Goal: Task Accomplishment & Management: Complete application form

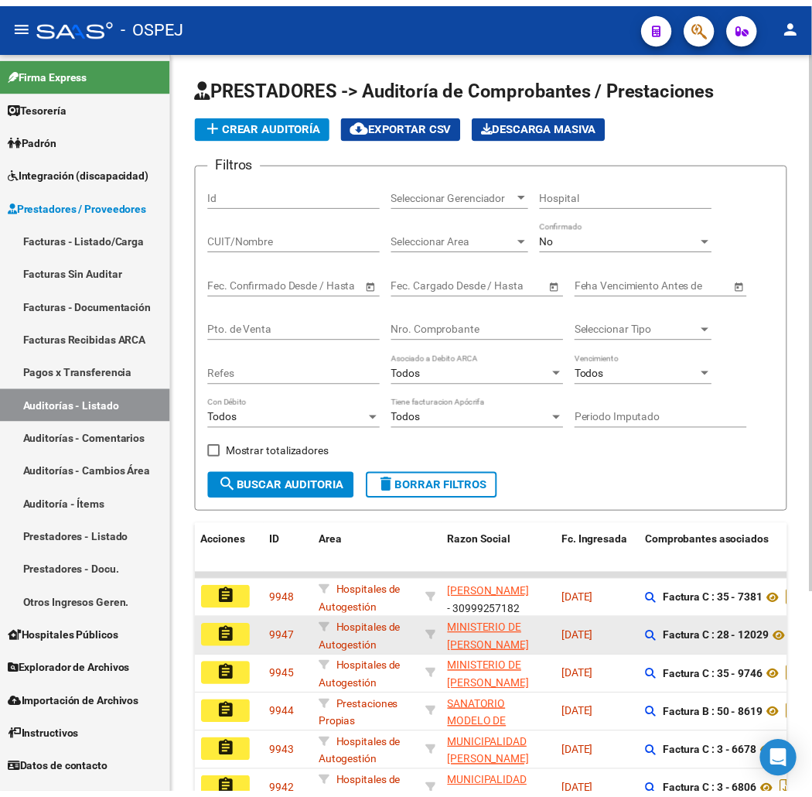
scroll to position [19, 0]
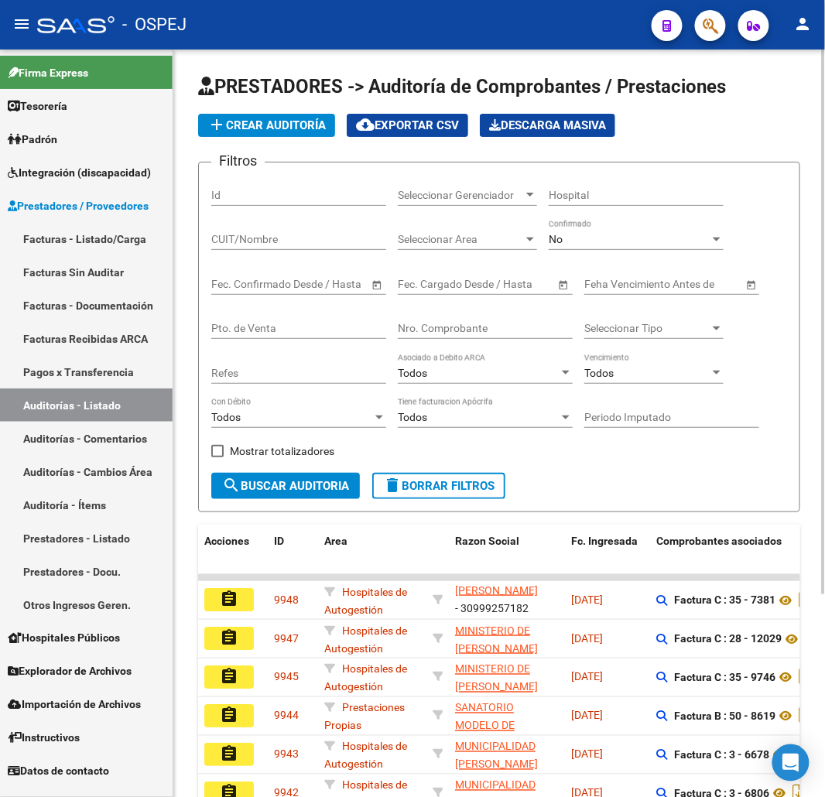
click at [280, 118] on span "add Crear Auditoría" at bounding box center [266, 125] width 118 height 14
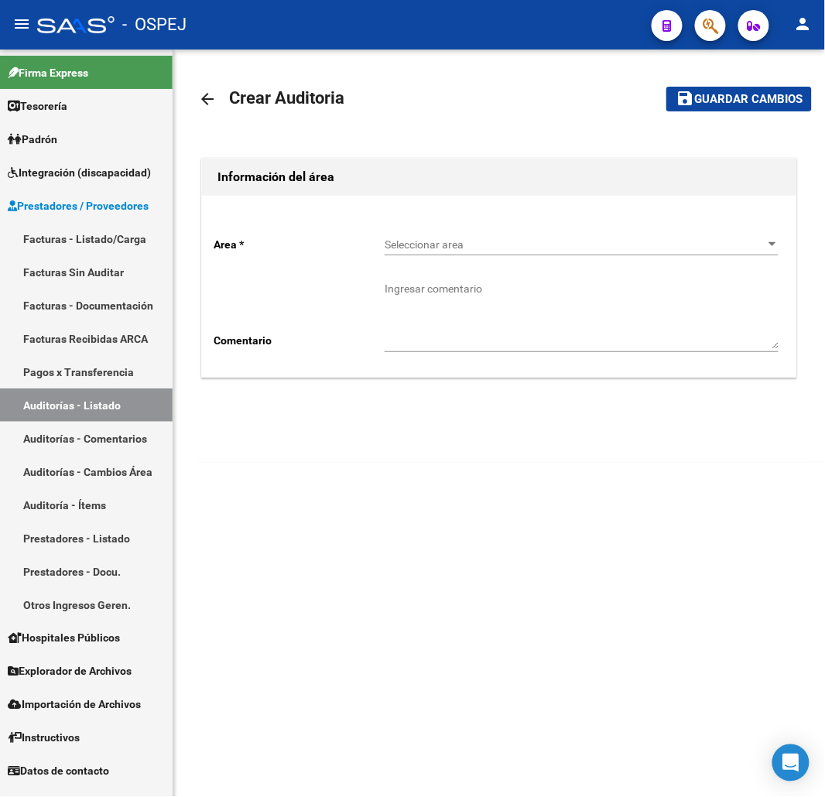
click at [524, 240] on span "Seleccionar area" at bounding box center [575, 244] width 380 height 13
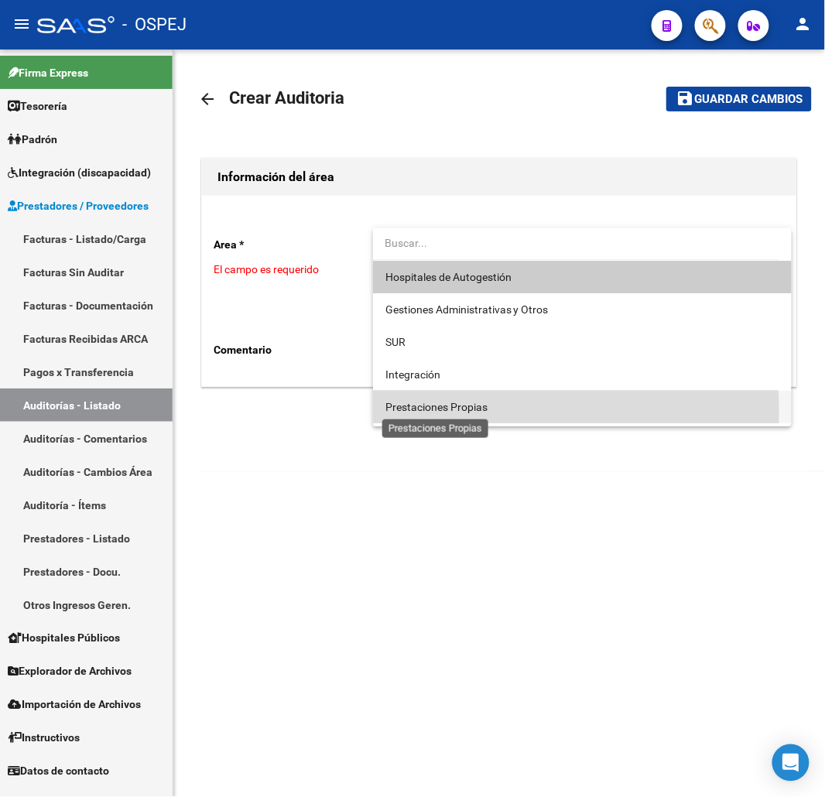
click at [434, 412] on span "Prestaciones Propias" at bounding box center [436, 407] width 102 height 12
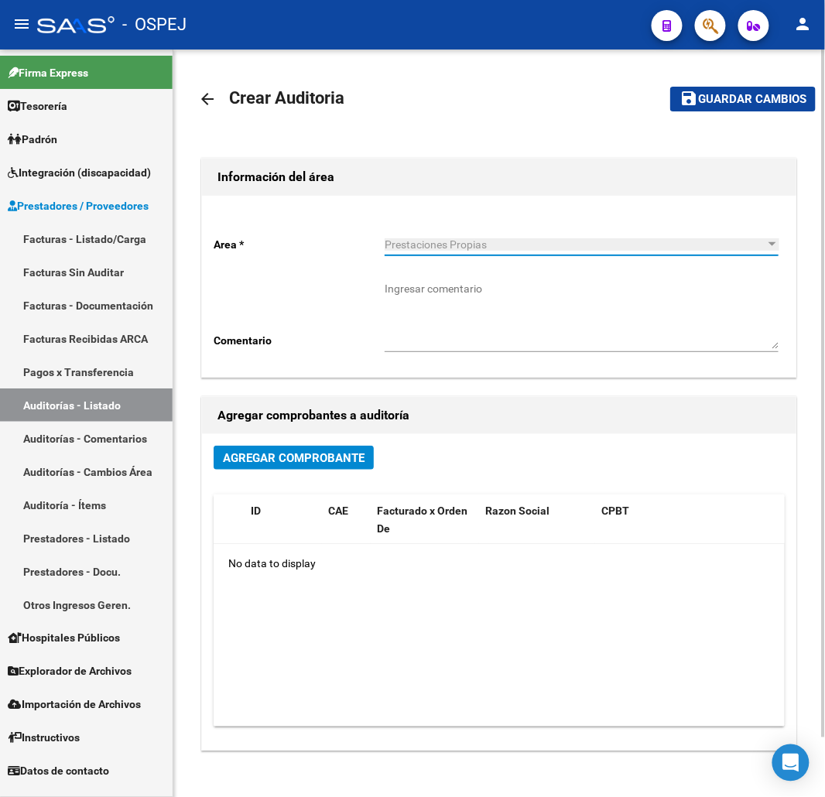
click at [289, 452] on span "Agregar Comprobante" at bounding box center [294, 458] width 142 height 14
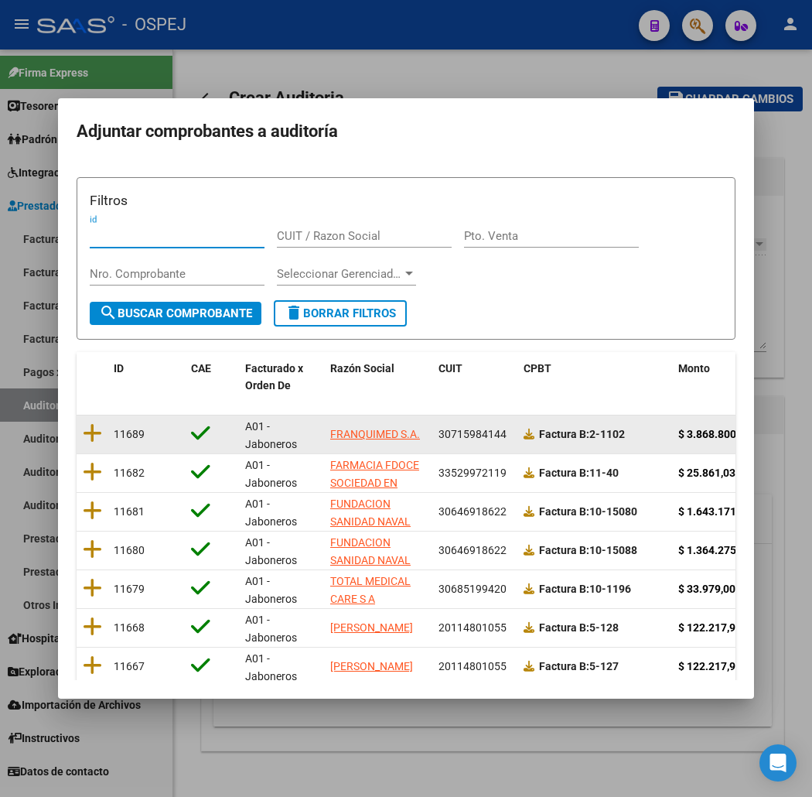
scroll to position [190, 0]
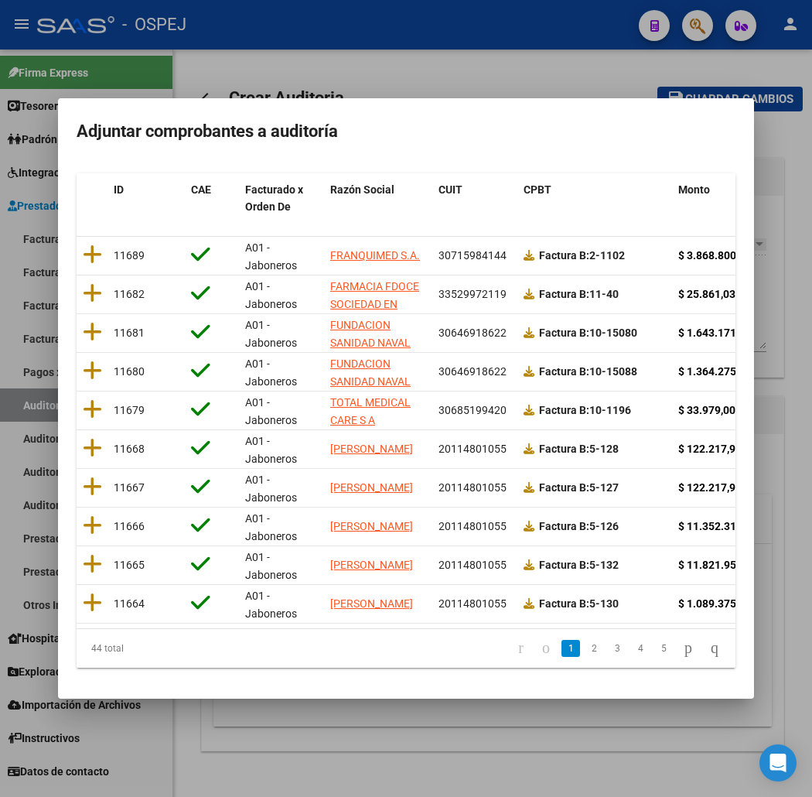
click at [721, 643] on icon "go to last page" at bounding box center [715, 647] width 12 height 19
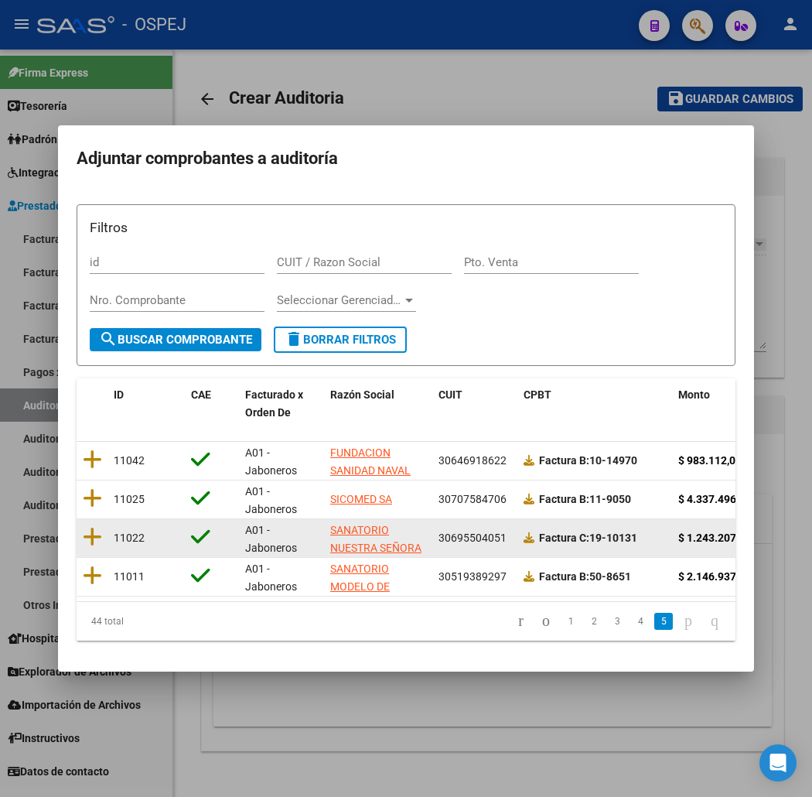
scroll to position [0, 320]
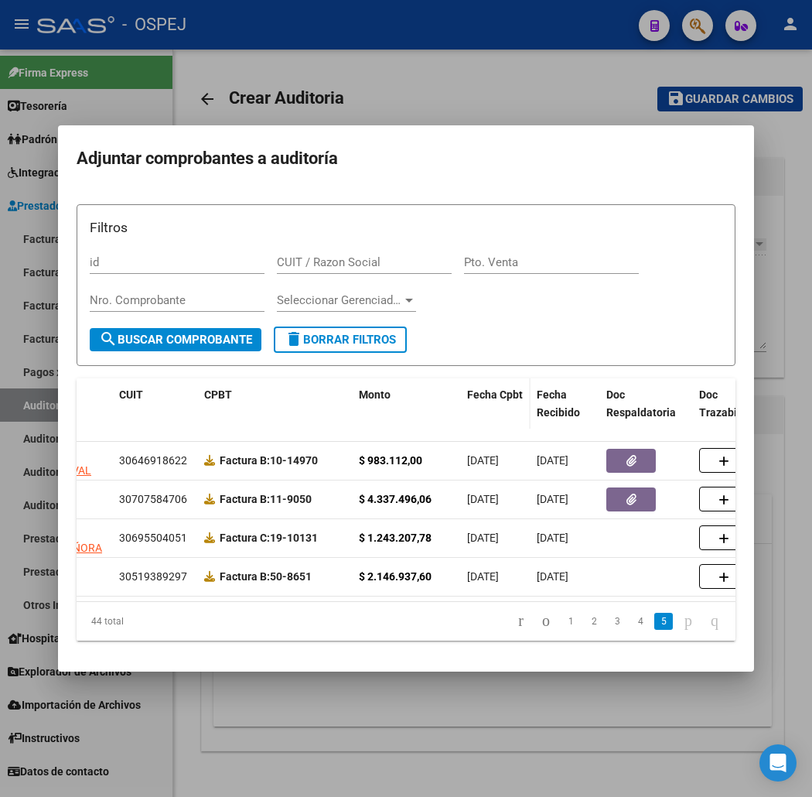
click at [467, 388] on span "Fecha Cpbt" at bounding box center [495, 394] width 56 height 12
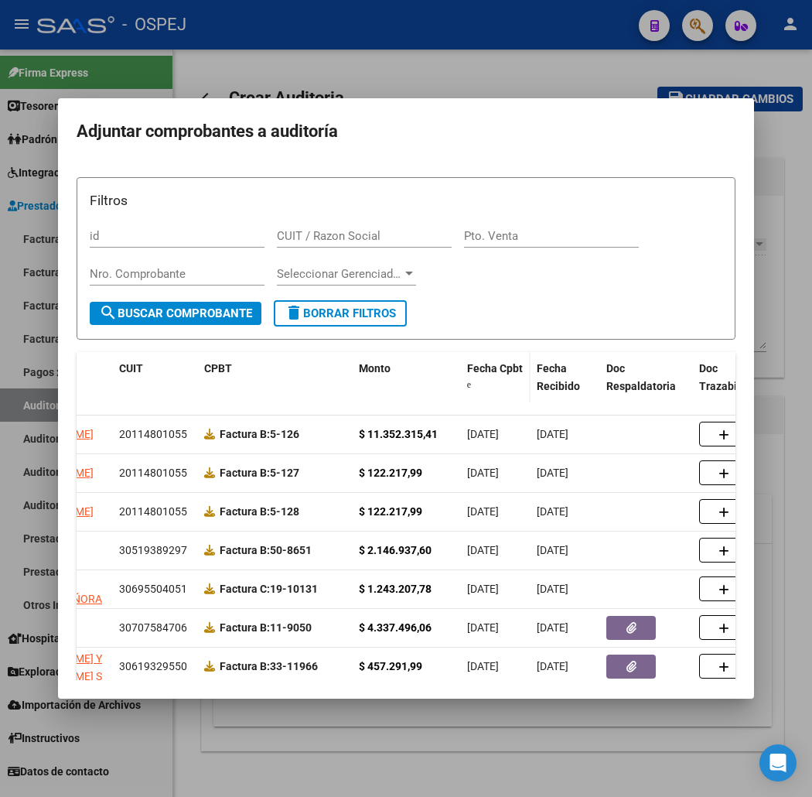
click at [467, 383] on div "Fecha Cpbt" at bounding box center [495, 376] width 57 height 32
click at [467, 367] on span "Fecha Cpbt" at bounding box center [495, 368] width 56 height 12
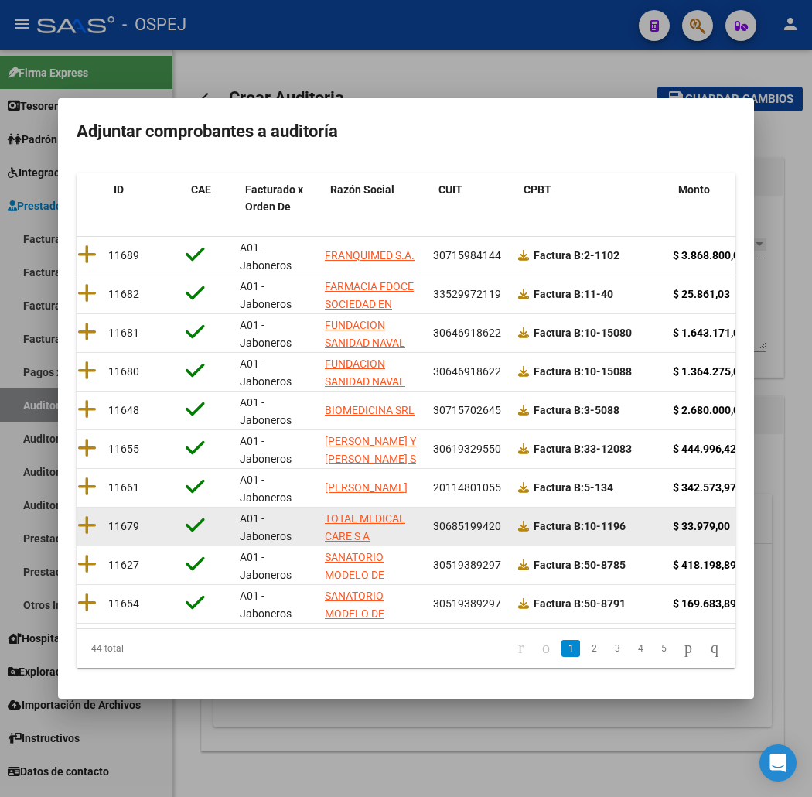
scroll to position [0, 0]
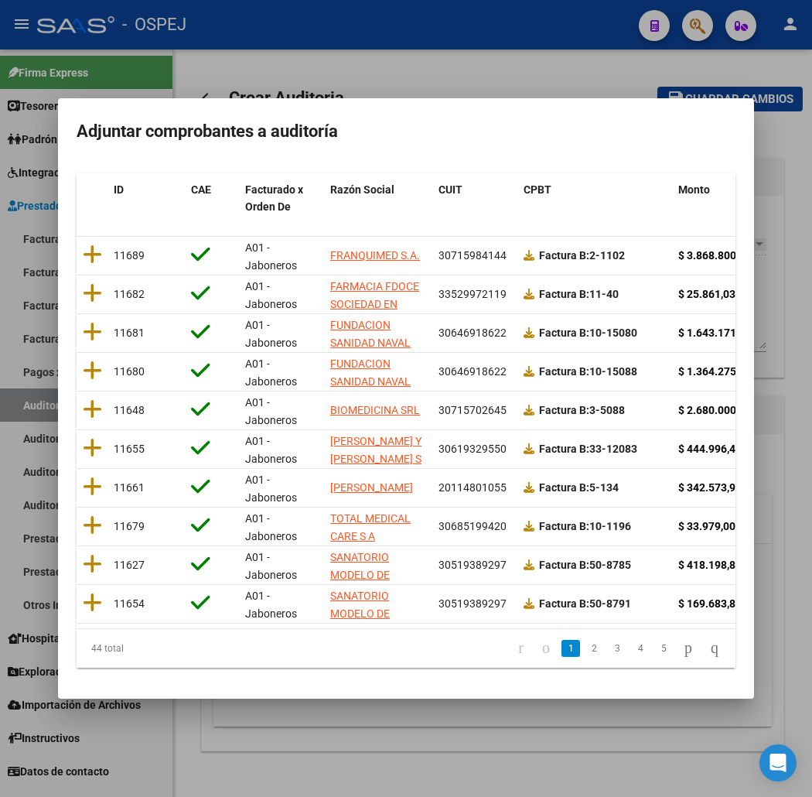
click at [787, 183] on div "Fecha Cpbt" at bounding box center [815, 197] width 57 height 32
click at [787, 183] on span "Fecha Cpbt" at bounding box center [815, 189] width 56 height 12
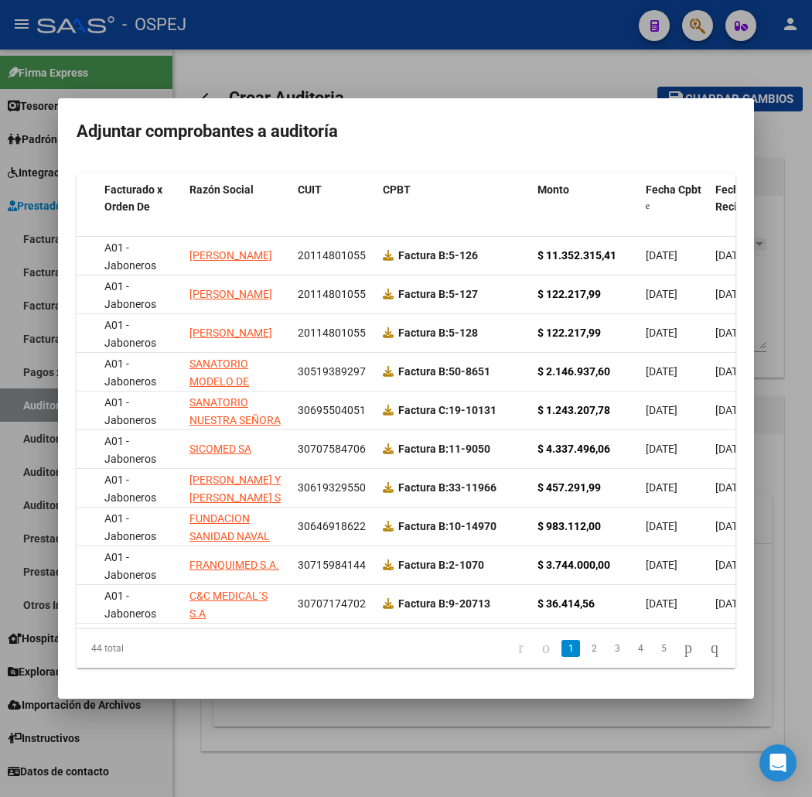
scroll to position [0, 97]
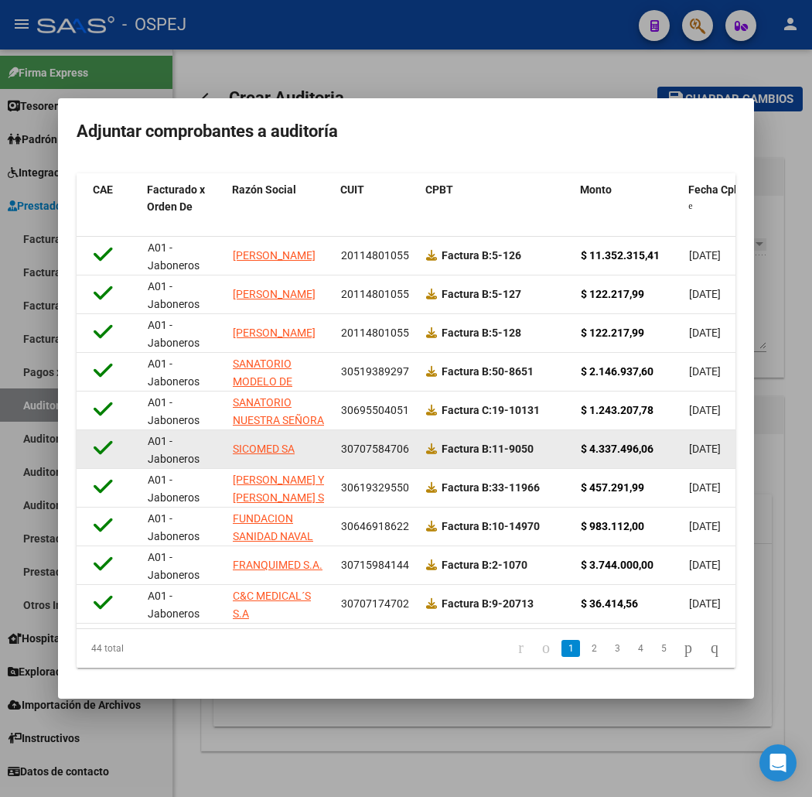
drag, startPoint x: 435, startPoint y: 437, endPoint x: 320, endPoint y: 429, distance: 115.6
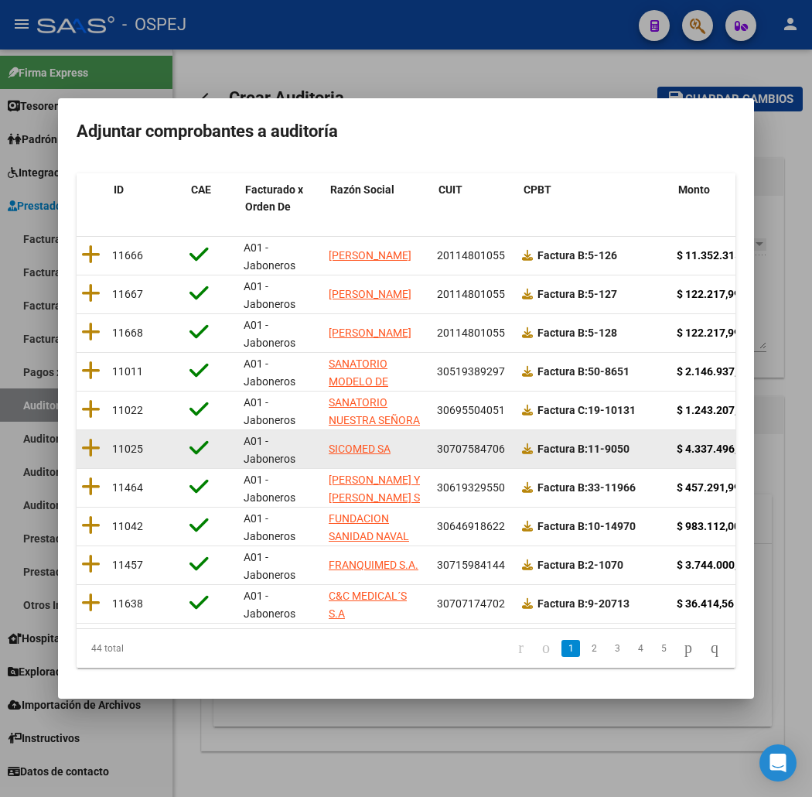
scroll to position [0, 0]
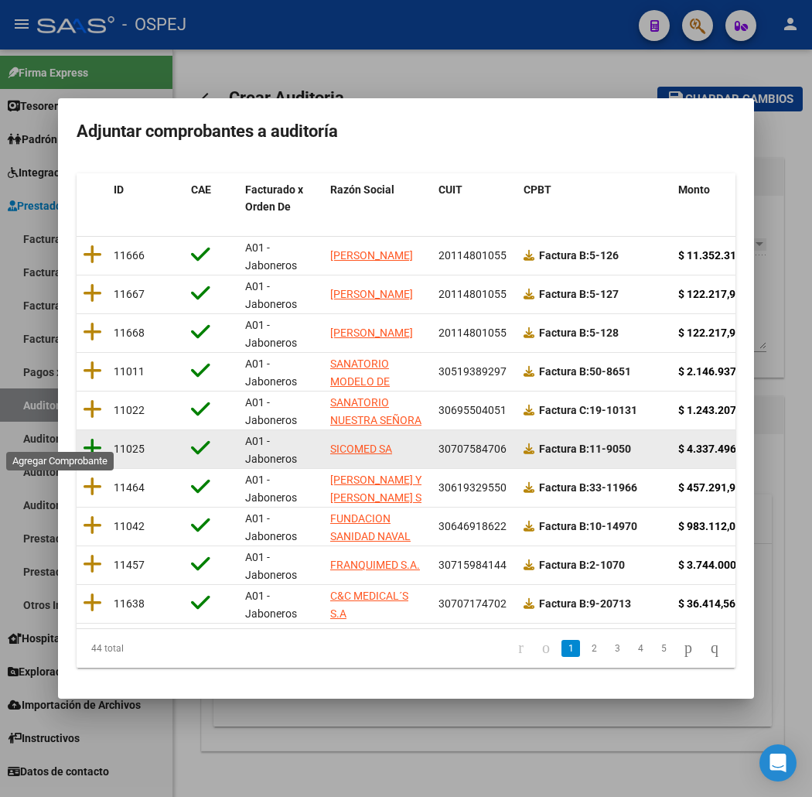
click at [83, 437] on icon at bounding box center [92, 448] width 19 height 22
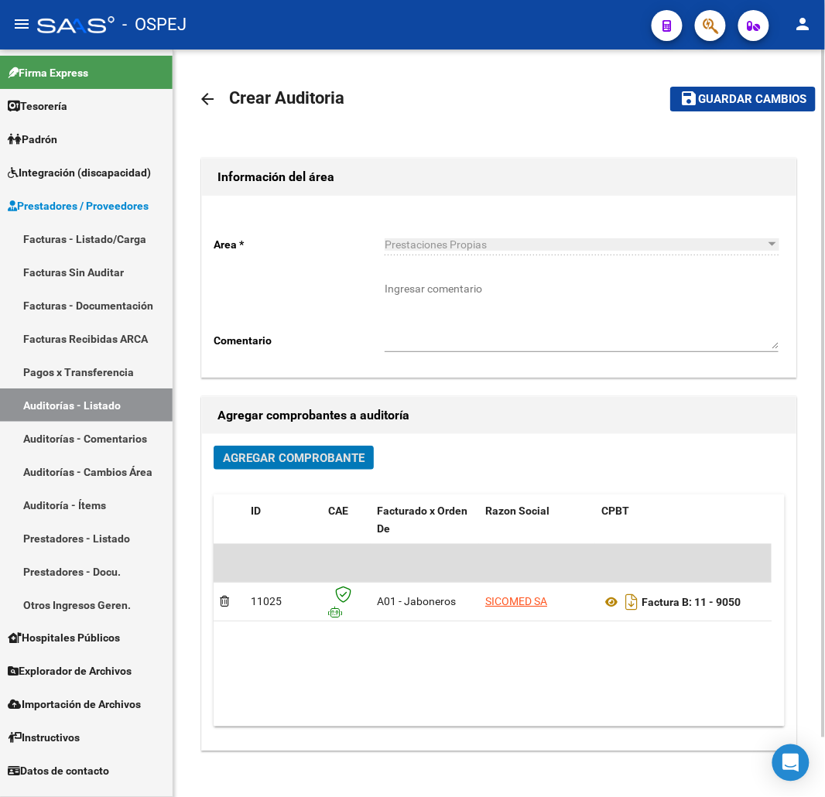
click at [752, 106] on button "save Guardar cambios" at bounding box center [742, 99] width 145 height 24
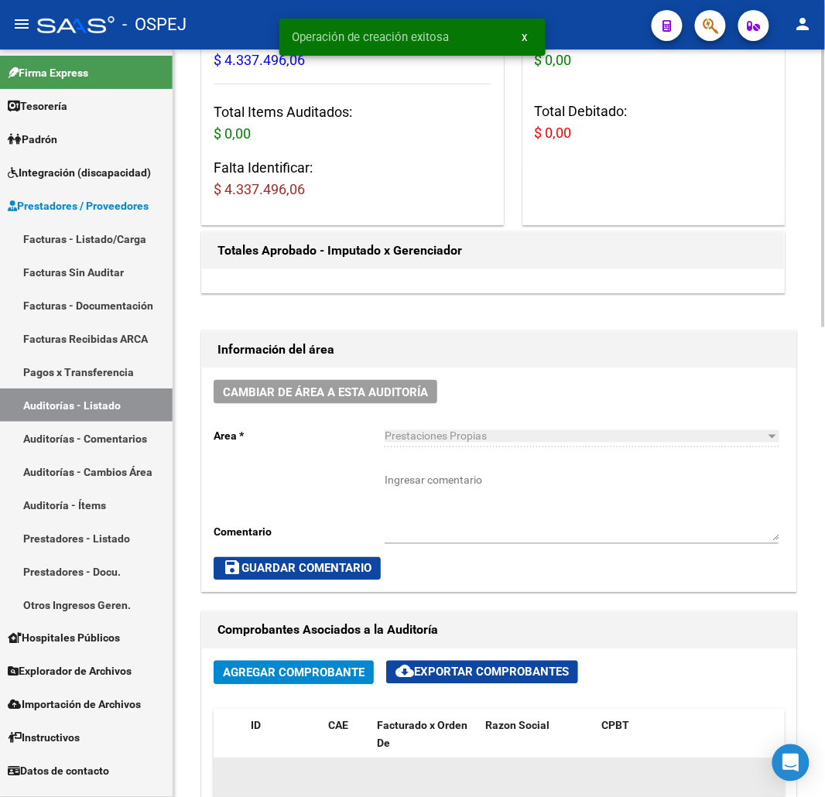
scroll to position [601, 0]
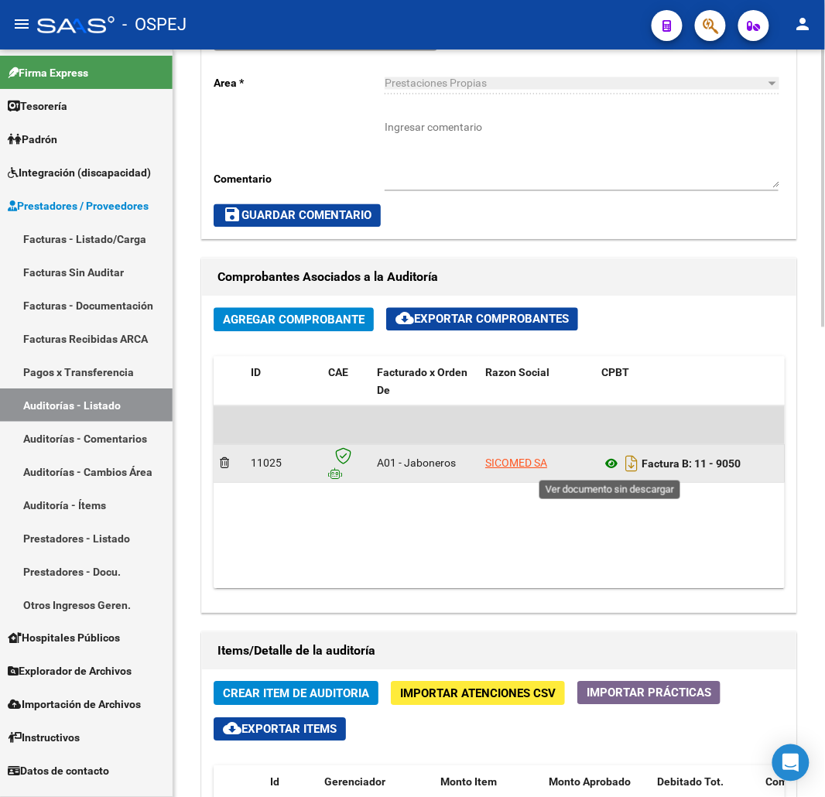
click at [607, 469] on icon at bounding box center [611, 464] width 20 height 19
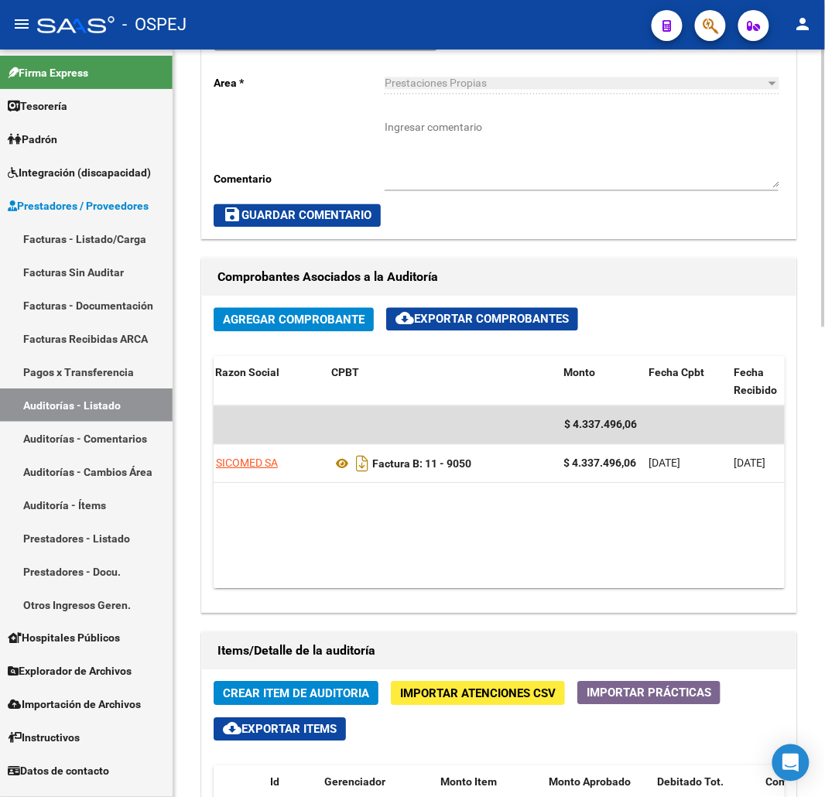
scroll to position [0, 702]
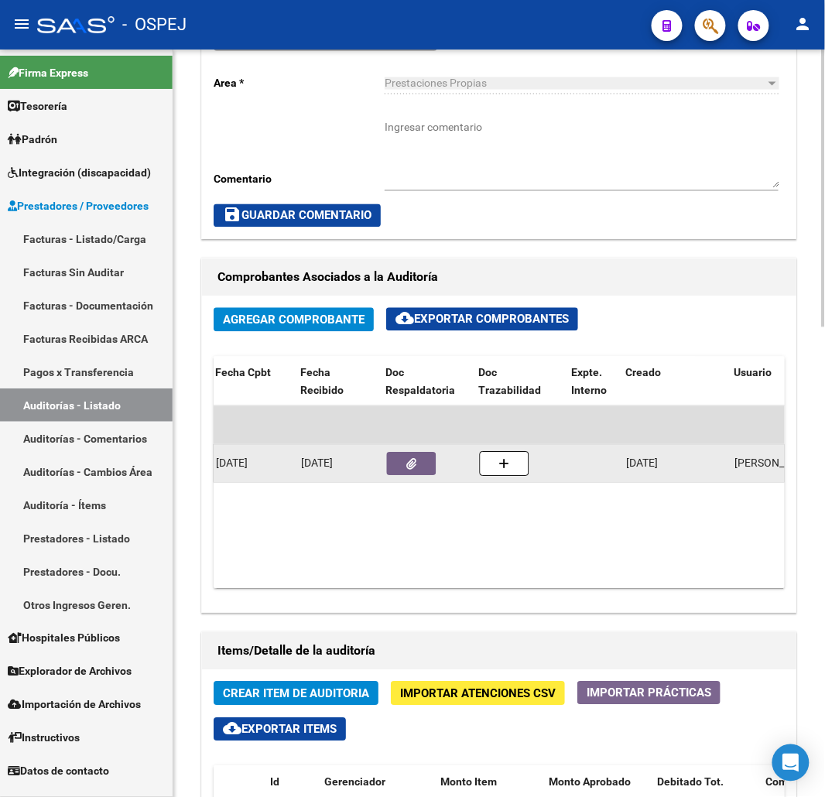
click at [412, 461] on icon "button" at bounding box center [411, 465] width 10 height 12
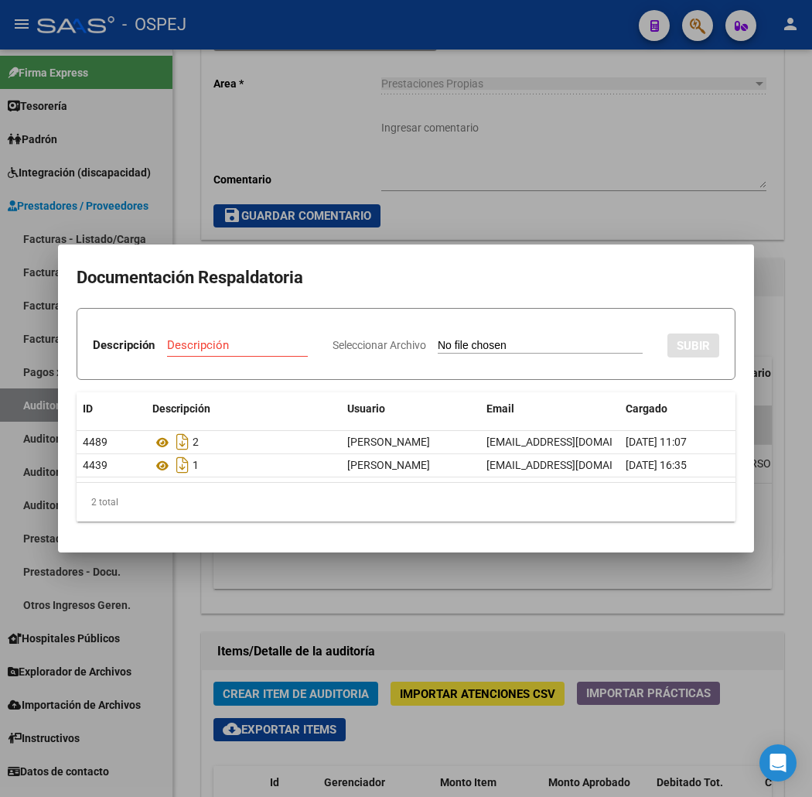
click at [666, 176] on div at bounding box center [406, 398] width 812 height 797
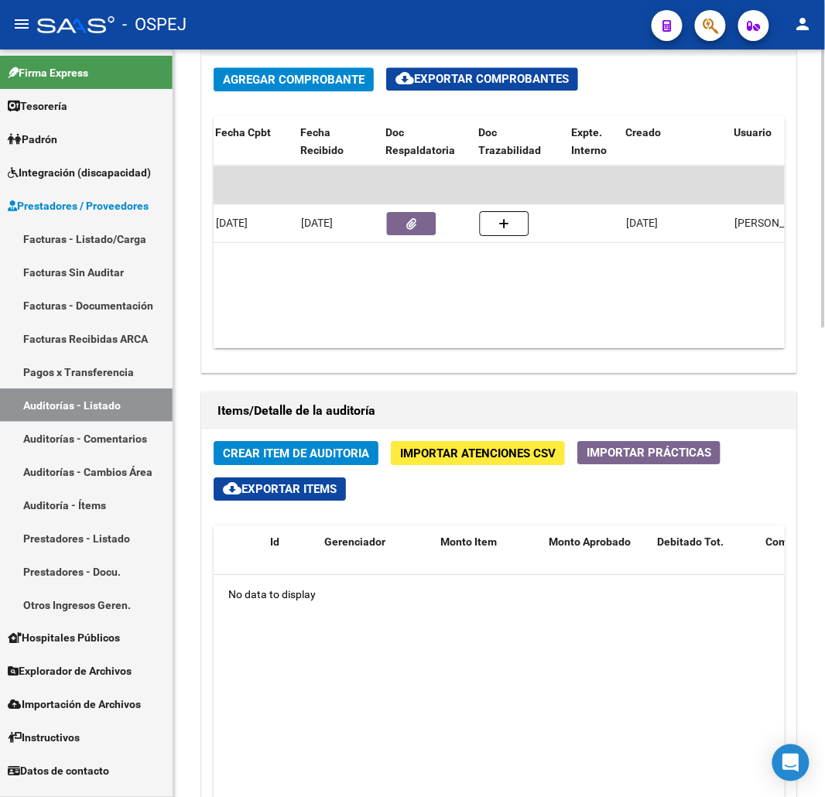
scroll to position [1031, 0]
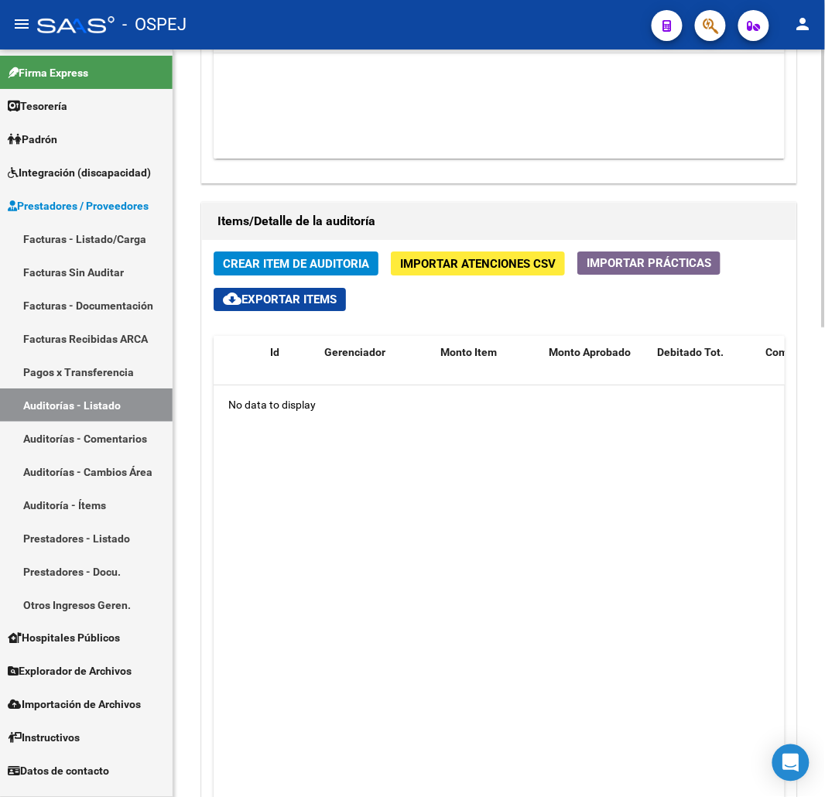
click at [348, 258] on span "Crear Item de Auditoria" at bounding box center [296, 264] width 146 height 14
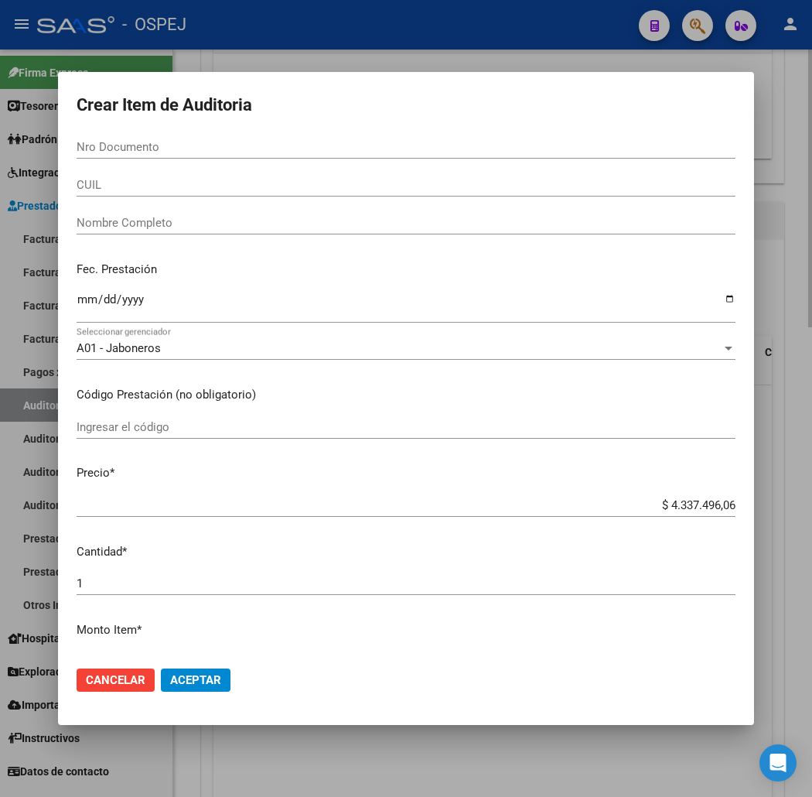
click at [477, 774] on div at bounding box center [406, 398] width 812 height 797
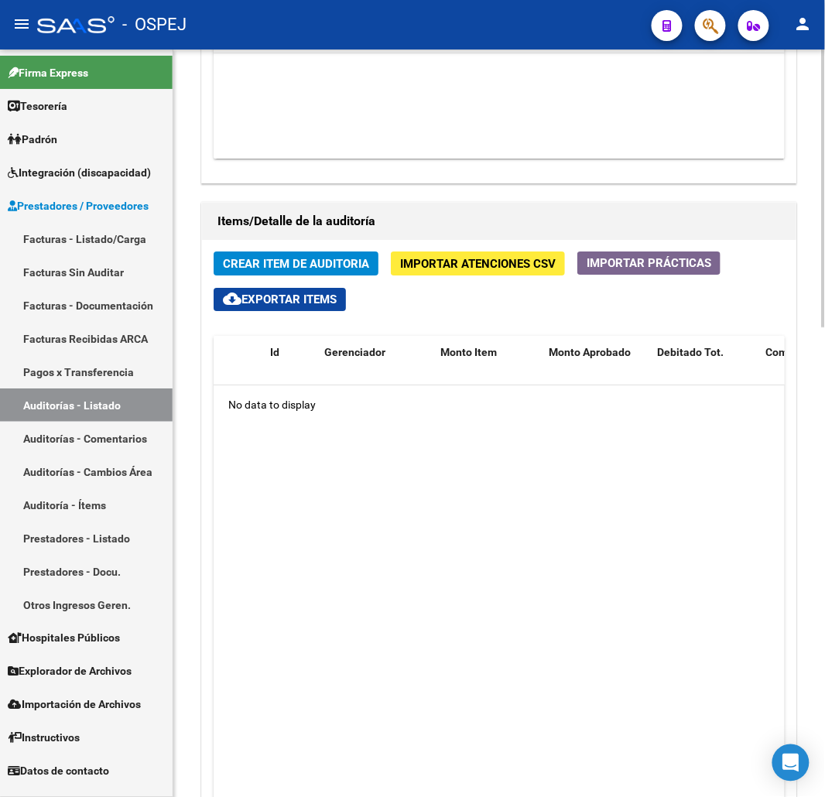
click at [488, 269] on span "Importar Atenciones CSV" at bounding box center [478, 264] width 156 height 14
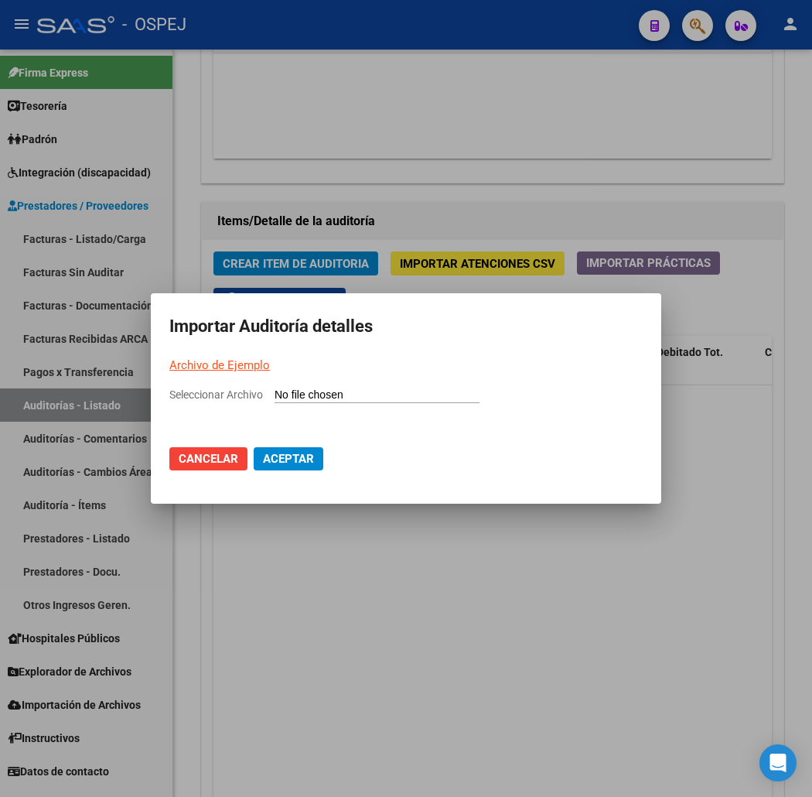
click at [336, 398] on input "Seleccionar Archivo" at bounding box center [377, 395] width 205 height 15
type input "C:\fakepath\Auditoria-demo-saas Sicomed FB 11-9050.csv"
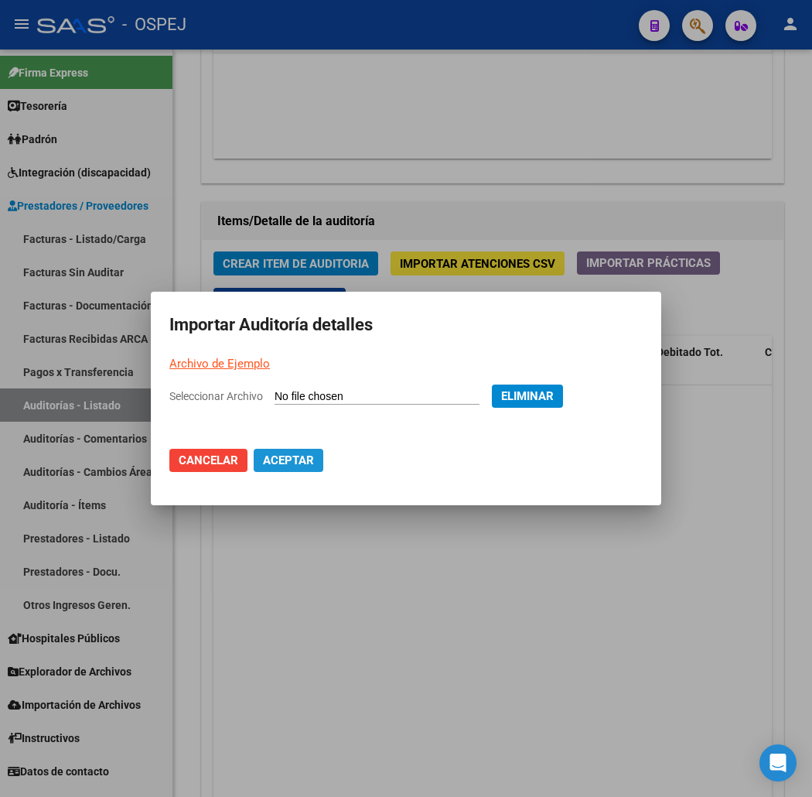
click at [288, 465] on span "Aceptar" at bounding box center [288, 460] width 51 height 14
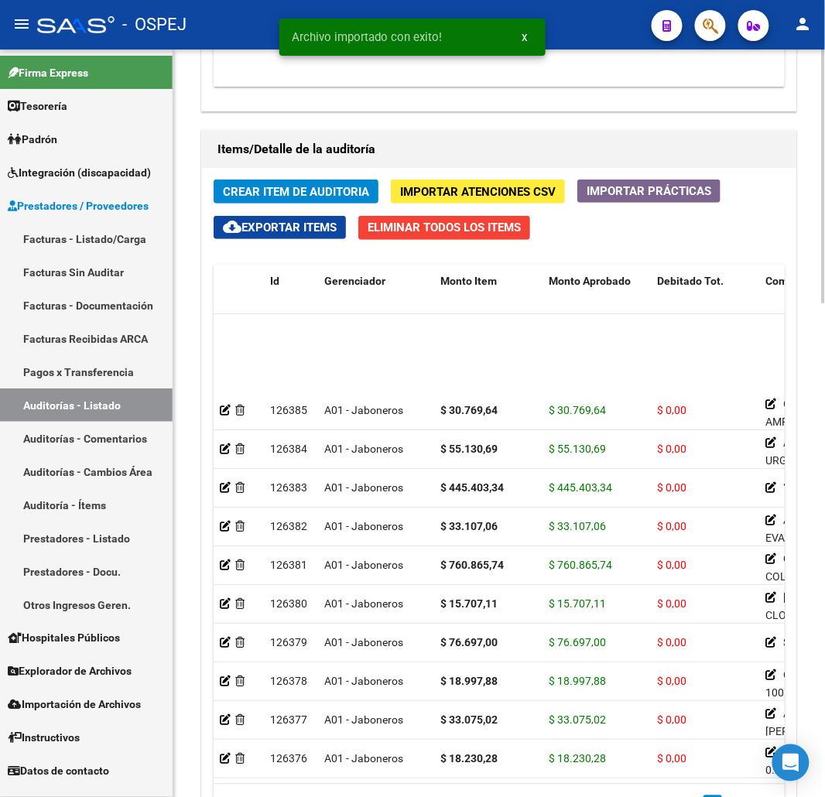
scroll to position [553, 0]
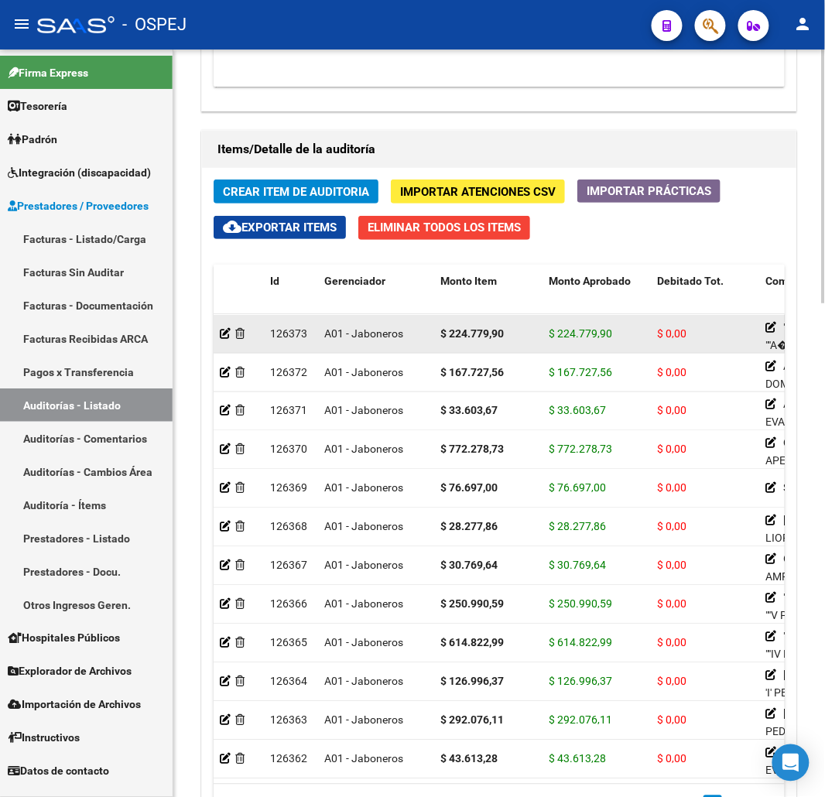
click at [744, 340] on datatable-body-cell "$ 0,00" at bounding box center [705, 334] width 108 height 38
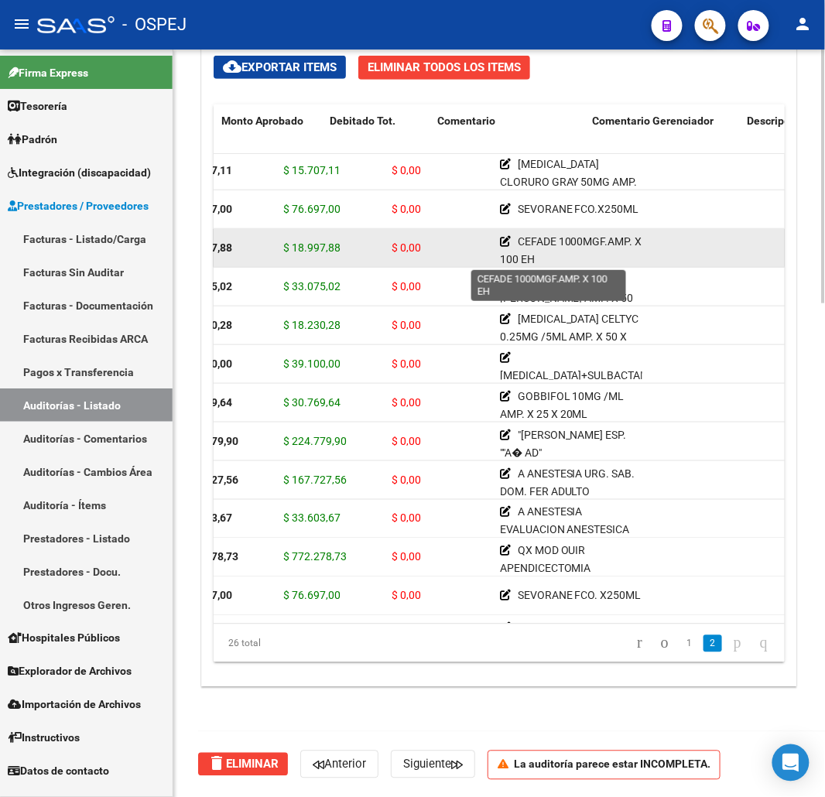
scroll to position [273, 226]
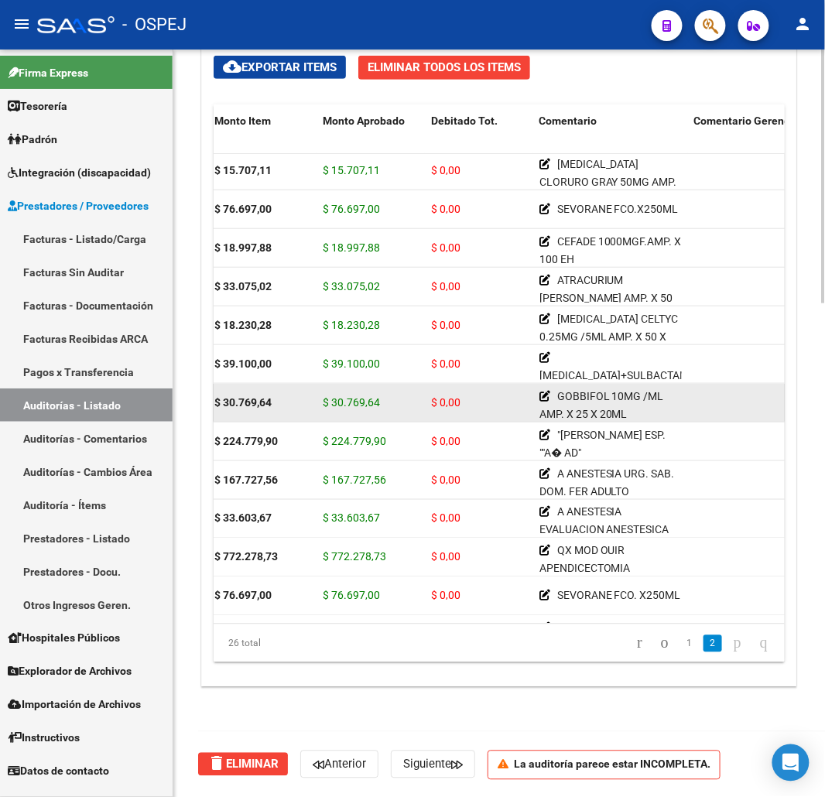
click at [373, 408] on div "$ 30.769,64" at bounding box center [371, 403] width 96 height 18
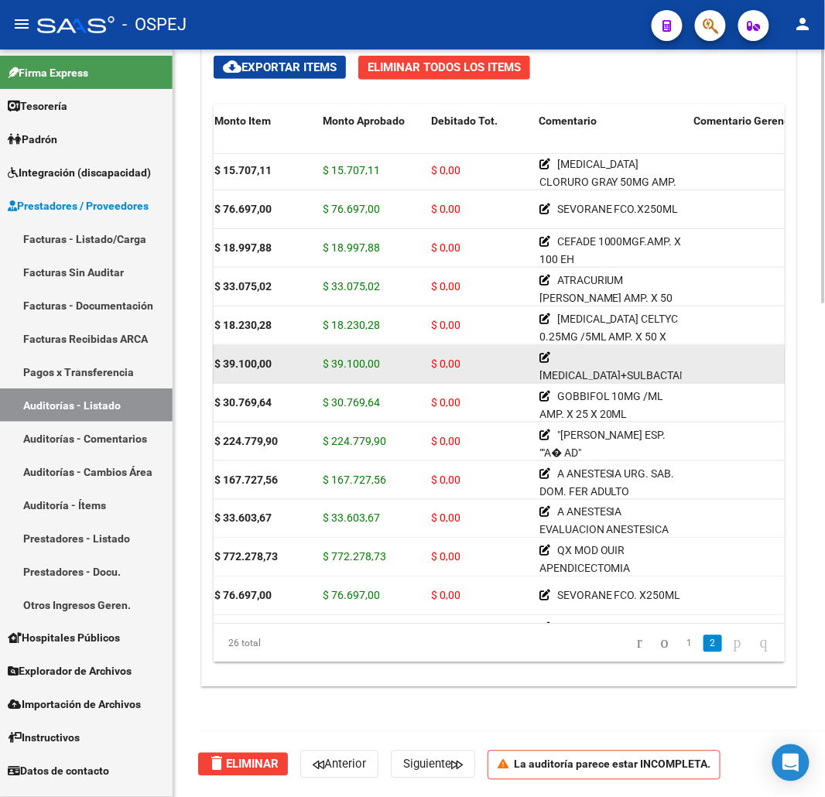
click at [375, 362] on span "$ 39.100,00" at bounding box center [351, 363] width 57 height 12
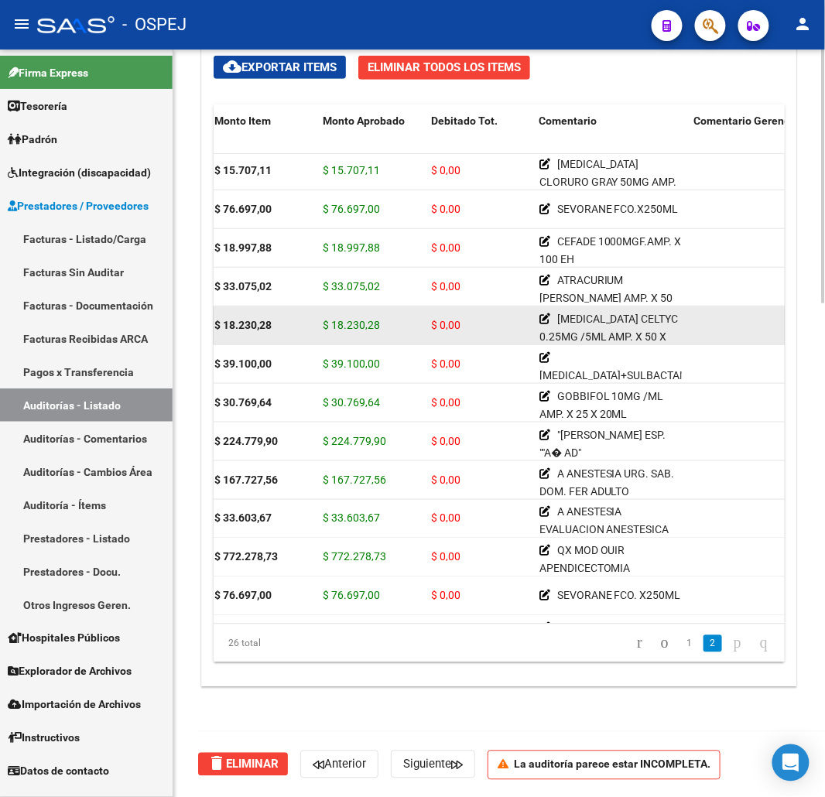
click at [374, 323] on span "$ 18.230,28" at bounding box center [351, 325] width 57 height 12
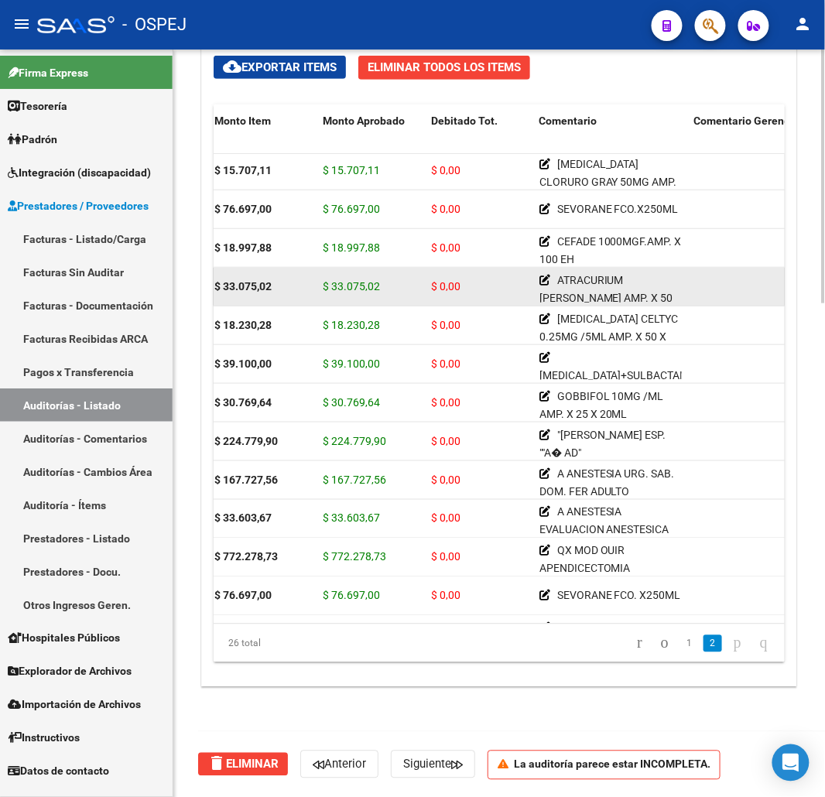
click at [367, 285] on span "$ 33.075,02" at bounding box center [351, 286] width 57 height 12
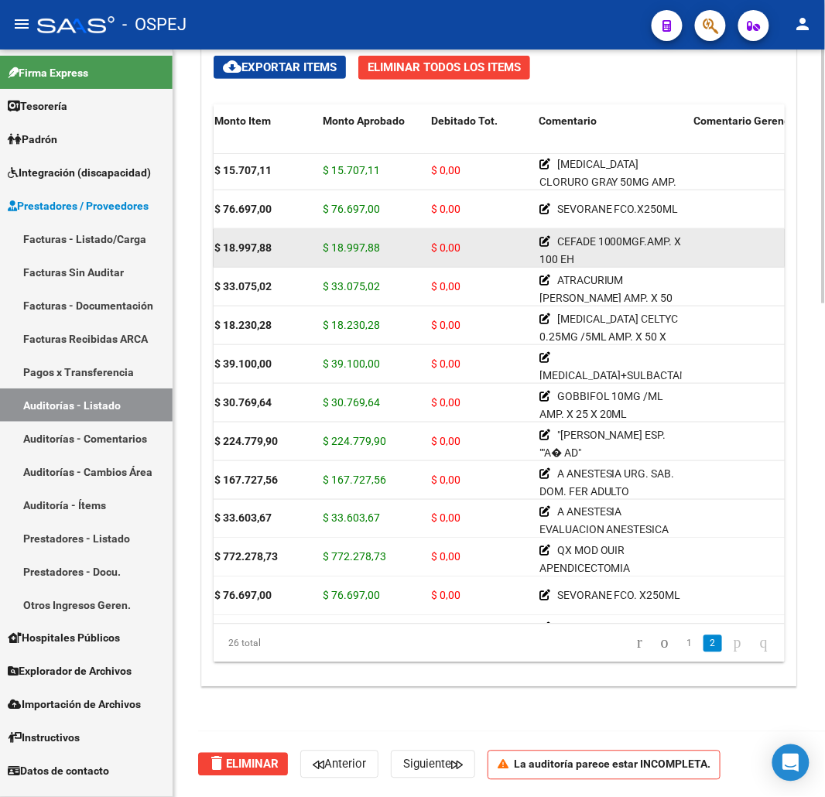
click at [350, 241] on span "$ 18.997,88" at bounding box center [351, 247] width 57 height 12
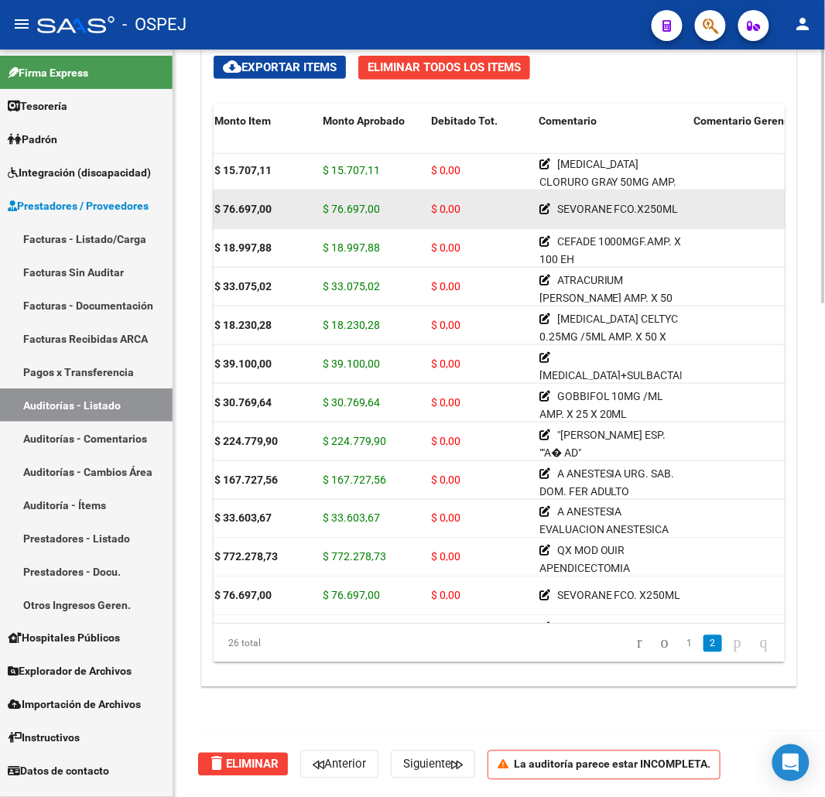
click at [361, 217] on div "$ 76.697,00" at bounding box center [371, 209] width 96 height 18
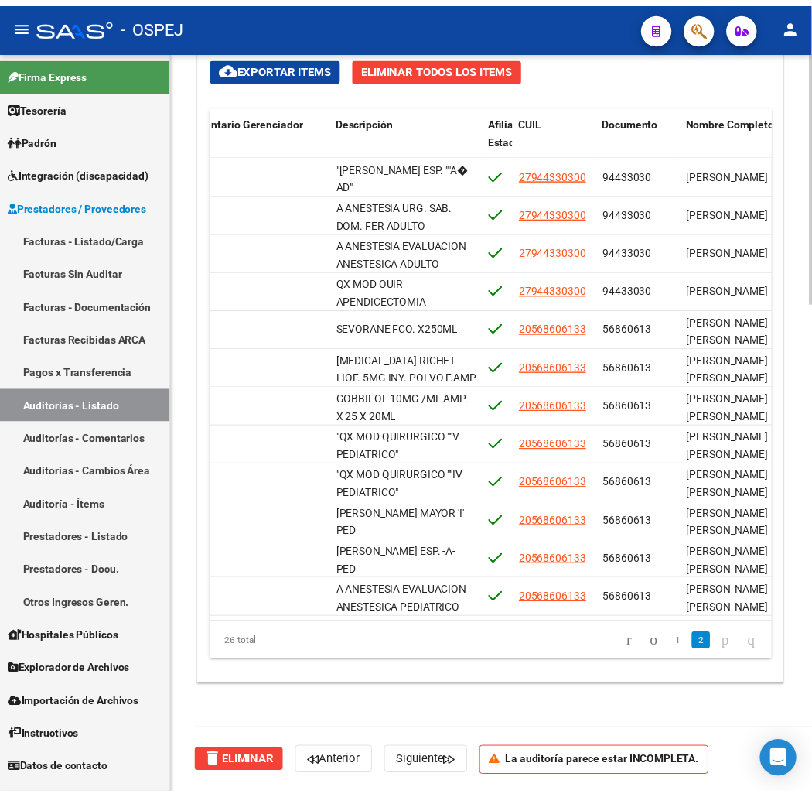
scroll to position [553, 0]
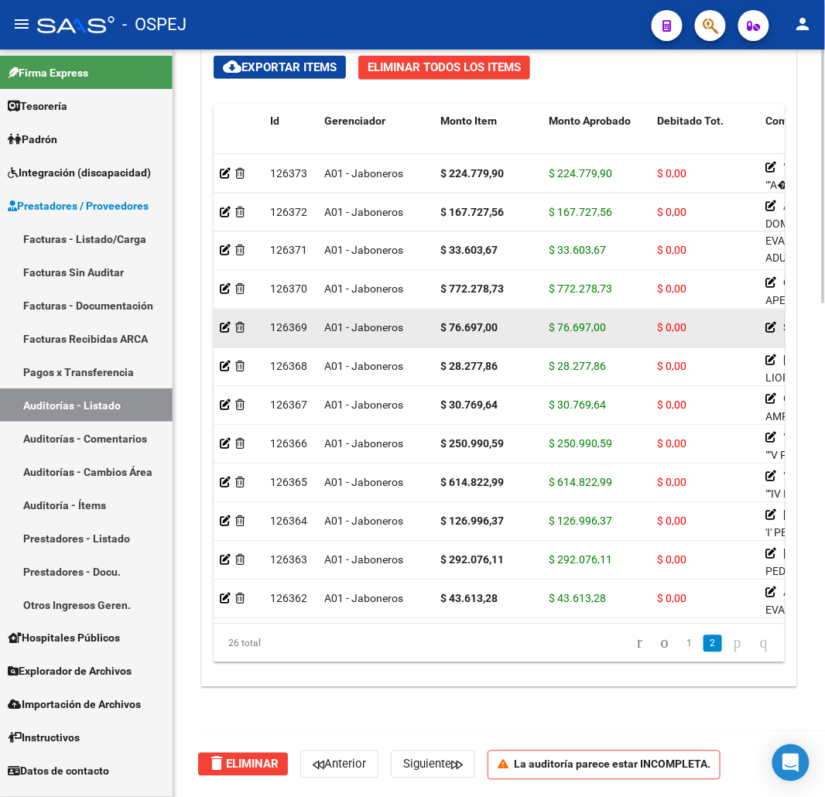
drag, startPoint x: 550, startPoint y: 320, endPoint x: 604, endPoint y: 315, distance: 54.4
click at [576, 322] on span "$ 76.697,00" at bounding box center [577, 328] width 57 height 12
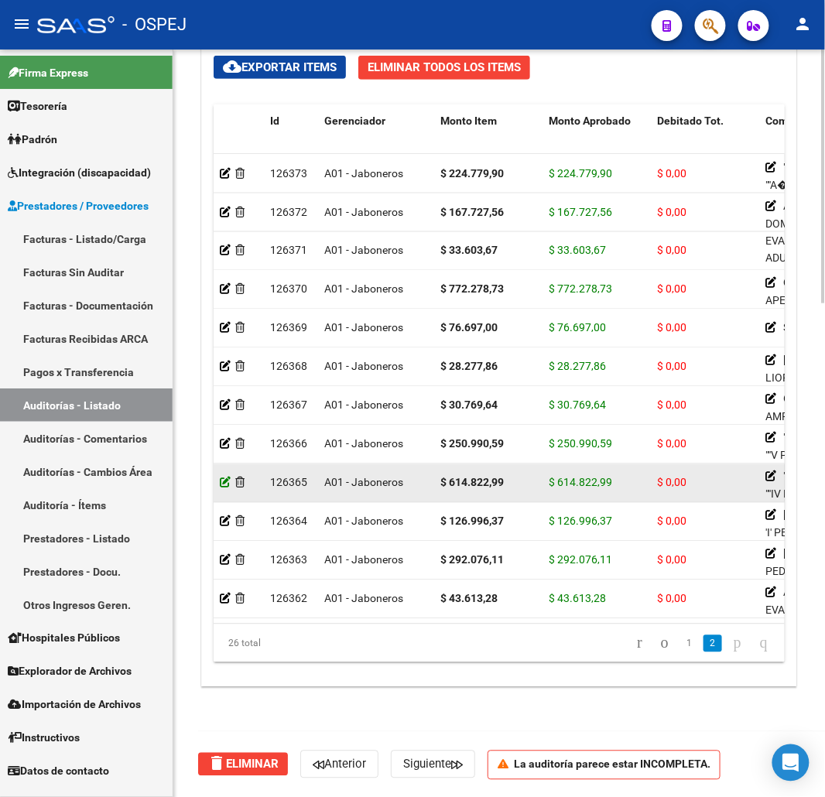
click at [223, 477] on icon at bounding box center [225, 482] width 11 height 11
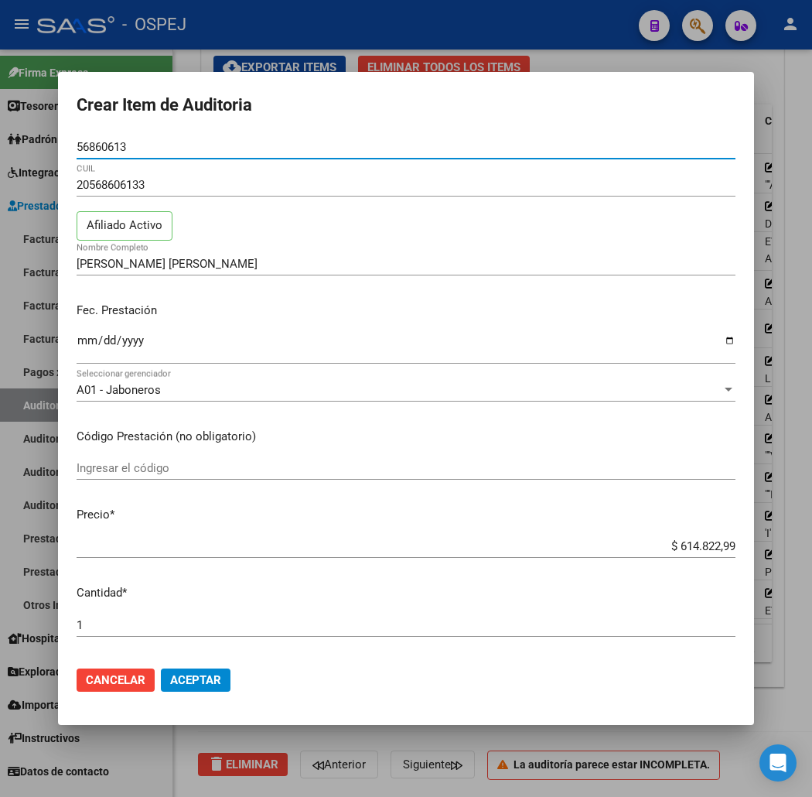
click at [721, 544] on input "$ 614.822,99" at bounding box center [406, 546] width 659 height 14
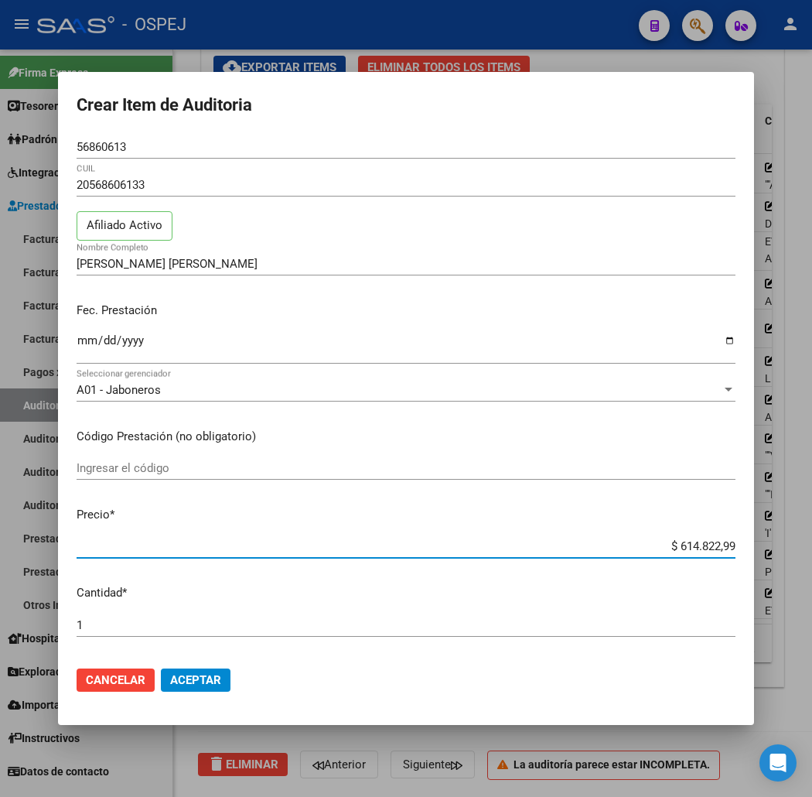
type input "$ 61.822,99"
type input "$ 617.822,99"
click at [179, 674] on span "Aceptar" at bounding box center [195, 680] width 51 height 14
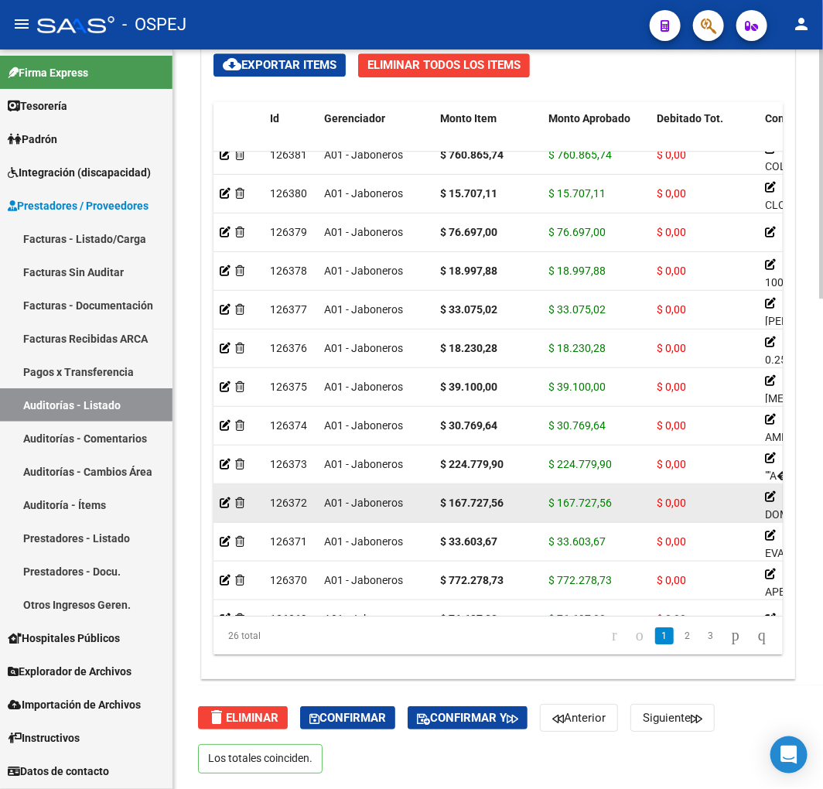
scroll to position [128, 0]
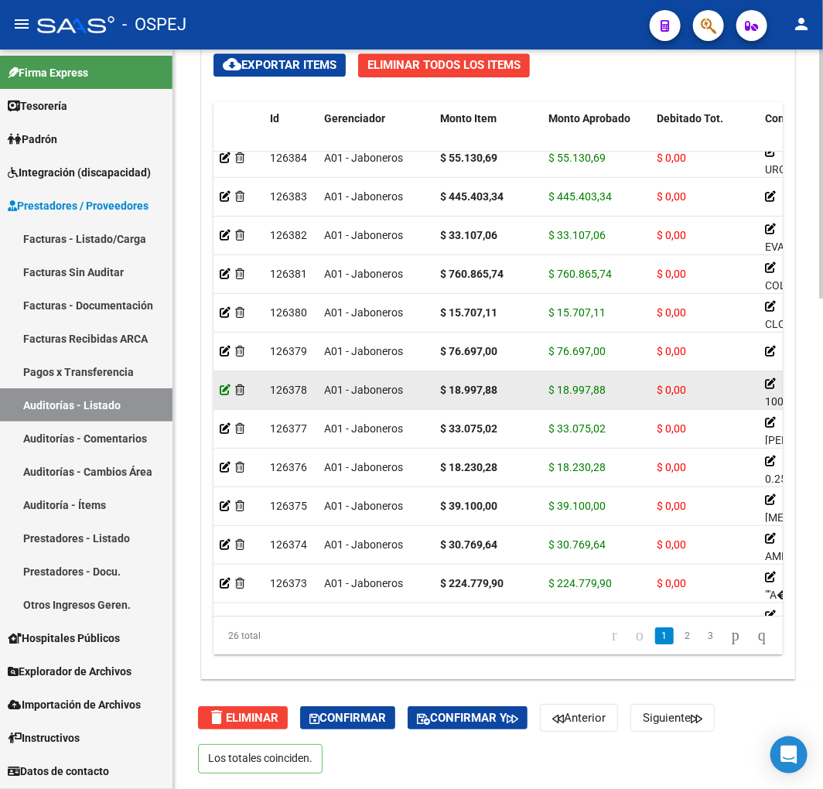
click at [228, 391] on icon at bounding box center [225, 390] width 11 height 11
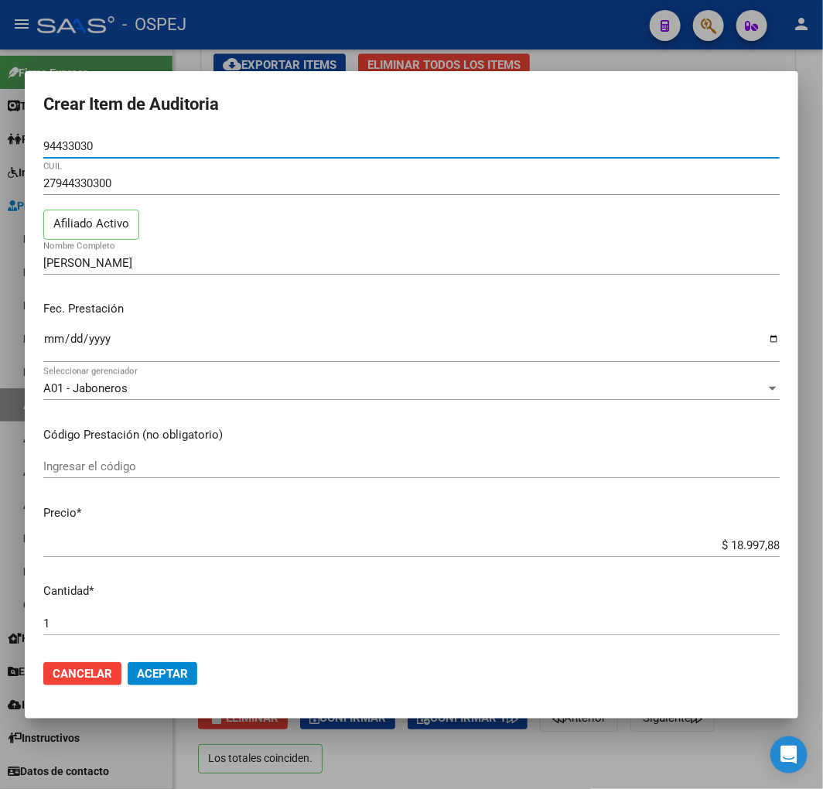
click at [738, 549] on input "$ 18.997,88" at bounding box center [411, 545] width 737 height 14
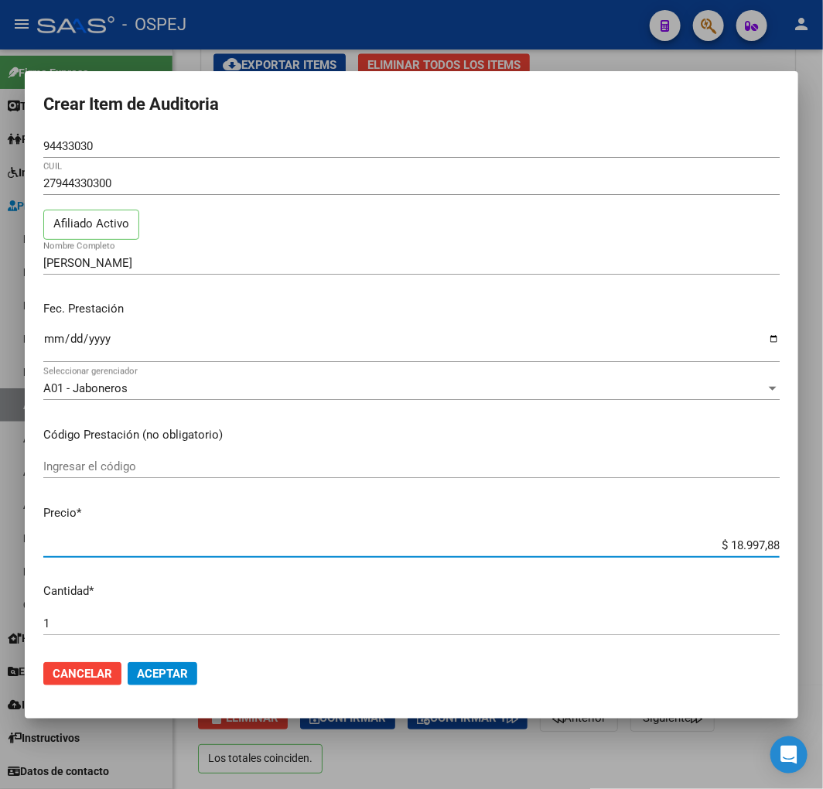
click at [738, 549] on input "$ 18.997,88" at bounding box center [411, 545] width 737 height 14
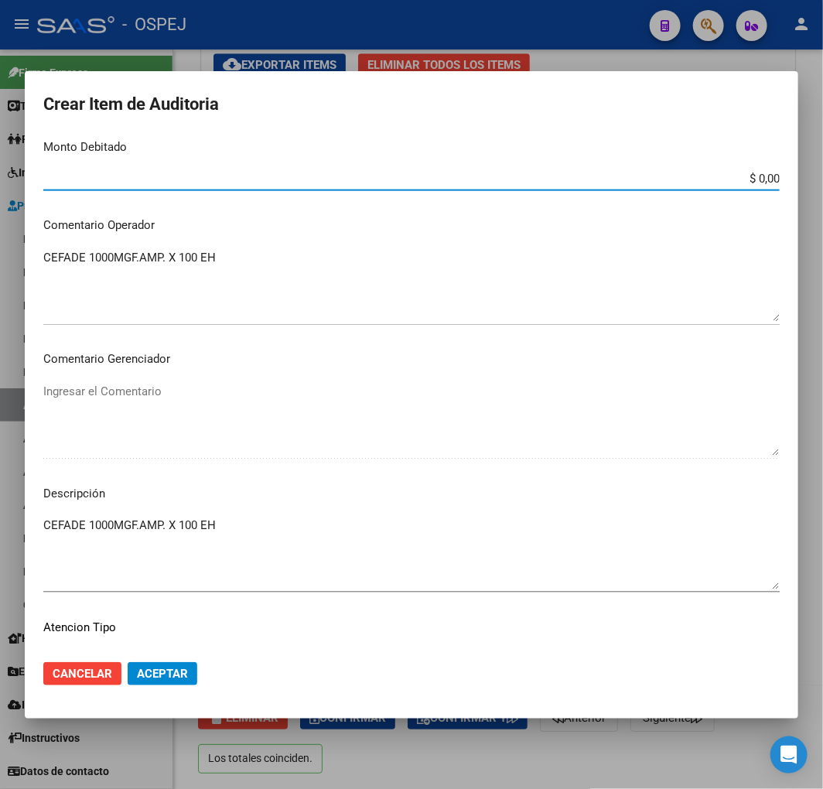
click at [756, 179] on input "$ 0,00" at bounding box center [411, 179] width 737 height 14
paste input "18.997,88"
type input "$ 18.997,88"
click at [190, 669] on button "Aceptar" at bounding box center [163, 673] width 70 height 23
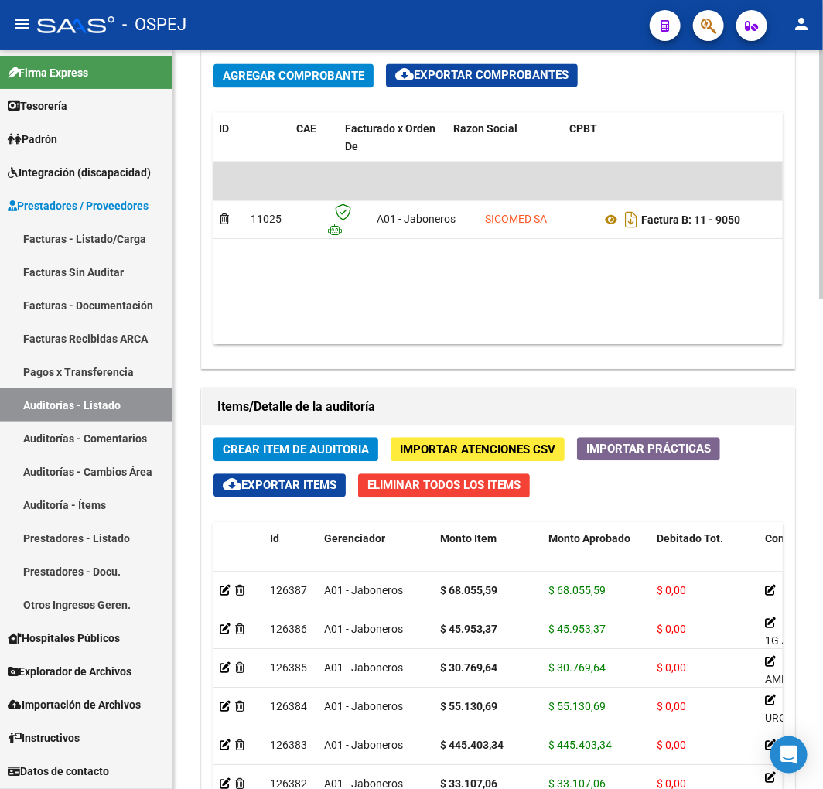
scroll to position [0, 501]
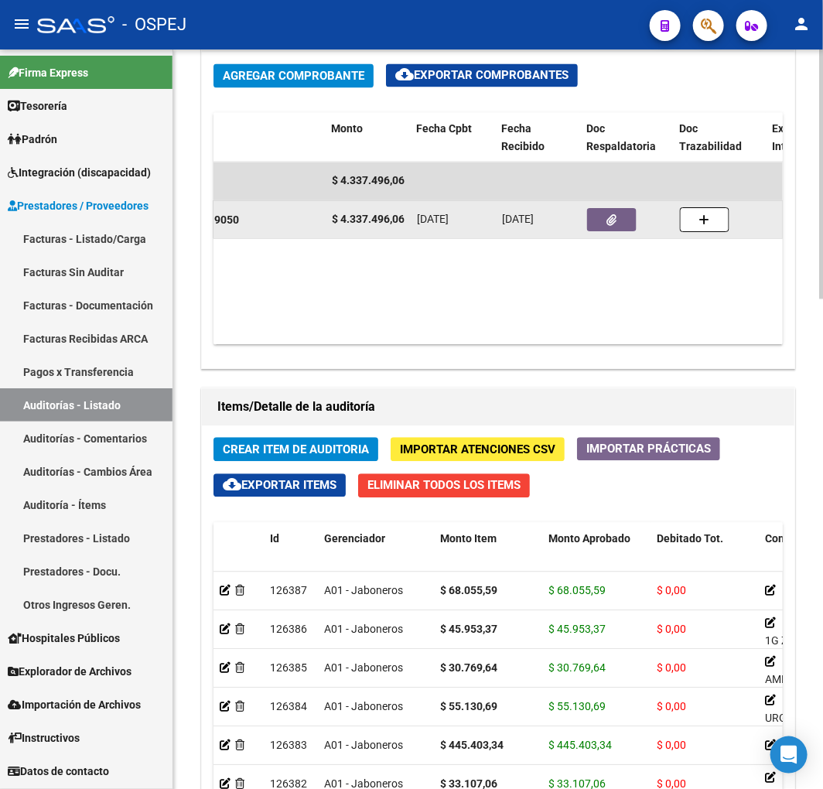
click at [636, 204] on datatable-body-cell at bounding box center [627, 219] width 93 height 38
click at [623, 211] on button "button" at bounding box center [612, 219] width 50 height 23
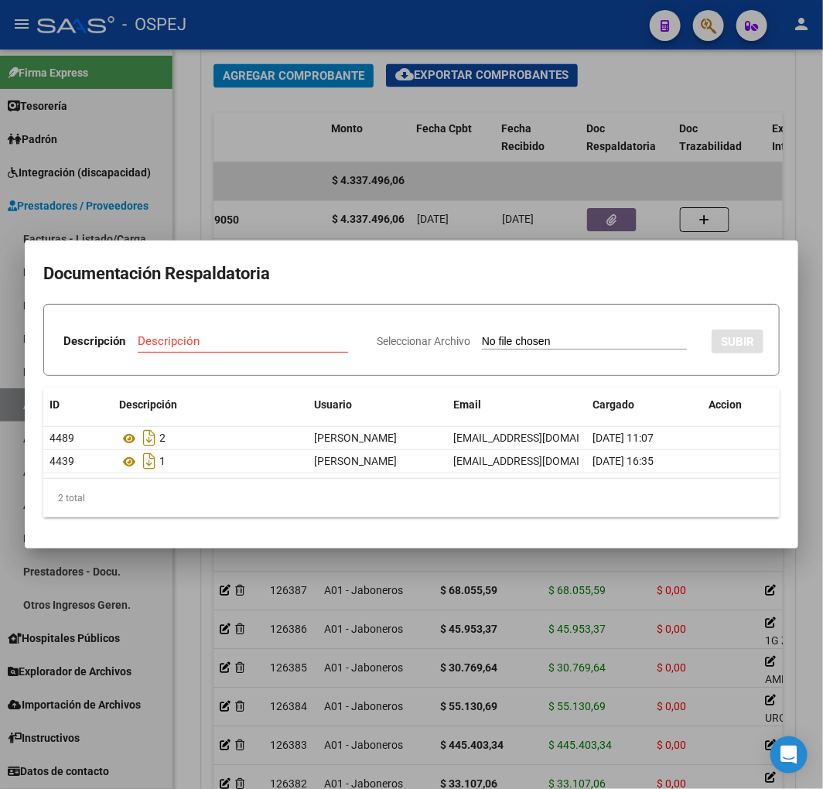
click at [495, 342] on input "Seleccionar Archivo" at bounding box center [584, 342] width 205 height 15
type input "C:\fakepath\Correo de Obra Social Personal Jaboneros - Débito SICOMED FB 9050.p…"
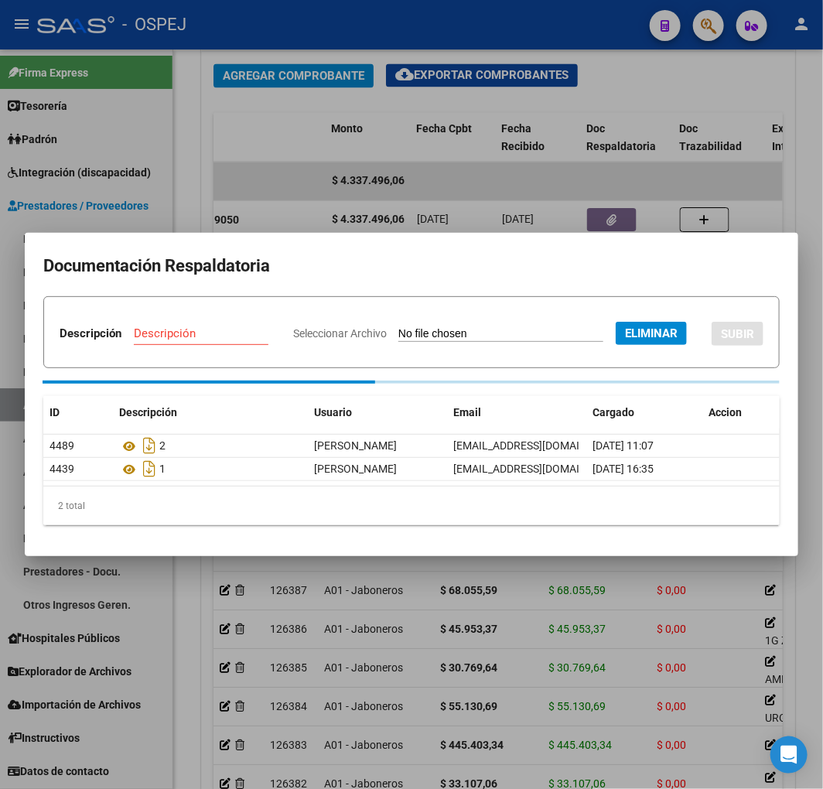
click at [268, 322] on div "Descripción" at bounding box center [201, 333] width 135 height 23
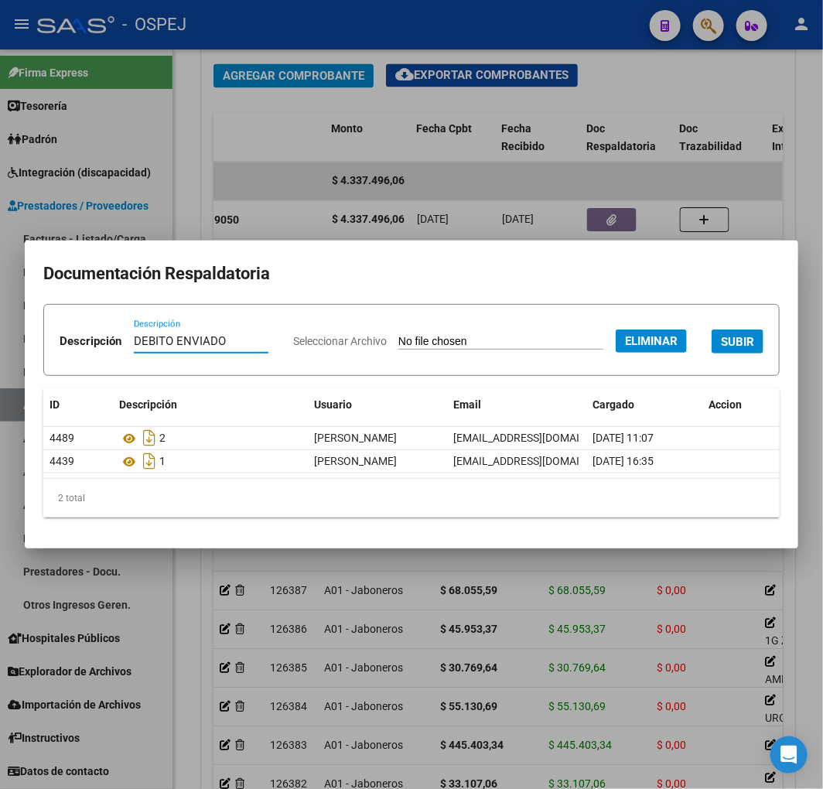
type input "DEBITO ENVIADO"
click at [670, 361] on form "Descripción DEBITO ENVIADO Descripción Seleccionar Archivo Eliminar SUBIR" at bounding box center [411, 340] width 737 height 72
click at [712, 354] on button "SUBIR" at bounding box center [738, 342] width 52 height 24
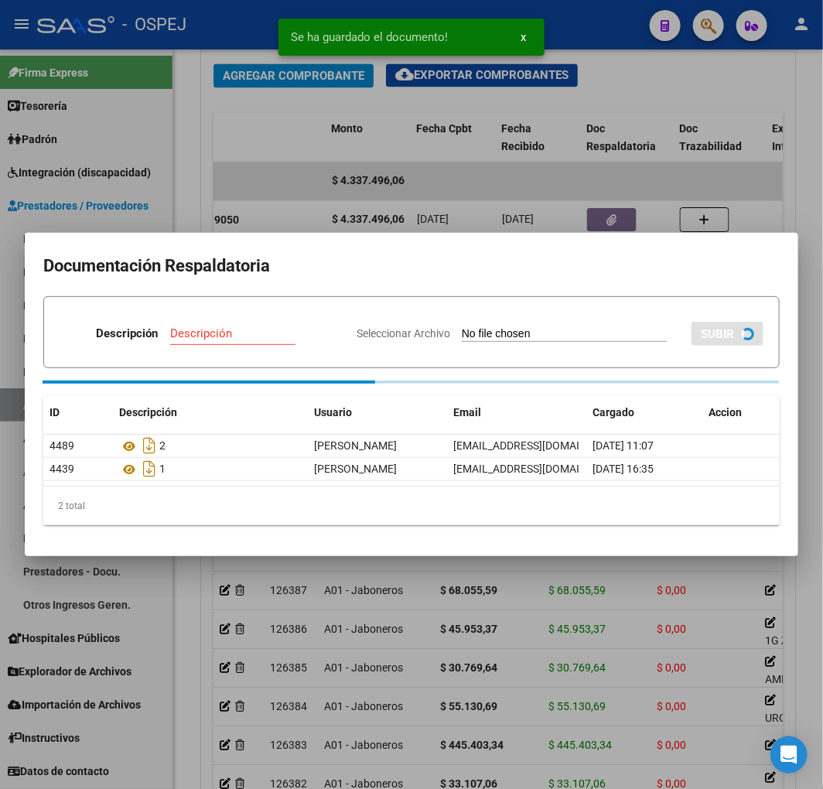
click at [699, 91] on div at bounding box center [411, 394] width 823 height 789
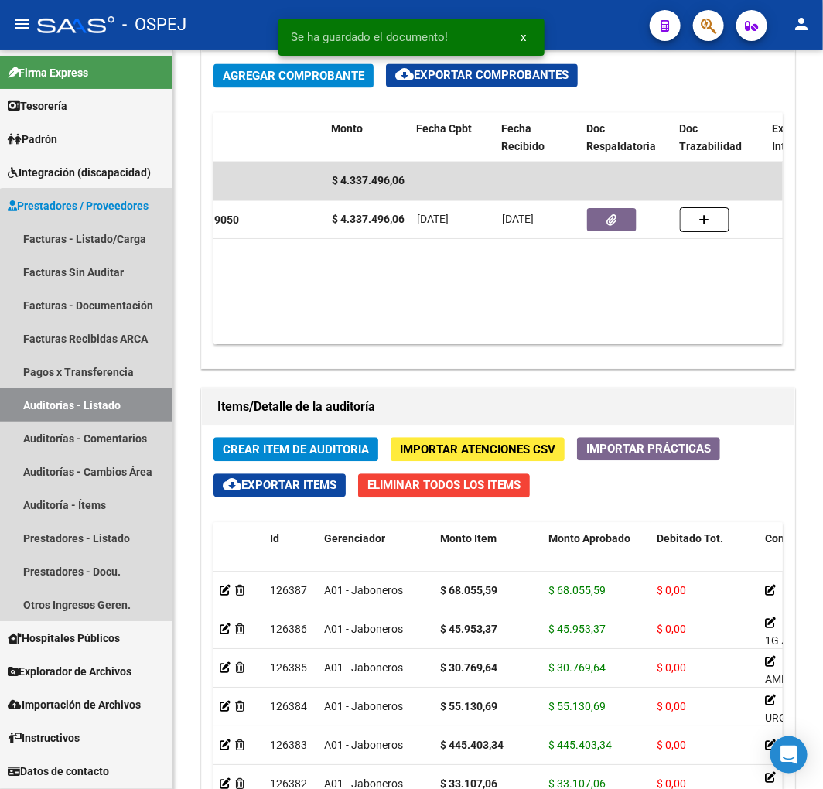
click at [94, 406] on link "Auditorías - Listado" at bounding box center [86, 404] width 173 height 33
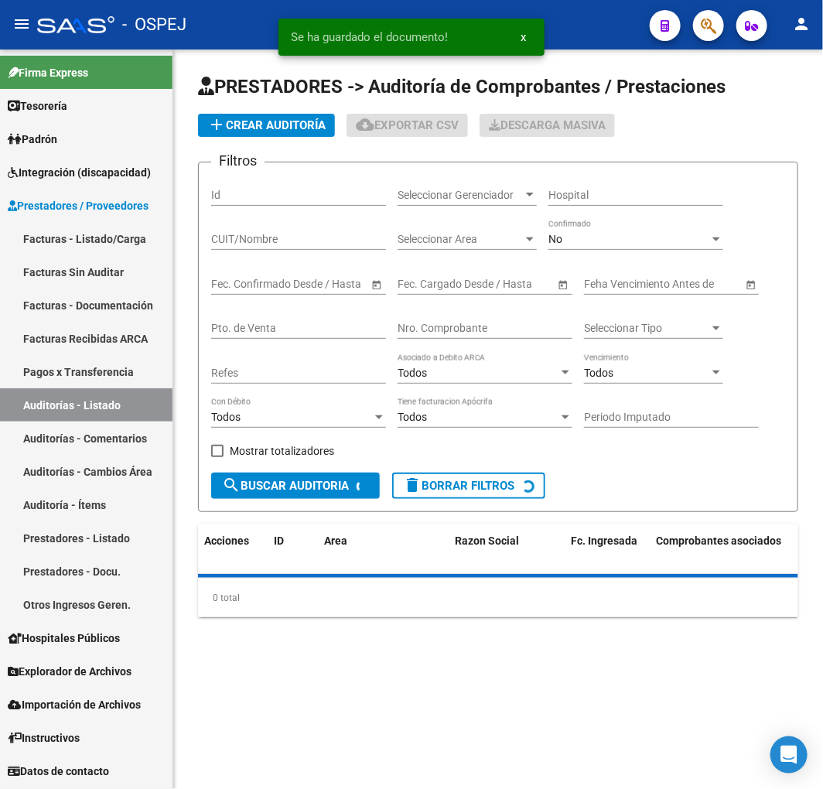
click at [268, 121] on span "add Crear Auditoría" at bounding box center [266, 125] width 118 height 14
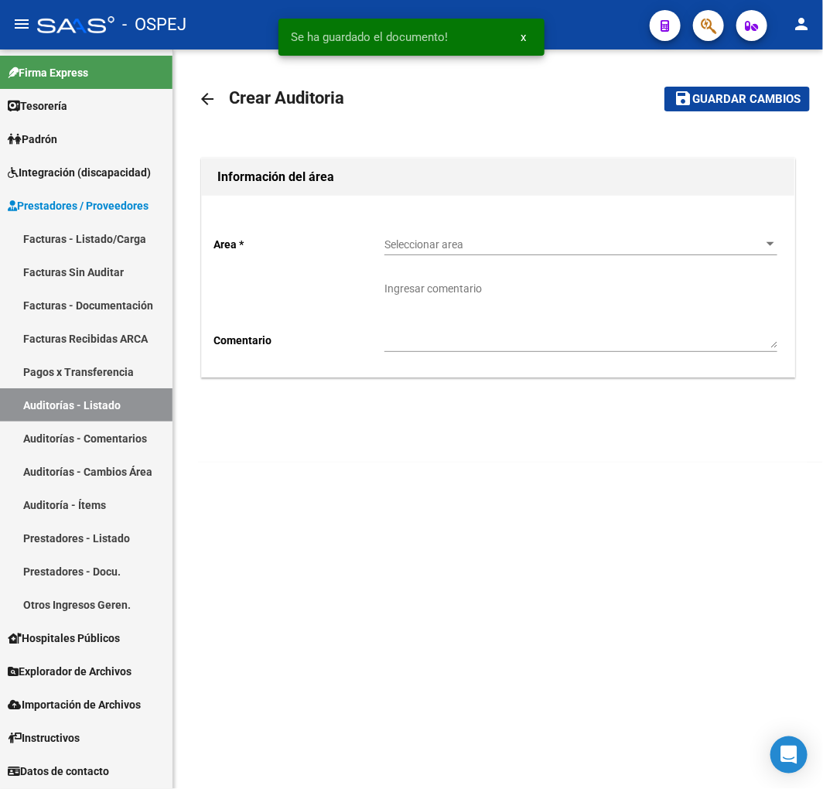
click at [449, 244] on span "Seleccionar area" at bounding box center [574, 244] width 379 height 13
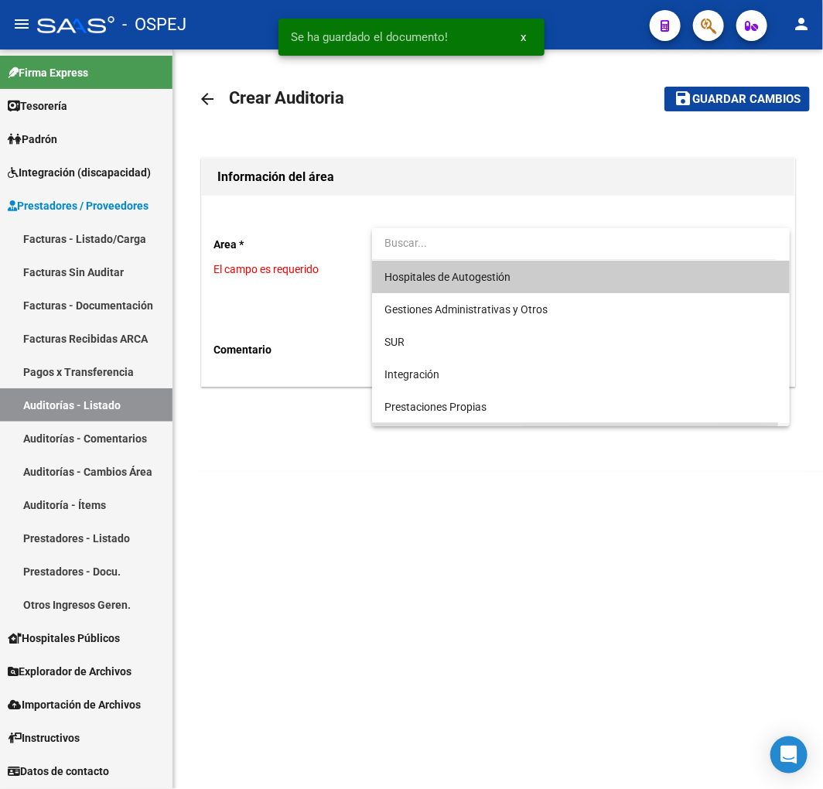
click at [454, 423] on span "Convenio Desregulacion" at bounding box center [581, 439] width 393 height 32
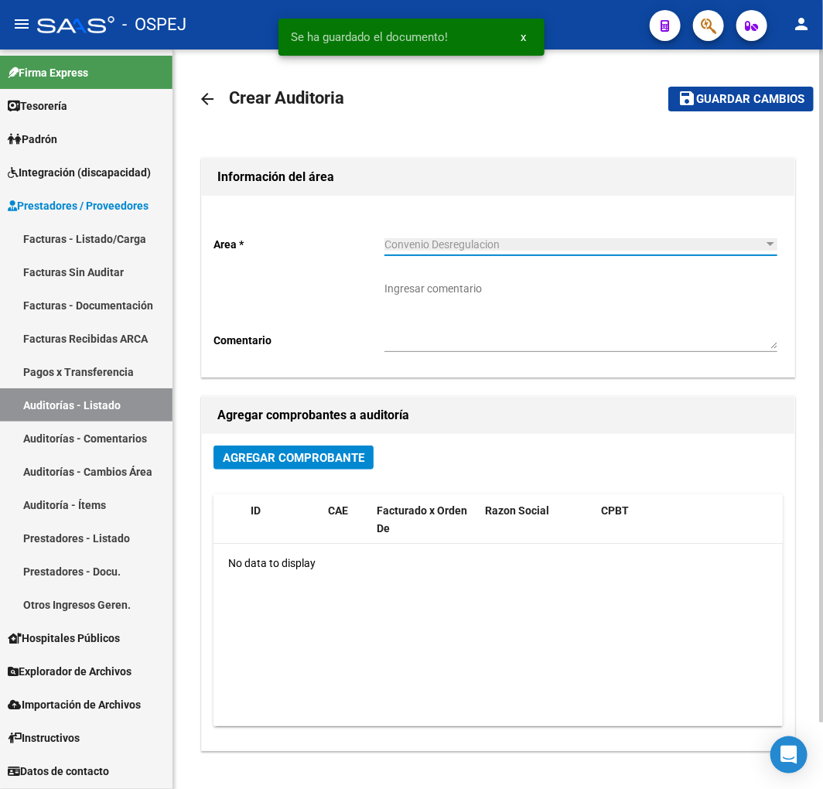
click at [308, 452] on span "Agregar Comprobante" at bounding box center [294, 458] width 142 height 14
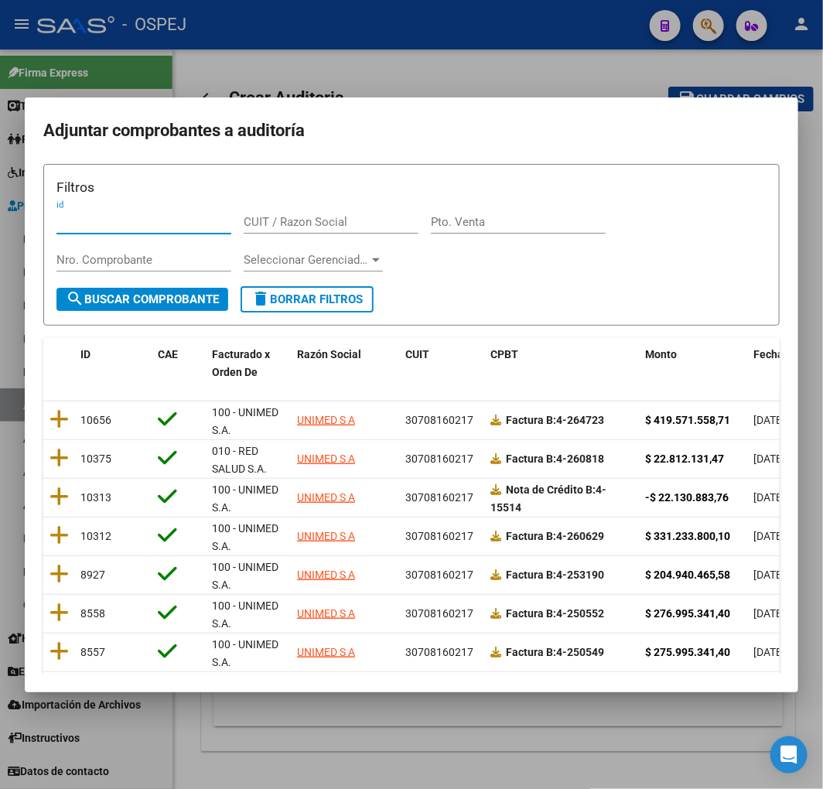
scroll to position [0, 0]
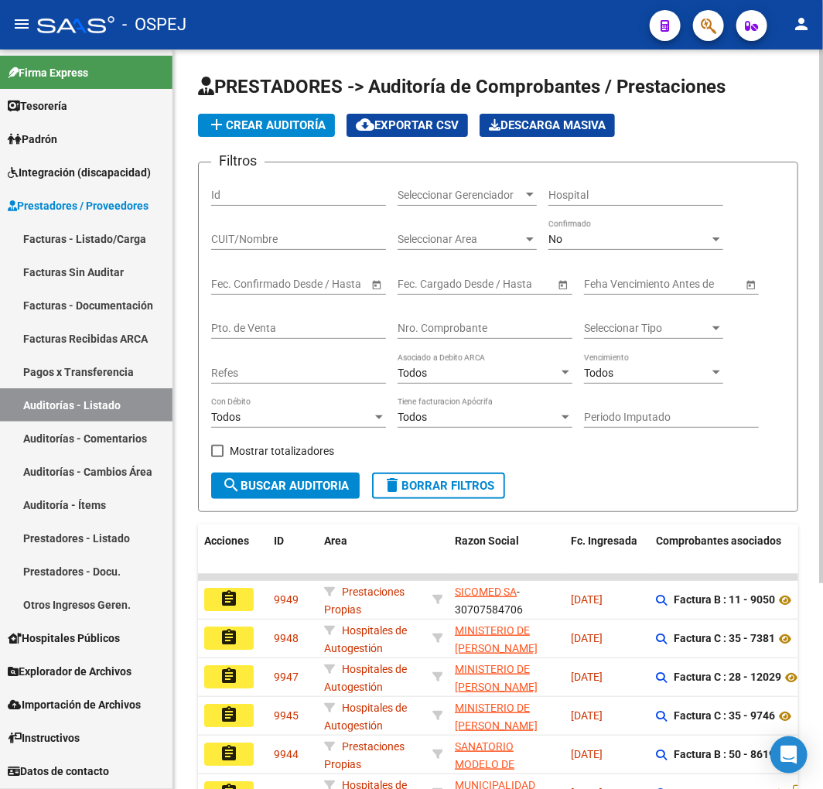
click at [287, 128] on span "add Crear Auditoría" at bounding box center [266, 125] width 118 height 14
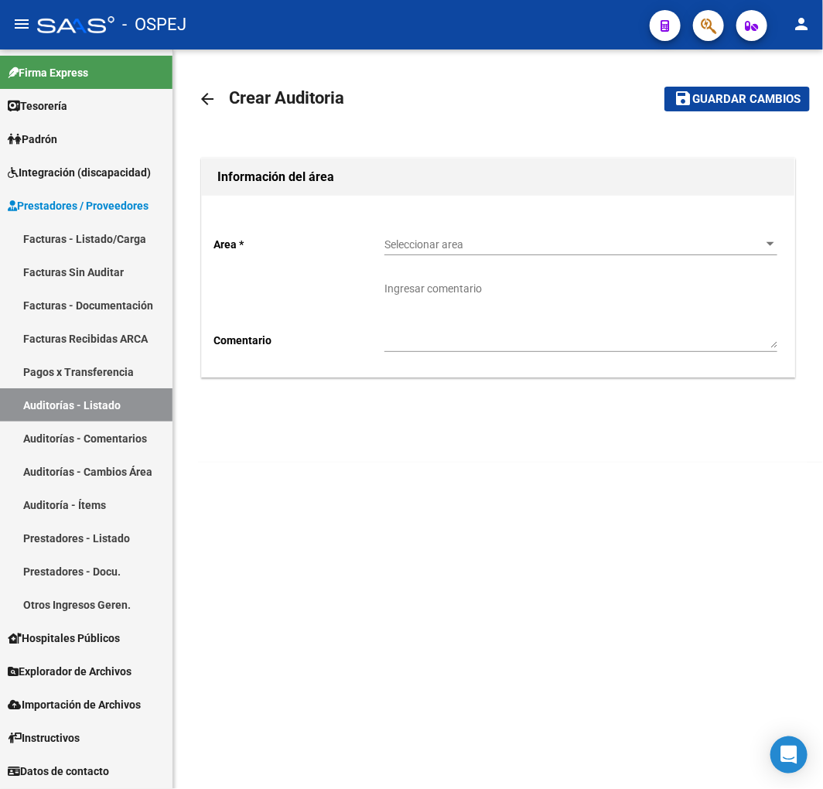
click at [477, 230] on div "Seleccionar area Seleccionar area" at bounding box center [581, 239] width 393 height 31
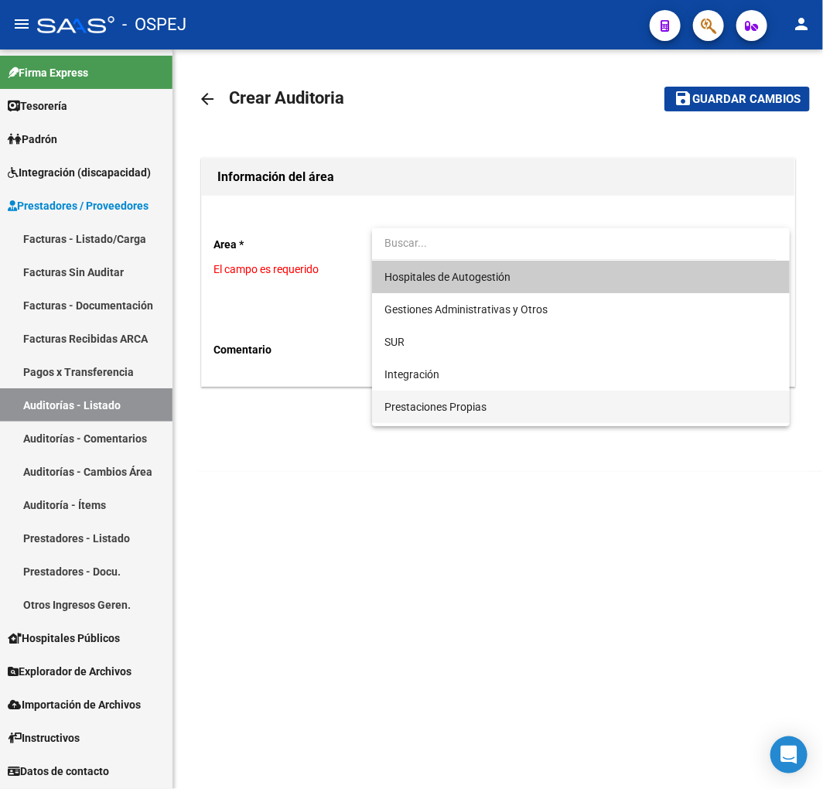
click at [434, 405] on span "Prestaciones Propias" at bounding box center [436, 407] width 102 height 12
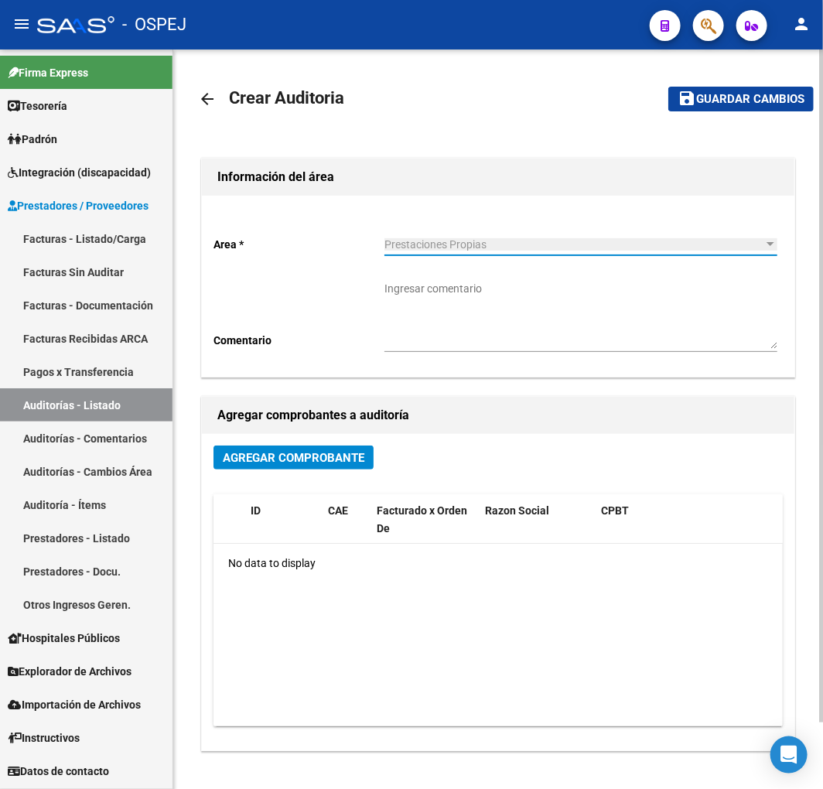
click at [288, 477] on div "Agregar Comprobante" at bounding box center [498, 464] width 569 height 36
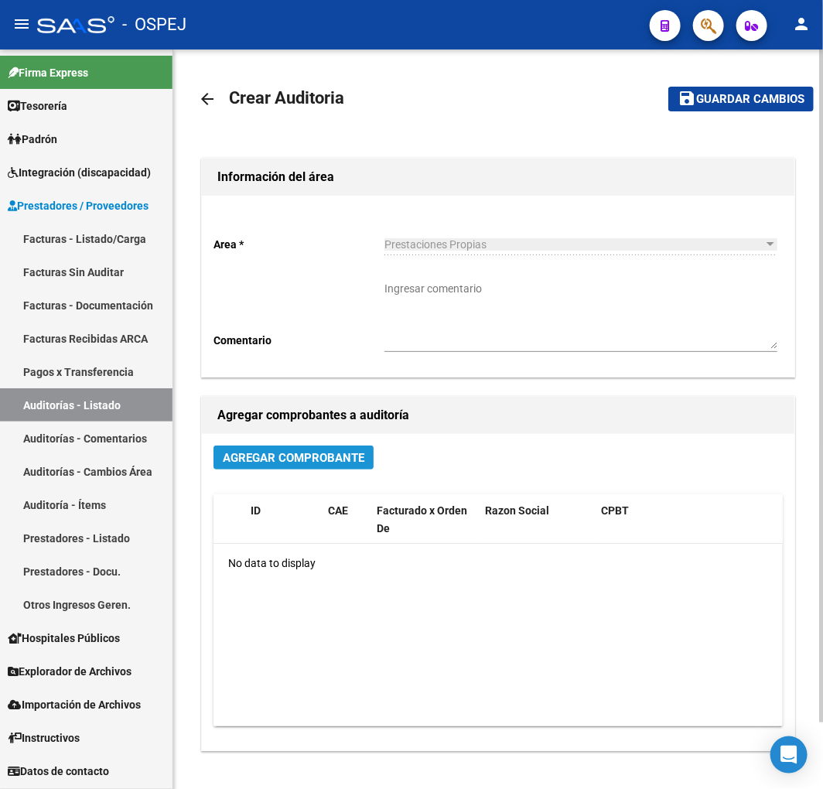
click at [288, 464] on span "Agregar Comprobante" at bounding box center [294, 458] width 142 height 14
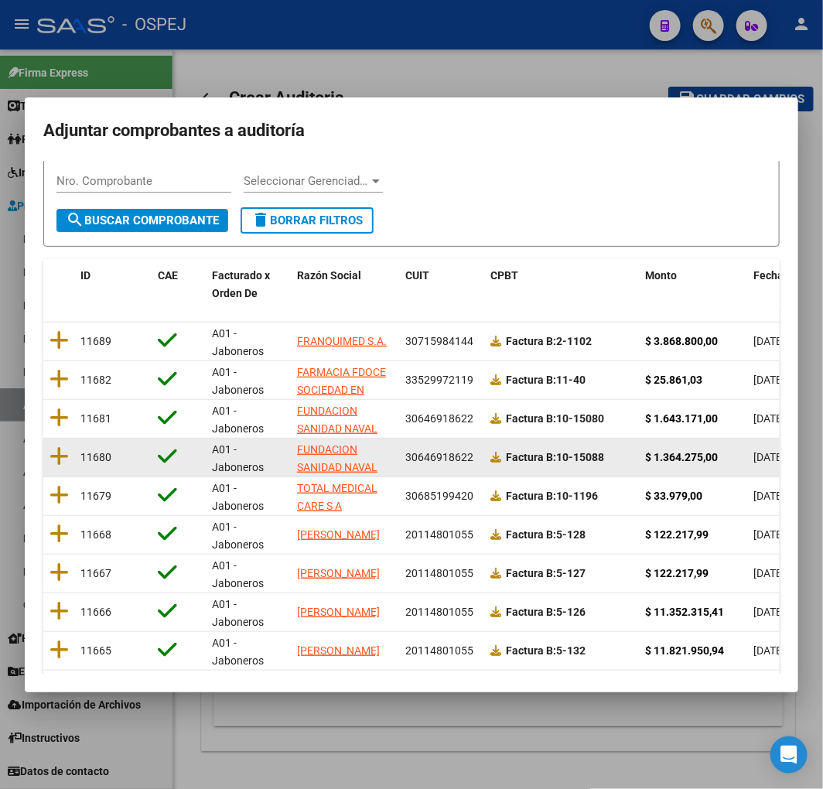
scroll to position [195, 0]
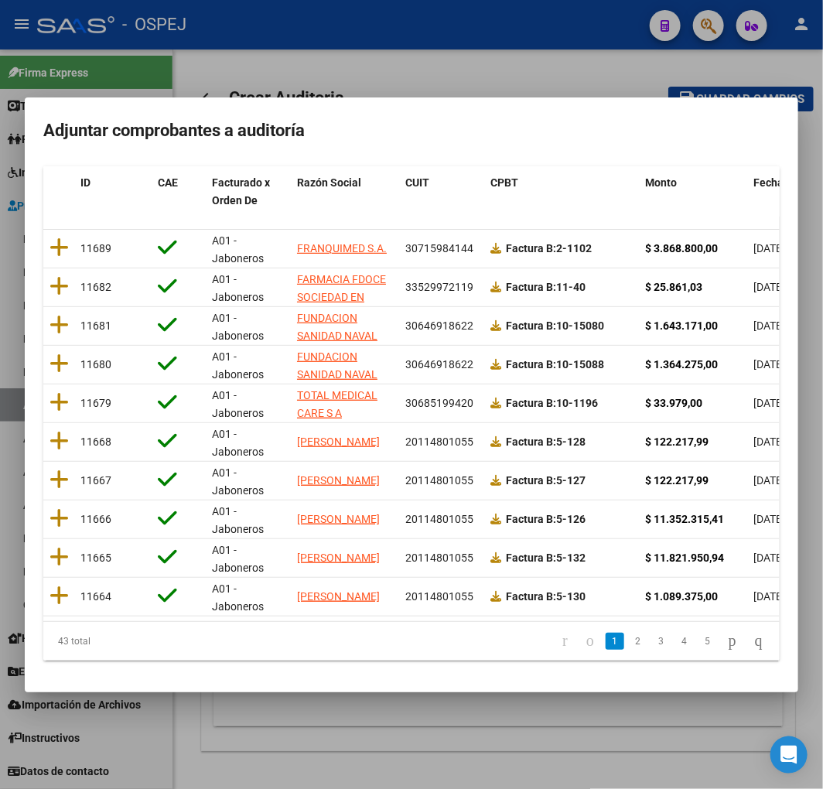
click at [767, 165] on mat-dialog-content "Filtros id CUIT / Razon Social Pto. Venta Nro. Comprobante Seleccionar Gerencia…" at bounding box center [412, 417] width 774 height 513
click at [757, 176] on span "Fecha Cpbt" at bounding box center [782, 182] width 56 height 12
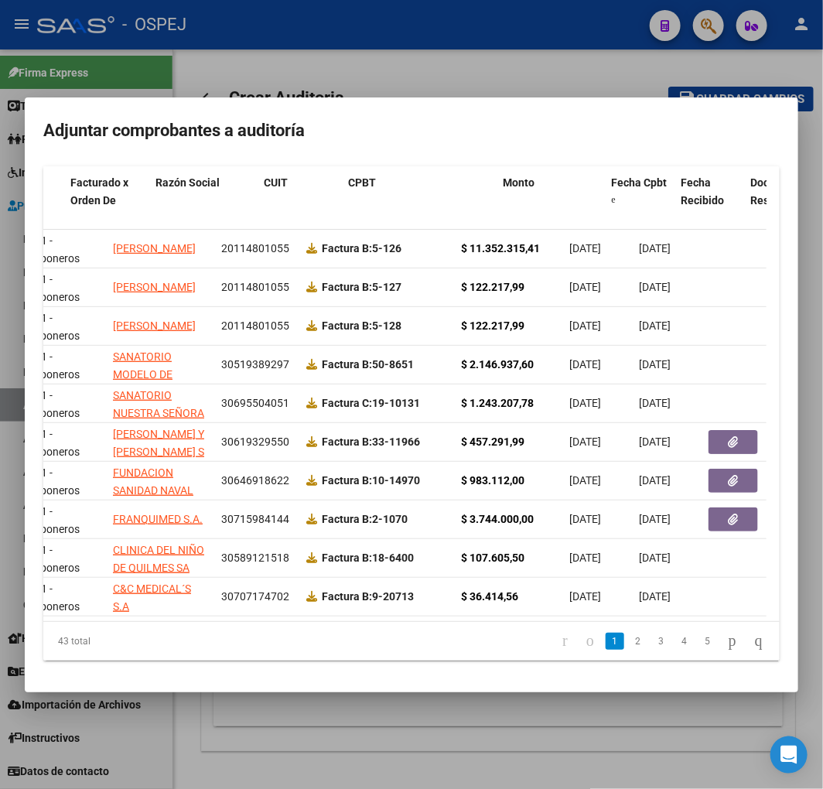
scroll to position [0, 0]
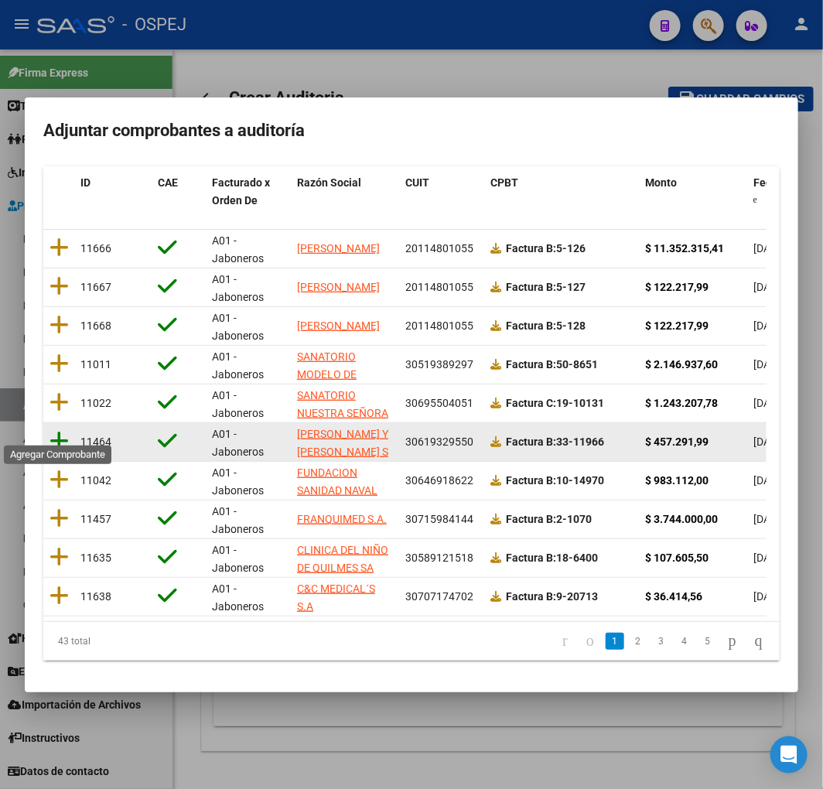
click at [62, 430] on icon at bounding box center [59, 441] width 19 height 22
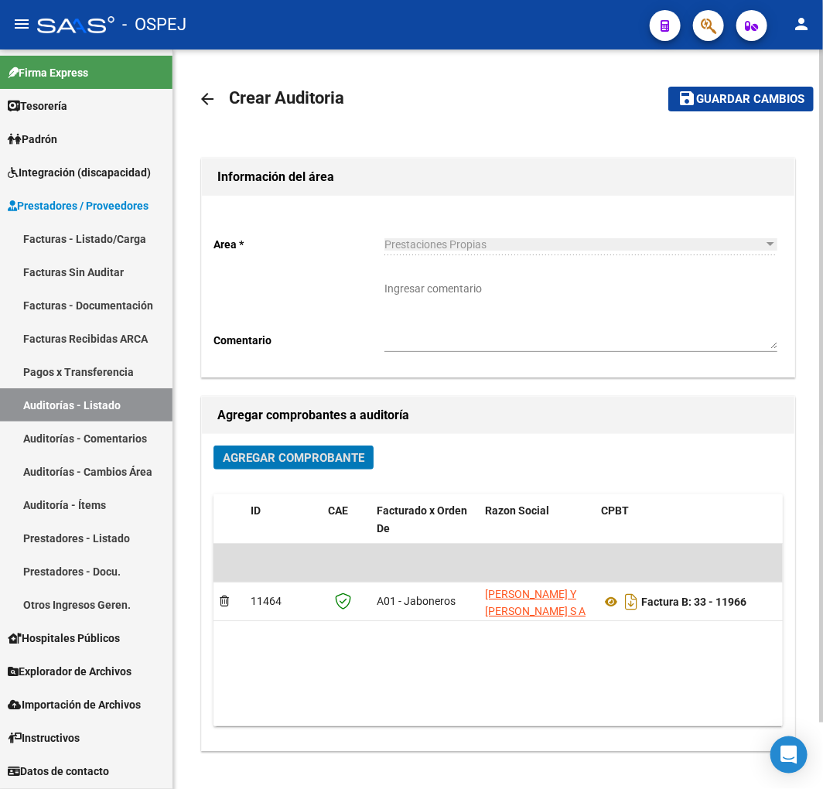
click at [730, 104] on span "Guardar cambios" at bounding box center [750, 100] width 108 height 14
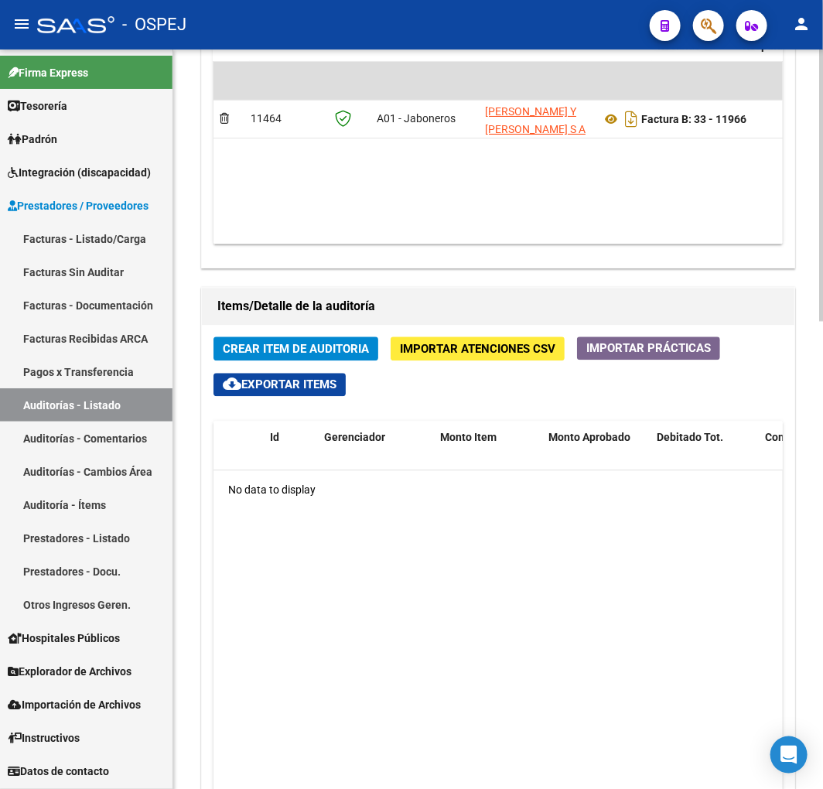
scroll to position [0, 453]
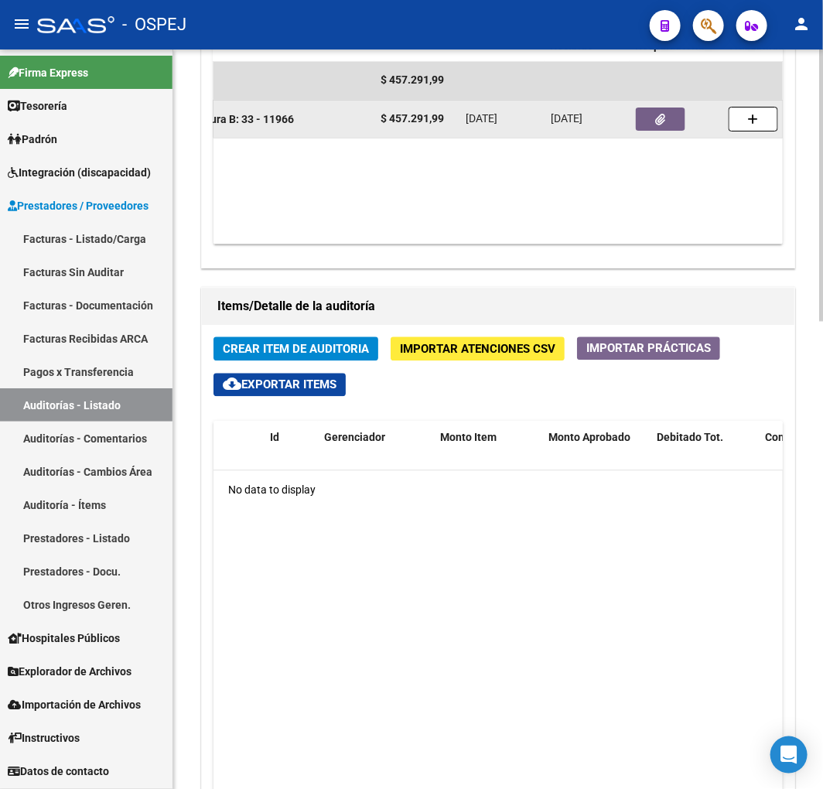
click at [656, 124] on icon "button" at bounding box center [661, 121] width 10 height 12
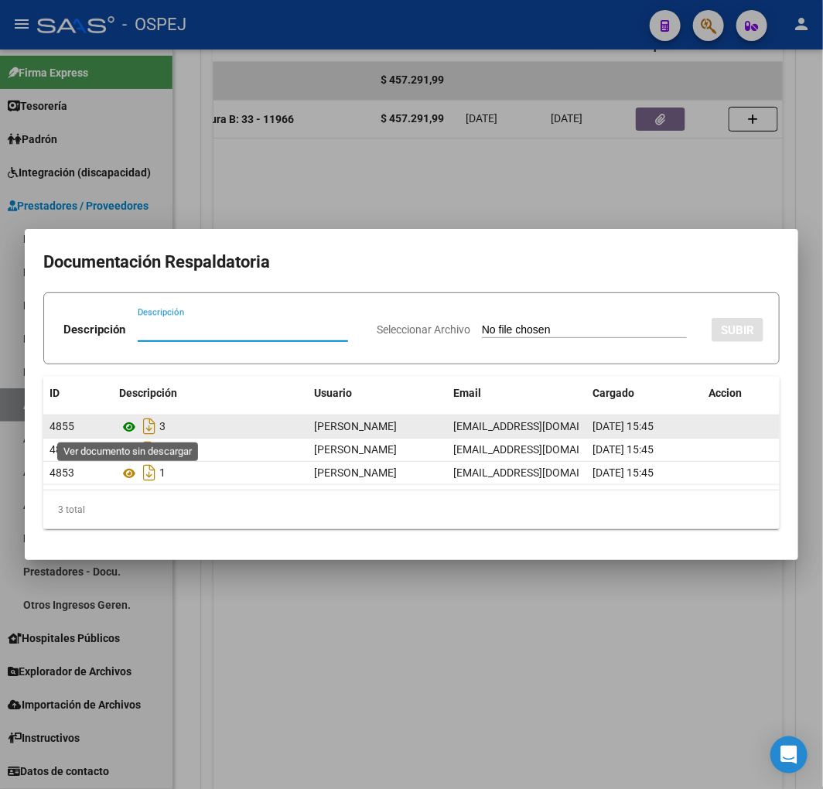
click at [133, 424] on icon at bounding box center [129, 427] width 20 height 19
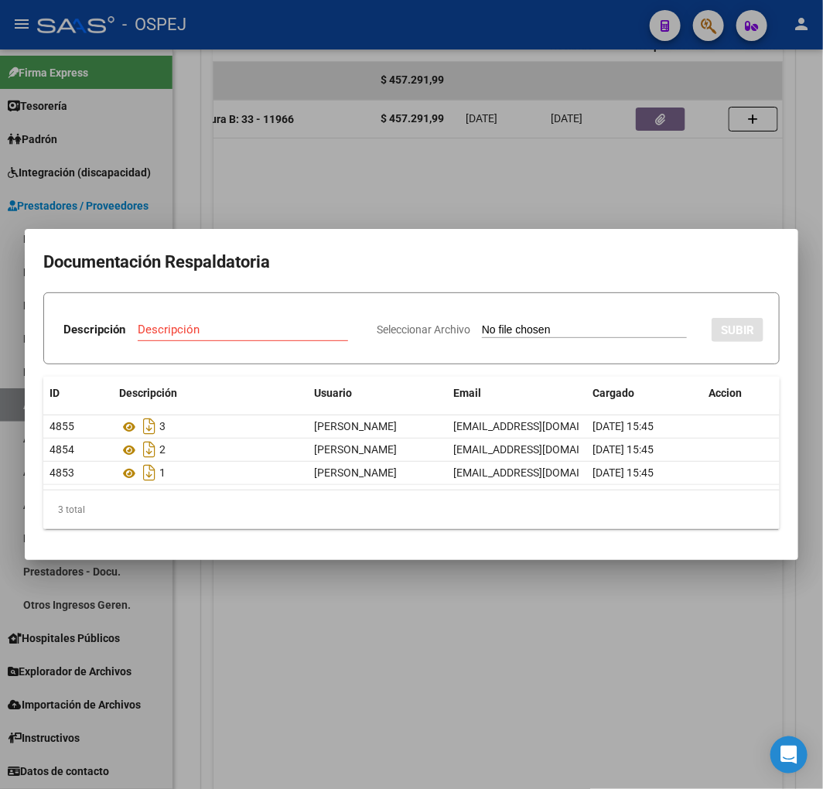
click at [447, 163] on div at bounding box center [411, 394] width 823 height 789
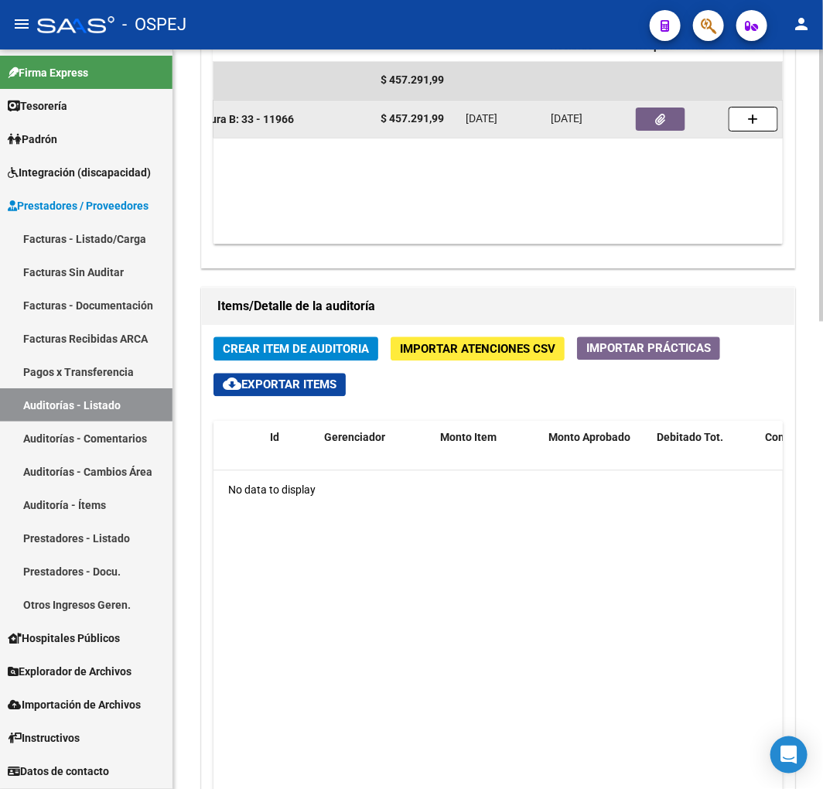
click at [660, 125] on icon "button" at bounding box center [661, 121] width 10 height 12
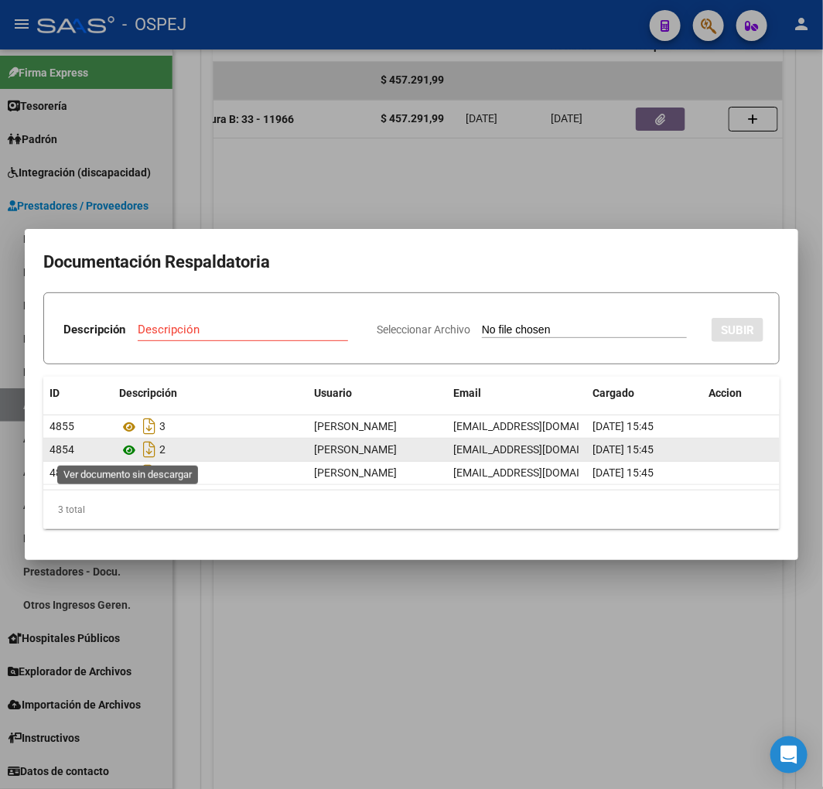
click at [130, 451] on icon at bounding box center [129, 450] width 20 height 19
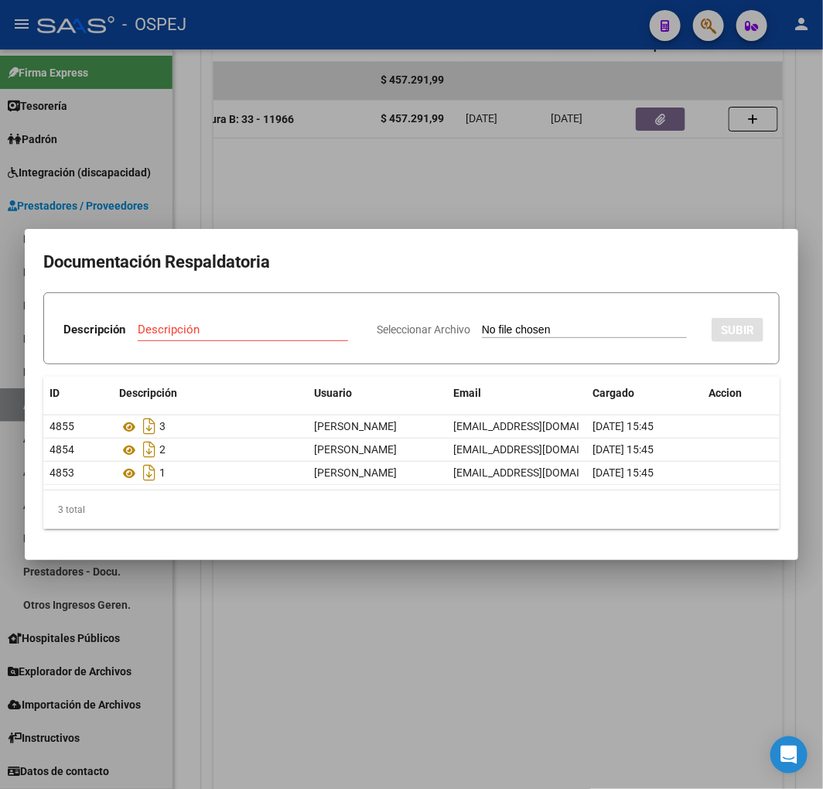
click at [328, 151] on div at bounding box center [411, 394] width 823 height 789
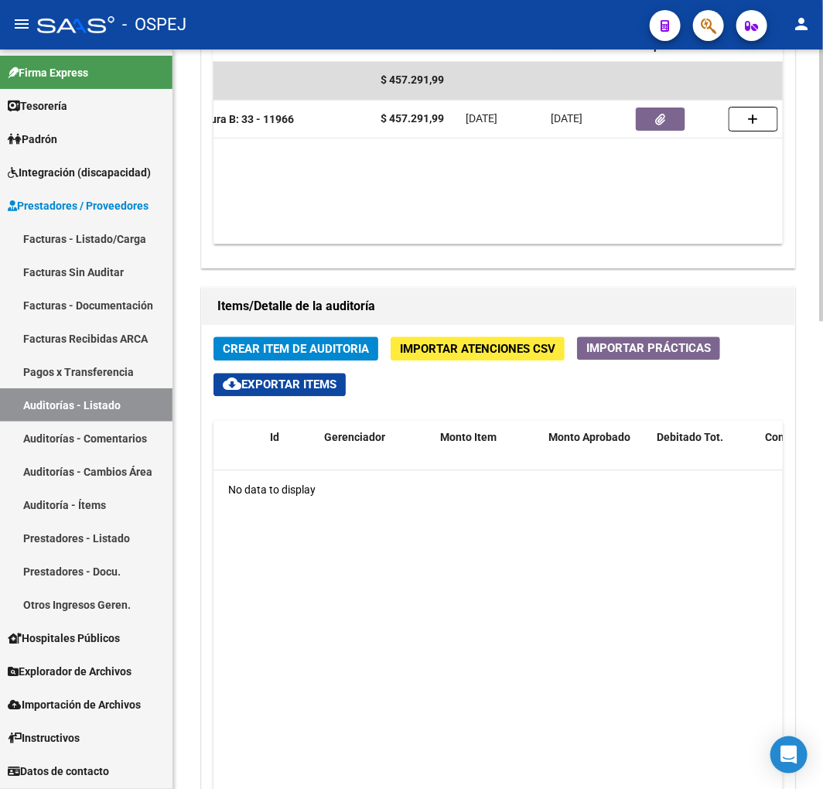
click at [290, 348] on span "Crear Item de Auditoria" at bounding box center [296, 350] width 146 height 14
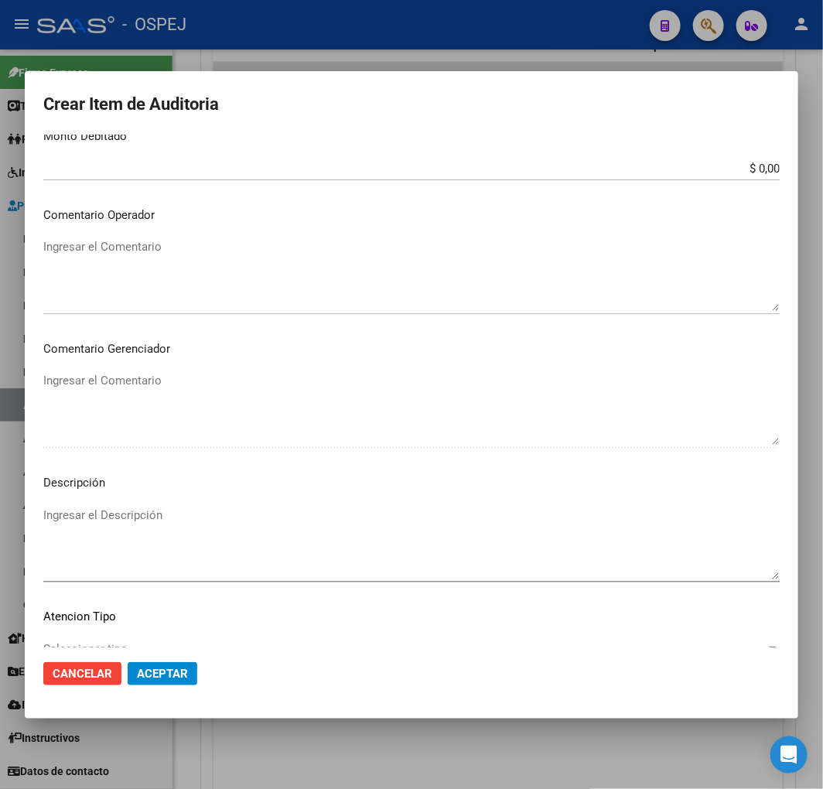
scroll to position [418, 0]
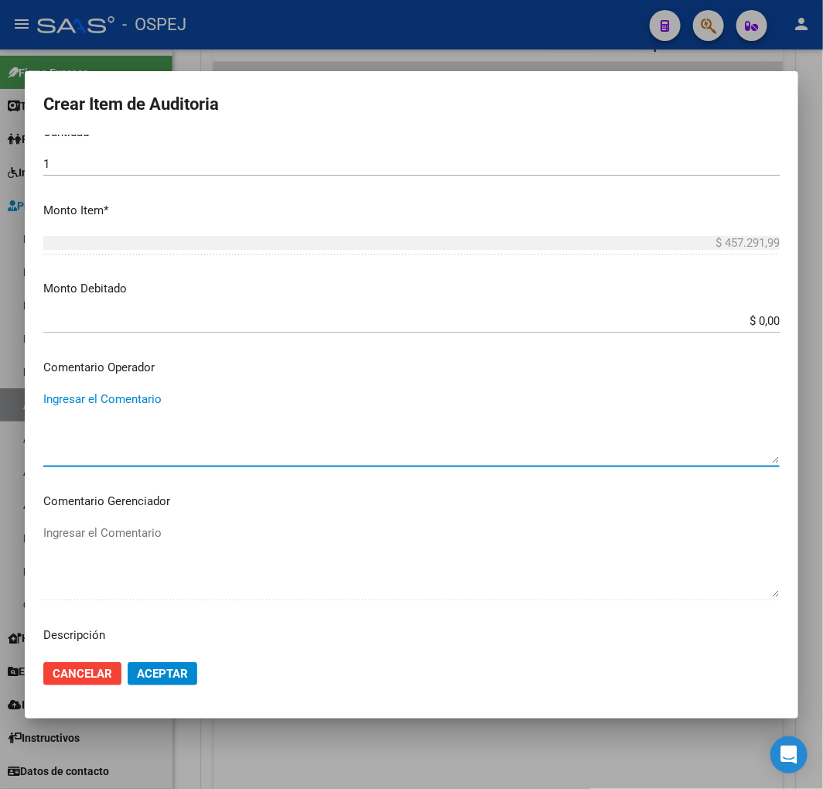
click at [153, 413] on textarea "Ingresar el Comentario" at bounding box center [411, 427] width 737 height 73
type textarea "a"
type textarea "ANESTESIA BURSITIS"
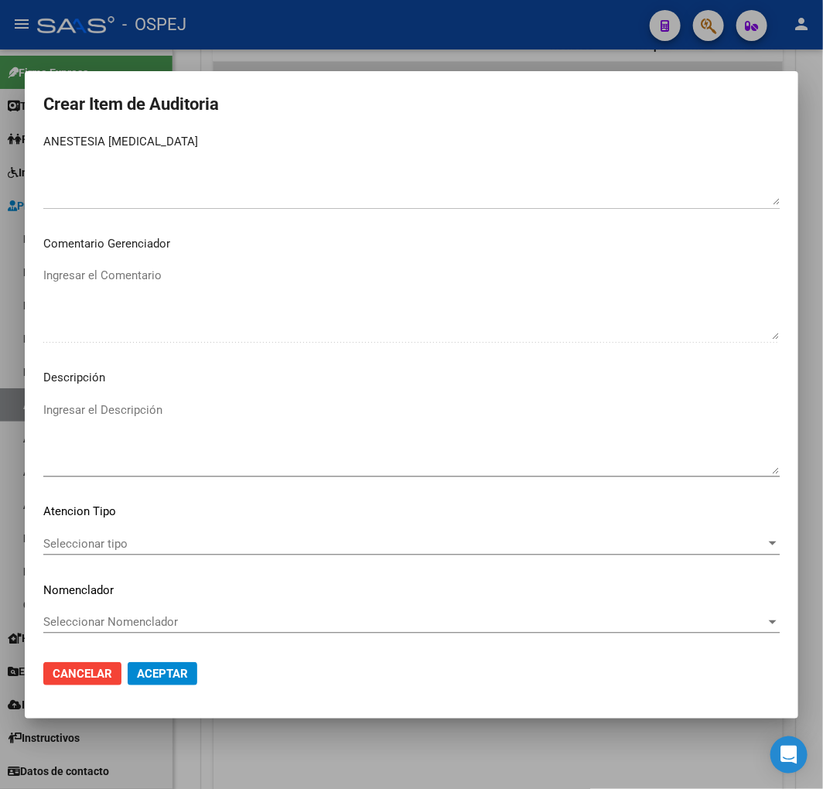
click at [302, 388] on mat-dialog-content "Nro Documento CUIL Nombre Completo Fec. Prestación Ingresar la fecha A01 - Jabo…" at bounding box center [412, 391] width 774 height 513
click at [275, 419] on textarea "Ingresar el Descripción" at bounding box center [411, 438] width 737 height 73
paste textarea "ANESTESIA BURSITIS"
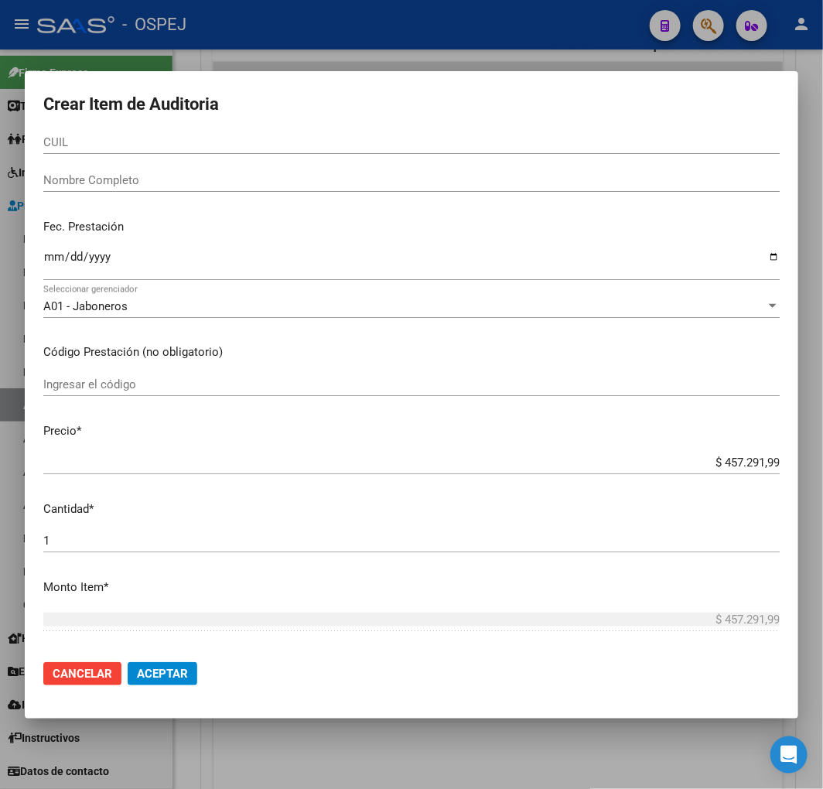
scroll to position [0, 0]
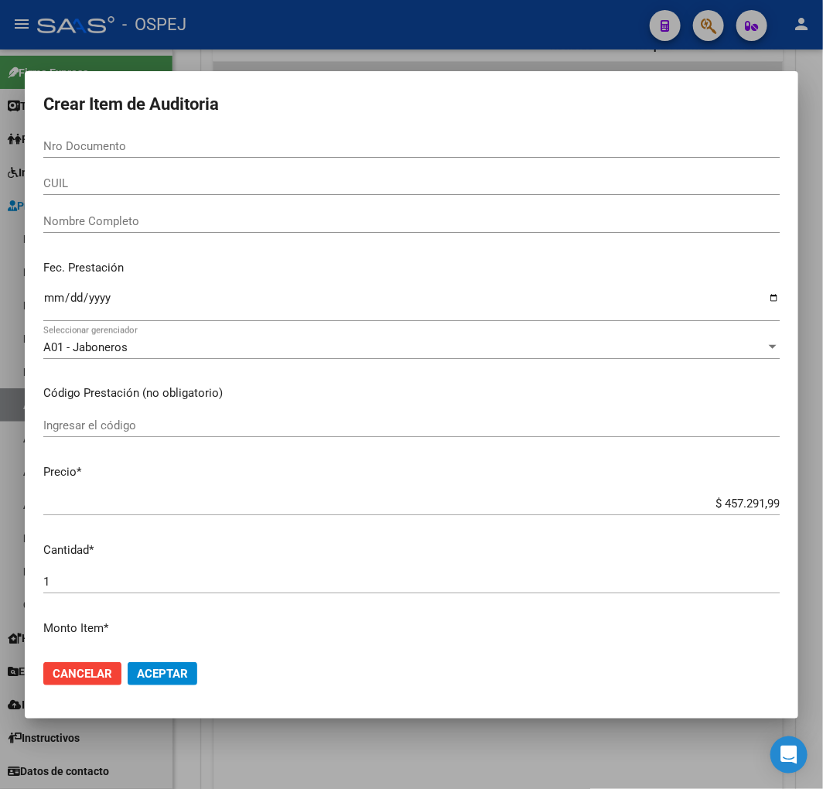
type textarea "ANESTESIA BURSITIS"
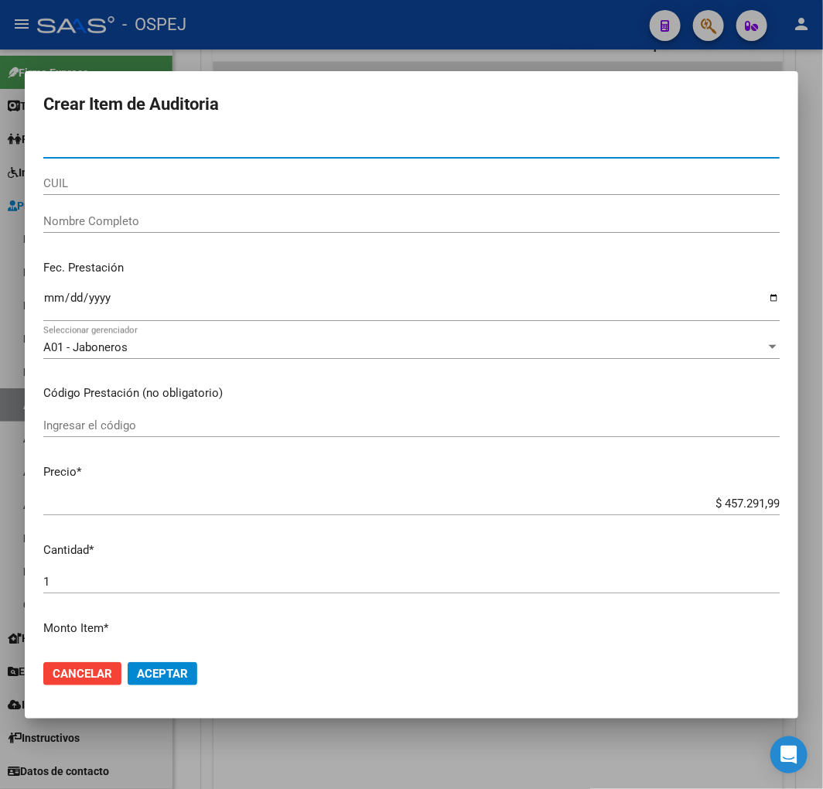
click at [106, 142] on input "Nro Documento" at bounding box center [411, 146] width 737 height 14
paste input "28686526"
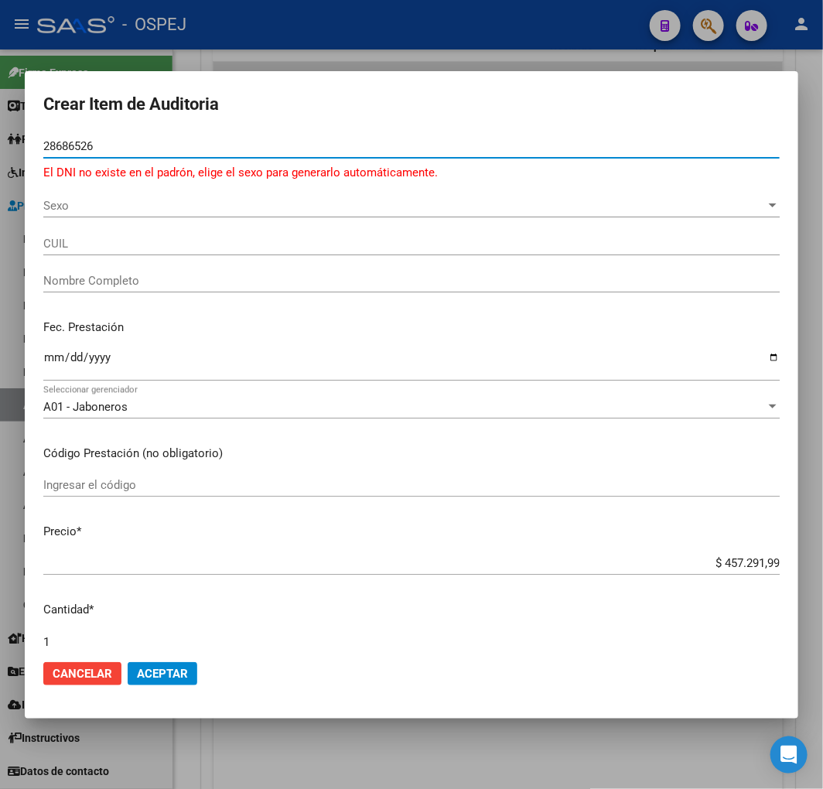
type input "28686526"
click at [253, 204] on span "Sexo" at bounding box center [404, 206] width 723 height 14
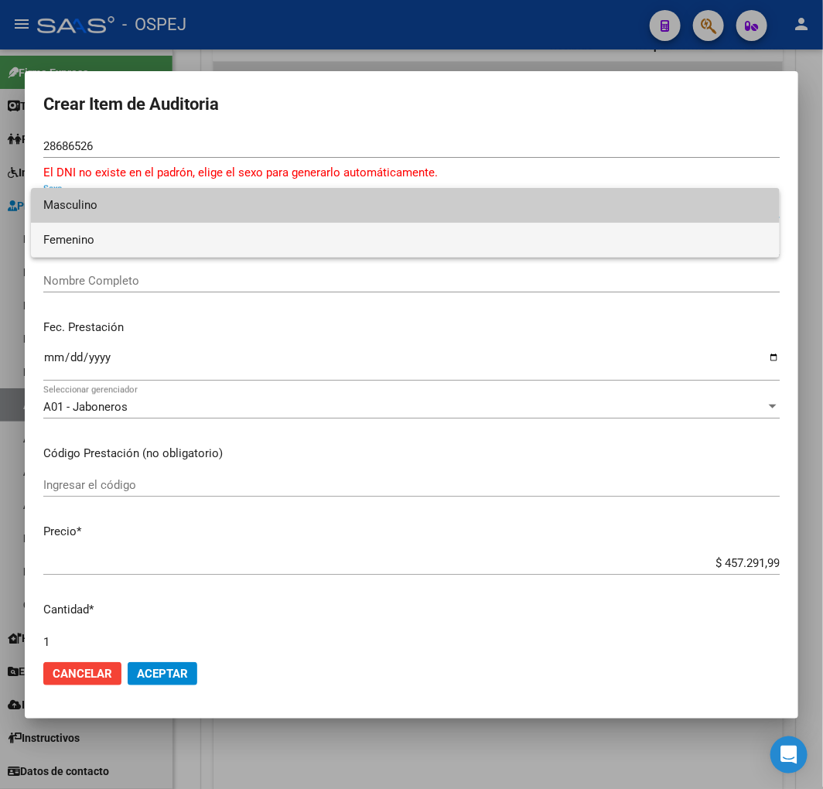
click at [116, 236] on span "Femenino" at bounding box center [404, 240] width 723 height 35
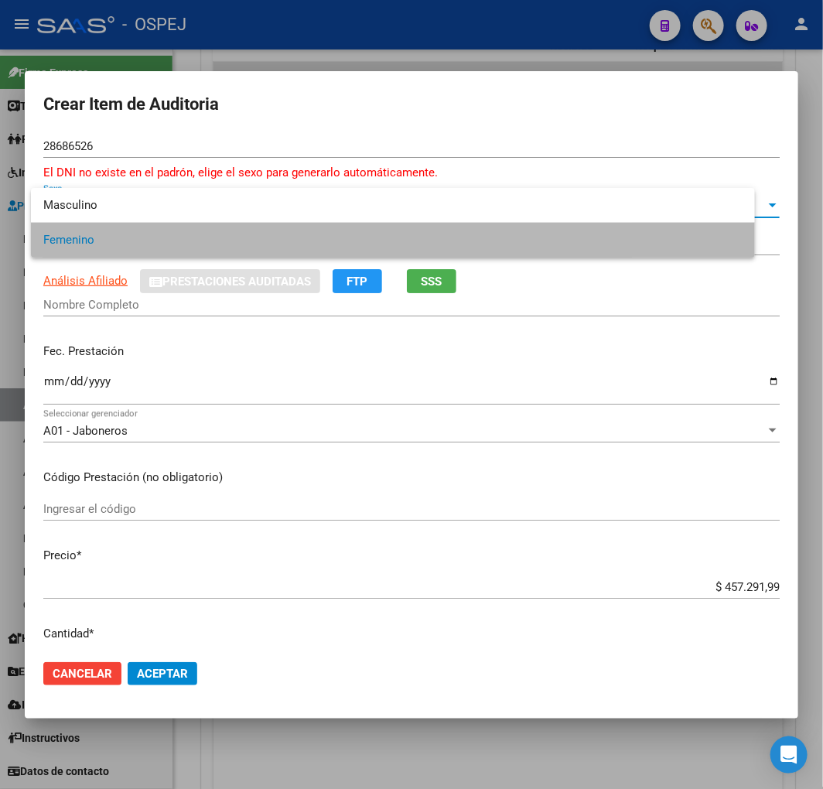
type input "27286865262"
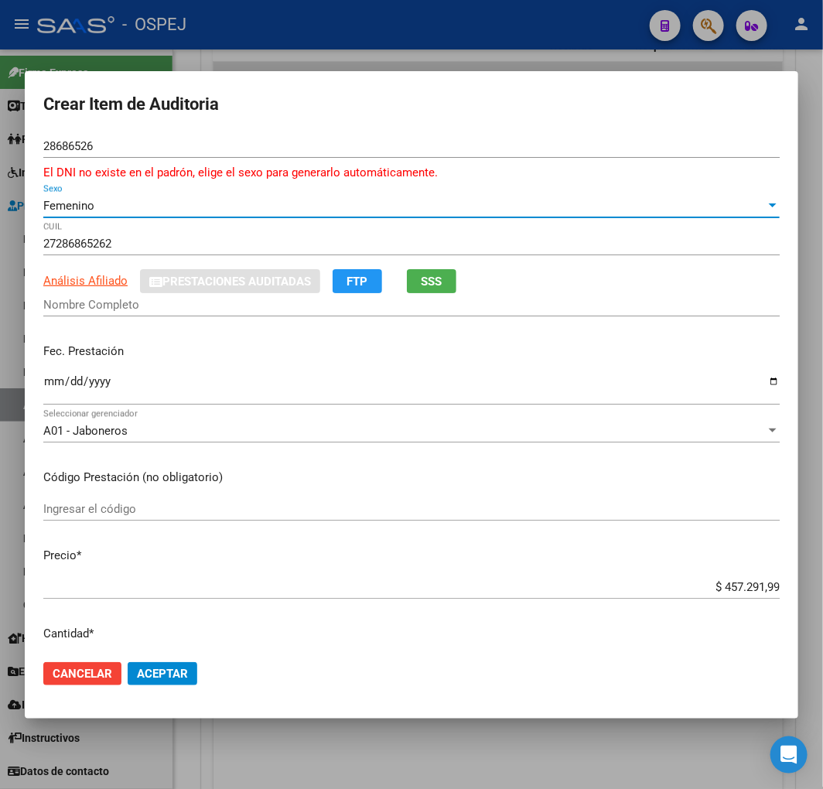
type input "CAGGIANO CECILIA CRISITNA"
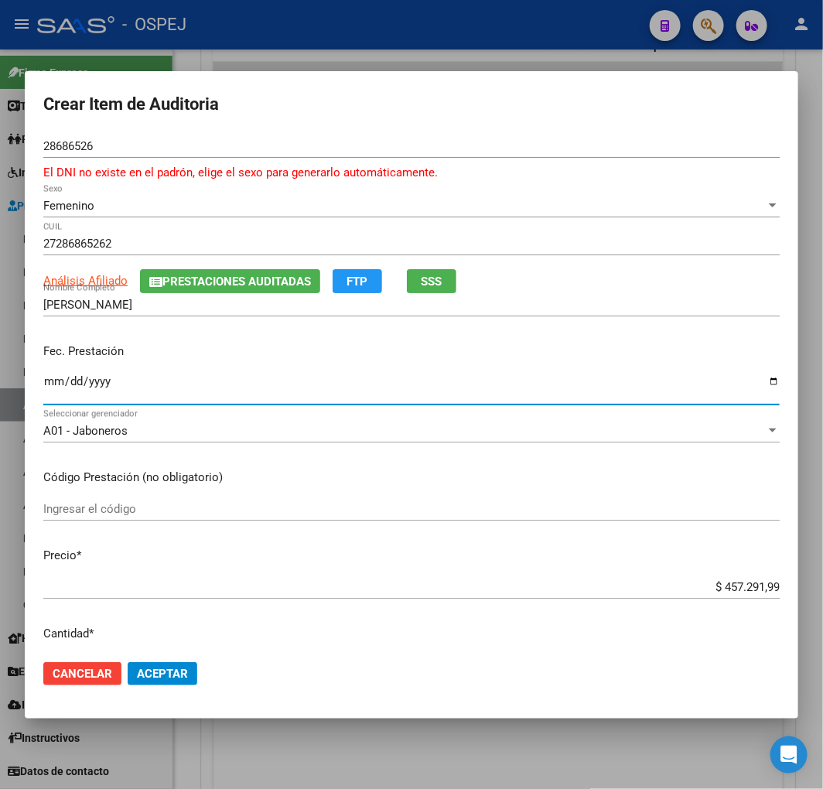
click at [56, 383] on input "Ingresar la fecha" at bounding box center [411, 387] width 737 height 25
type input "2025-06-26"
click at [743, 583] on input "$ 457.291,99" at bounding box center [411, 587] width 737 height 14
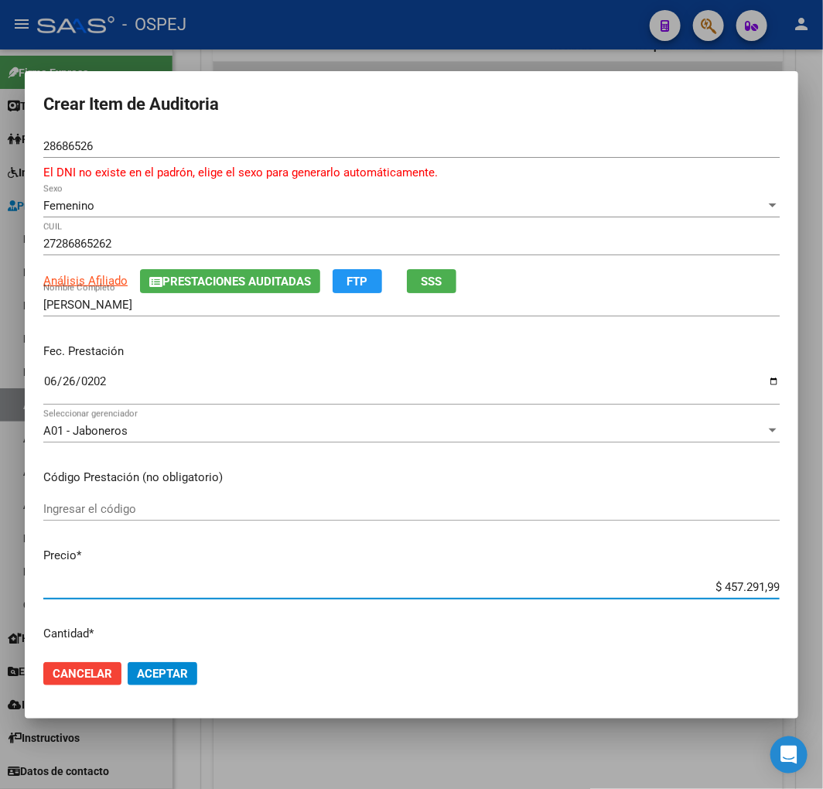
type input "$ 0,09"
type input "$ 0,94"
type input "$ 9,42"
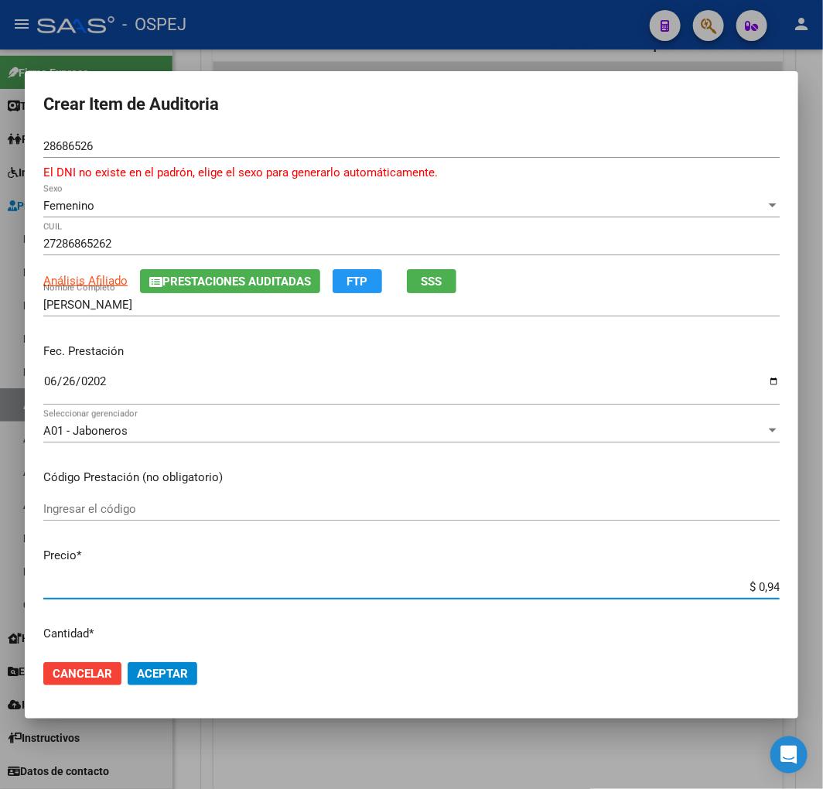
type input "$ 9,42"
type input "$ 94,29"
type input "$ 942,96"
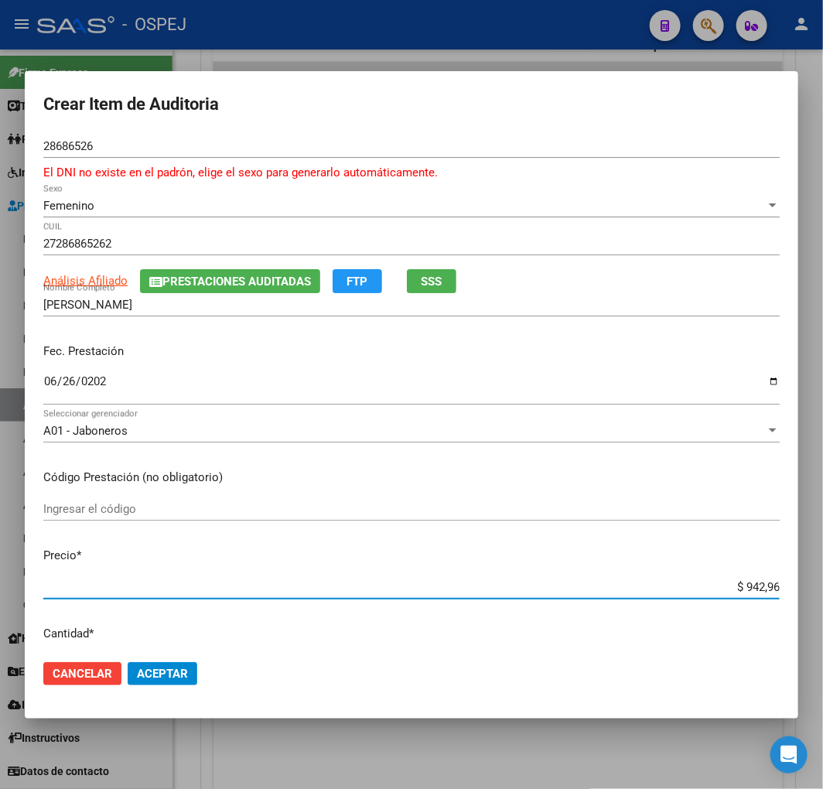
type input "$ 9.429,60"
type input "$ 94.296,00"
click at [142, 668] on span "Aceptar" at bounding box center [162, 674] width 51 height 14
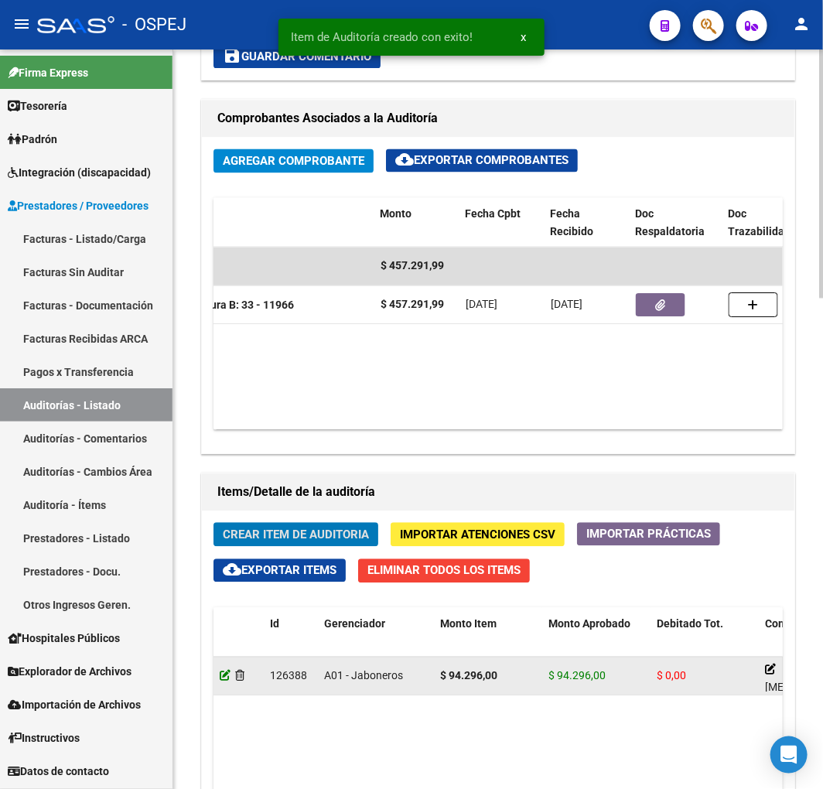
click at [224, 677] on icon at bounding box center [225, 676] width 11 height 11
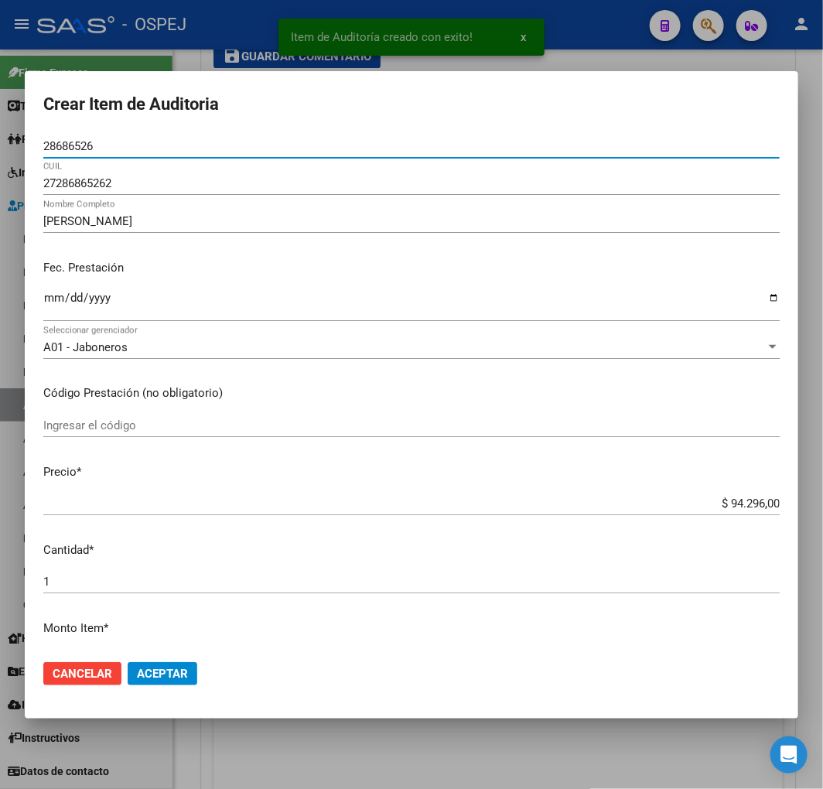
click at [68, 186] on input "27286865262" at bounding box center [411, 183] width 737 height 14
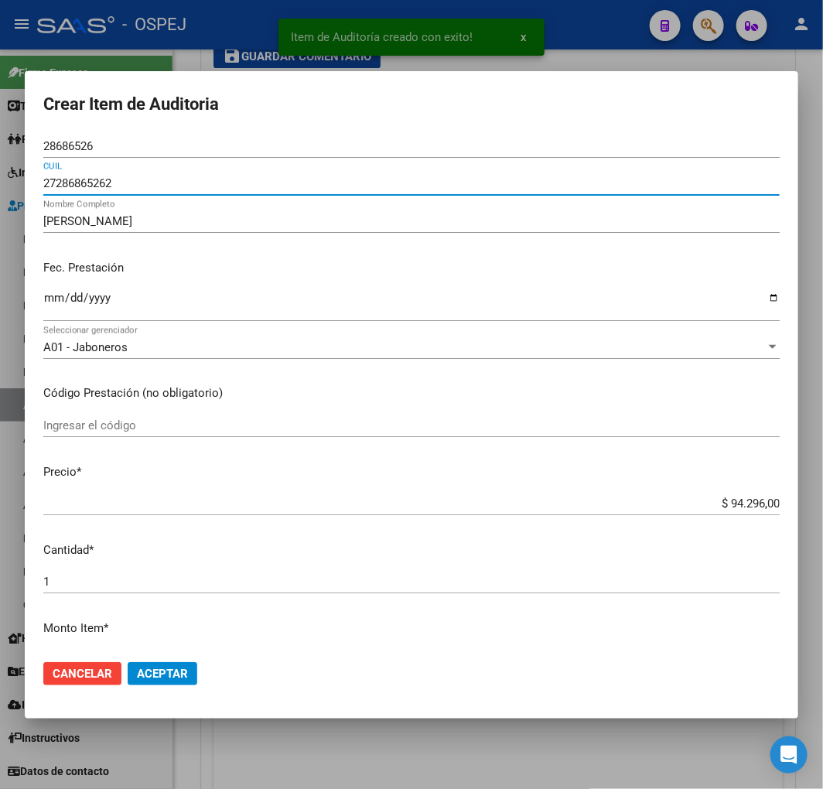
click at [68, 186] on input "27286865262" at bounding box center [411, 183] width 737 height 14
click at [232, 39] on div at bounding box center [411, 394] width 823 height 789
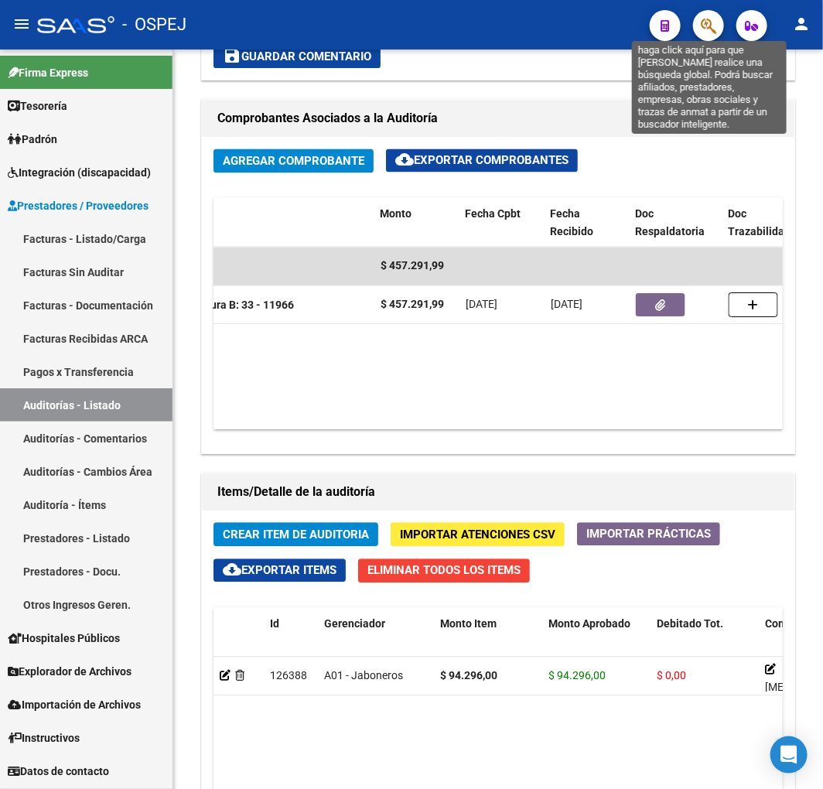
click at [710, 29] on icon "button" at bounding box center [708, 26] width 15 height 18
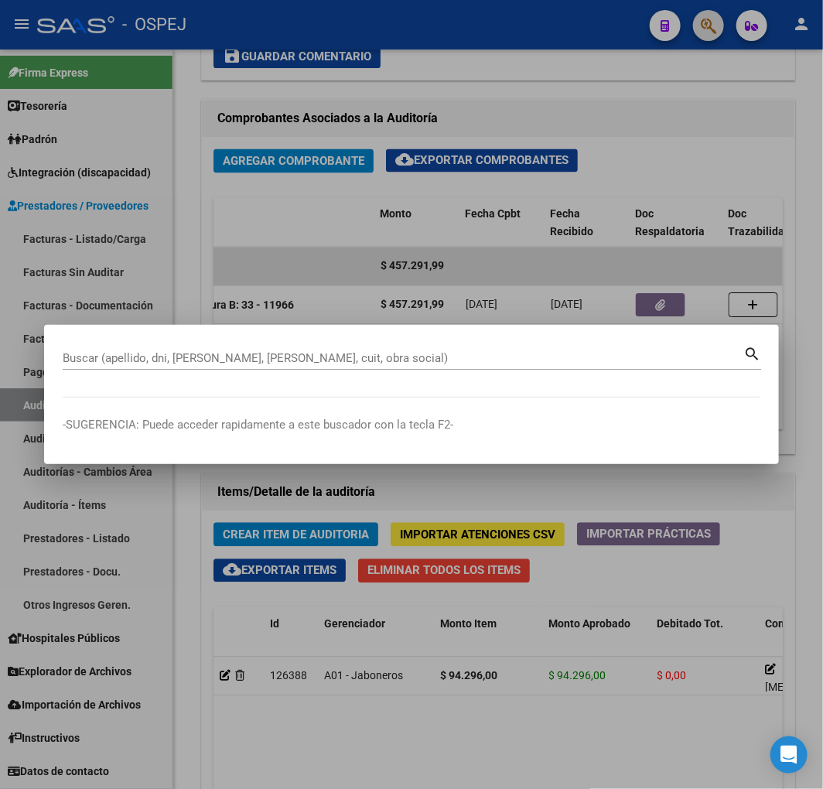
paste input "27286865262"
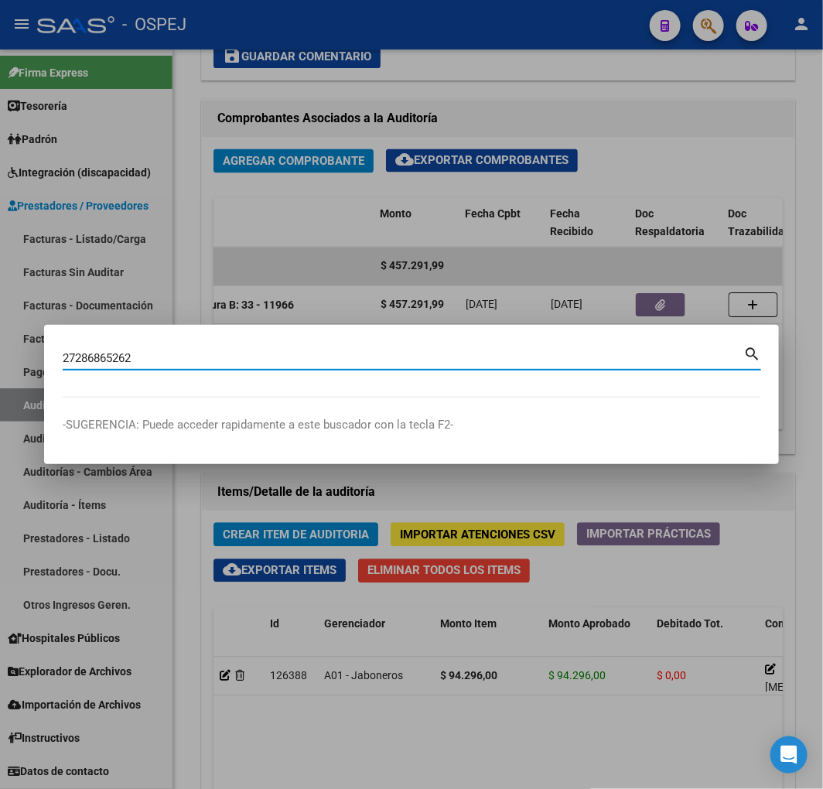
type input "27286865262"
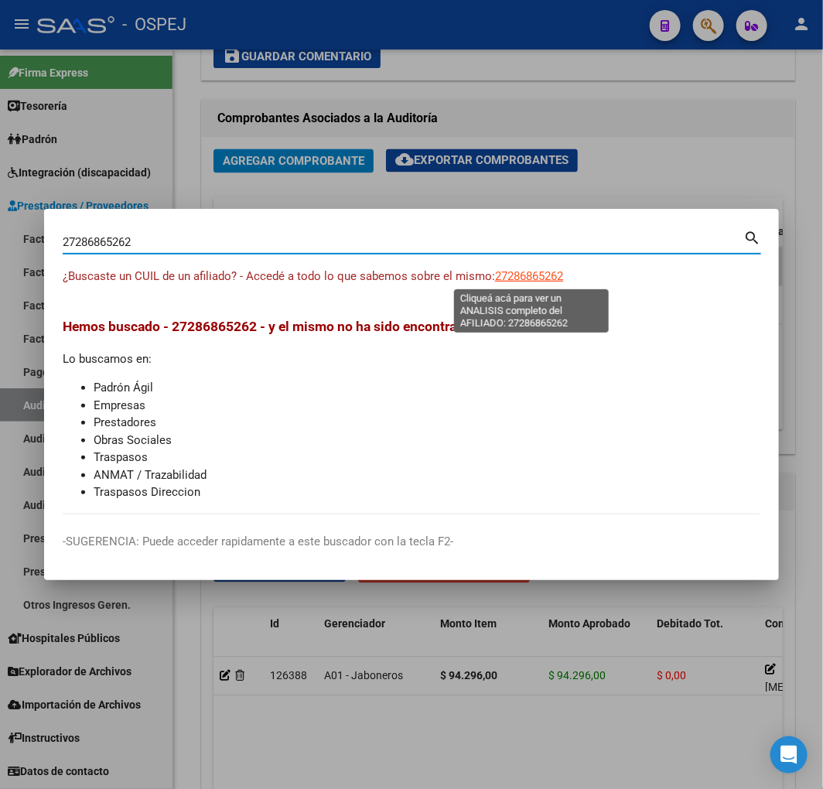
click at [538, 279] on span "27286865262" at bounding box center [529, 276] width 68 height 14
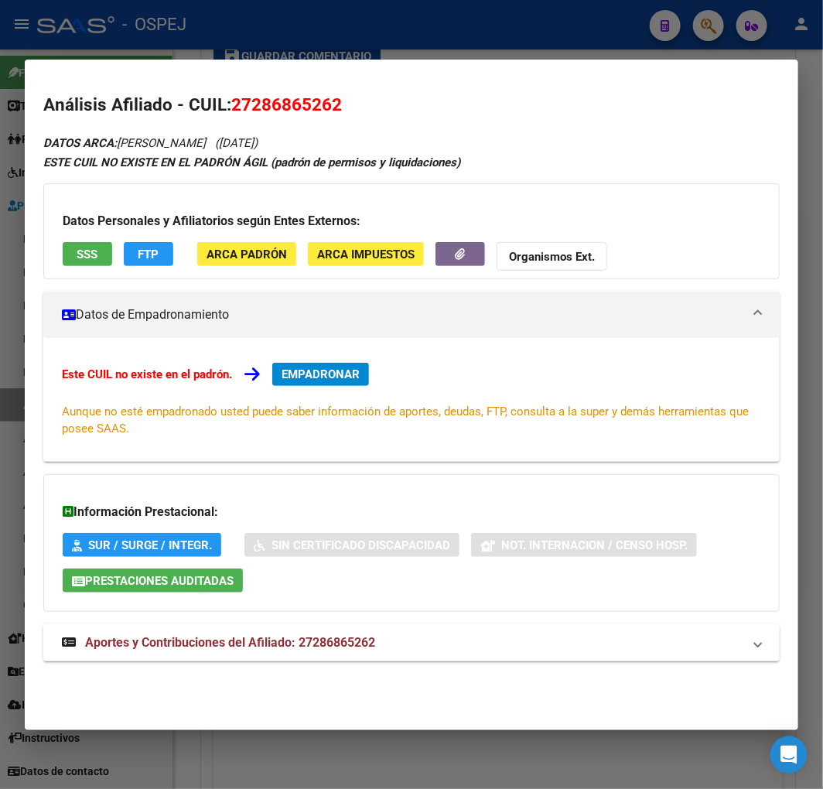
click at [420, 724] on mat-dialog-container "Análisis Afiliado - CUIL: 27286865262 DATOS ARCA: CAGGIANO CECILIA CRISITNA (21…" at bounding box center [412, 395] width 774 height 671
click at [412, 772] on div at bounding box center [411, 394] width 823 height 789
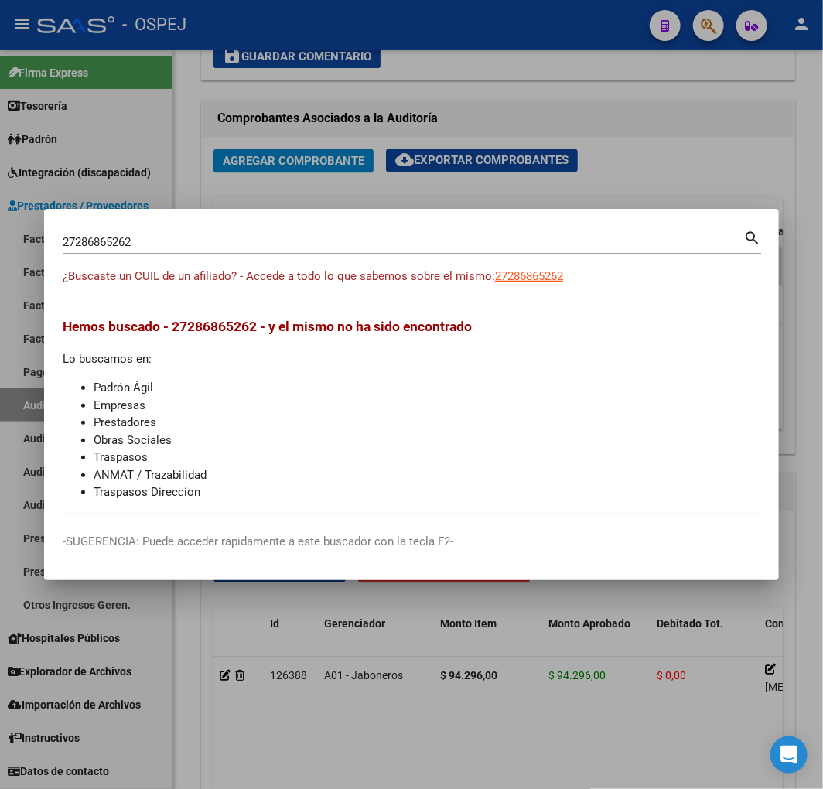
click at [473, 697] on div at bounding box center [411, 394] width 823 height 789
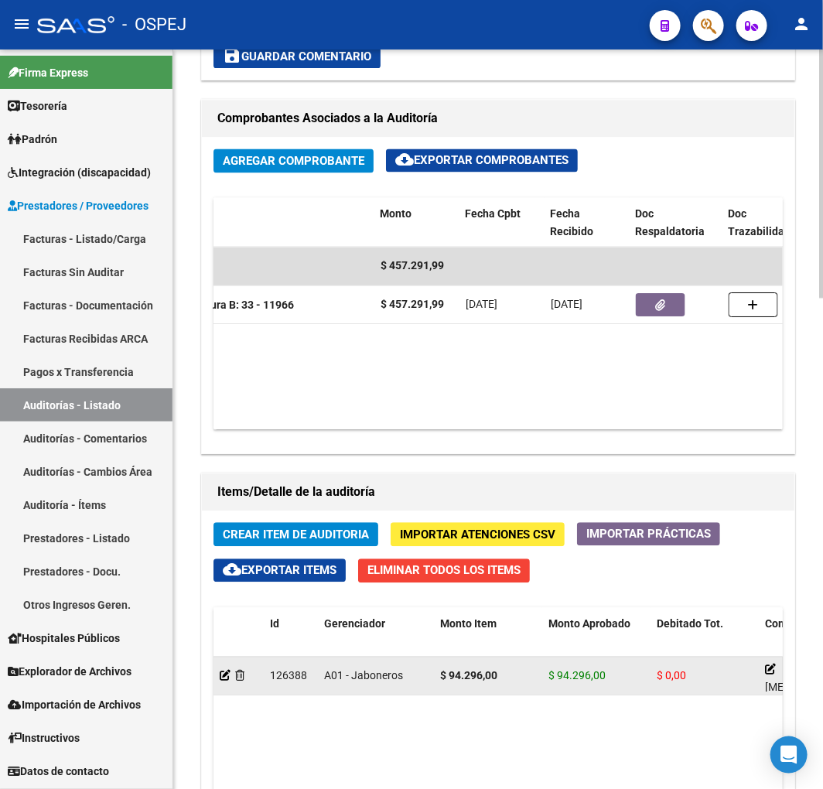
click at [244, 684] on div at bounding box center [239, 677] width 38 height 18
click at [248, 675] on div at bounding box center [239, 677] width 38 height 18
click at [243, 679] on icon at bounding box center [239, 676] width 9 height 11
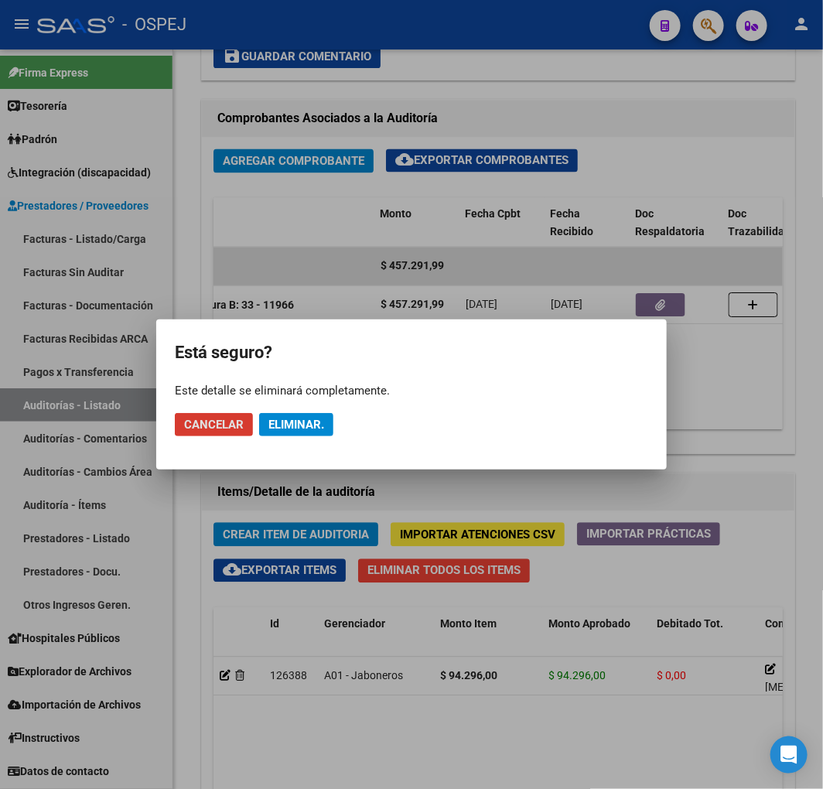
click at [291, 421] on span "Eliminar." at bounding box center [296, 425] width 56 height 14
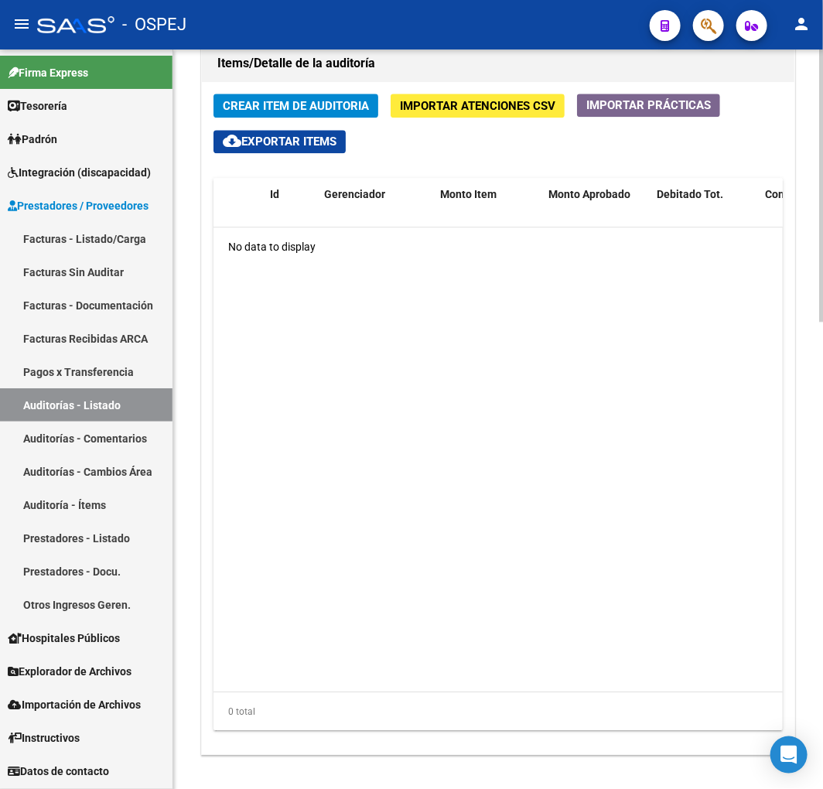
scroll to position [1266, 0]
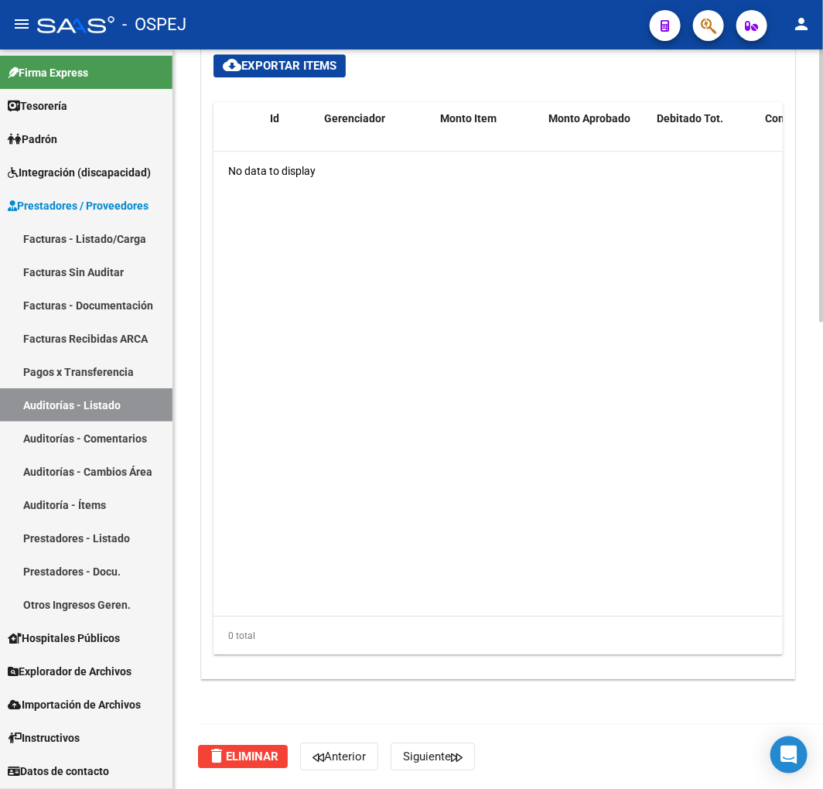
click at [261, 750] on span "delete Eliminar" at bounding box center [242, 757] width 71 height 14
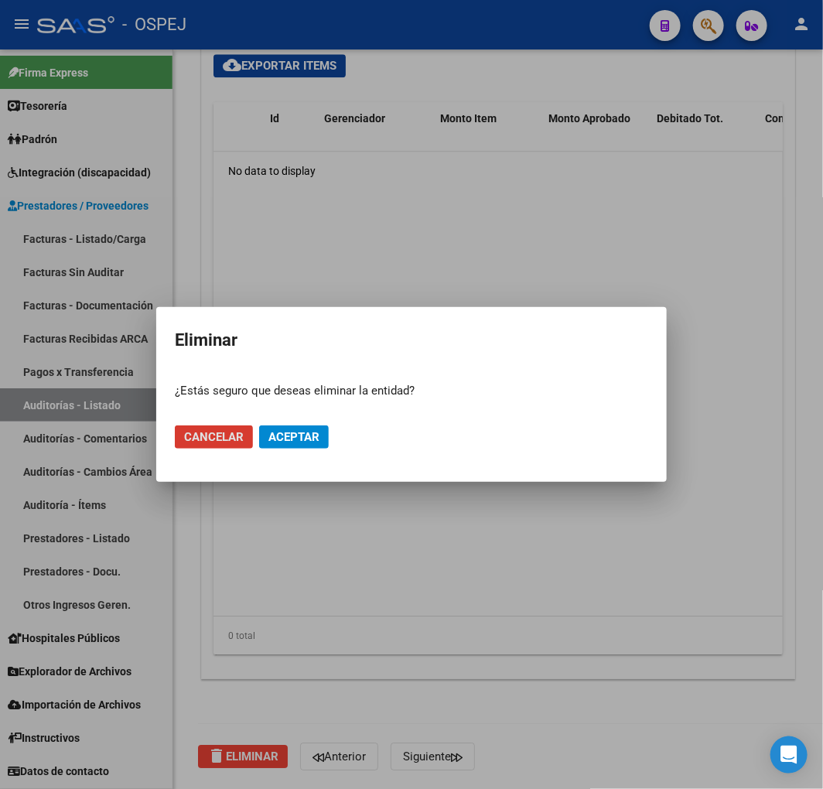
click at [304, 439] on span "Aceptar" at bounding box center [293, 437] width 51 height 14
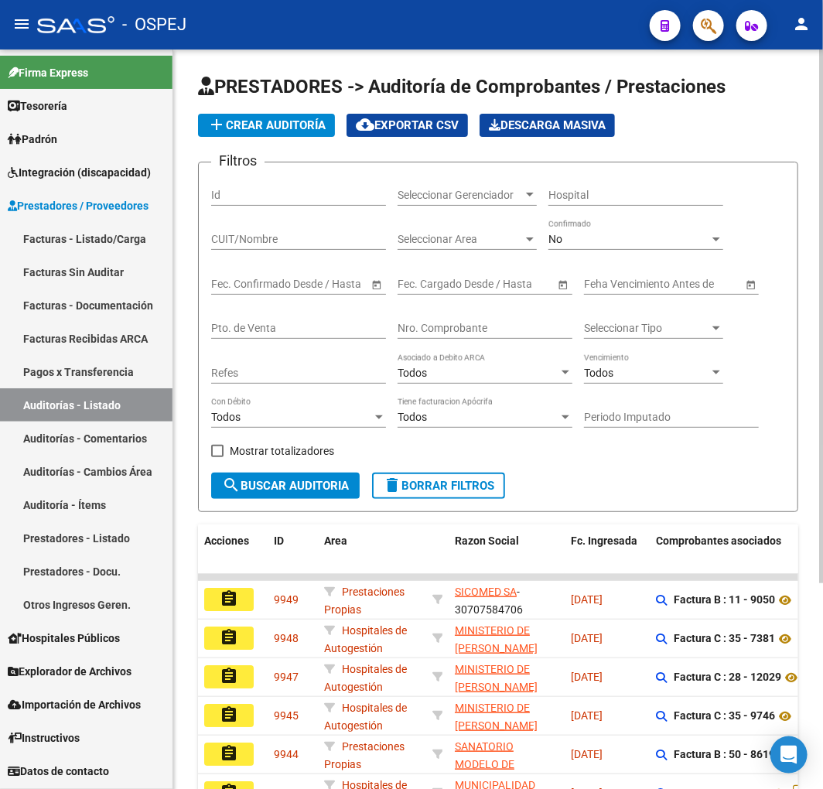
click at [333, 121] on button "add Crear Auditoría" at bounding box center [266, 125] width 137 height 23
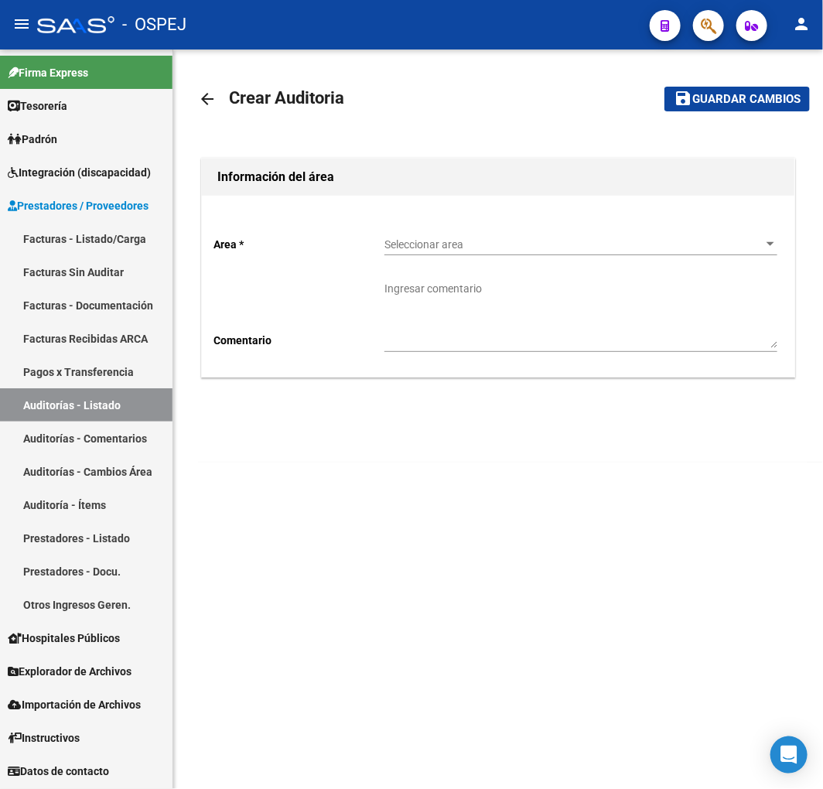
click at [419, 243] on span "Seleccionar area" at bounding box center [574, 244] width 379 height 13
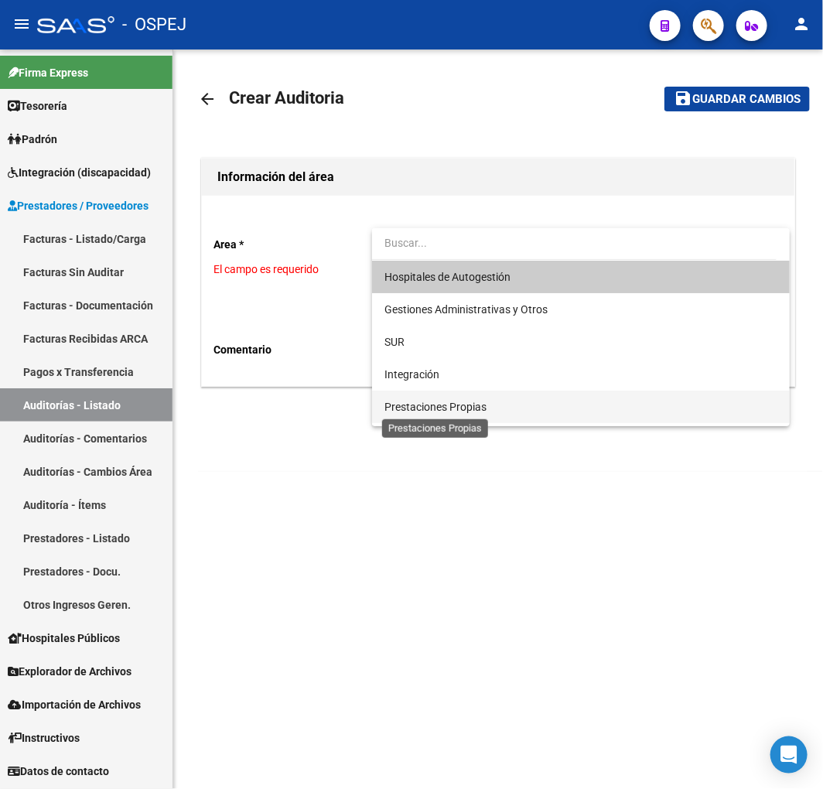
click at [406, 407] on span "Prestaciones Propias" at bounding box center [436, 407] width 102 height 12
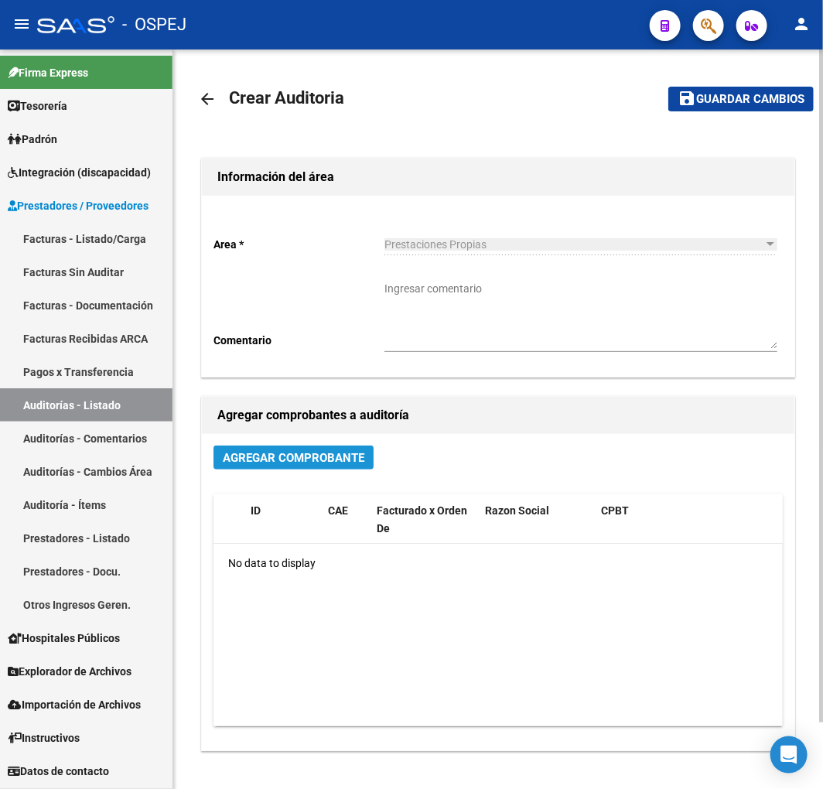
click at [305, 468] on button "Agregar Comprobante" at bounding box center [294, 458] width 160 height 24
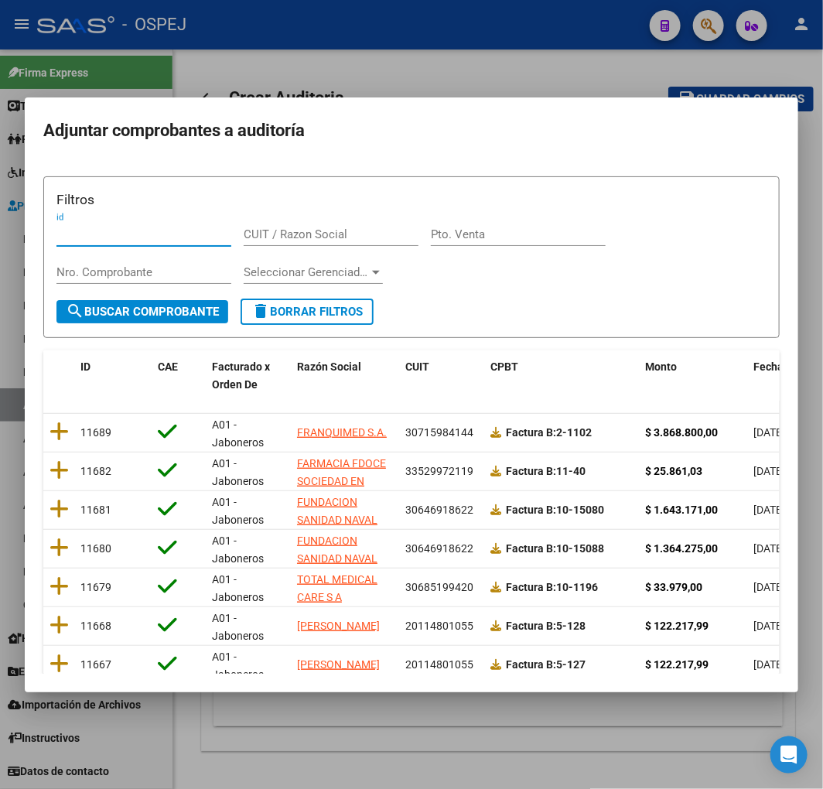
click at [754, 369] on span "Fecha Cpbt" at bounding box center [782, 367] width 56 height 12
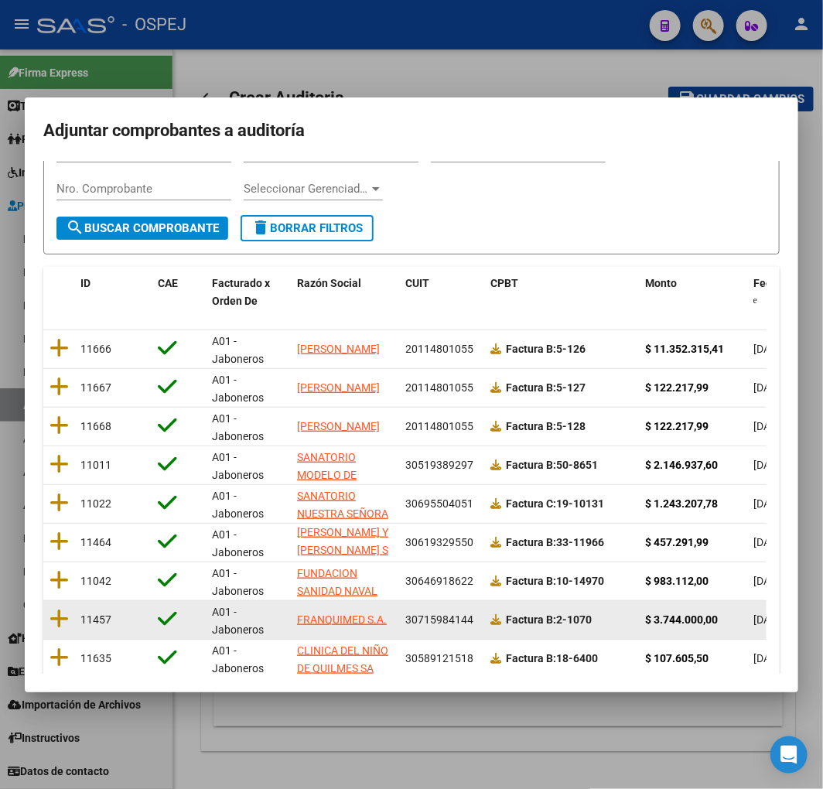
scroll to position [86, 0]
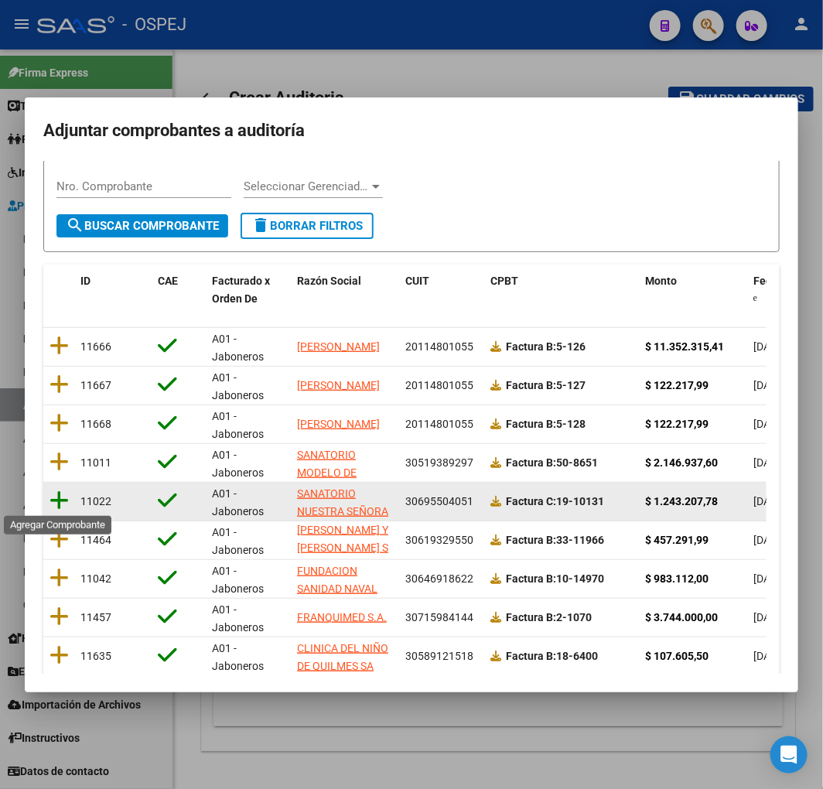
click at [54, 497] on icon at bounding box center [59, 501] width 19 height 22
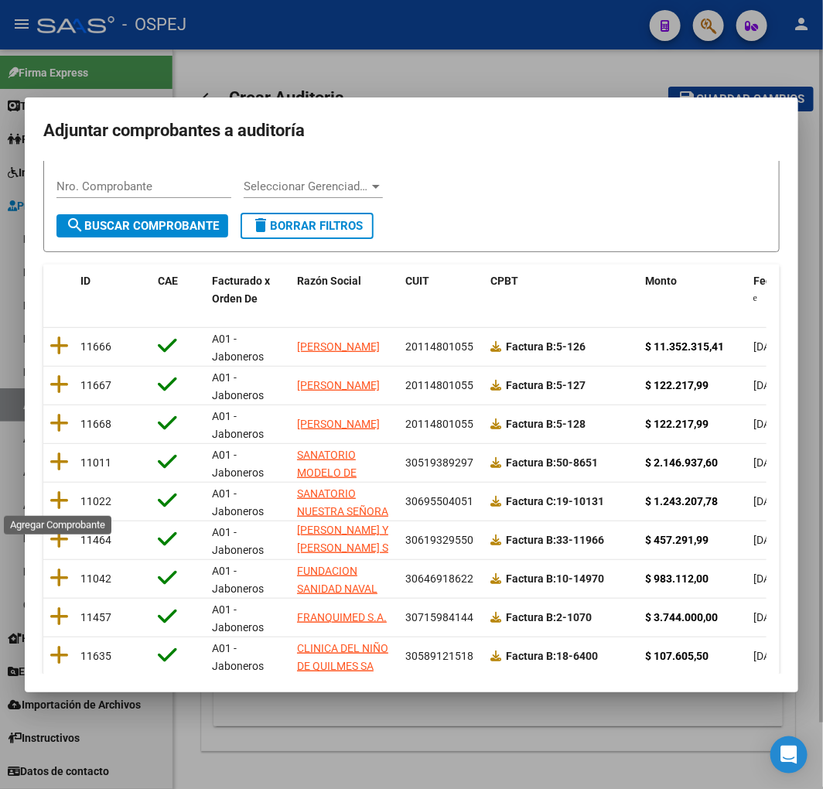
scroll to position [0, 0]
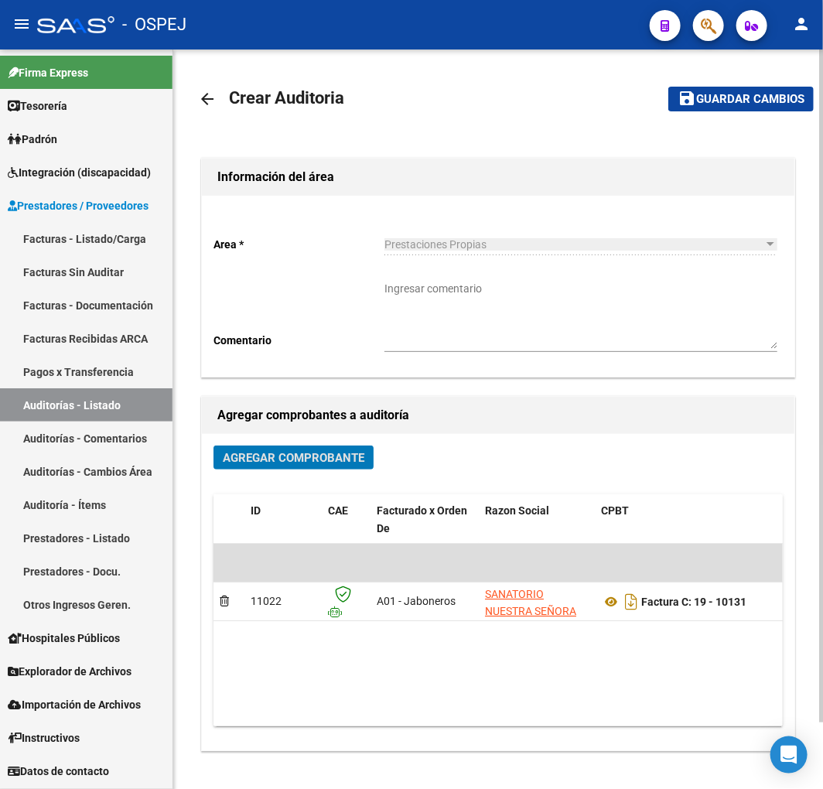
click at [748, 107] on button "save Guardar cambios" at bounding box center [740, 99] width 145 height 24
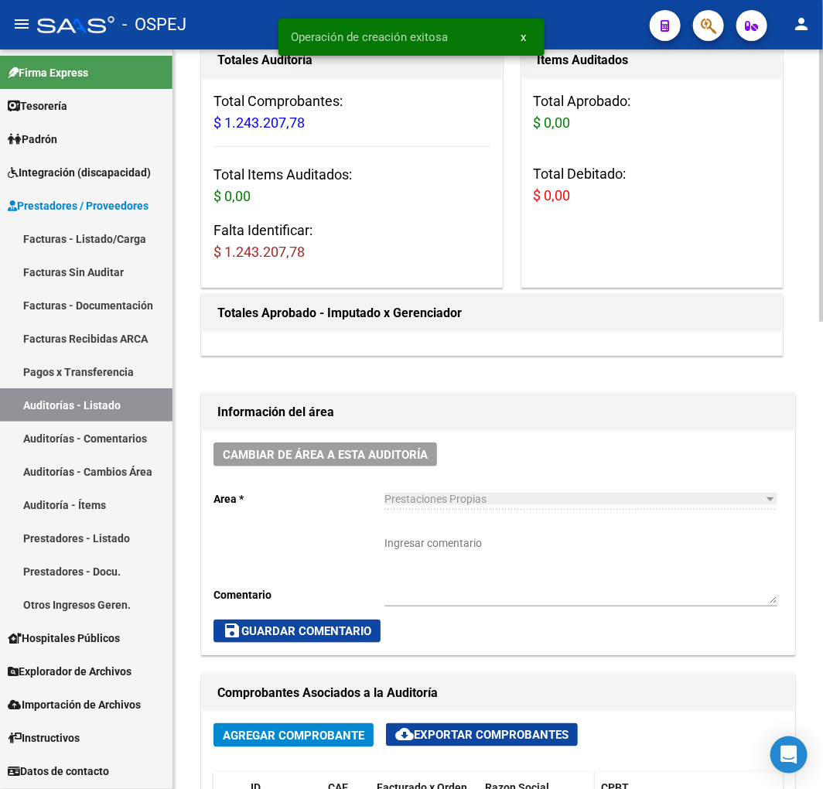
scroll to position [601, 0]
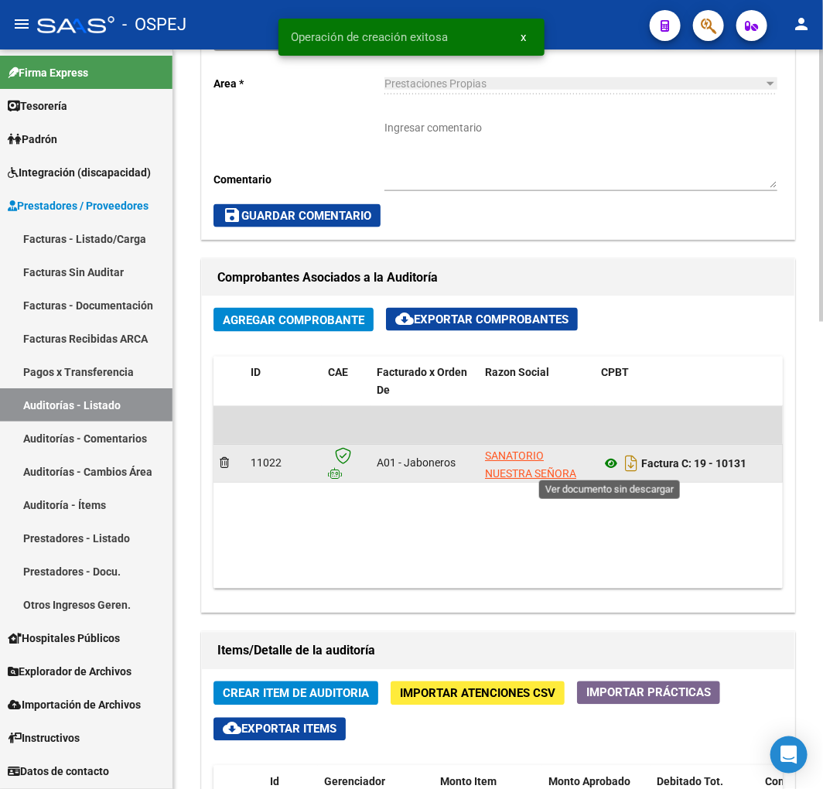
click at [603, 464] on icon at bounding box center [611, 464] width 20 height 19
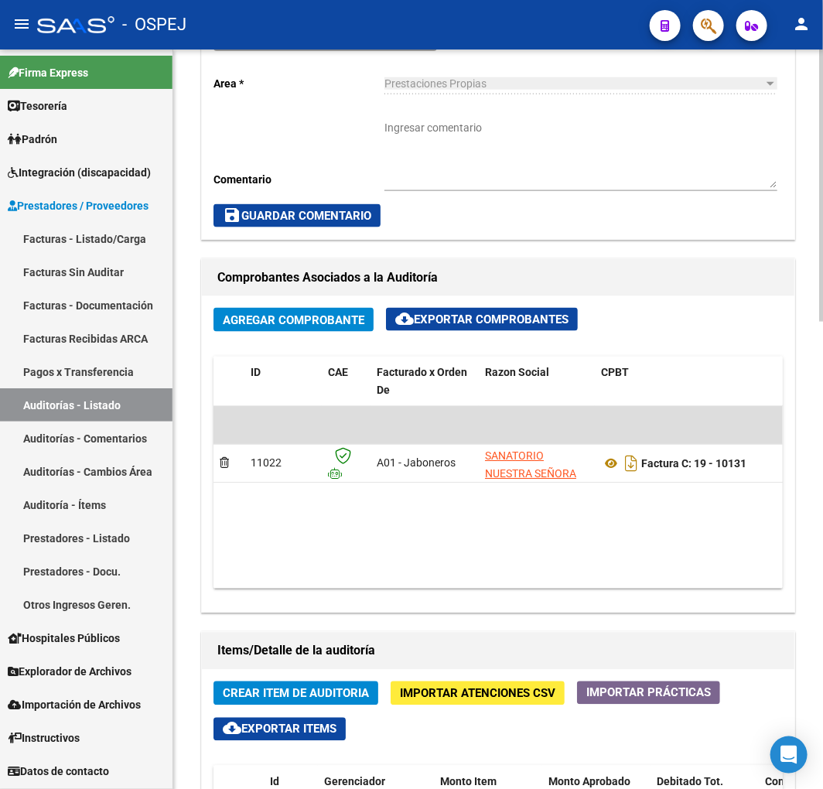
drag, startPoint x: 327, startPoint y: 574, endPoint x: 343, endPoint y: 576, distance: 15.6
click at [344, 576] on datatable-body "$ 1.243.207,78 11022 A01 - Jaboneros SANATORIO NUESTRA SEÑORA DEL PILAR S A Fac…" at bounding box center [498, 497] width 569 height 183
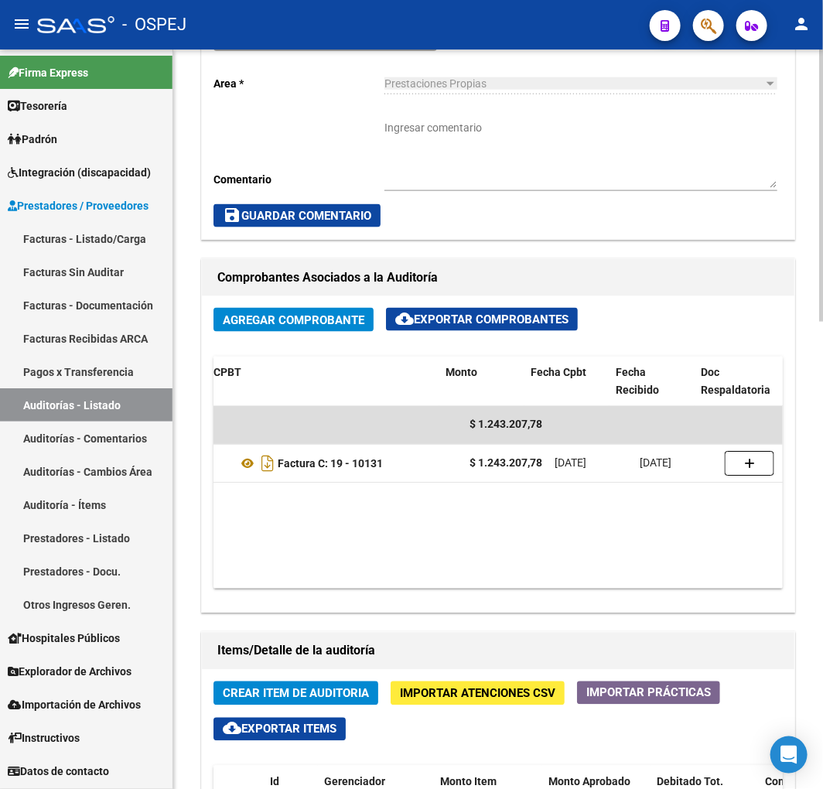
scroll to position [0, 388]
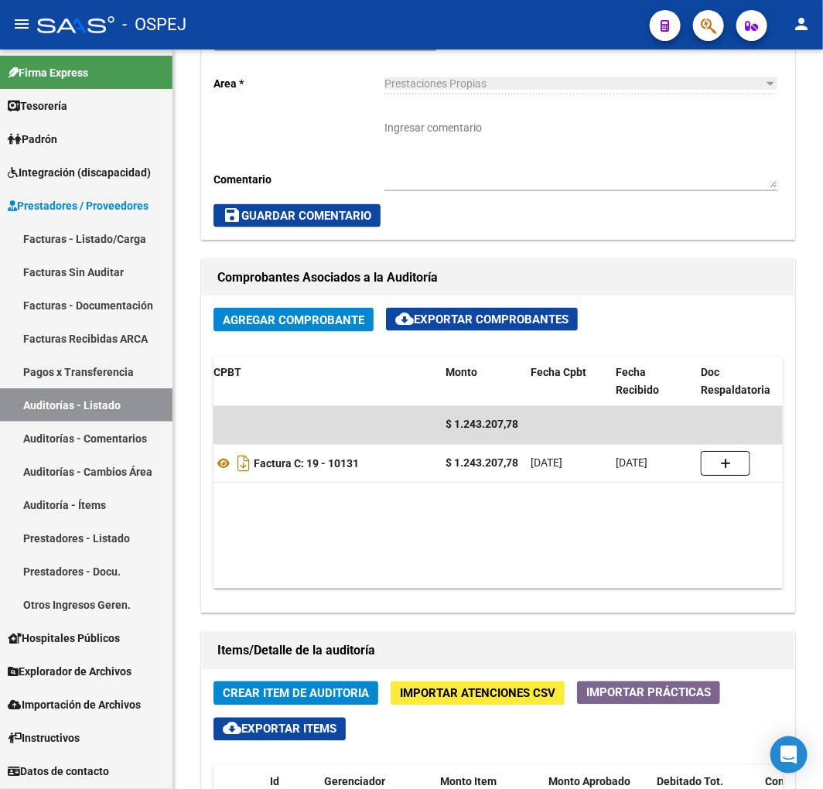
click at [121, 395] on link "Auditorías - Listado" at bounding box center [86, 404] width 173 height 33
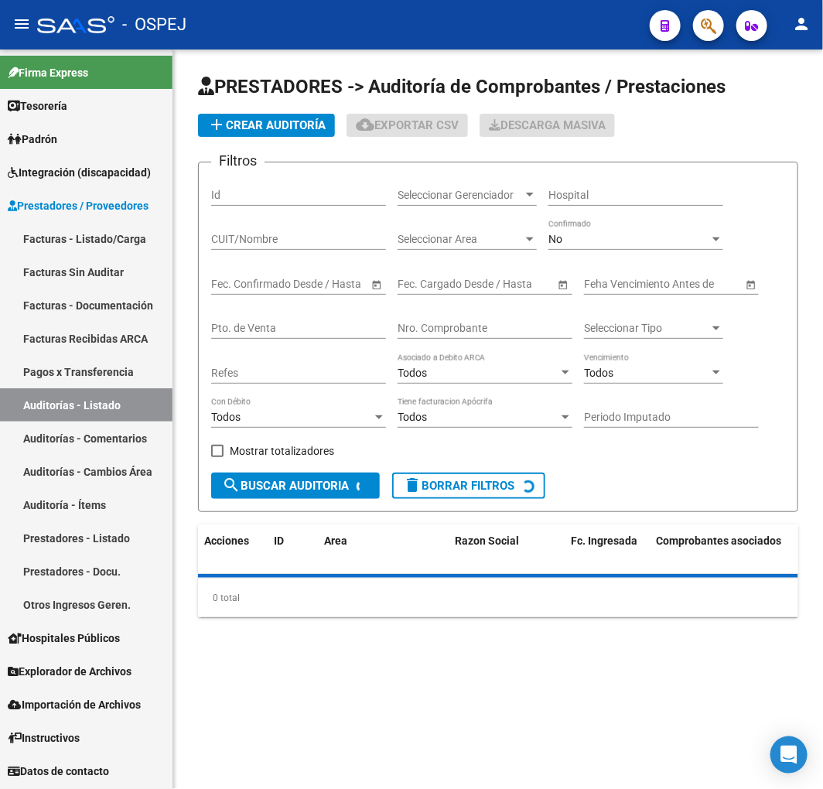
click at [514, 328] on input "Nro. Comprobante" at bounding box center [485, 328] width 175 height 13
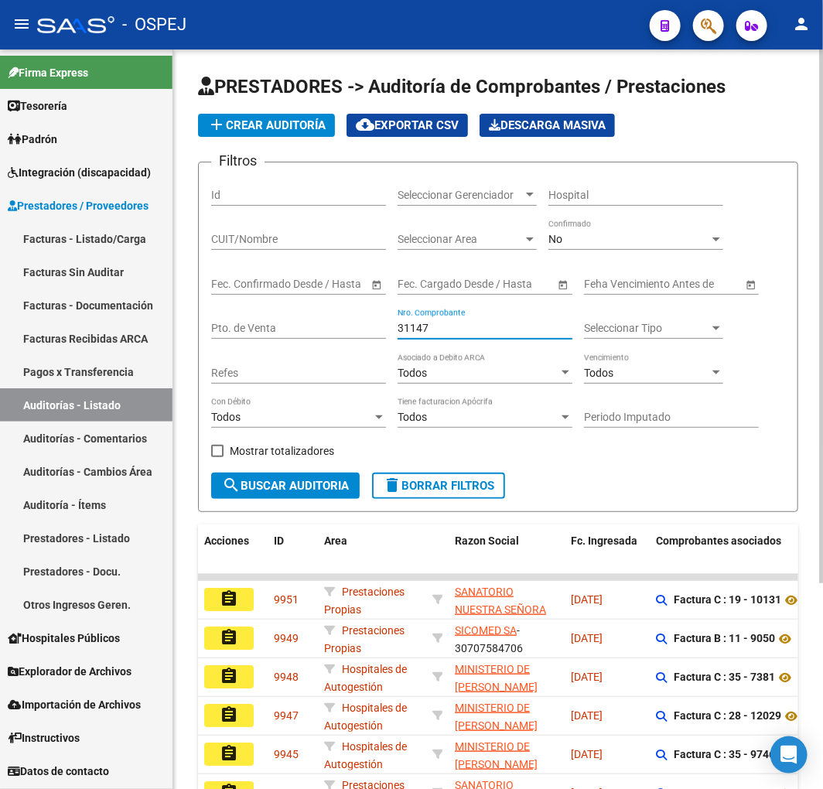
type input "31147"
click at [607, 224] on div "No Confirmado" at bounding box center [636, 234] width 175 height 31
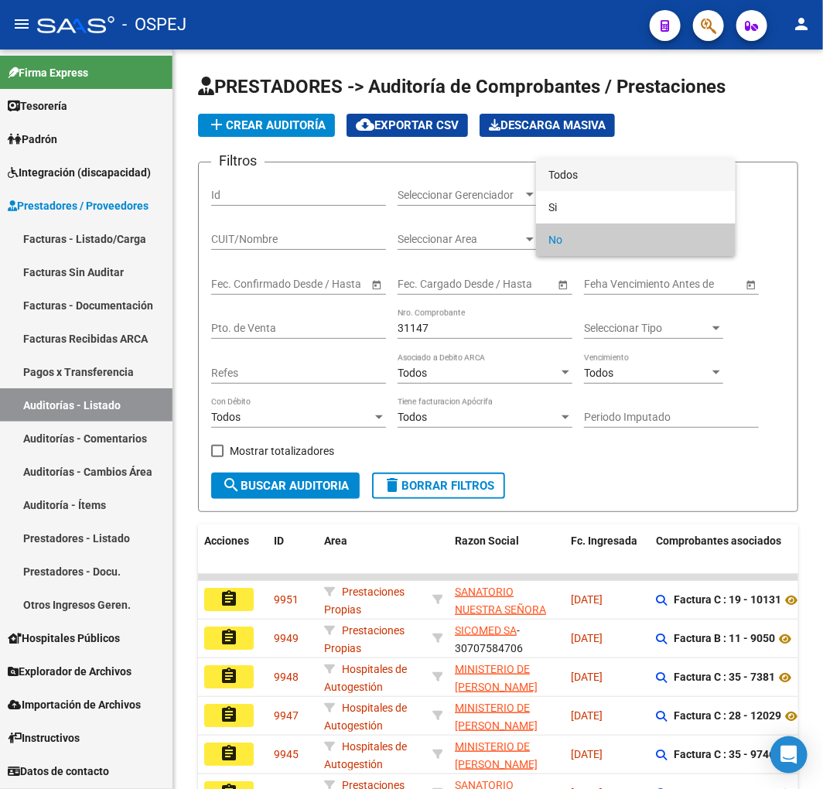
click at [612, 167] on span "Todos" at bounding box center [636, 175] width 175 height 32
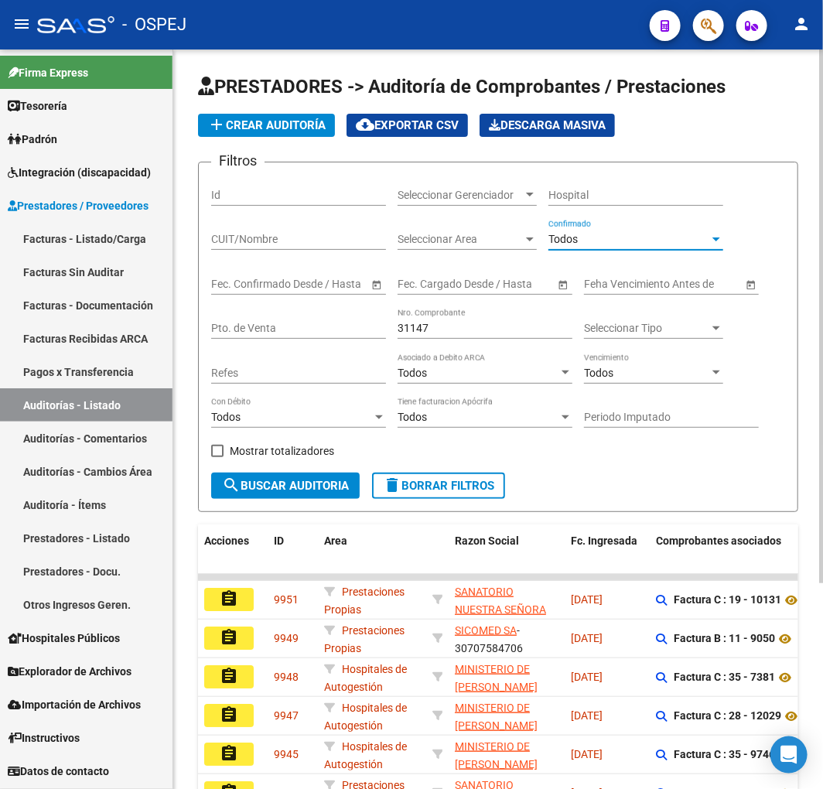
click at [274, 484] on span "search Buscar Auditoria" at bounding box center [285, 486] width 127 height 14
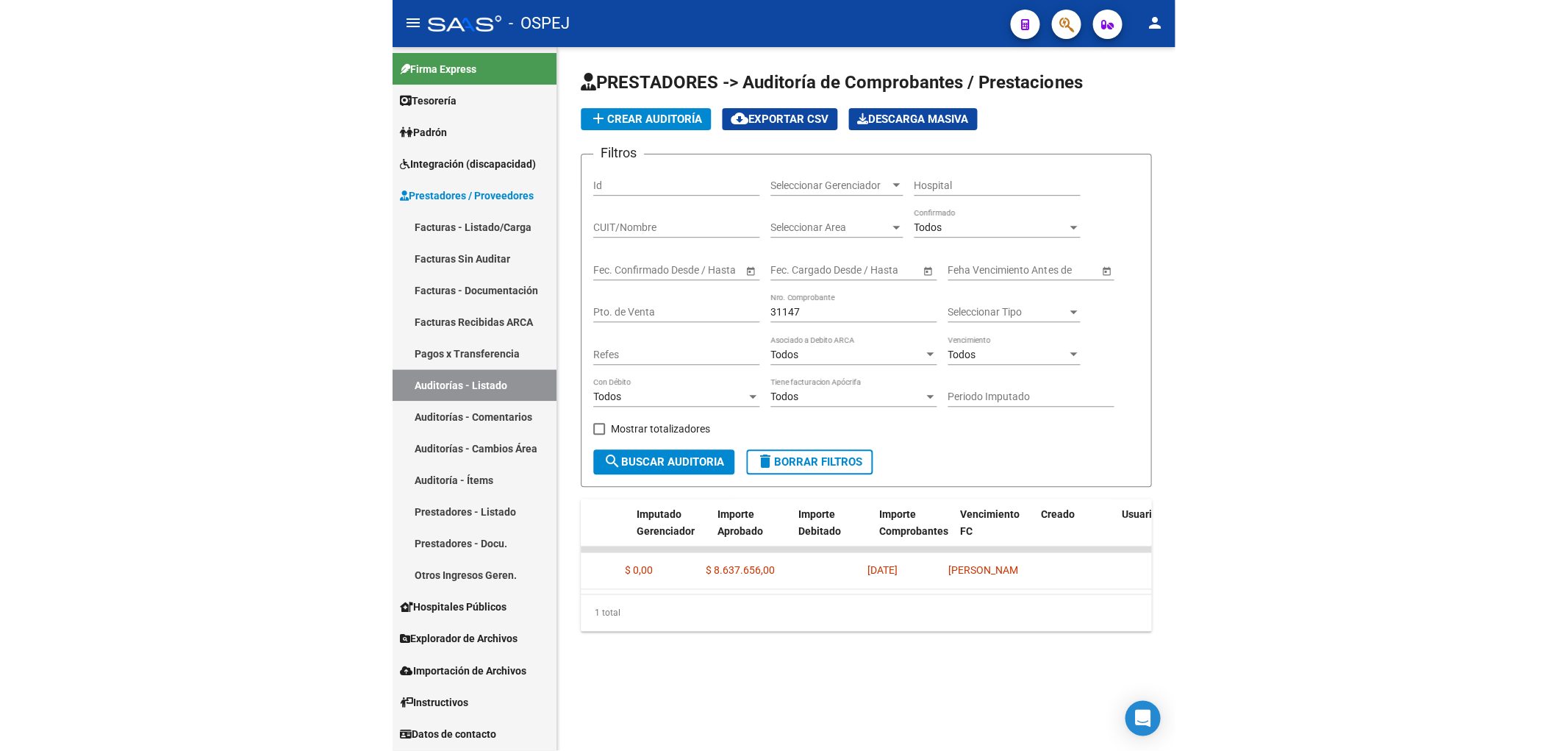
scroll to position [0, 291]
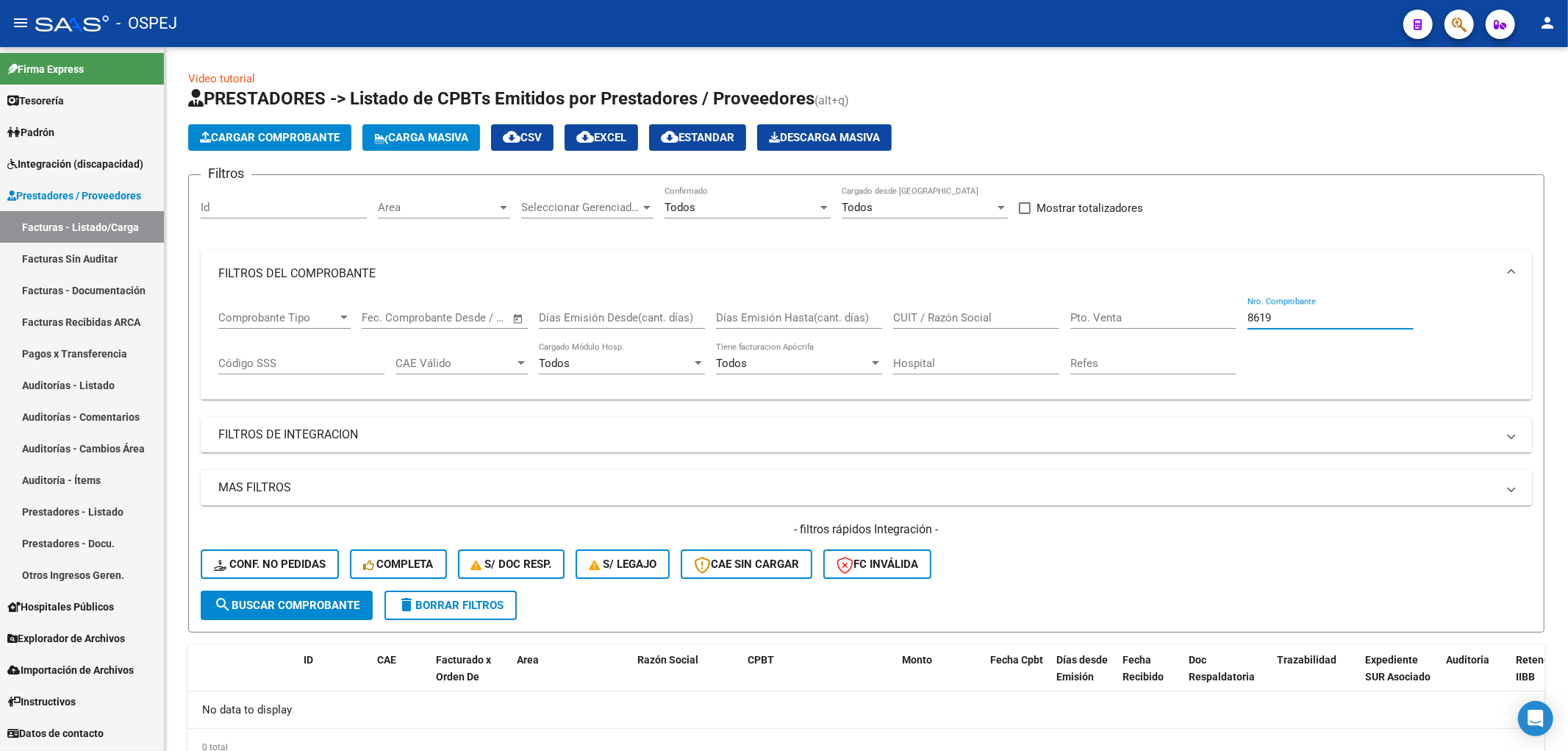
click at [121, 387] on link "Auditorías - Listado" at bounding box center [82, 384] width 164 height 31
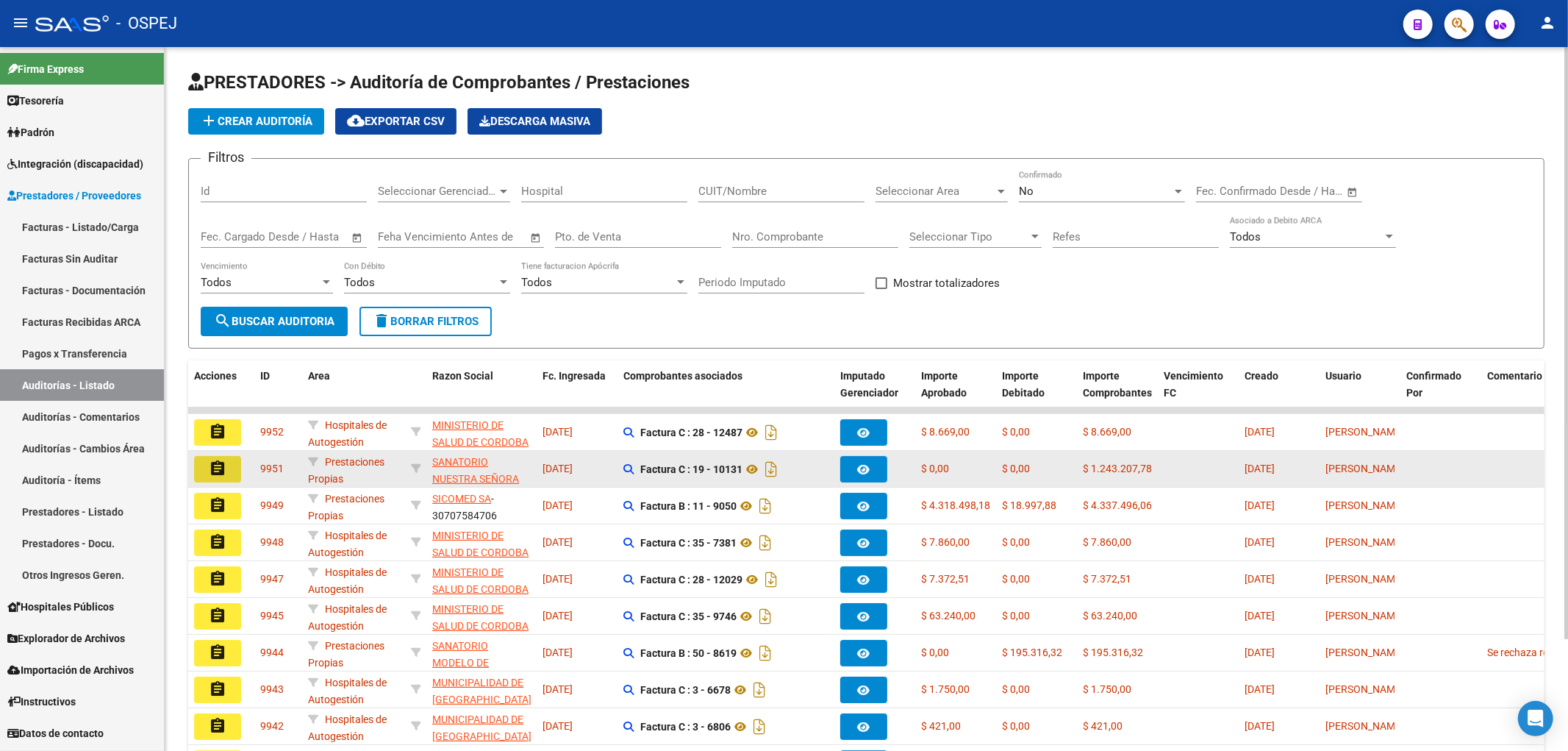
click at [217, 467] on mat-icon "assignment" at bounding box center [218, 469] width 18 height 18
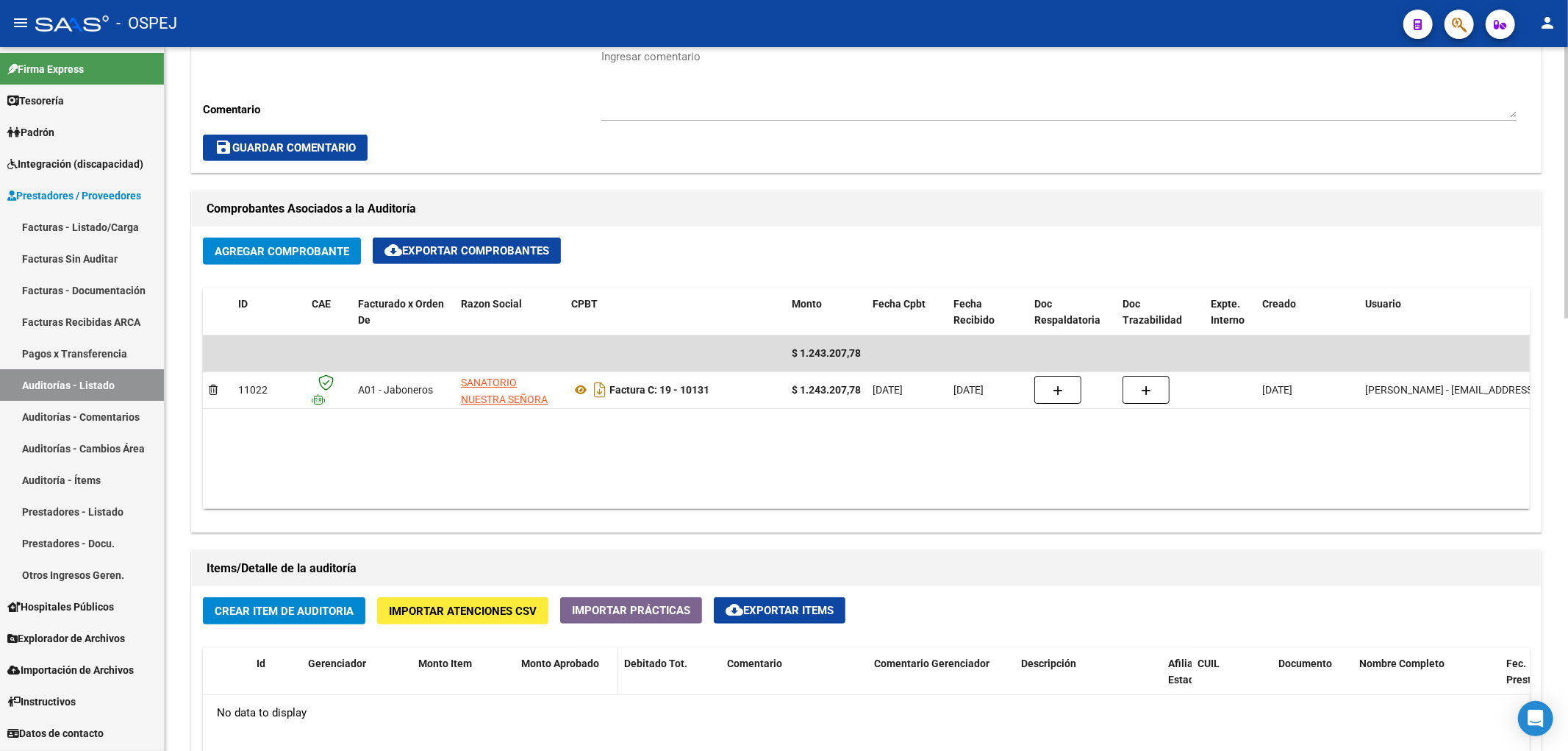
scroll to position [736, 0]
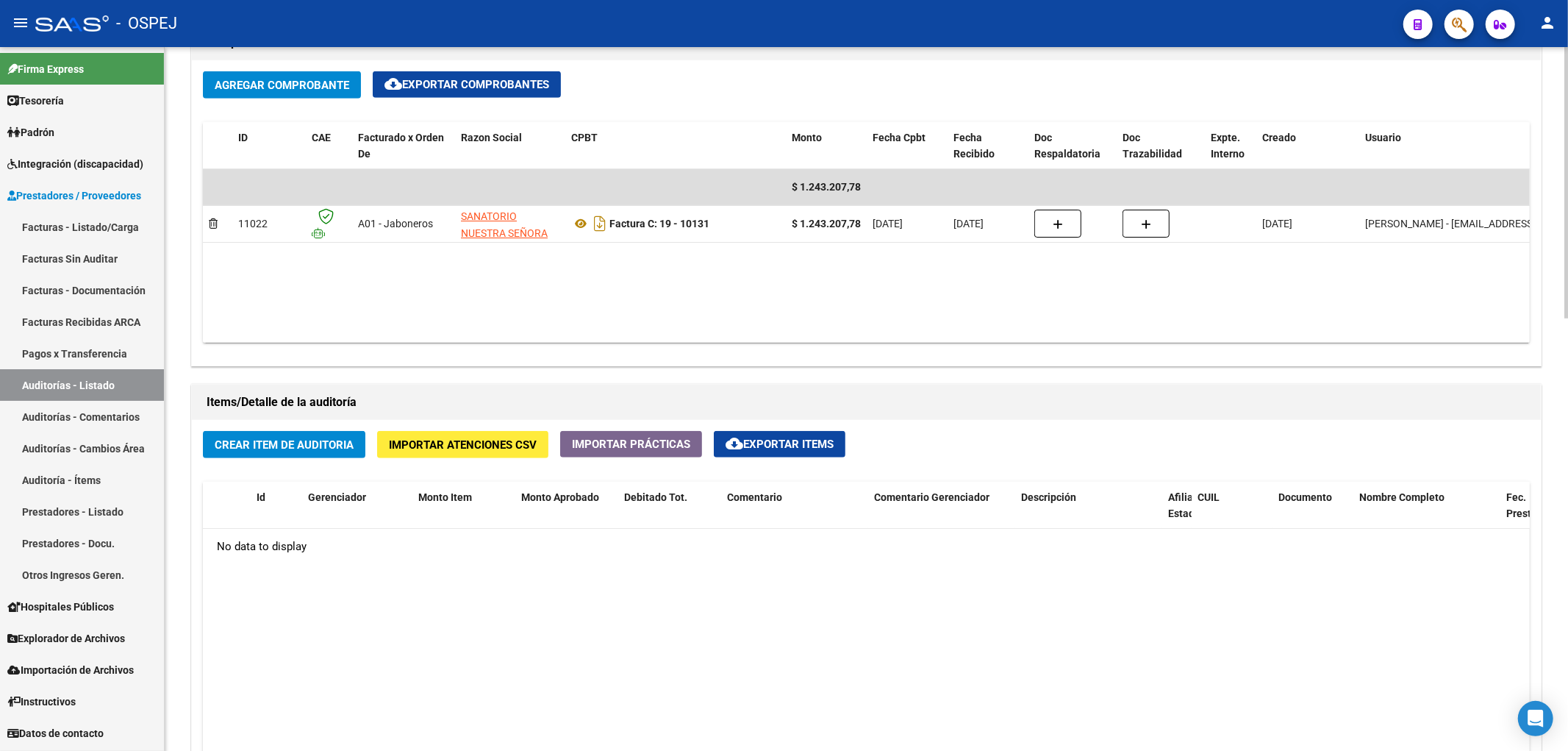
click at [504, 447] on span "Importar Atenciones CSV" at bounding box center [463, 445] width 148 height 13
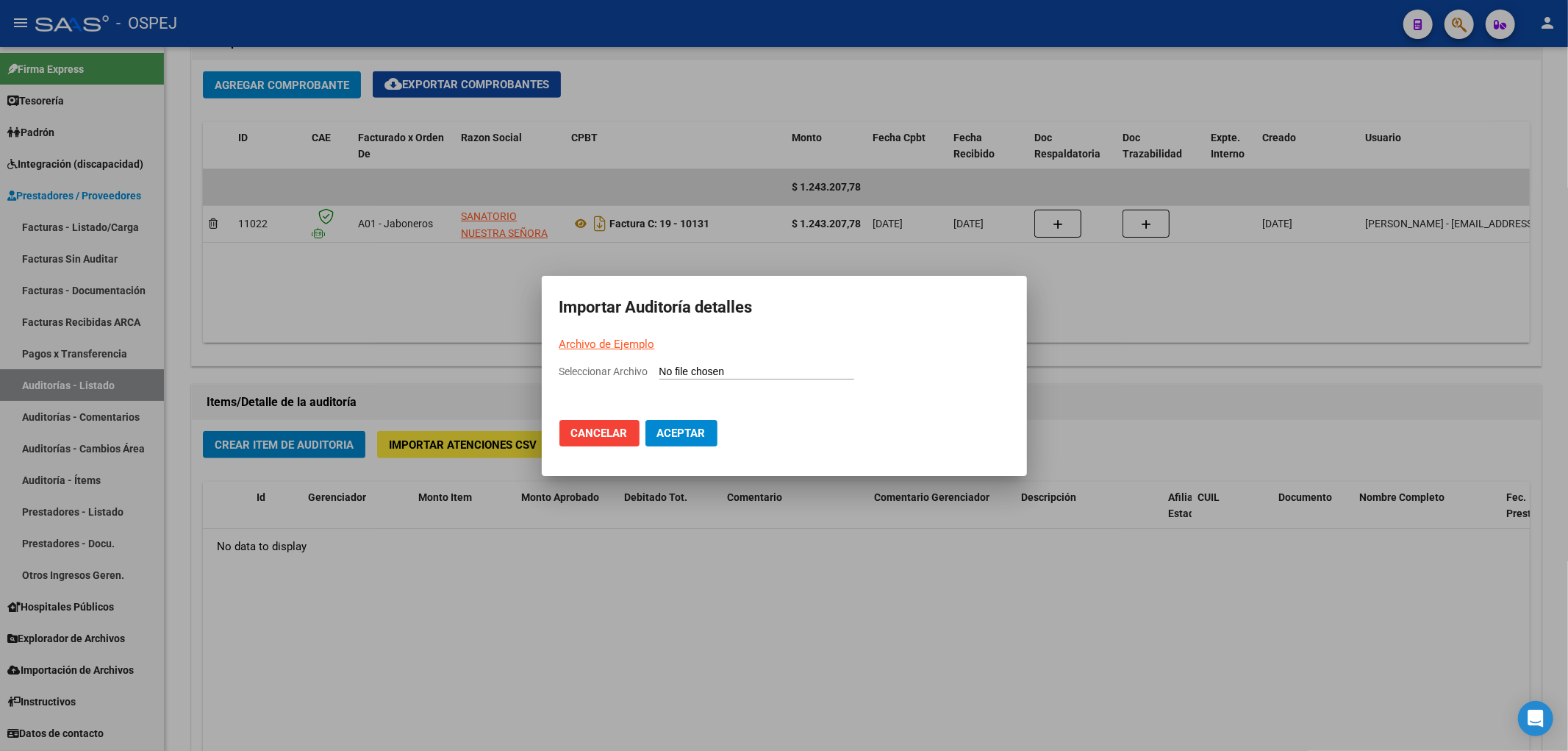
click at [797, 376] on input "Seleccionar Archivo" at bounding box center [756, 373] width 195 height 14
type input "C:\fakepath\Auditoria-demo-saas Sanatorio Nuestra Señora del Pilar FC 19-10131.…"
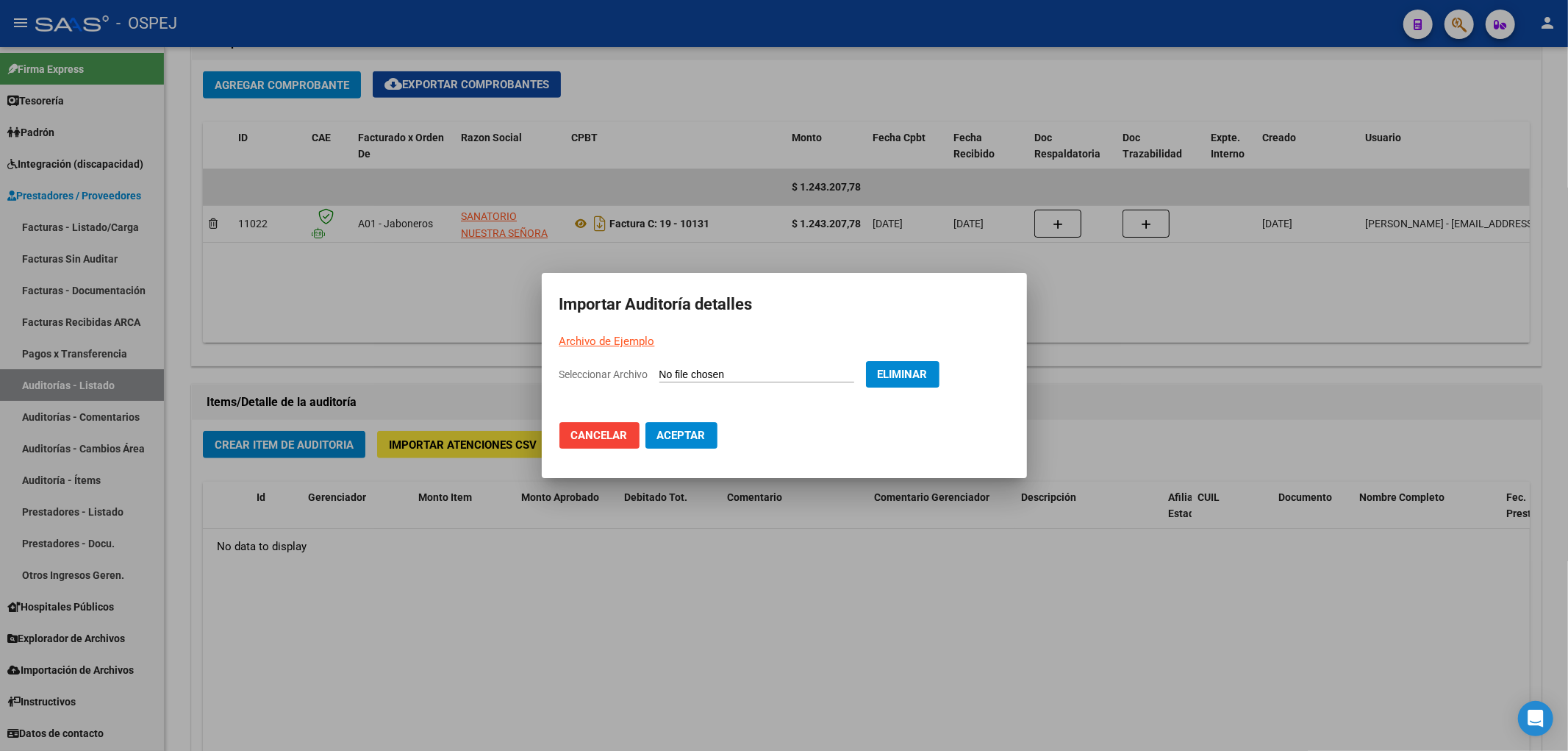
click at [684, 440] on span "Aceptar" at bounding box center [681, 435] width 48 height 13
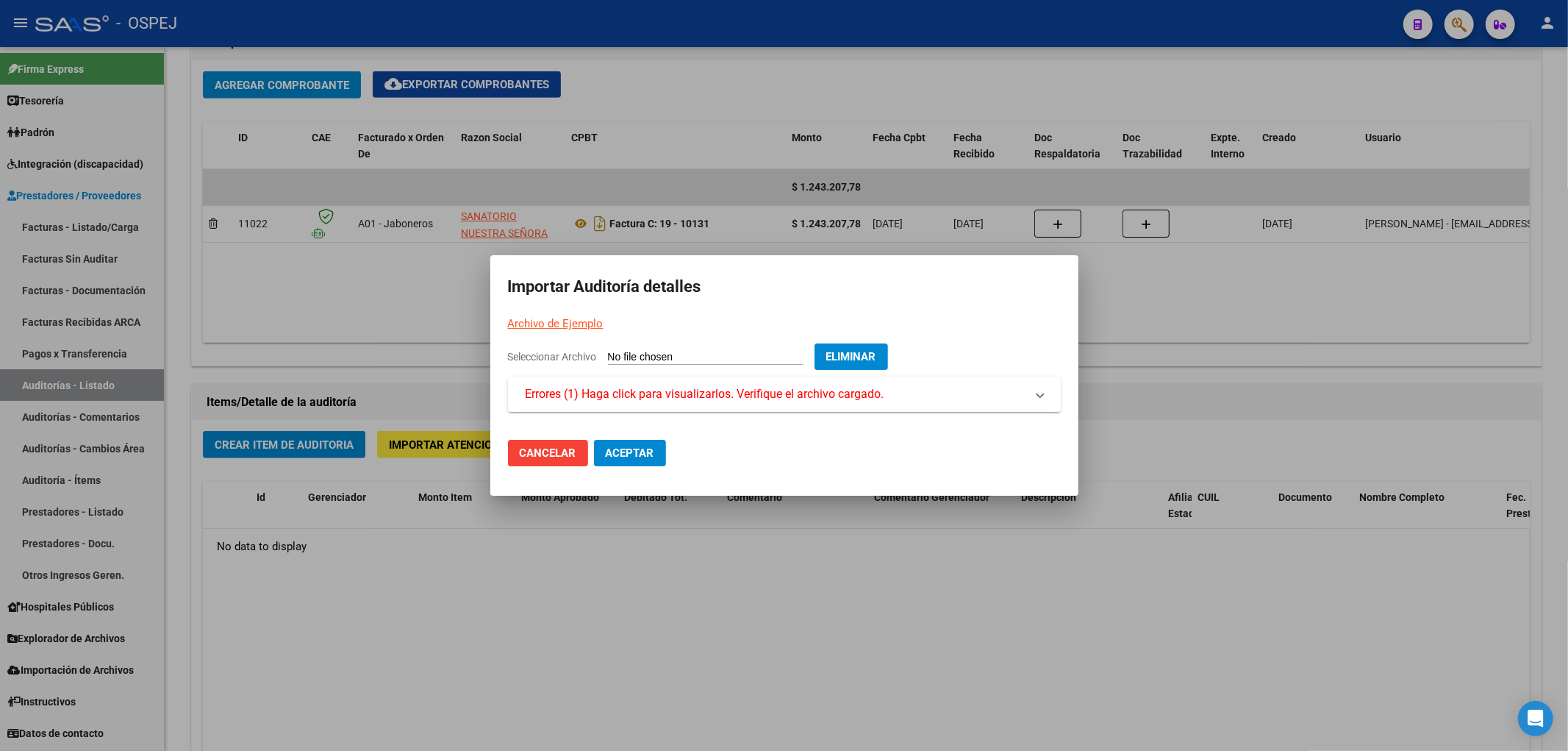
click at [717, 388] on span "Errores (1) Haga click para visualizarlos. Verifique el archivo cargado." at bounding box center [705, 394] width 359 height 18
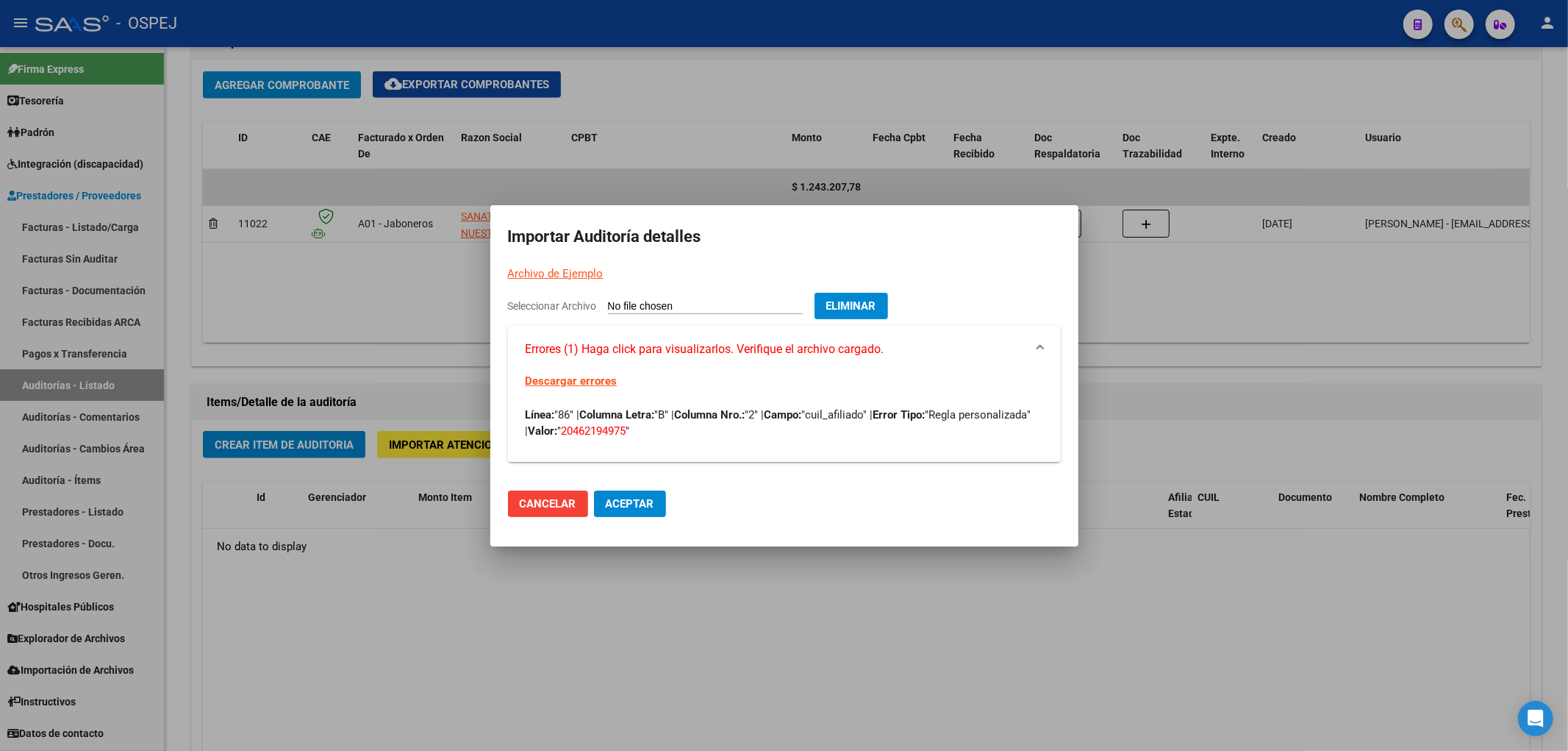
click at [626, 431] on span "20462194975" at bounding box center [594, 431] width 65 height 13
copy span "20462194975"
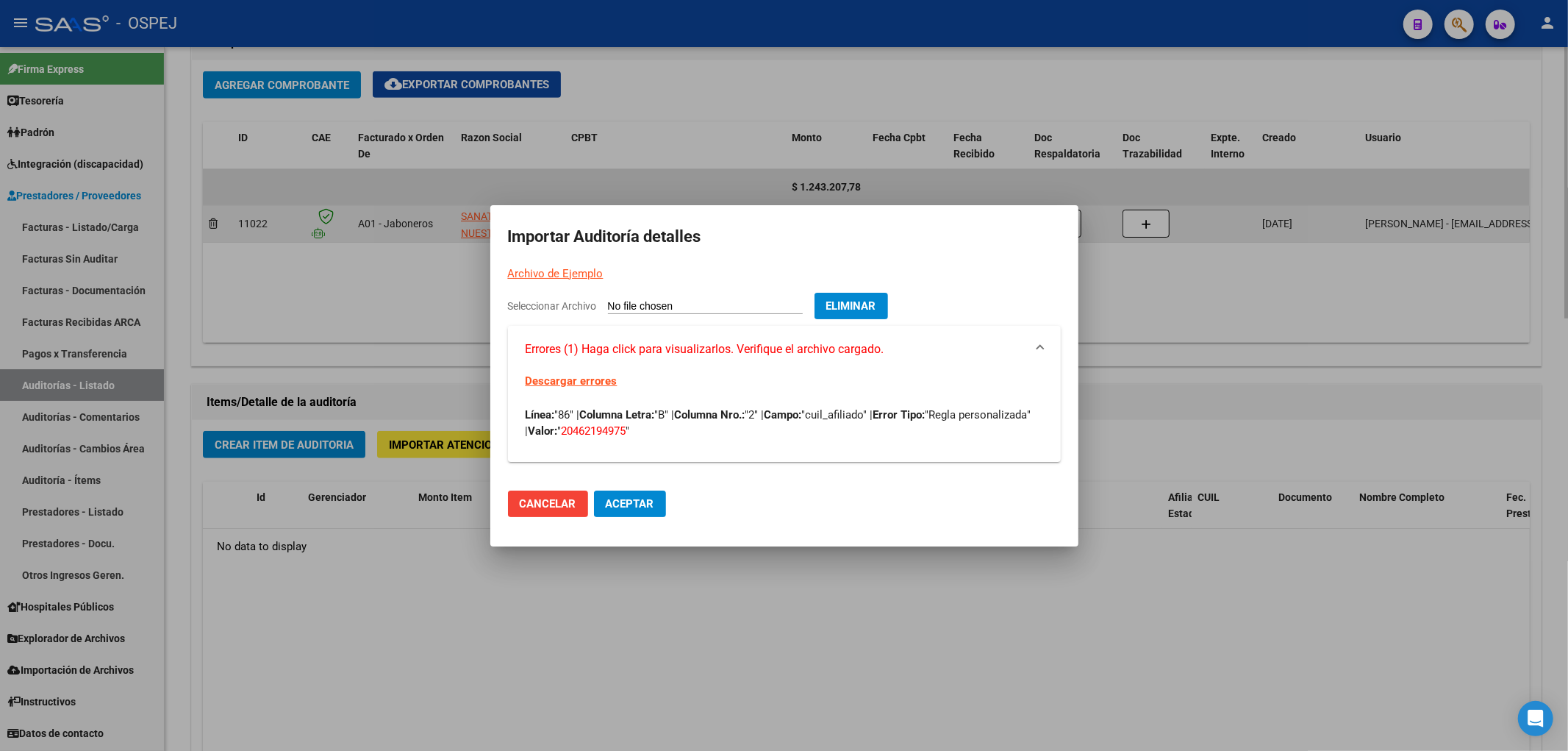
drag, startPoint x: 1348, startPoint y: 351, endPoint x: 1407, endPoint y: 234, distance: 131.0
click at [1353, 349] on div at bounding box center [784, 376] width 1568 height 751
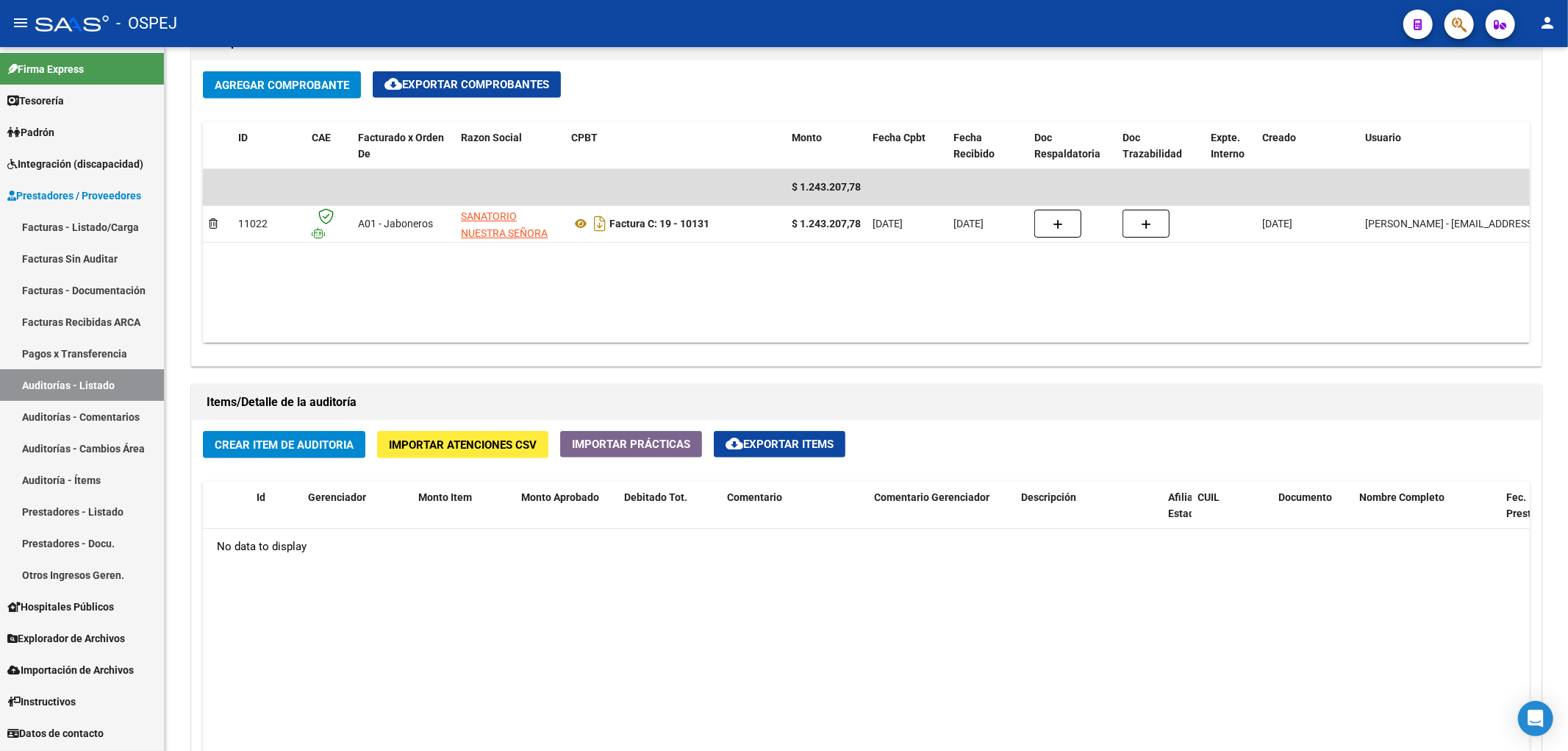
click at [1453, 31] on icon "button" at bounding box center [1459, 25] width 14 height 17
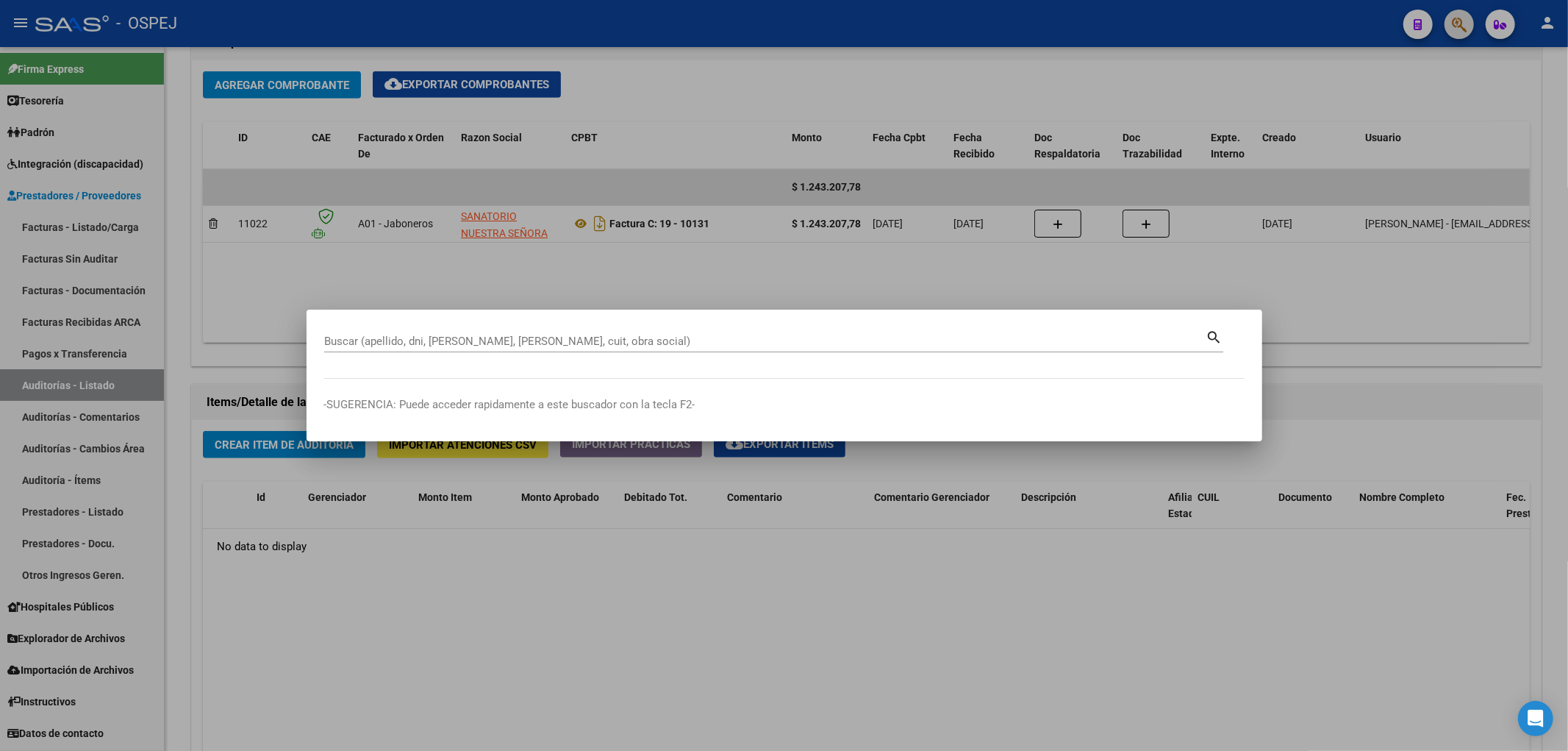
paste input "20462194975"
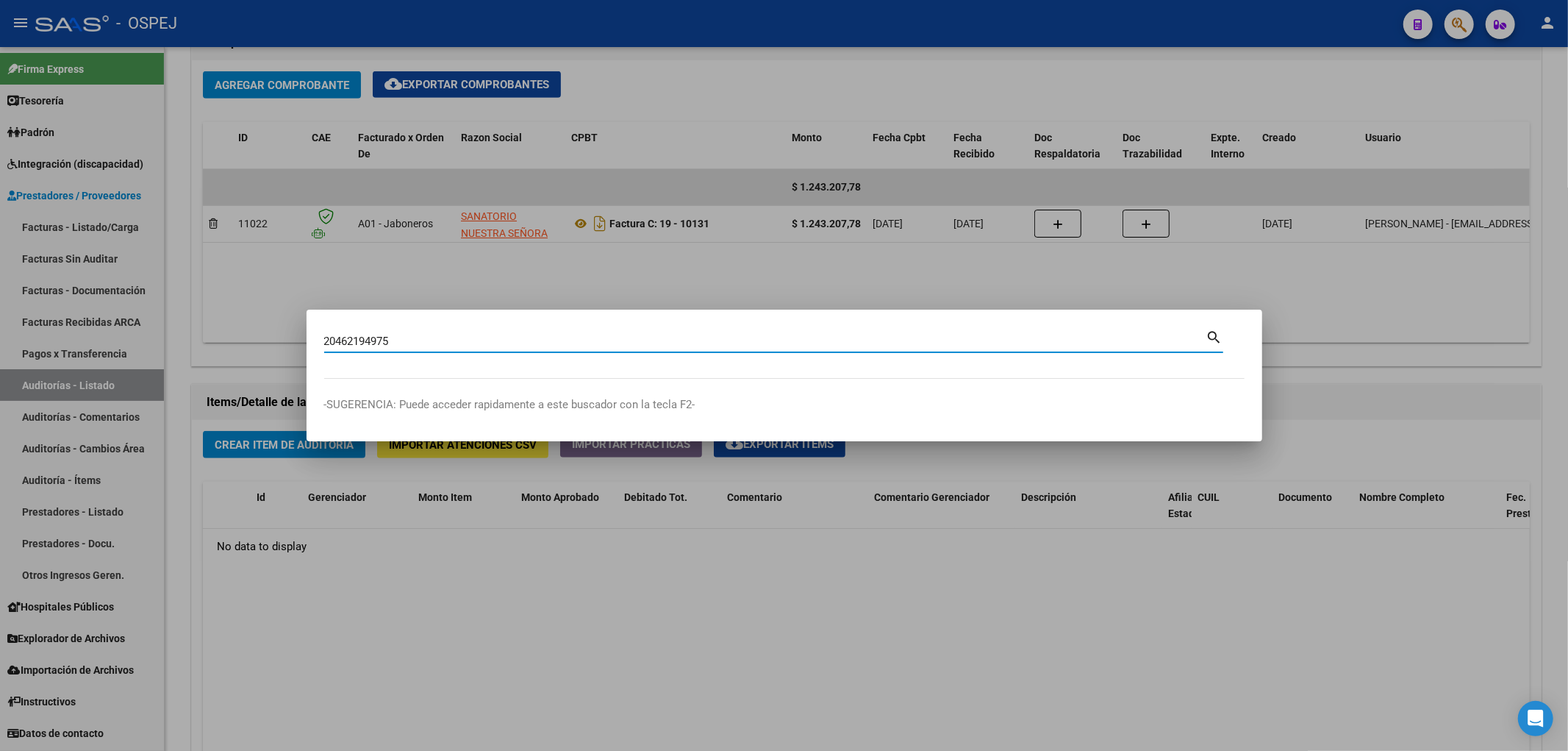
type input "20462194975"
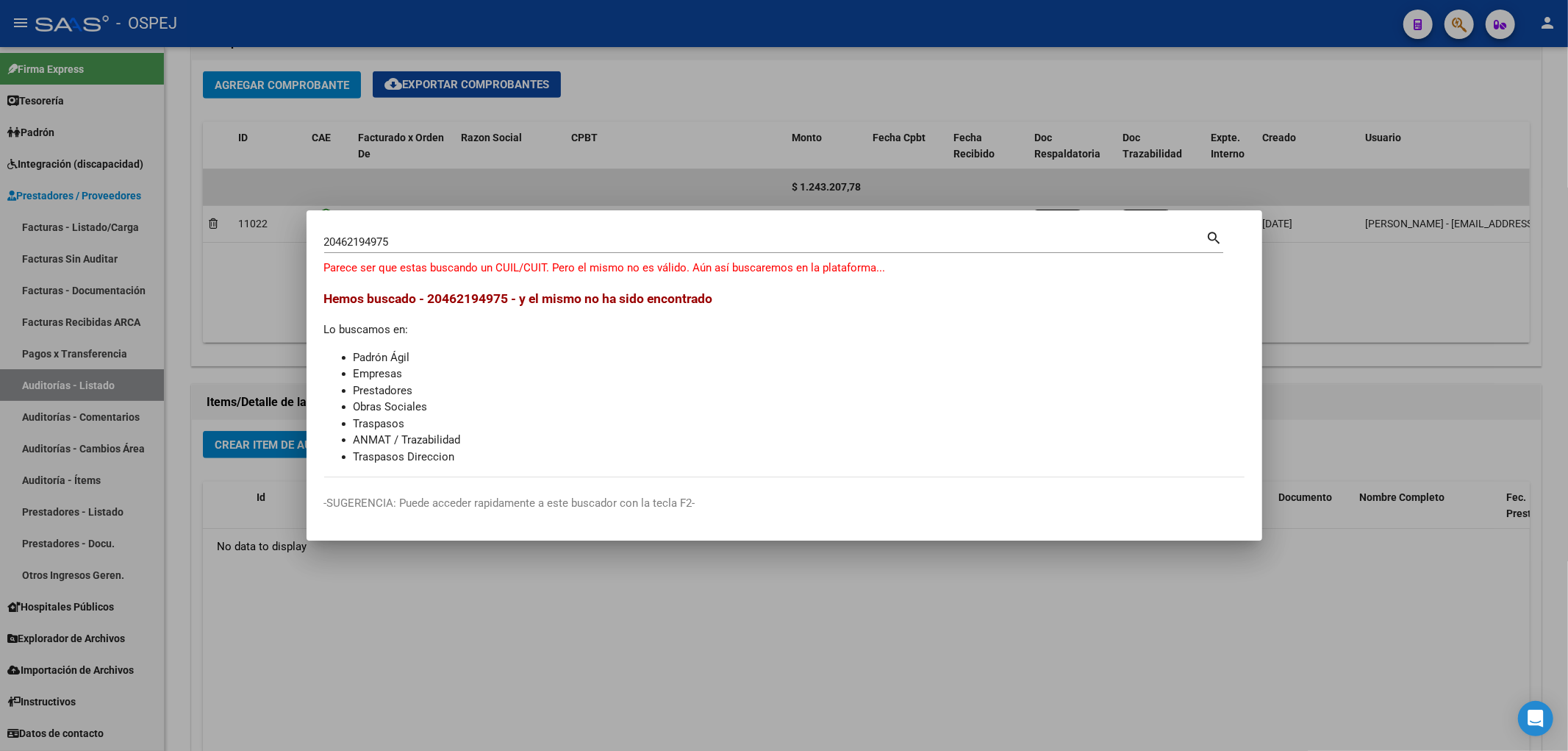
click at [728, 723] on div at bounding box center [784, 376] width 1568 height 751
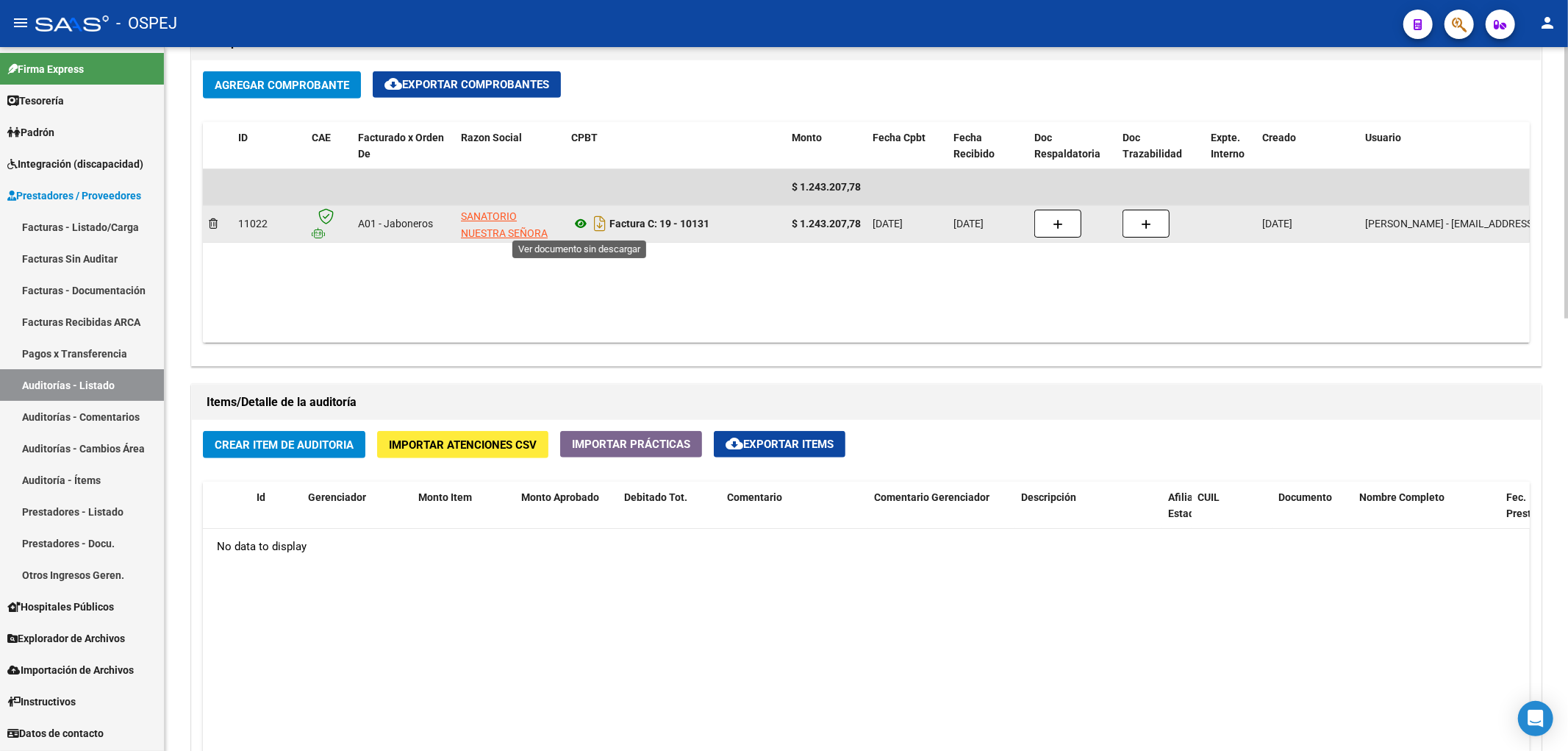
click at [579, 225] on icon at bounding box center [581, 223] width 19 height 18
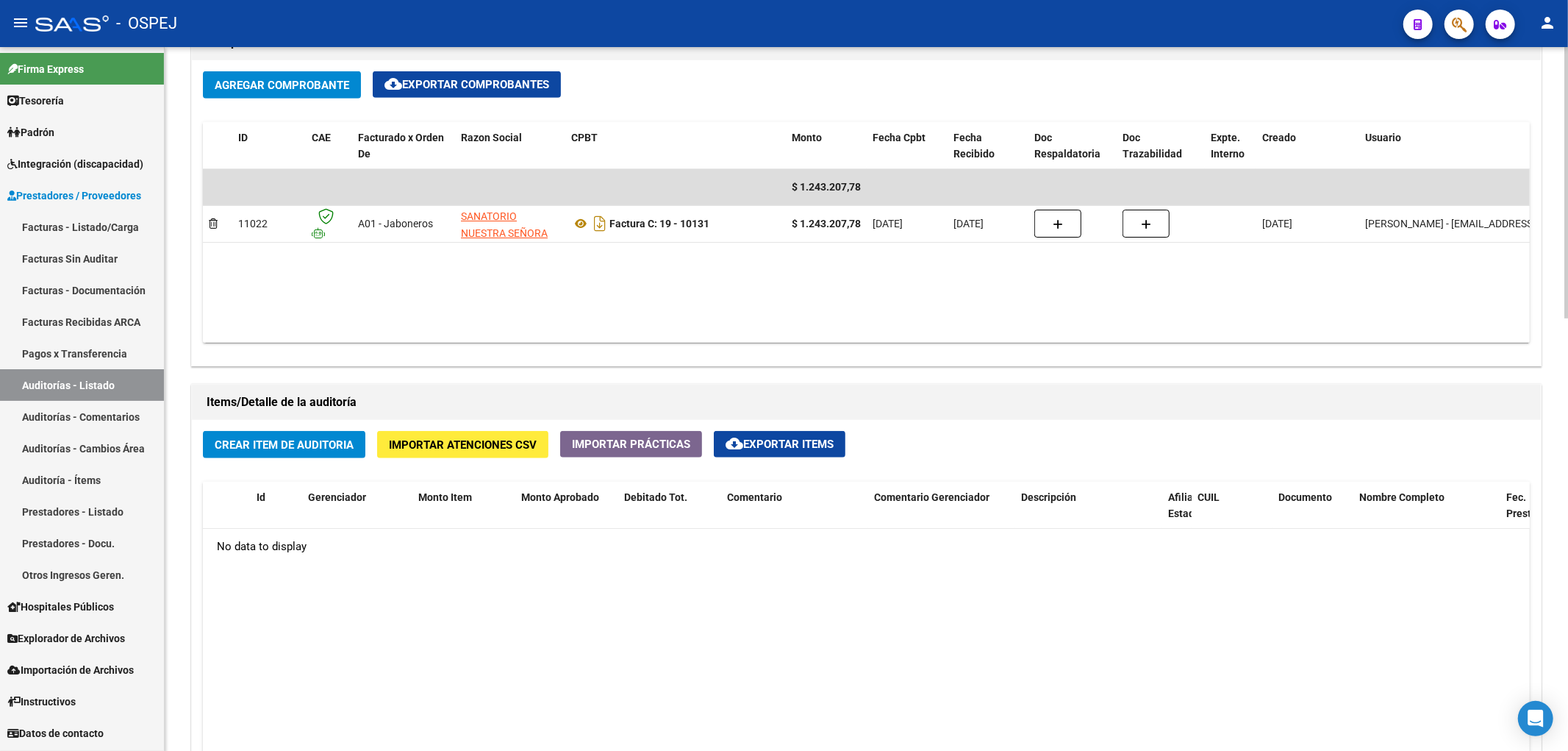
click at [430, 472] on div "Crear Item de Auditoria Importar Atenciones CSV Importar Prácticas cloud_downlo…" at bounding box center [867, 725] width 1349 height 610
click at [432, 452] on span "Importar Atenciones CSV" at bounding box center [463, 445] width 148 height 13
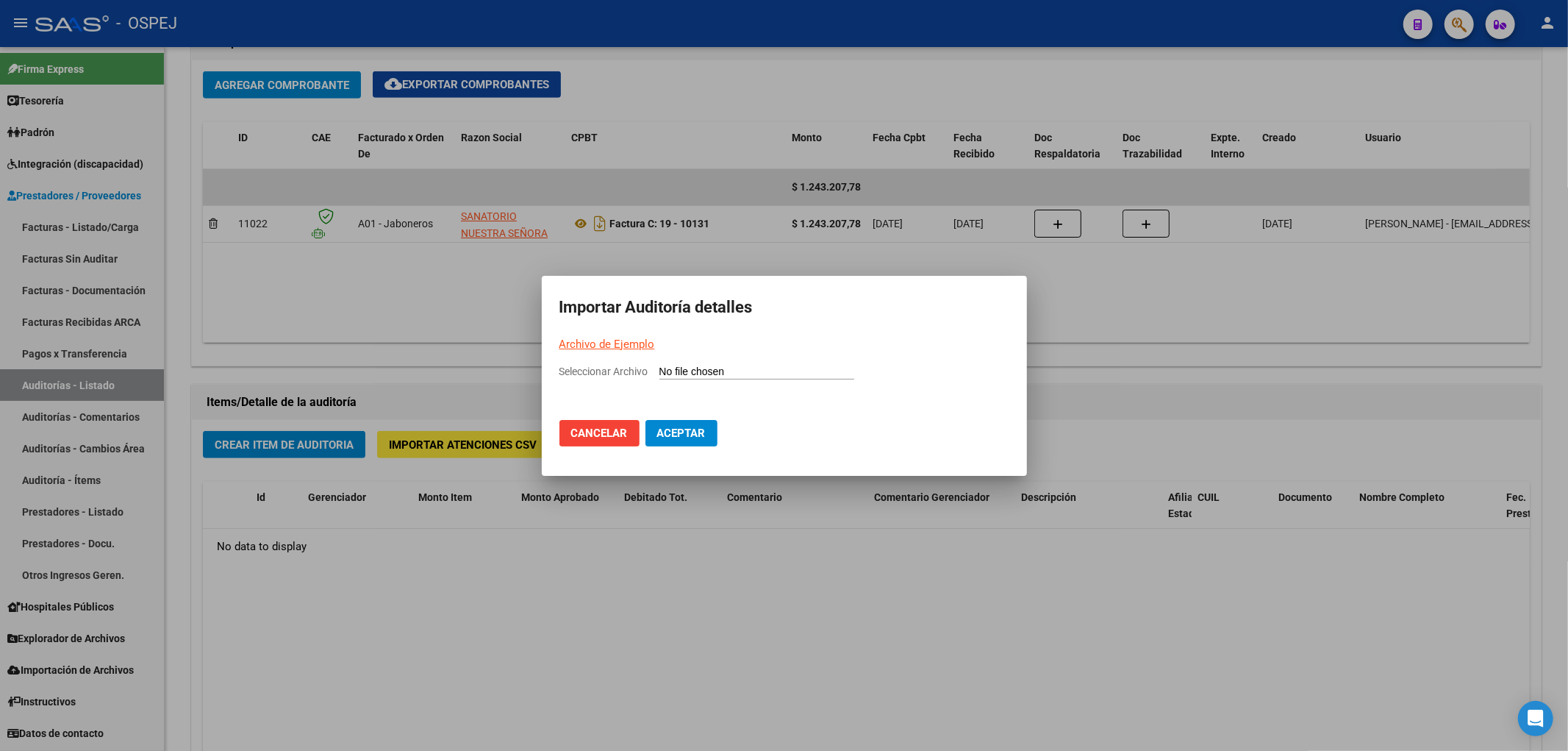
click at [711, 363] on div "Seleccionar Archivo" at bounding box center [784, 376] width 449 height 28
click at [700, 373] on input "Seleccionar Archivo" at bounding box center [756, 373] width 195 height 14
type input "C:\fakepath\Auditoria-demo-saas Sanatorio Nuestra Señora del Pilar FC 19-10131.…"
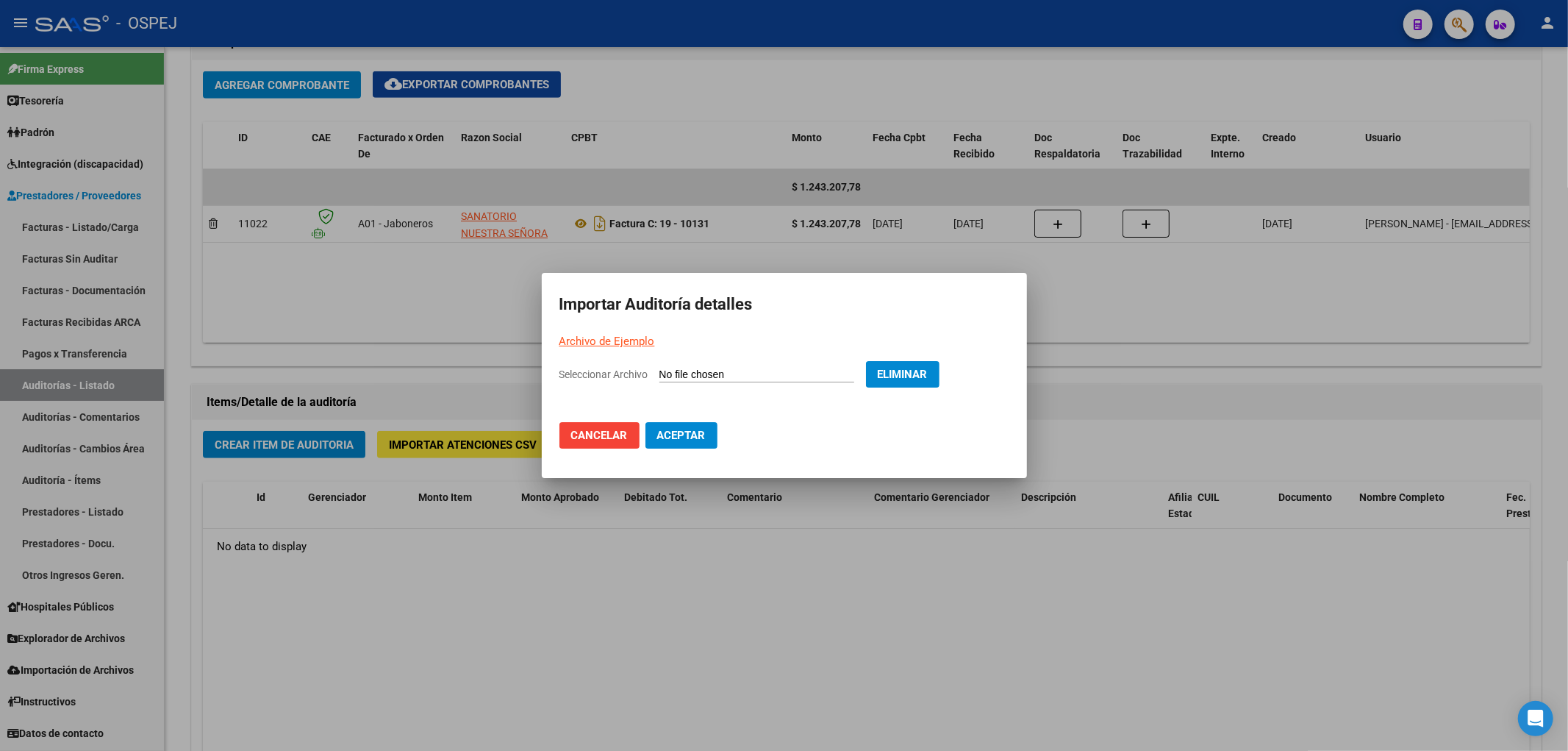
click at [703, 432] on span "Aceptar" at bounding box center [681, 435] width 48 height 13
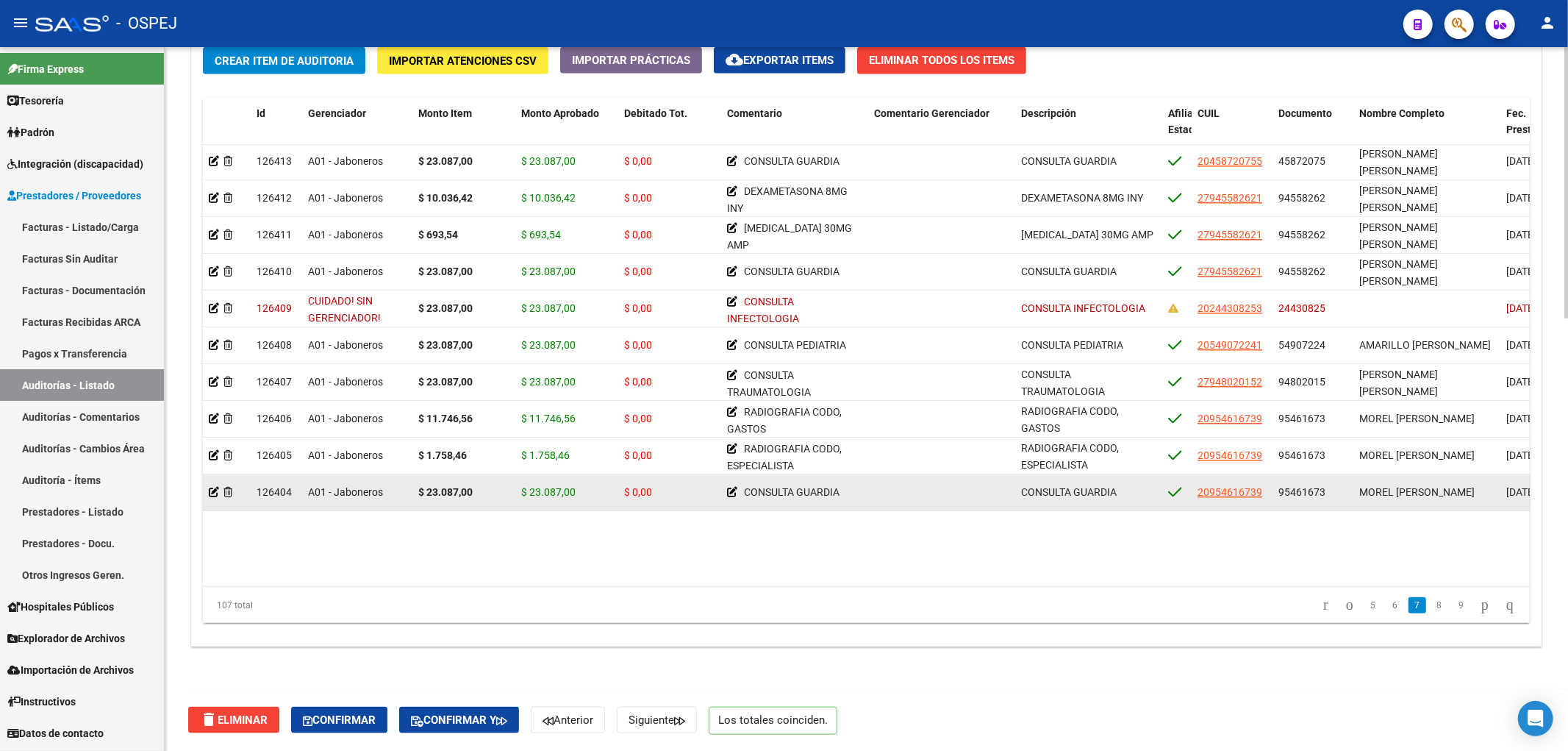
scroll to position [3183, 0]
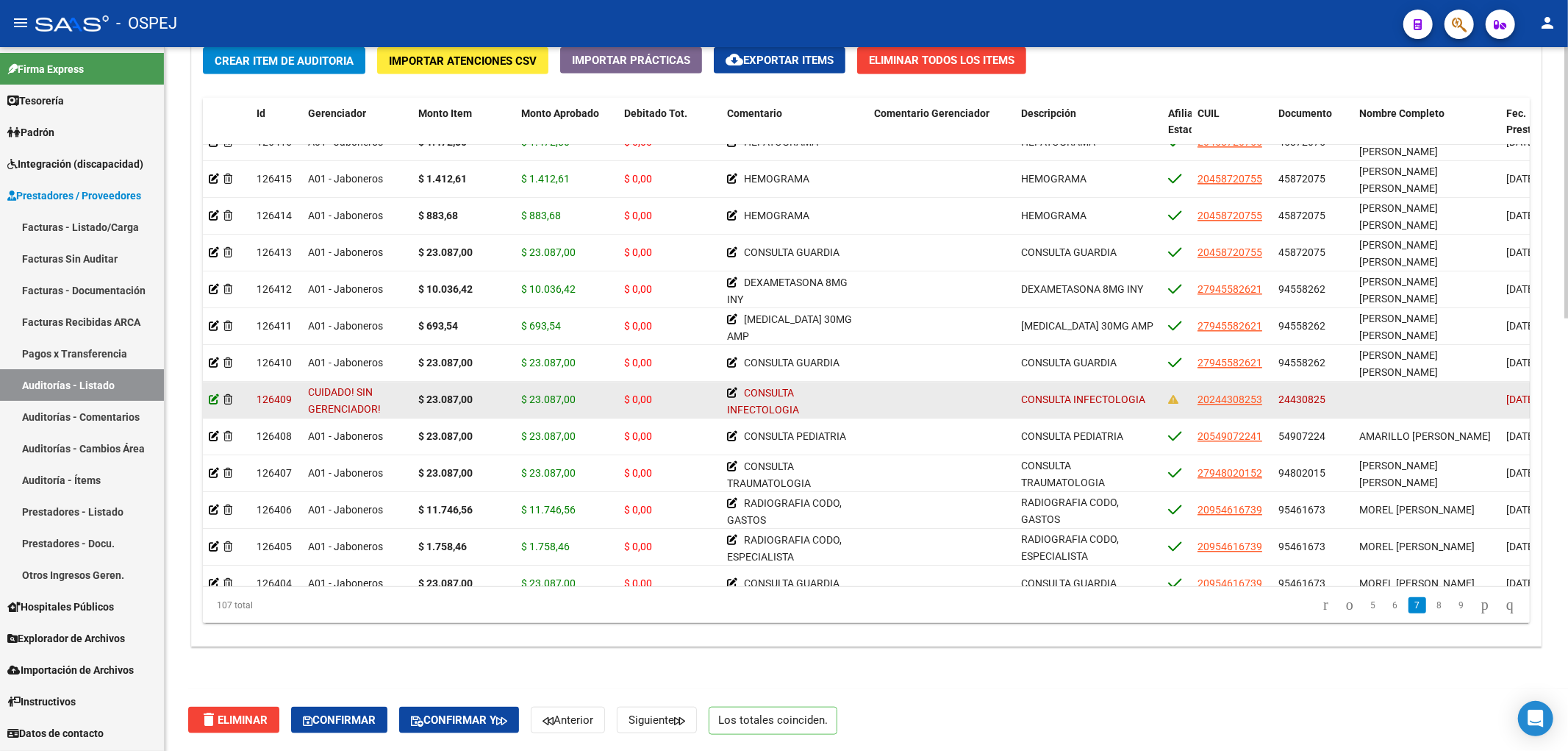
click at [215, 401] on icon at bounding box center [214, 399] width 10 height 10
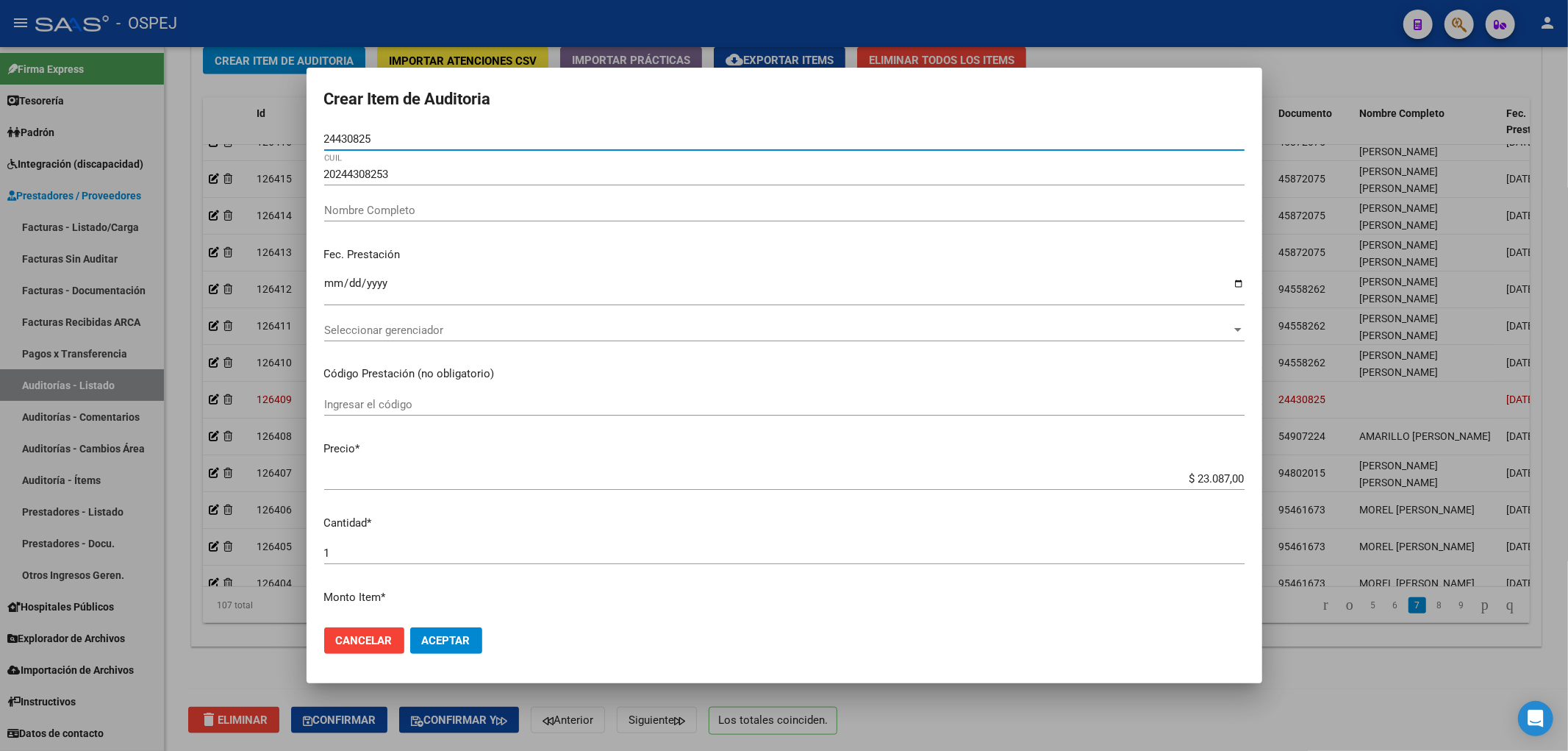
click at [361, 182] on div "20244308253 CUIL" at bounding box center [784, 174] width 921 height 22
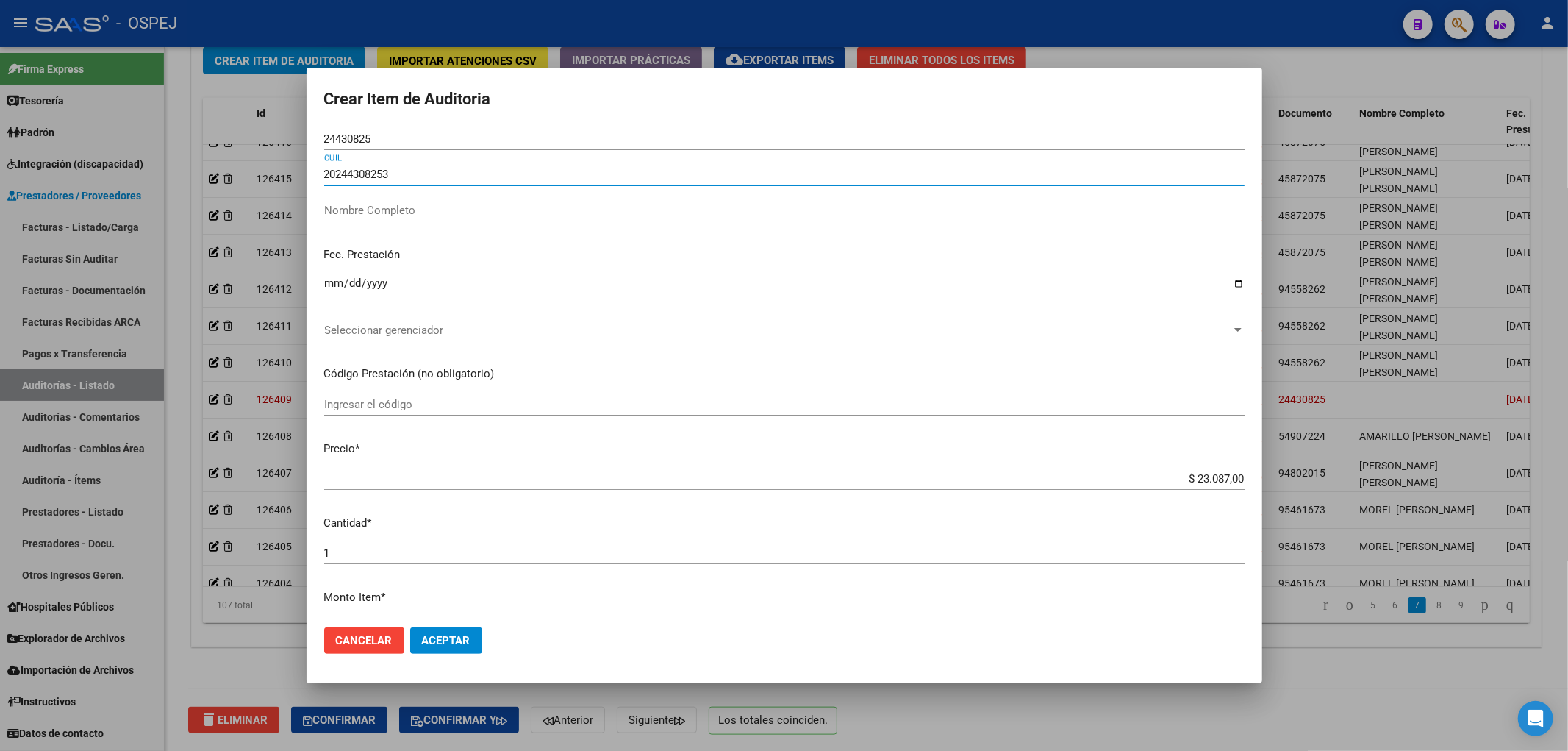
click at [369, 174] on input "20244308253" at bounding box center [784, 174] width 921 height 13
click at [1376, 185] on div at bounding box center [784, 376] width 1568 height 751
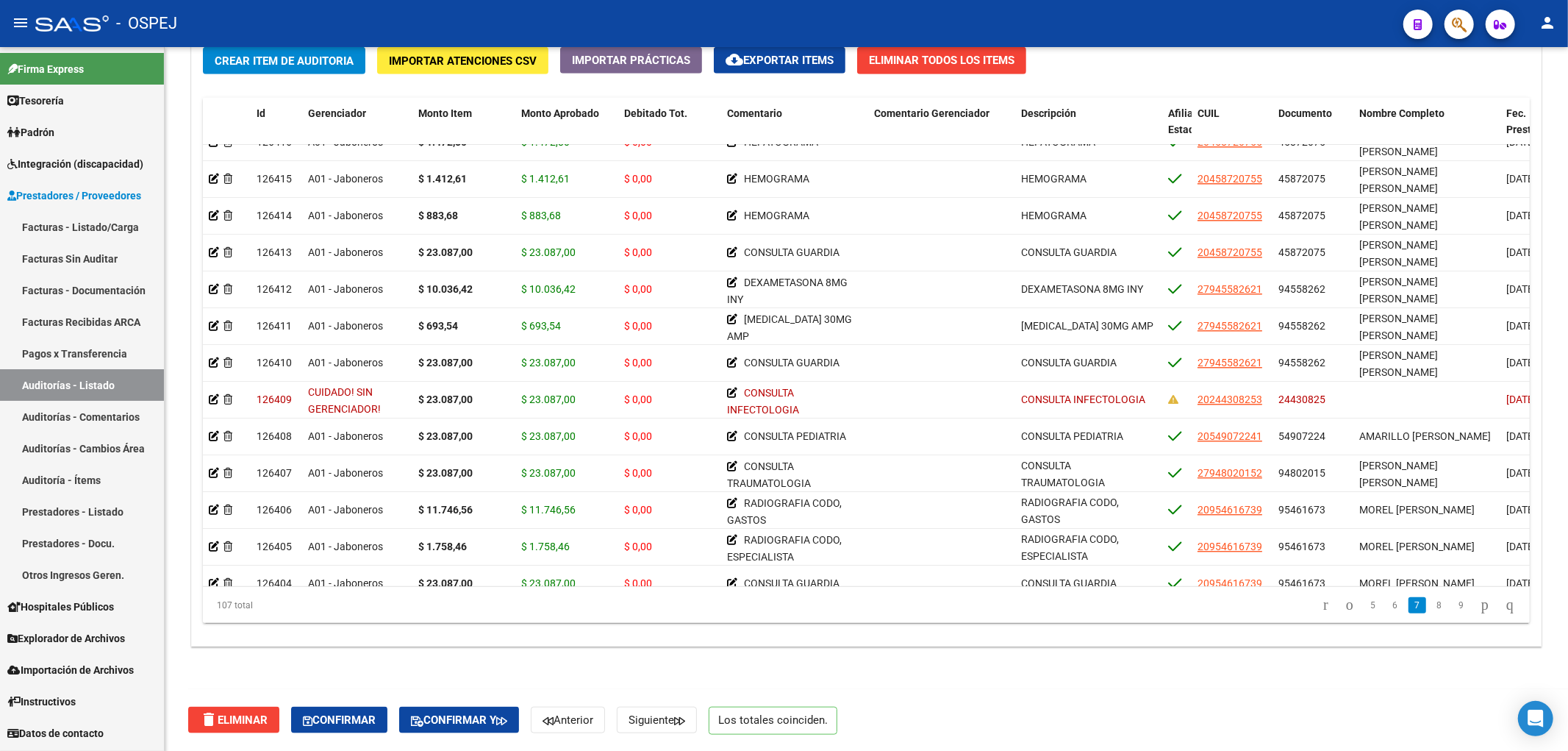
click at [1454, 34] on span "button" at bounding box center [1459, 25] width 14 height 30
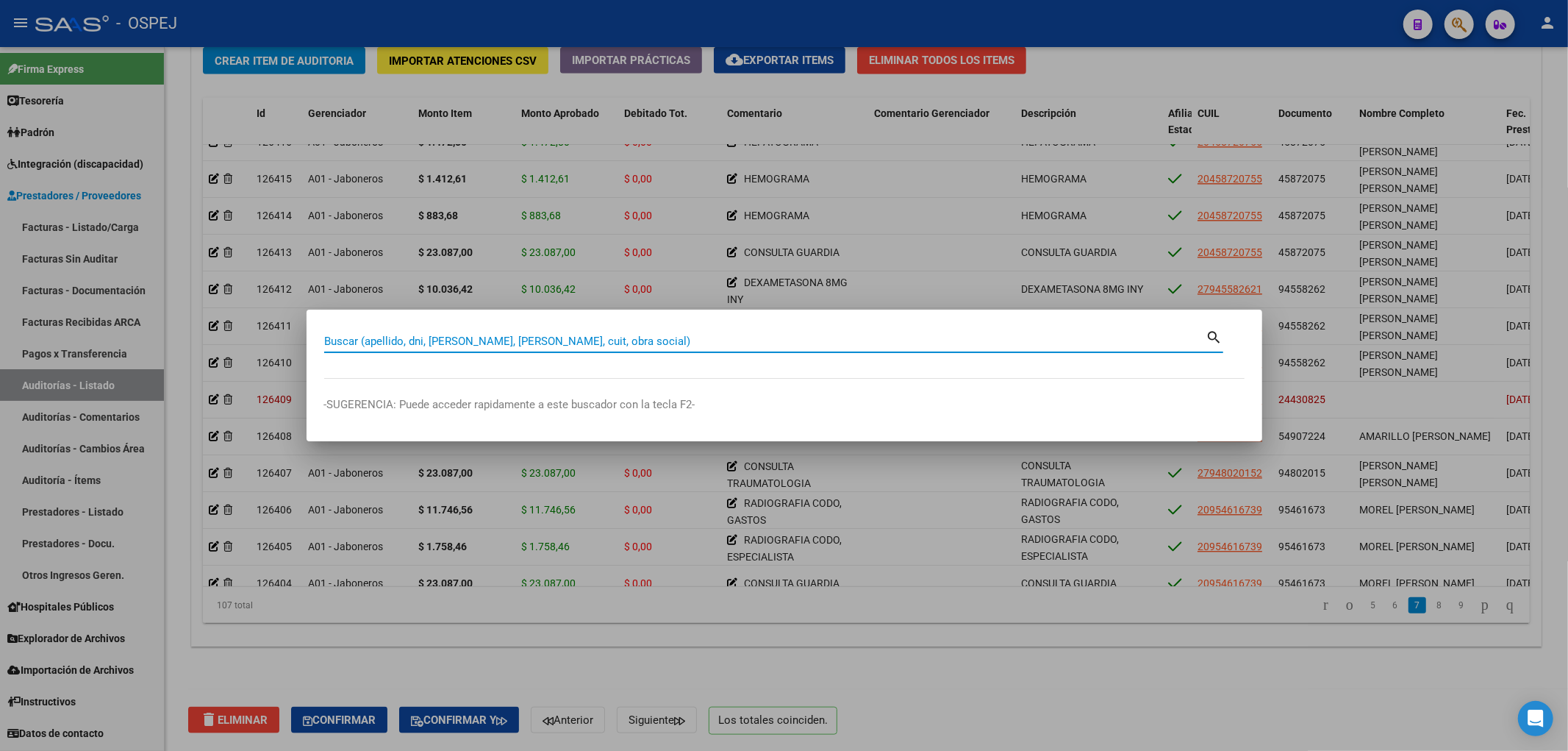
paste input "20244308253"
type input "20244308253"
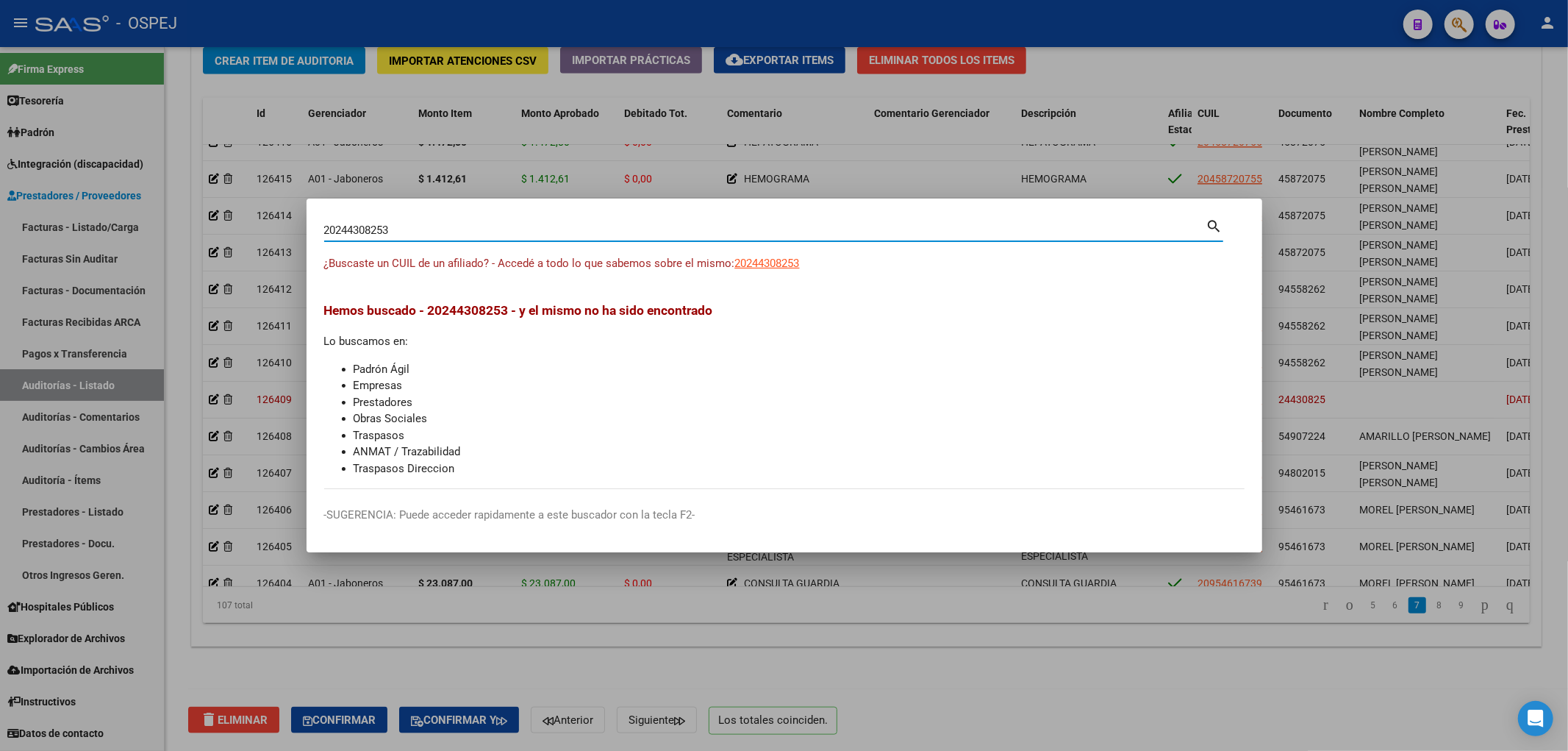
click at [794, 266] on span "20244308253" at bounding box center [768, 263] width 65 height 13
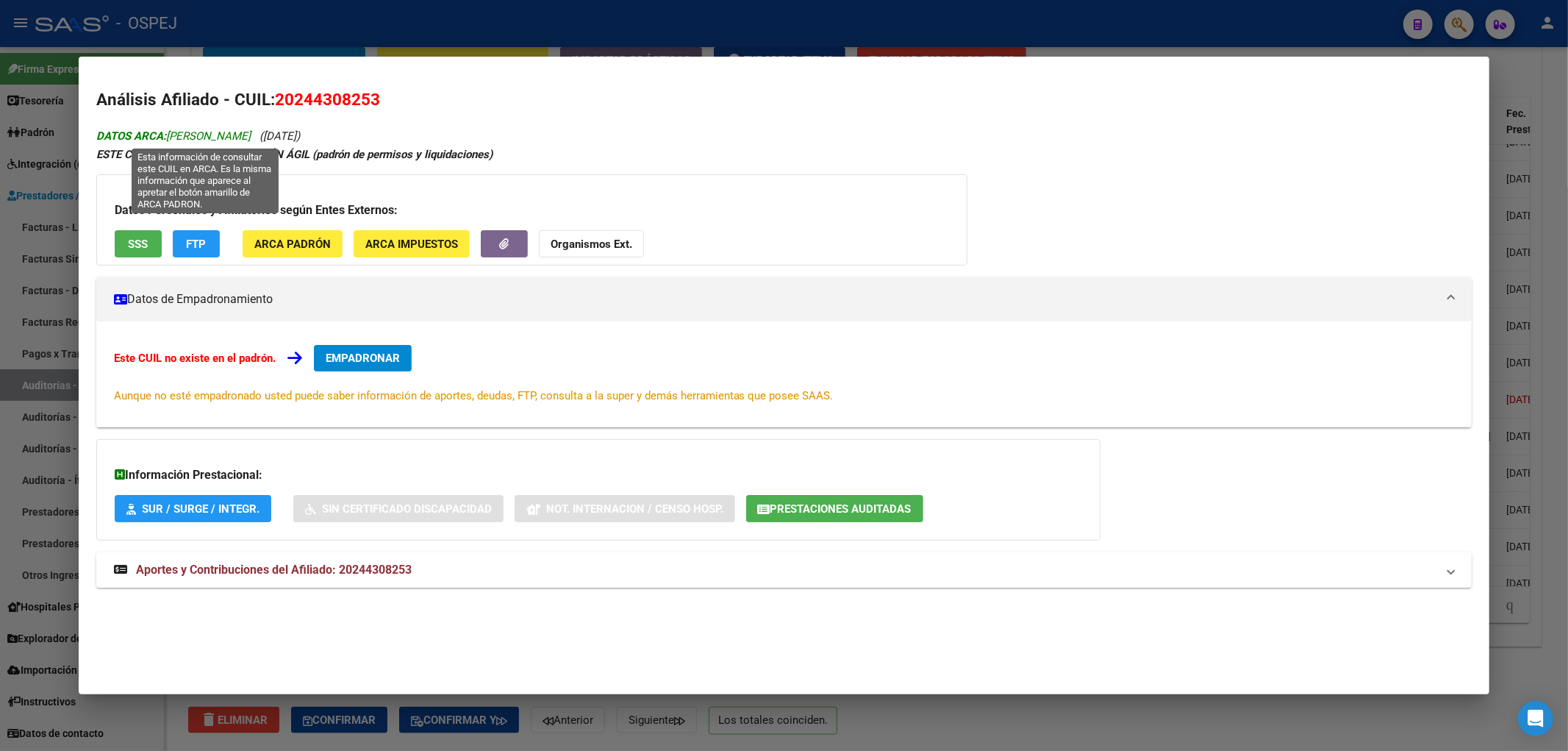
click at [251, 134] on span "DATOS ARCA: [PERSON_NAME]" at bounding box center [173, 136] width 154 height 13
drag, startPoint x: 292, startPoint y: 134, endPoint x: 201, endPoint y: 131, distance: 91.0
click at [201, 131] on span "DATOS ARCA: [PERSON_NAME]" at bounding box center [173, 136] width 154 height 13
copy span "[PERSON_NAME]"
click at [622, 42] on div at bounding box center [784, 376] width 1568 height 751
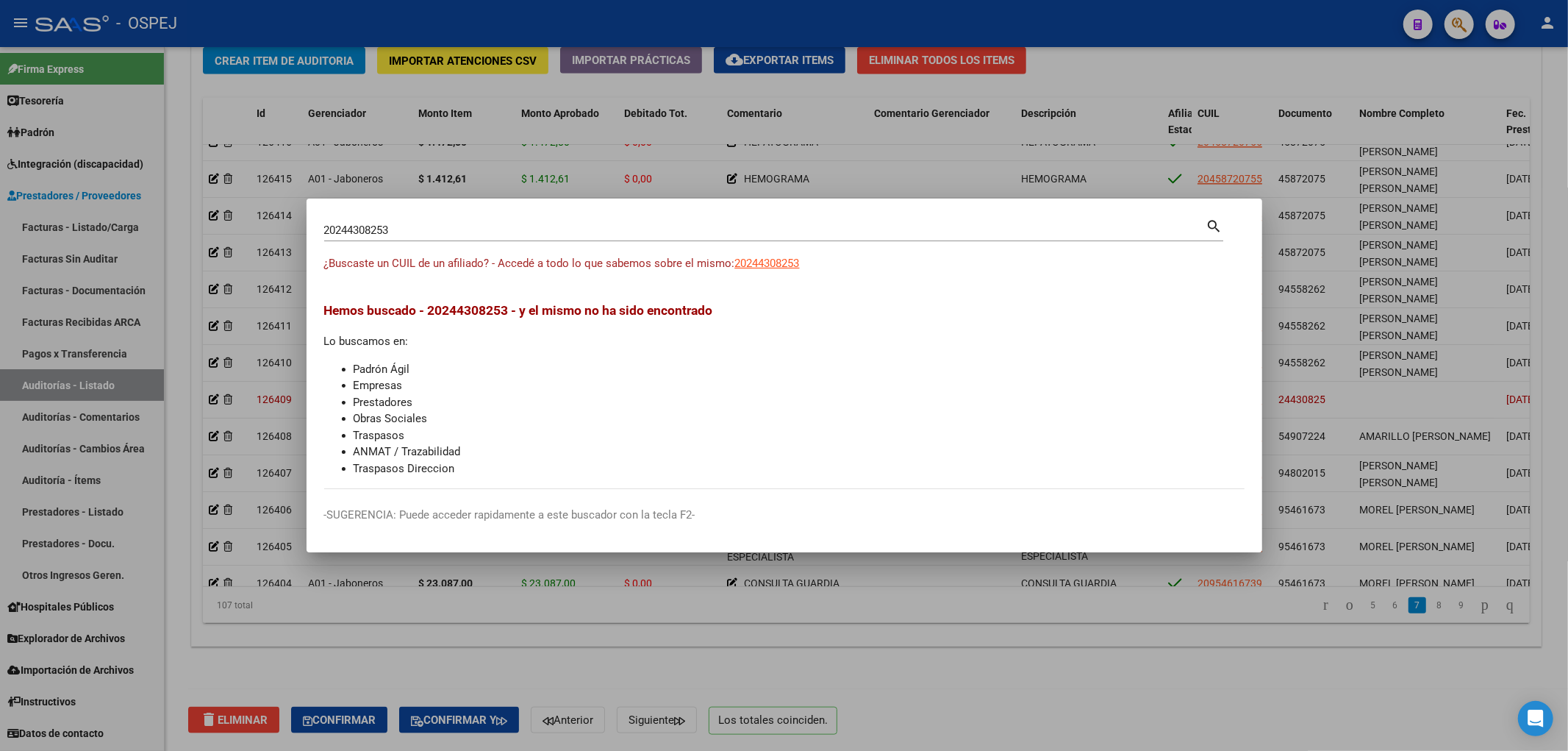
click at [300, 607] on div at bounding box center [784, 376] width 1568 height 751
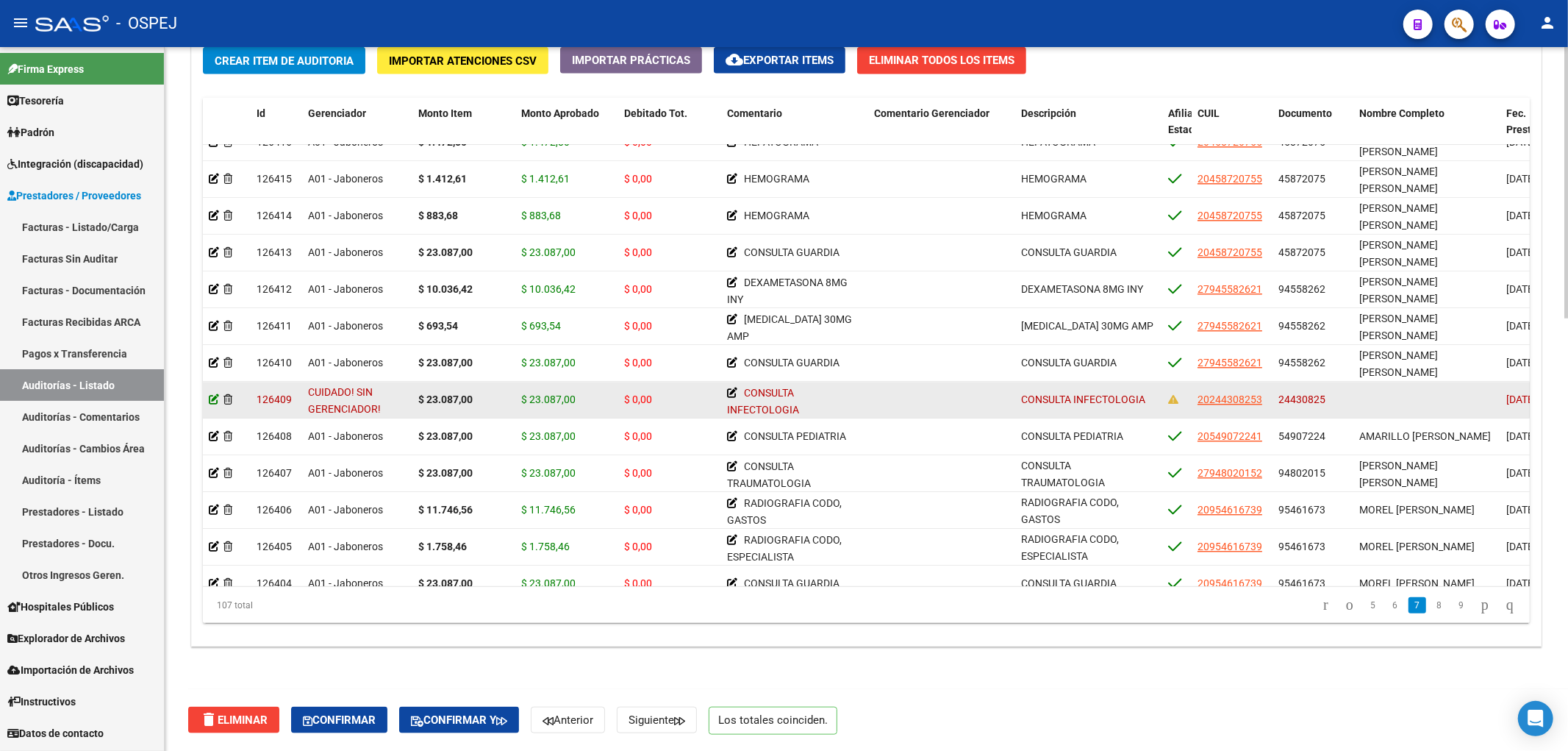
click at [211, 402] on icon at bounding box center [214, 399] width 10 height 10
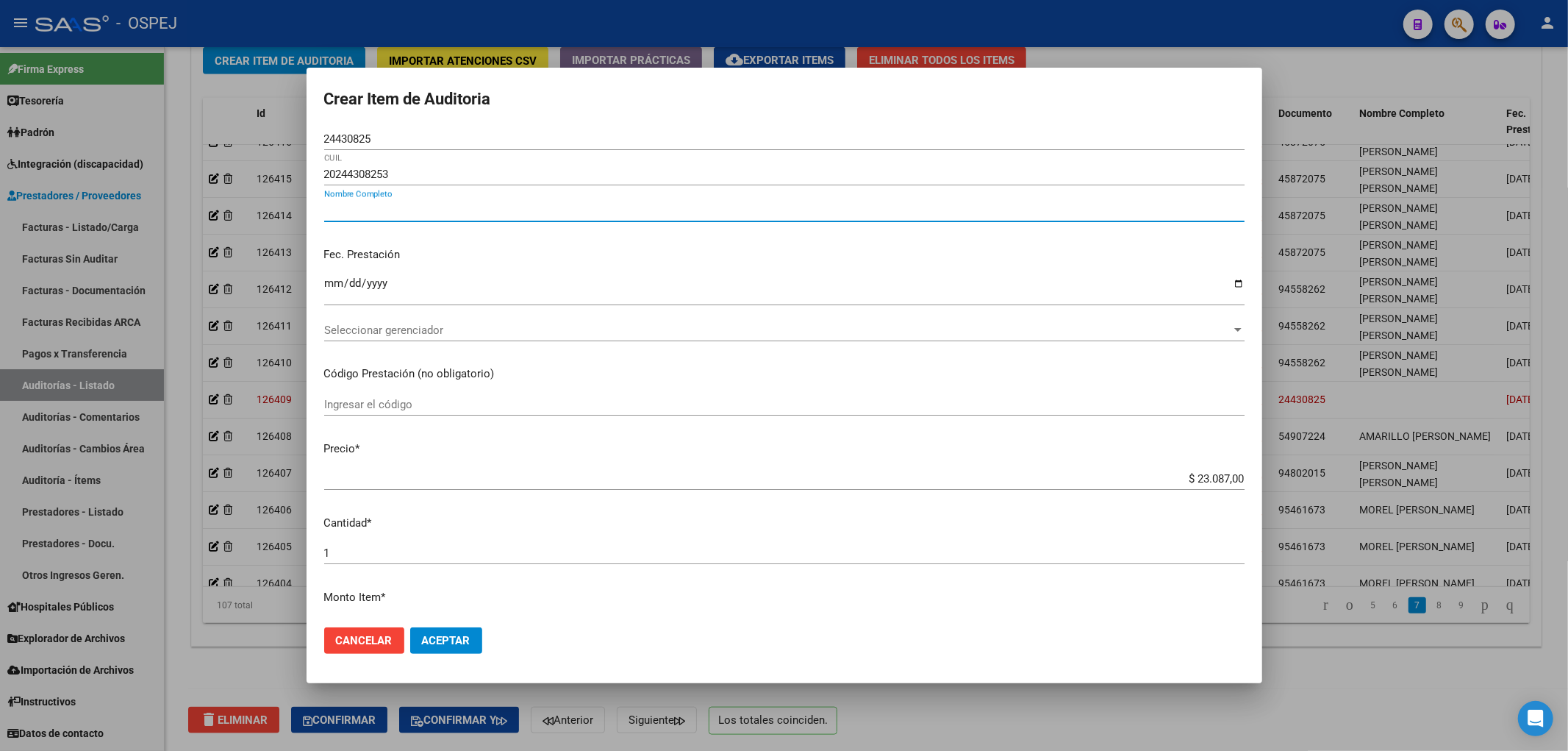
click at [381, 208] on input "Nombre Completo" at bounding box center [784, 210] width 921 height 13
paste input "[PERSON_NAME]"
type input "[PERSON_NAME]"
click at [457, 633] on button "Aceptar" at bounding box center [447, 641] width 72 height 27
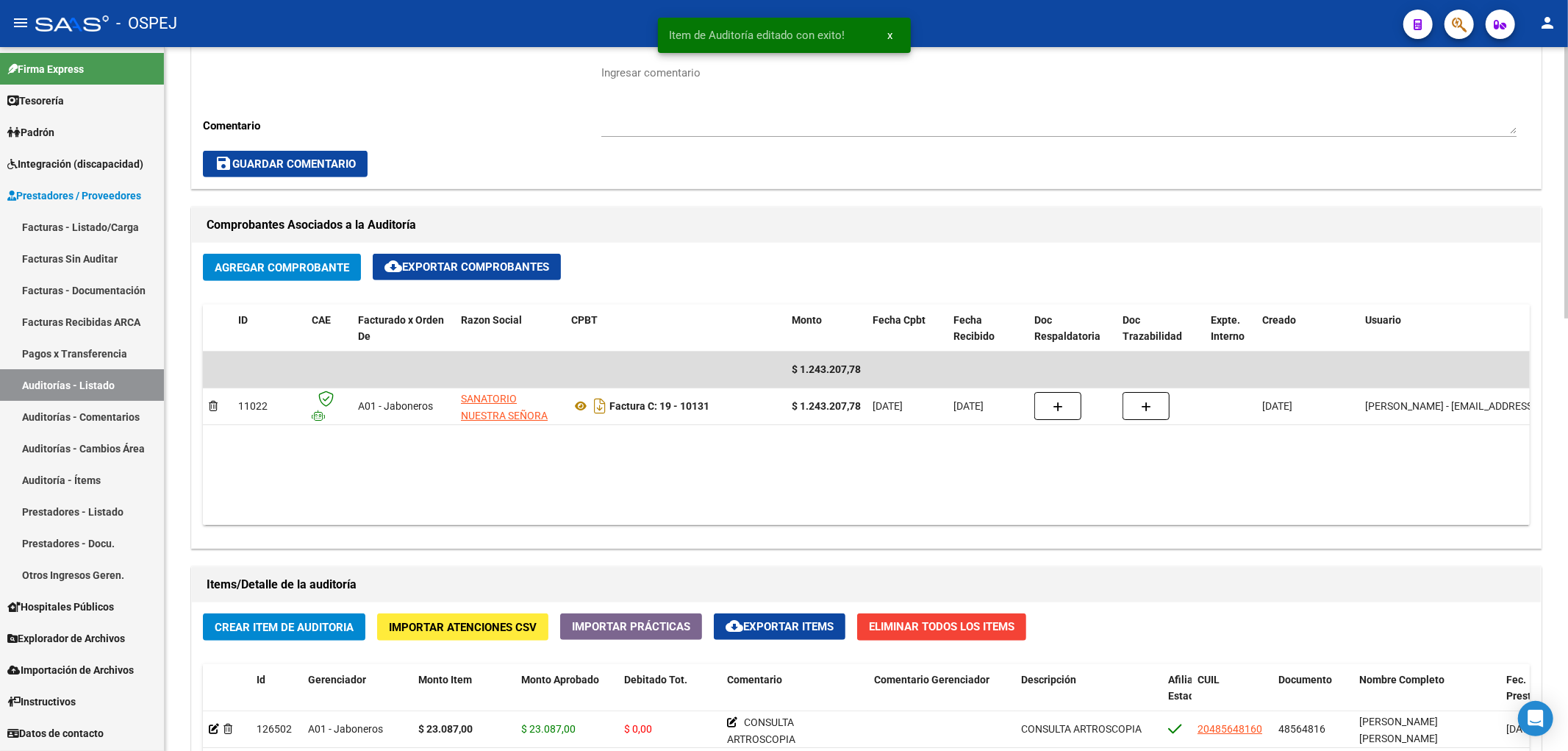
scroll to position [736, 0]
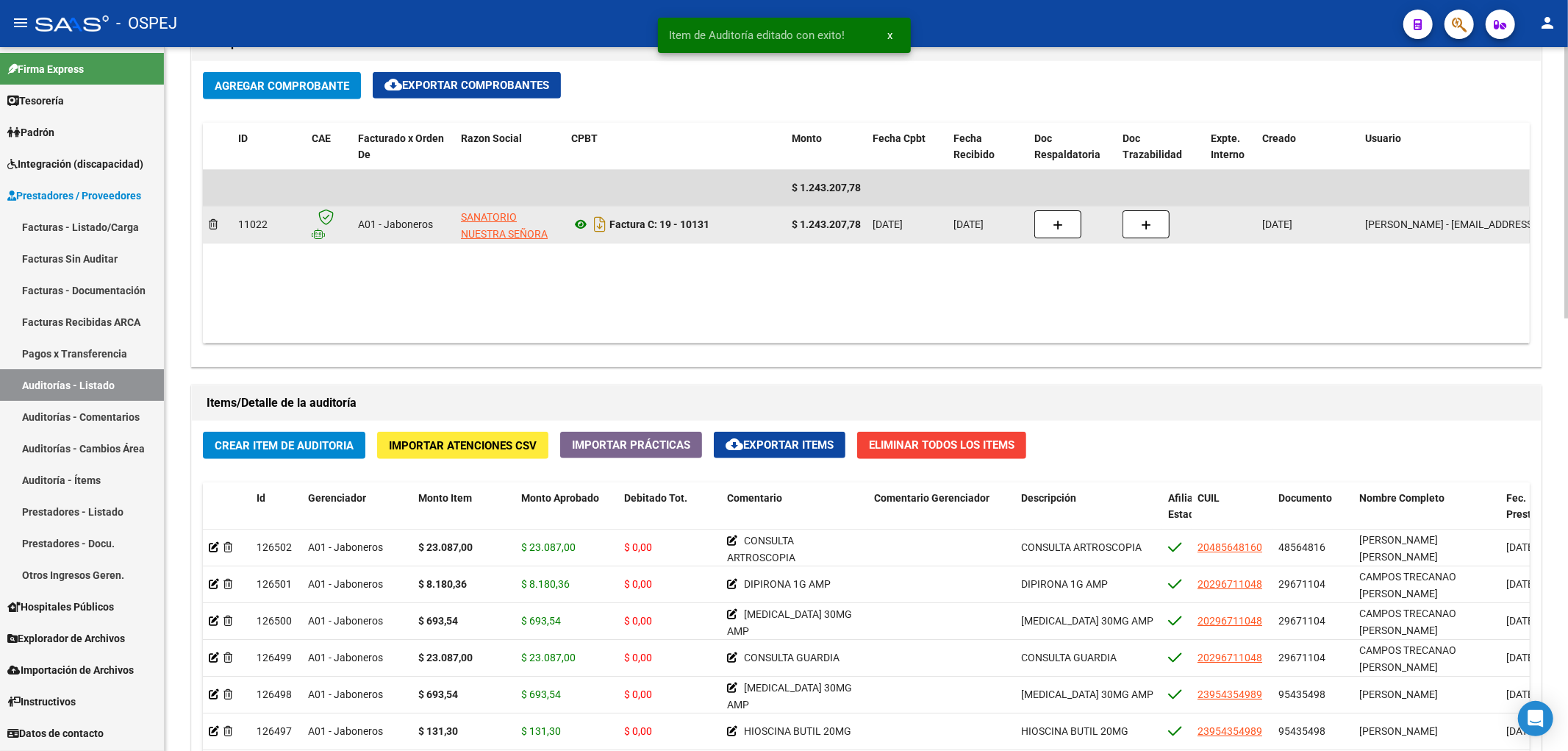
click at [577, 232] on icon at bounding box center [581, 224] width 19 height 18
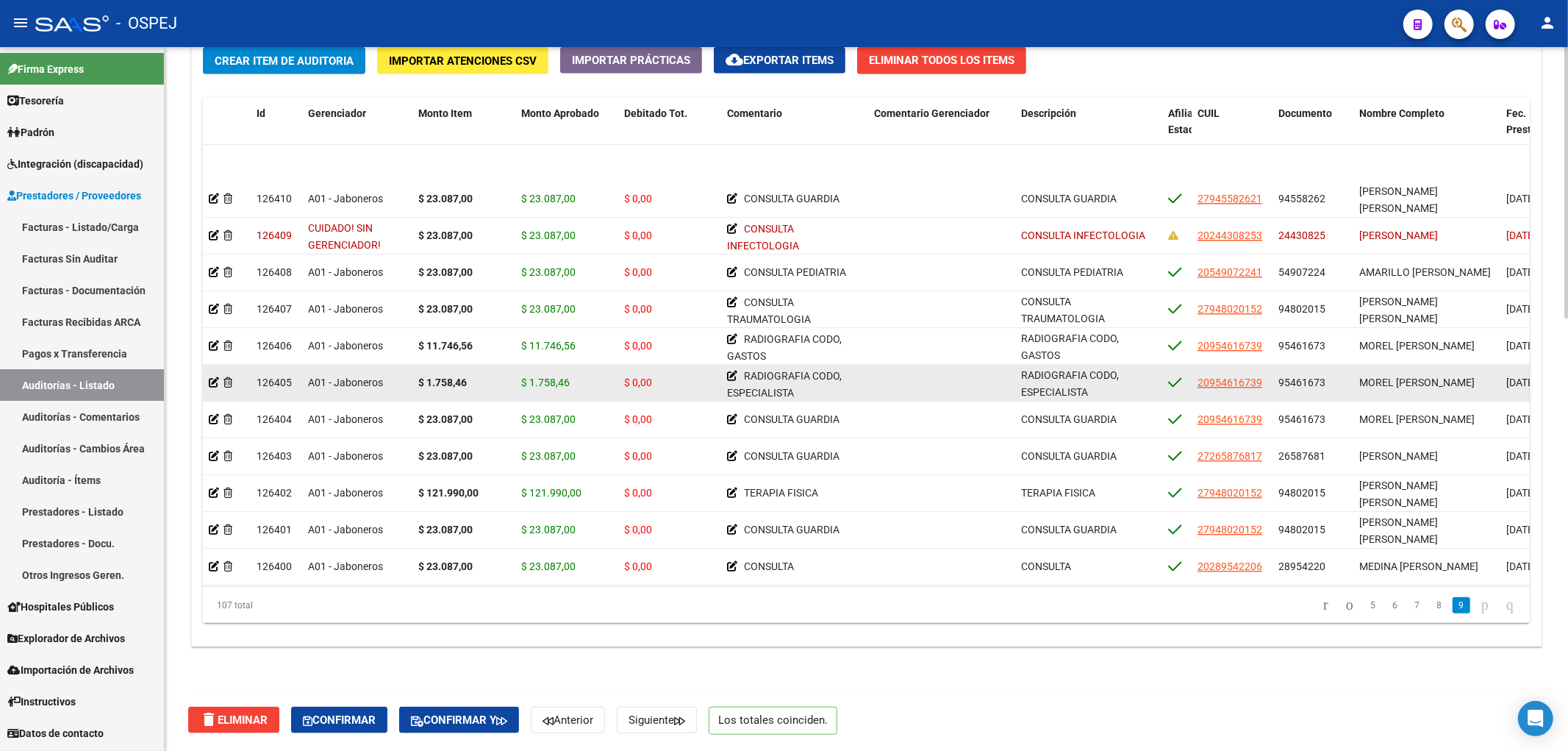
scroll to position [3510, 0]
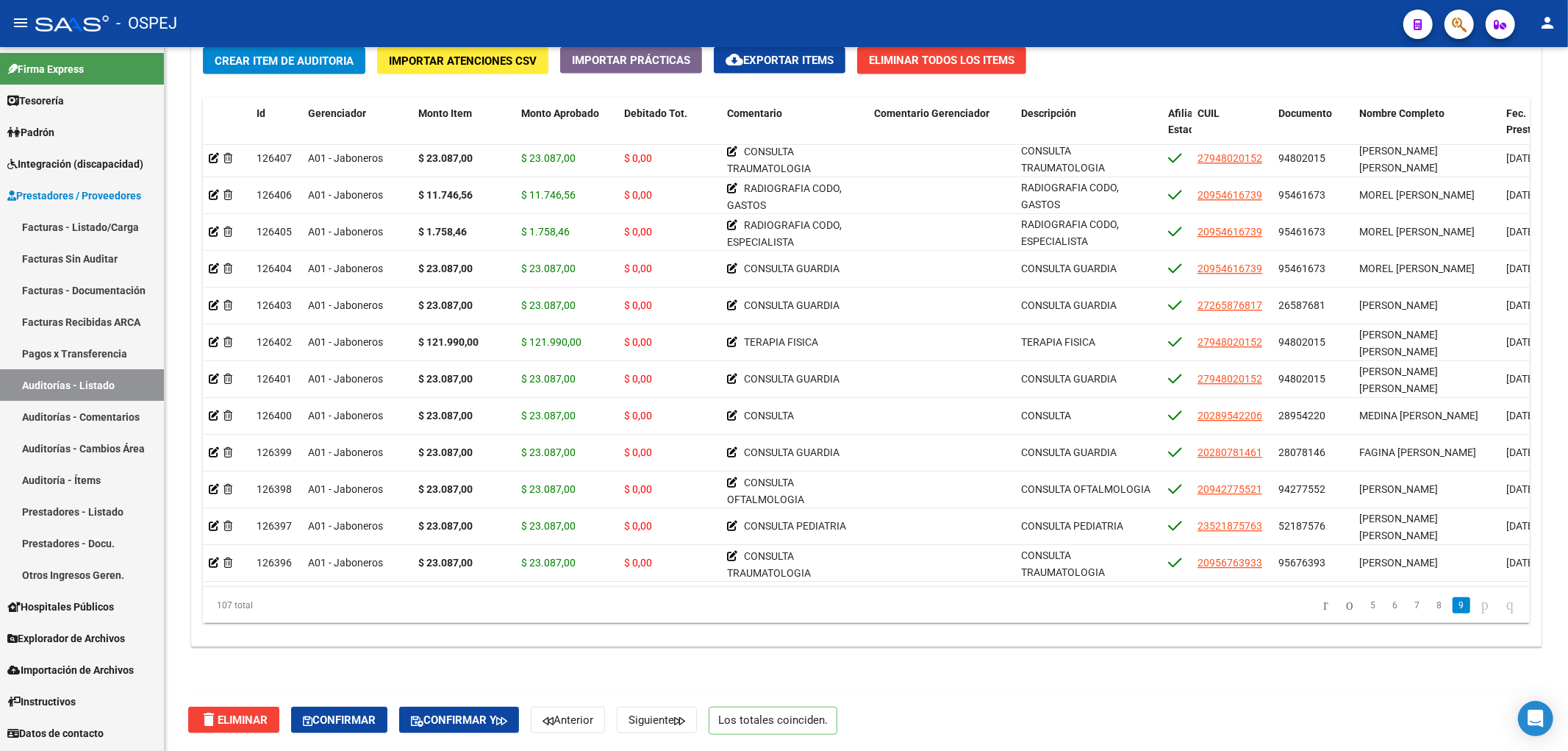
click at [124, 370] on link "Auditorías - Listado" at bounding box center [82, 384] width 164 height 31
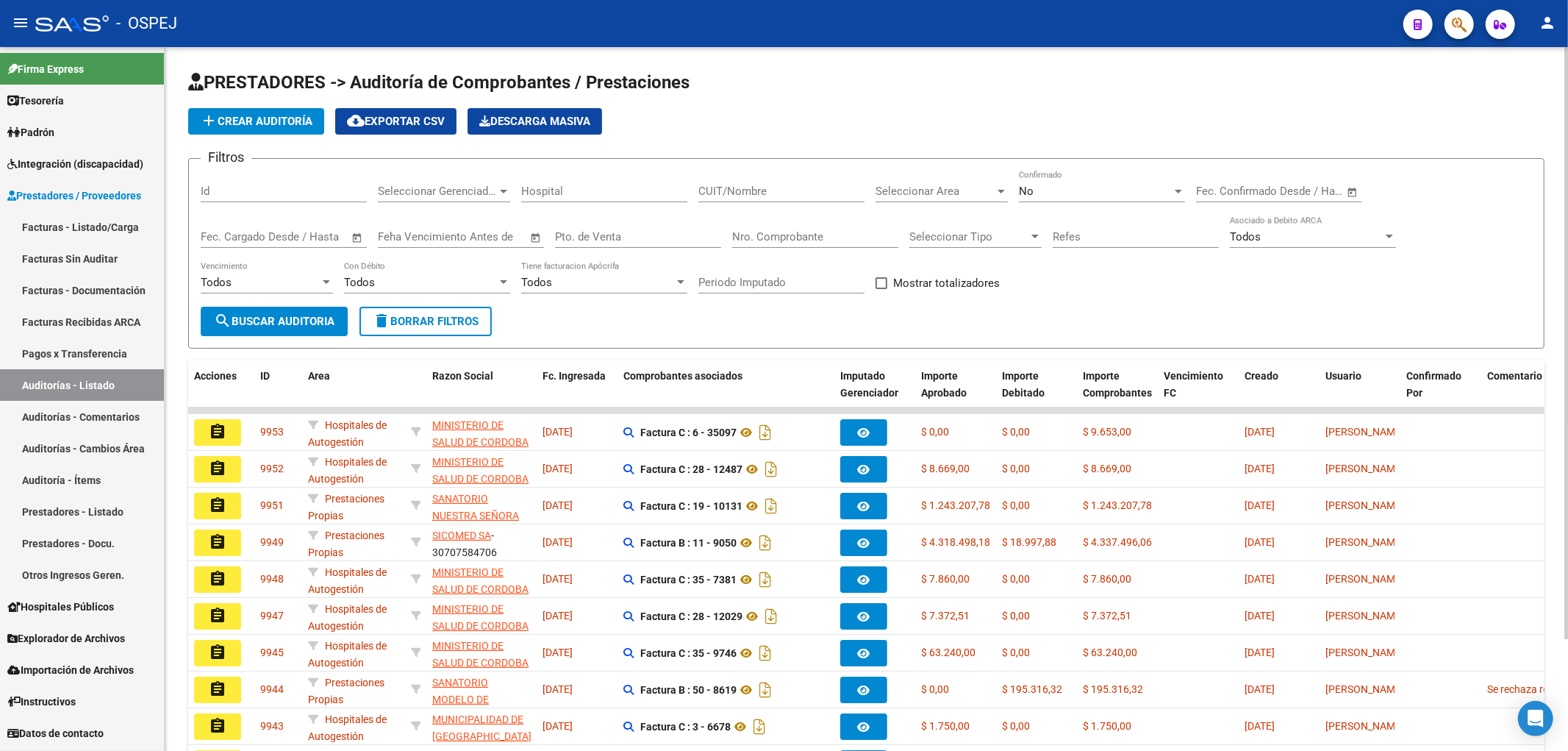
click at [277, 120] on span "add Crear Auditoría" at bounding box center [256, 122] width 112 height 13
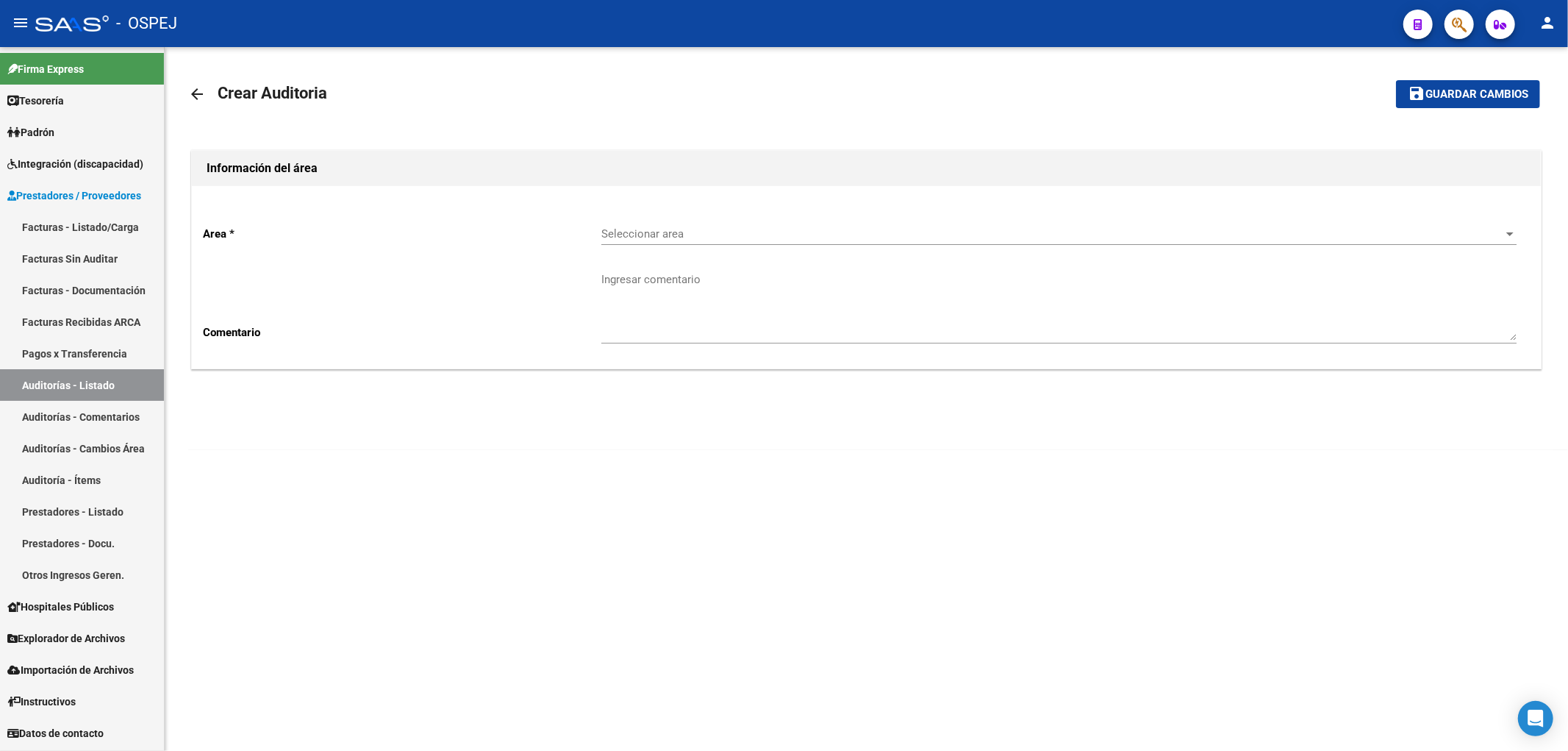
click at [769, 218] on div "Seleccionar area Seleccionar area" at bounding box center [1059, 228] width 915 height 31
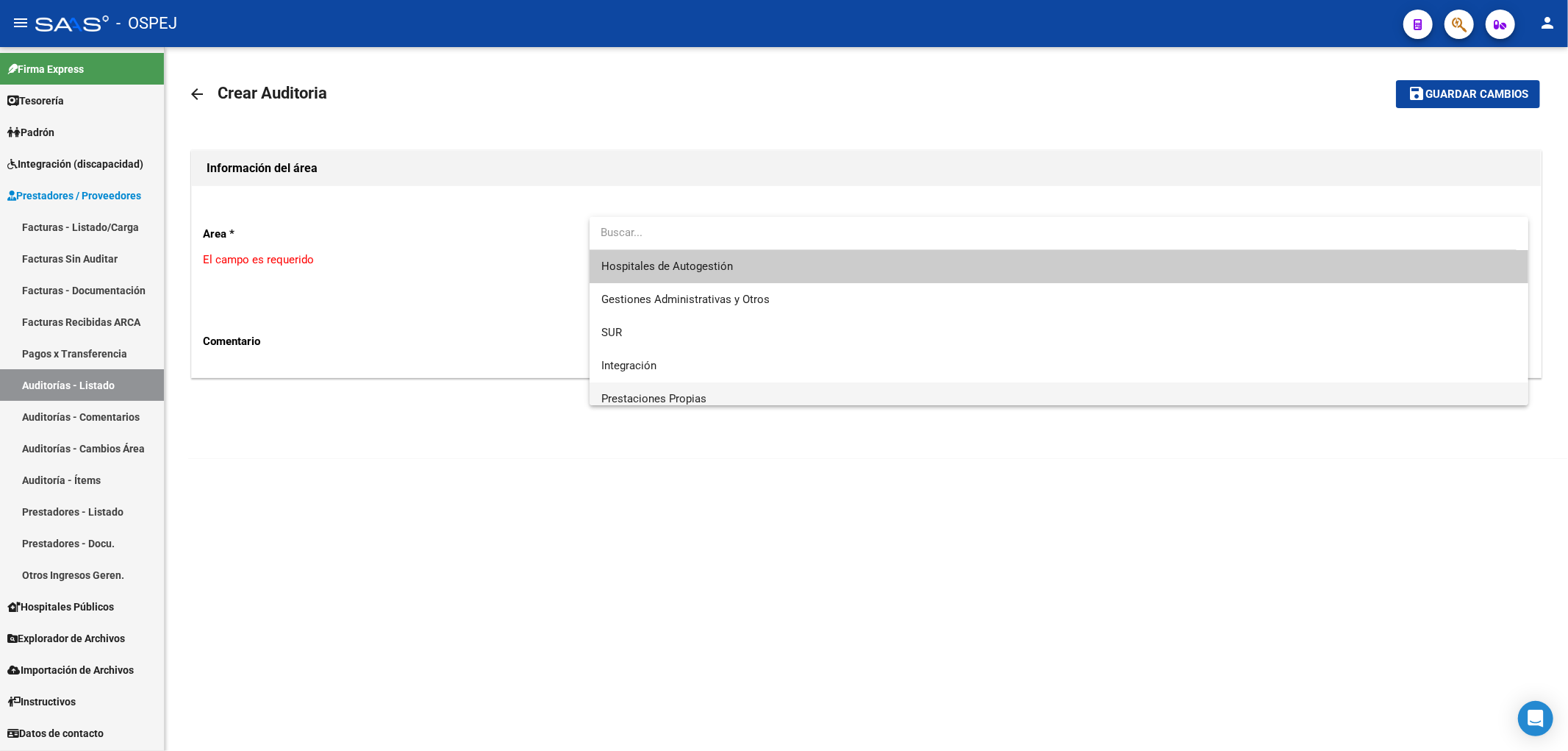
click at [752, 394] on span "Prestaciones Propias" at bounding box center [1060, 398] width 916 height 33
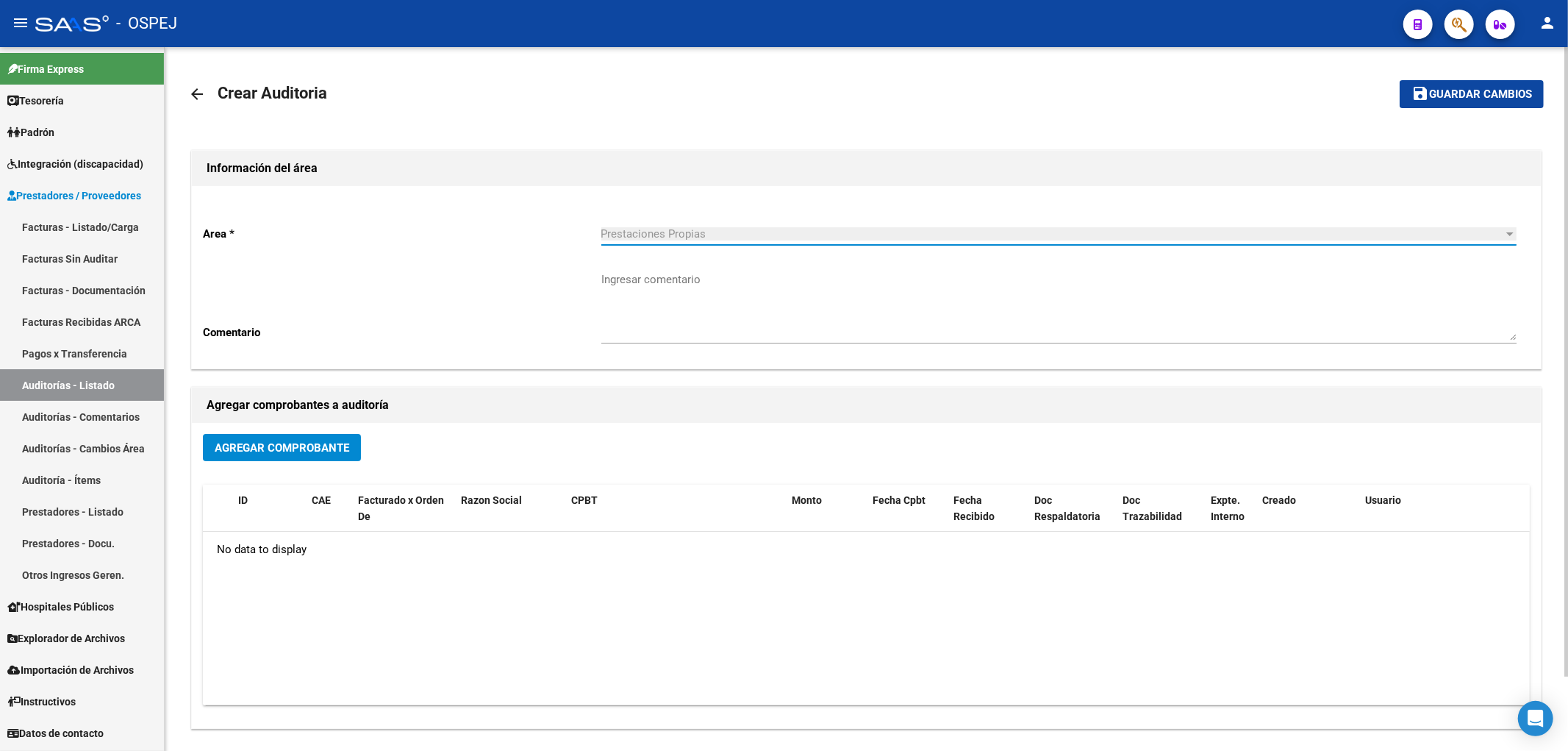
click at [313, 453] on span "Agregar Comprobante" at bounding box center [282, 448] width 135 height 13
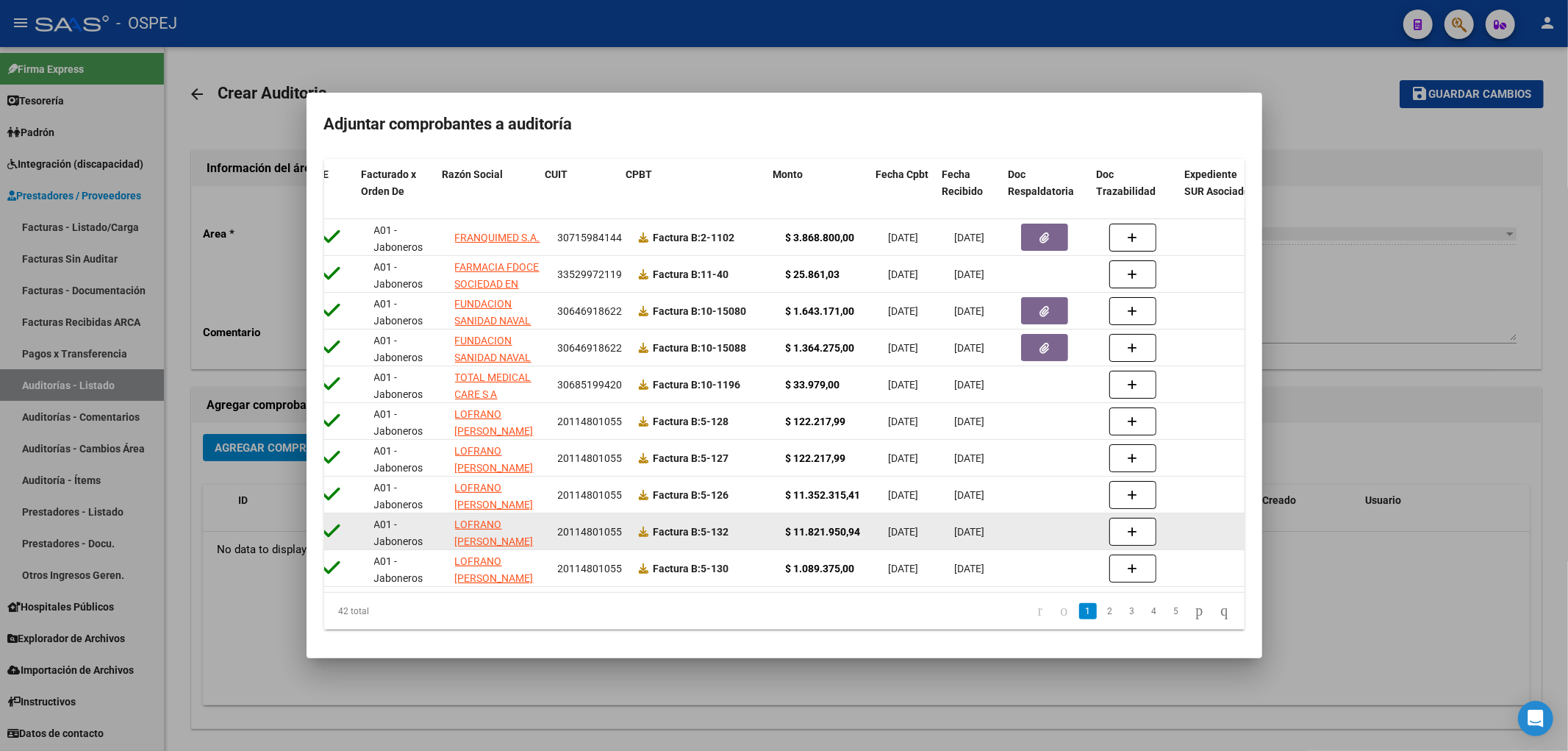
scroll to position [0, 123]
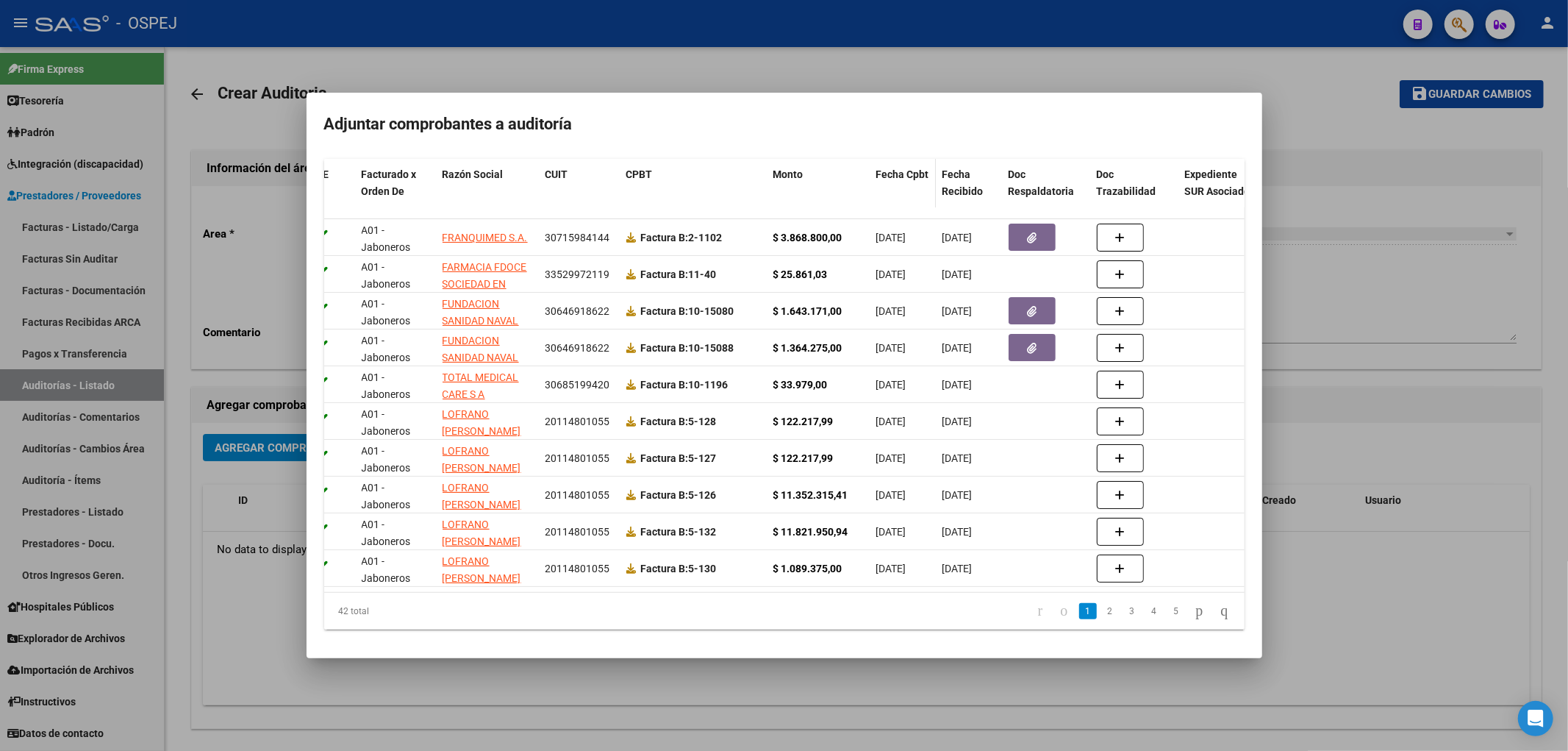
click at [908, 168] on span "Fecha Cpbt" at bounding box center [902, 174] width 53 height 11
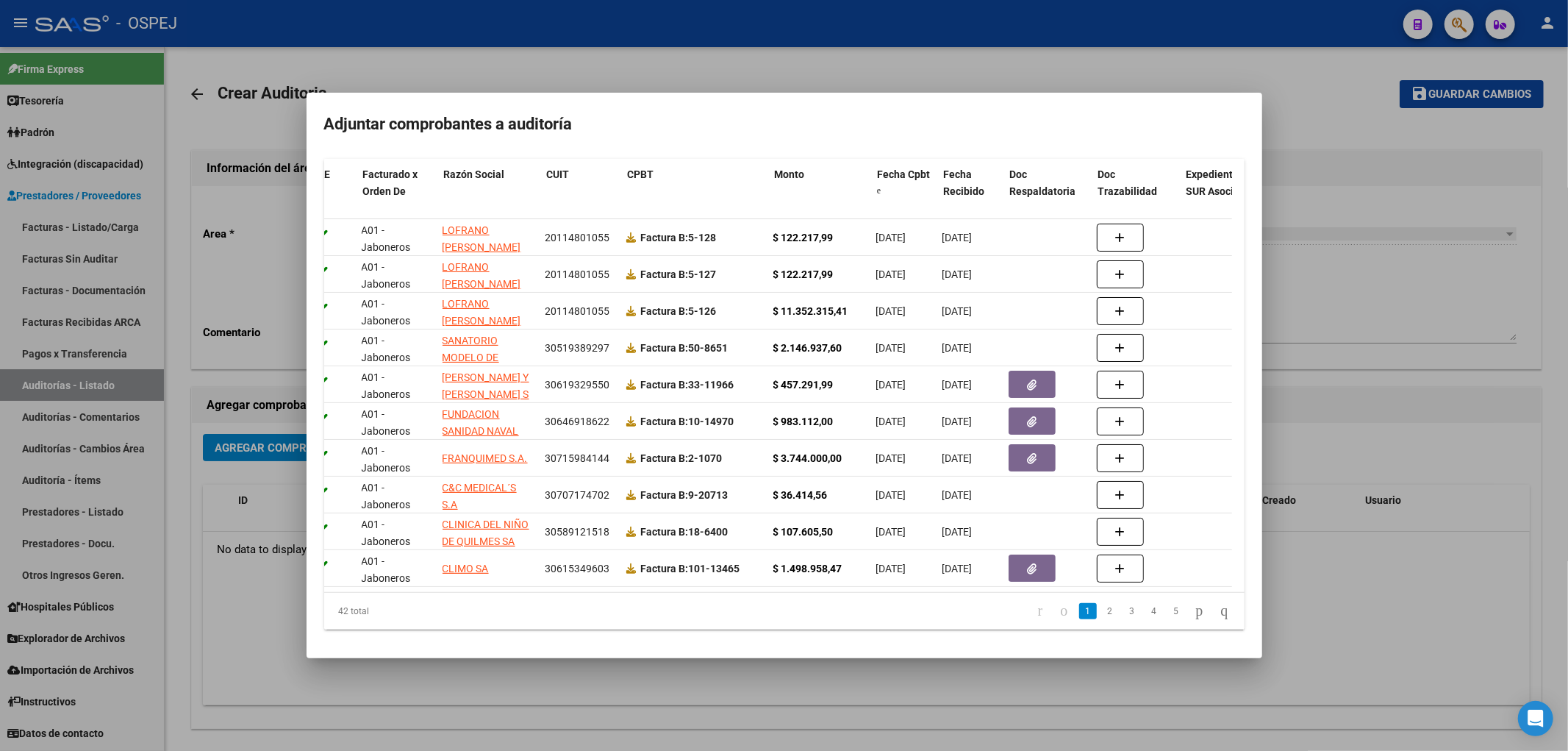
scroll to position [0, 0]
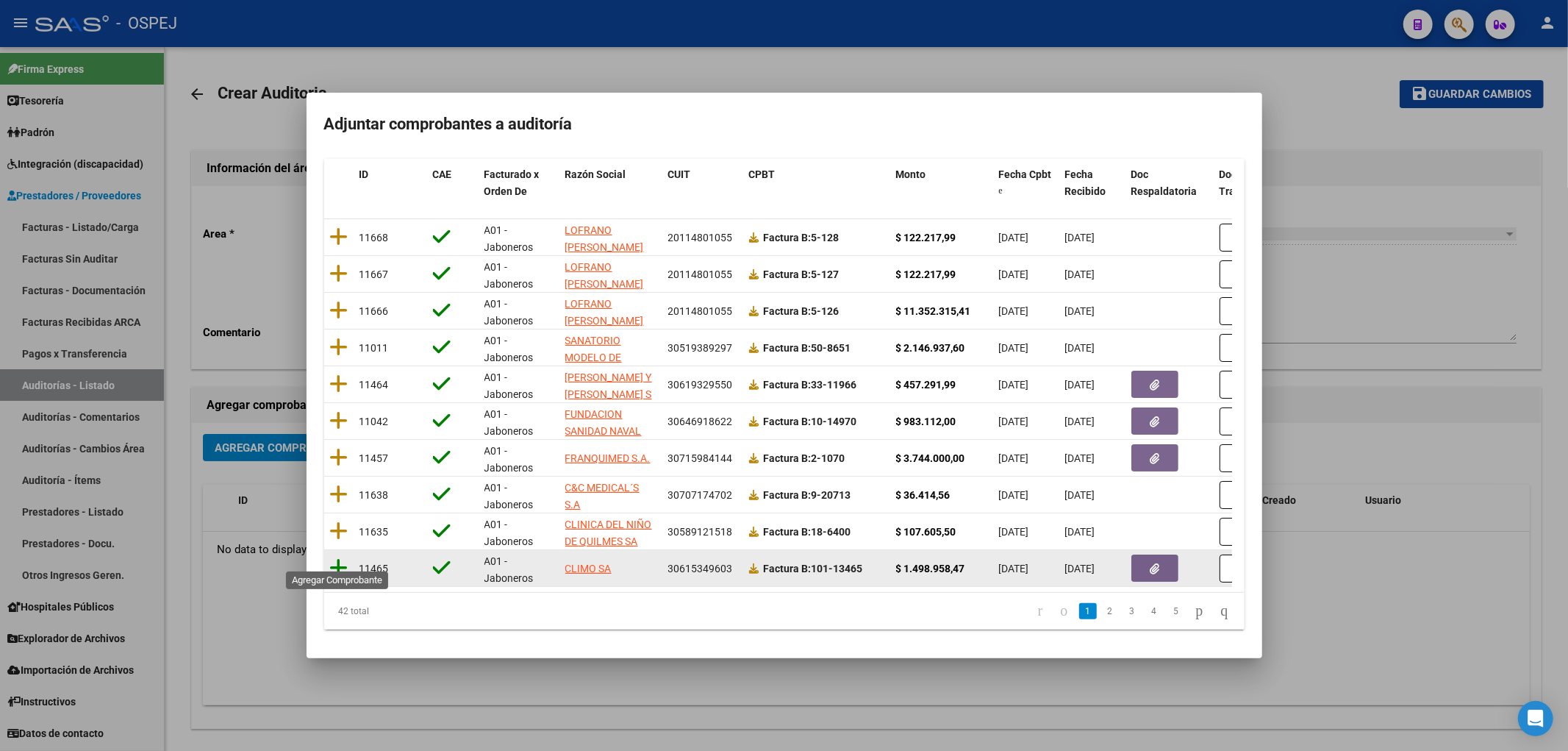
click at [341, 557] on icon at bounding box center [338, 568] width 18 height 21
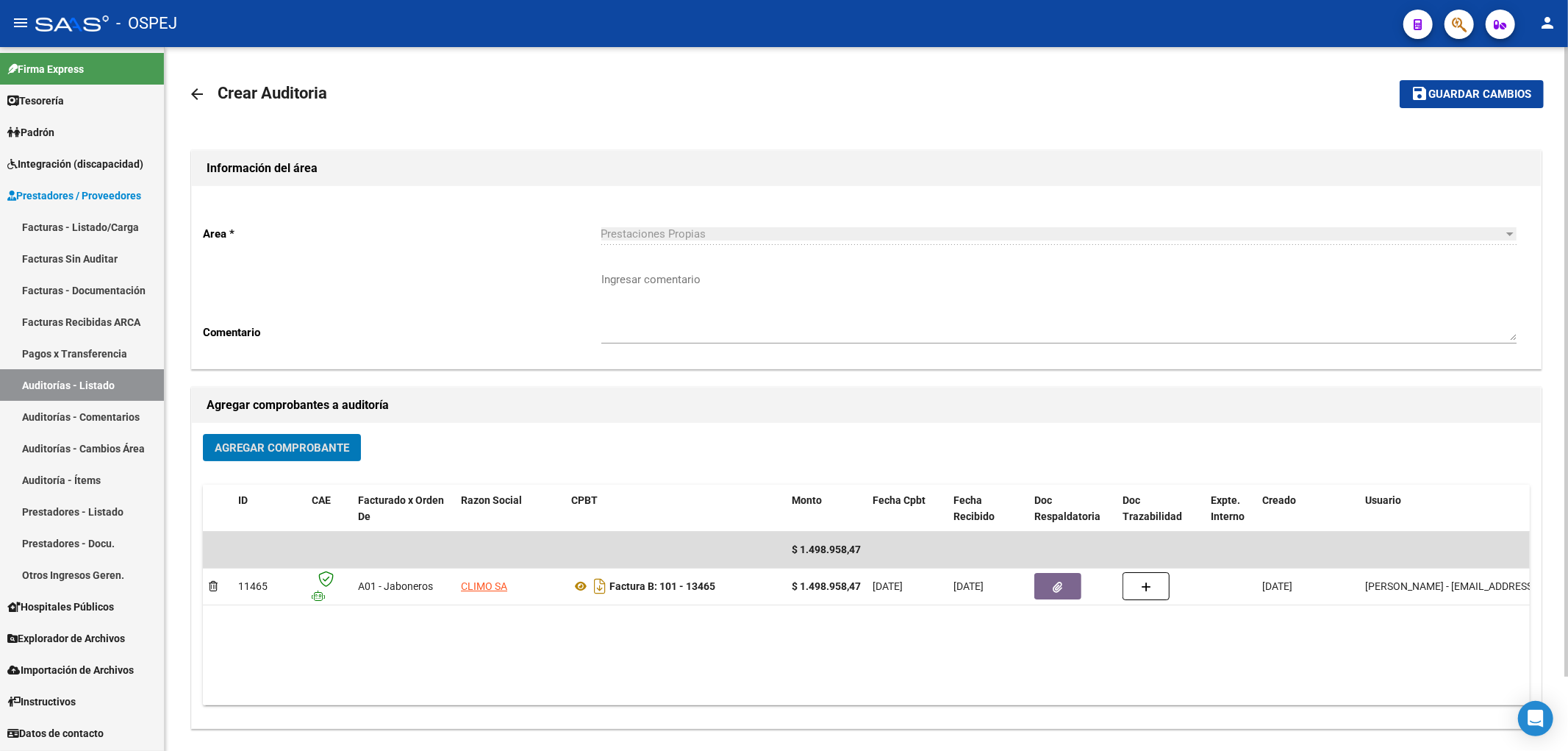
click at [1427, 98] on mat-icon "save" at bounding box center [1420, 93] width 18 height 18
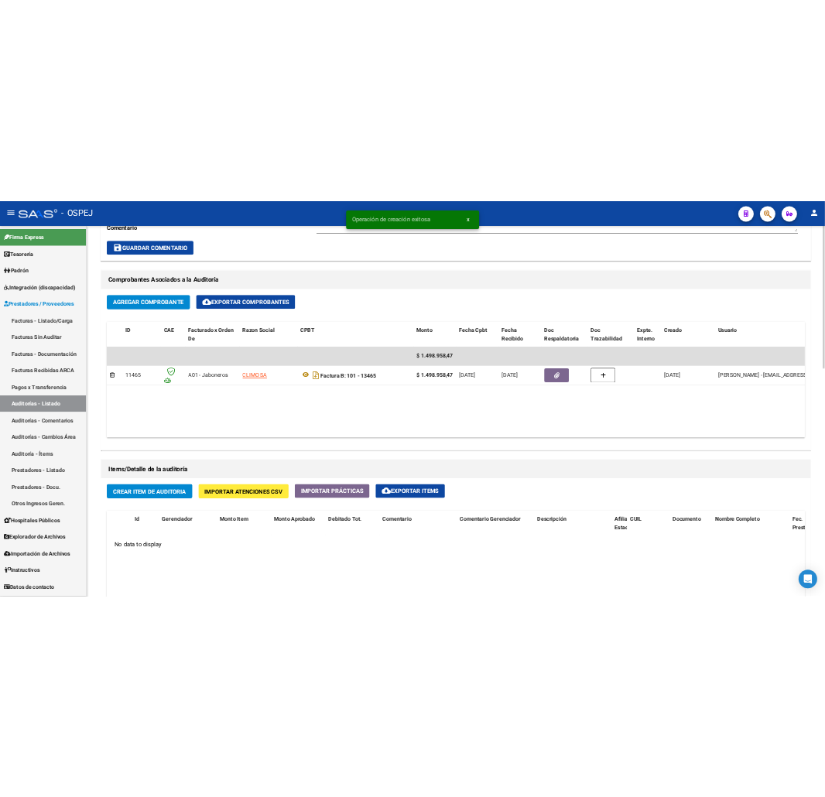
scroll to position [774, 0]
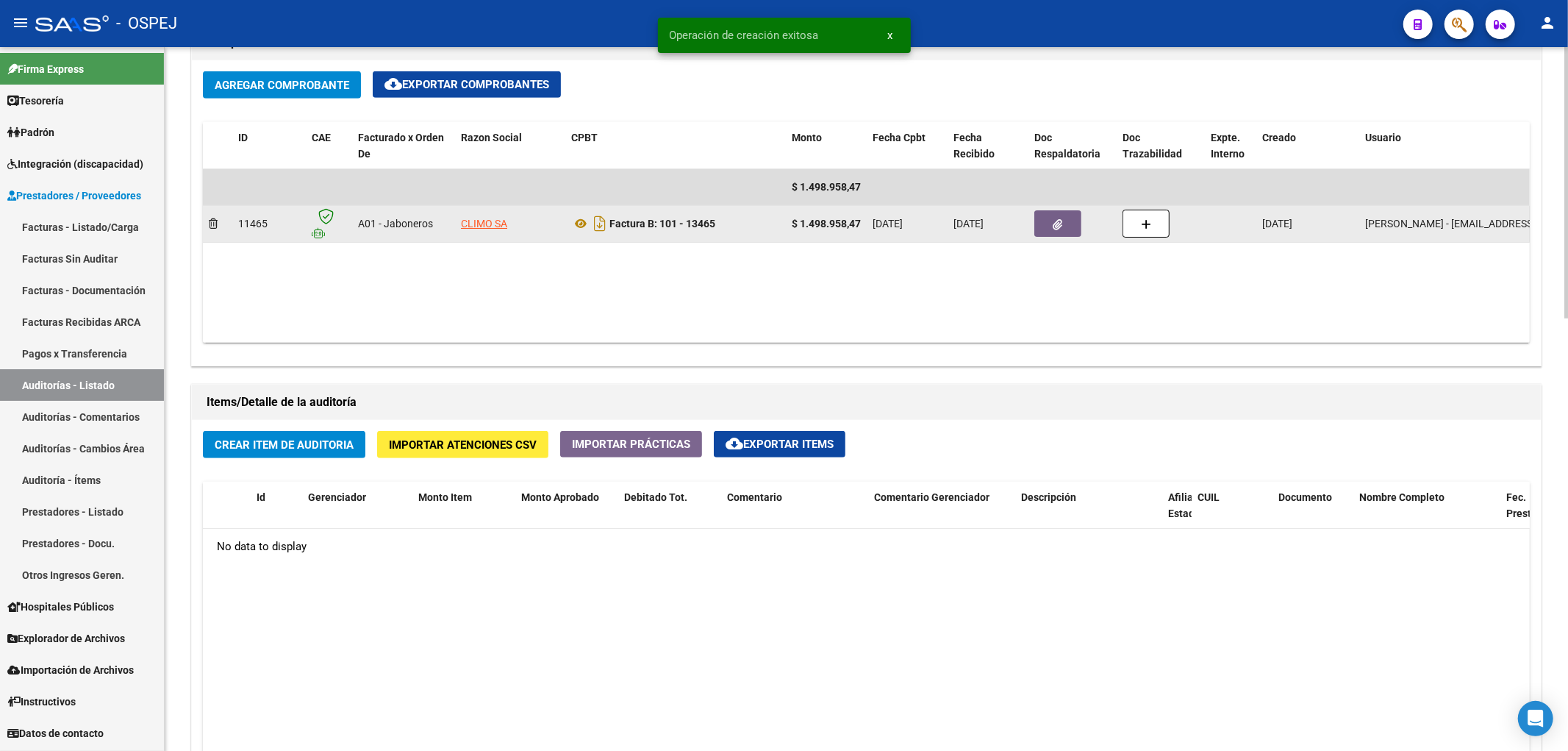
click at [1047, 222] on button "button" at bounding box center [1059, 223] width 48 height 27
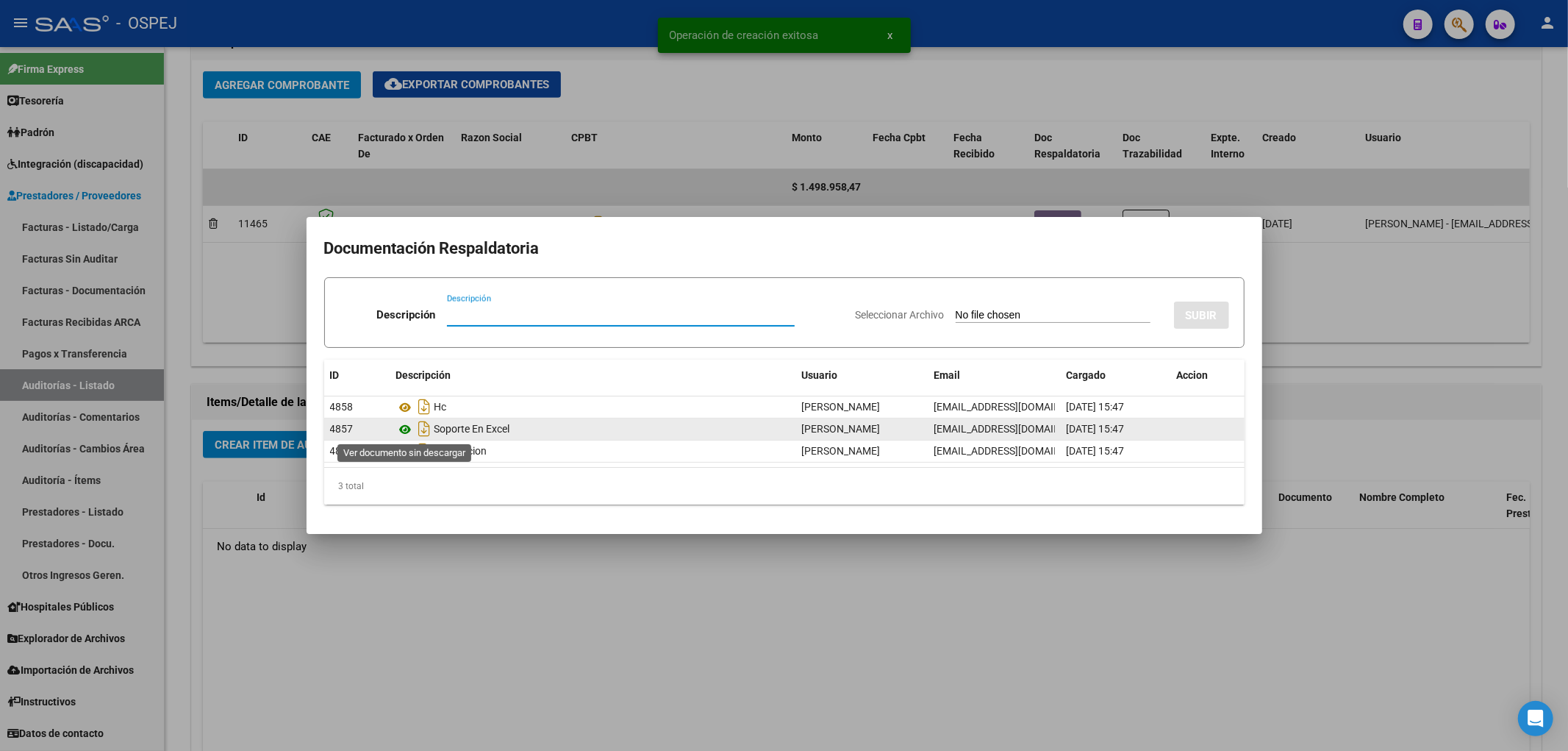
click at [405, 434] on icon at bounding box center [406, 430] width 19 height 18
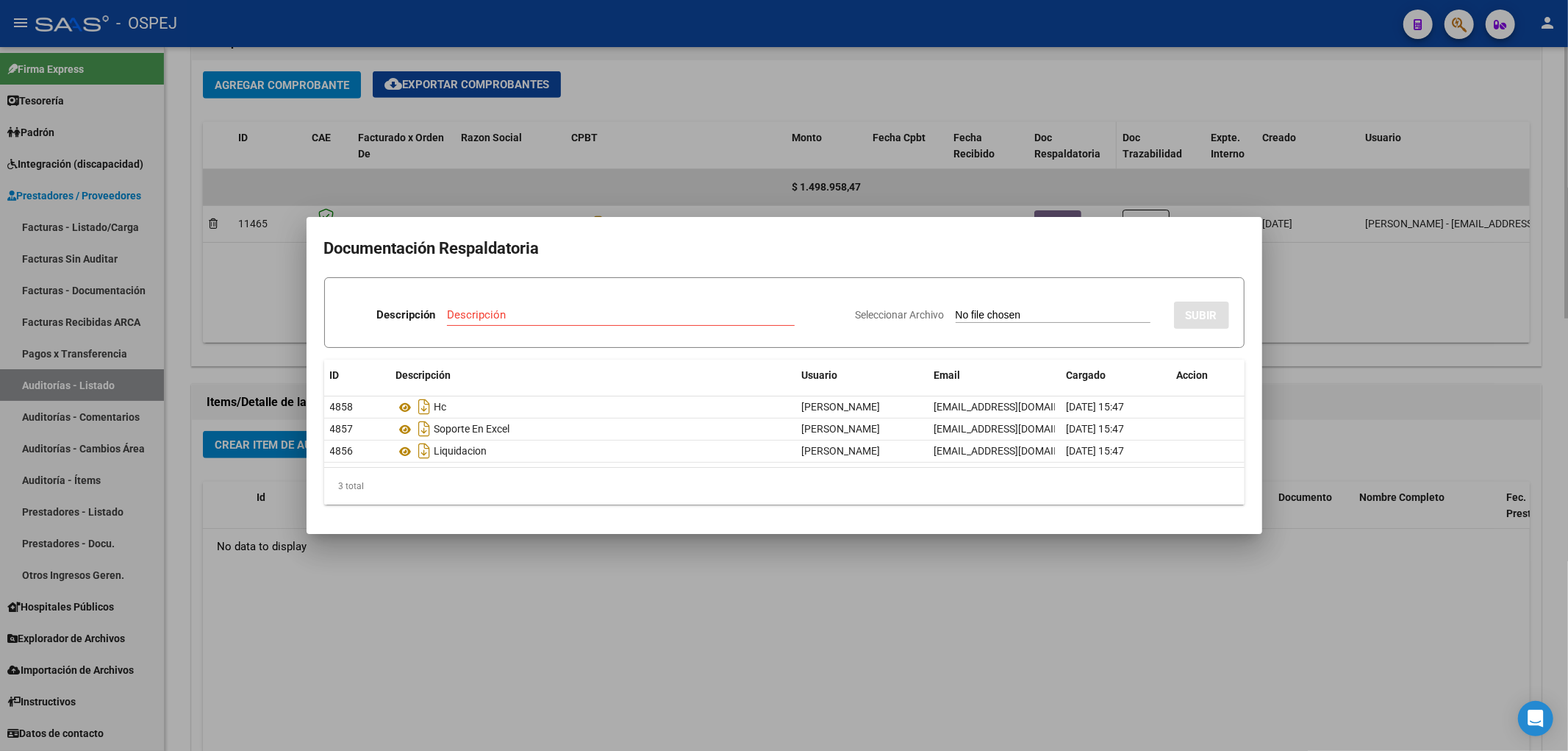
click at [1051, 161] on div at bounding box center [784, 376] width 1568 height 751
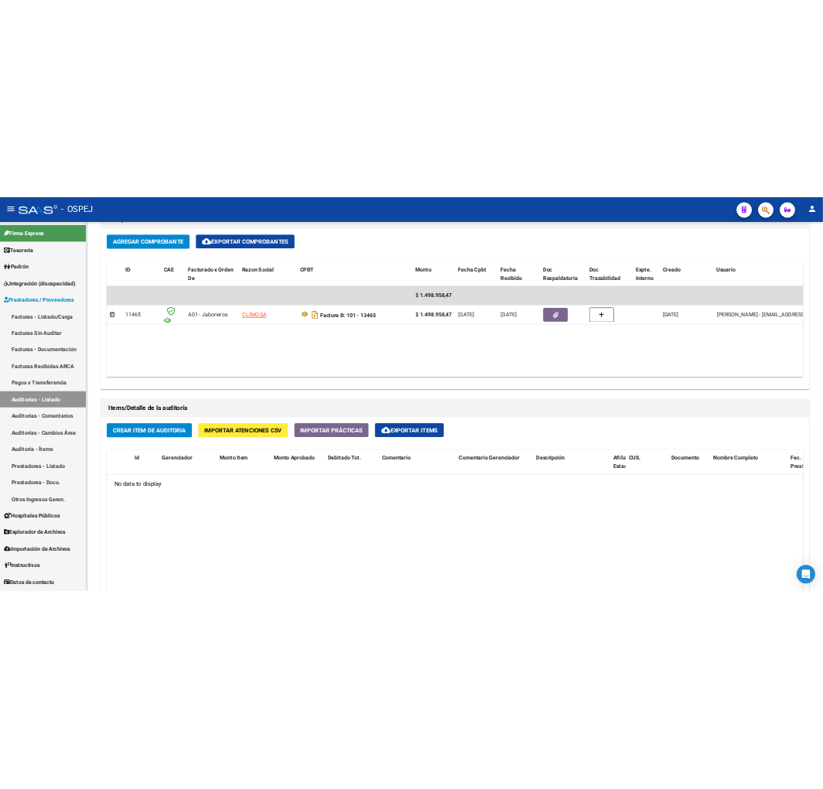
scroll to position [833, 0]
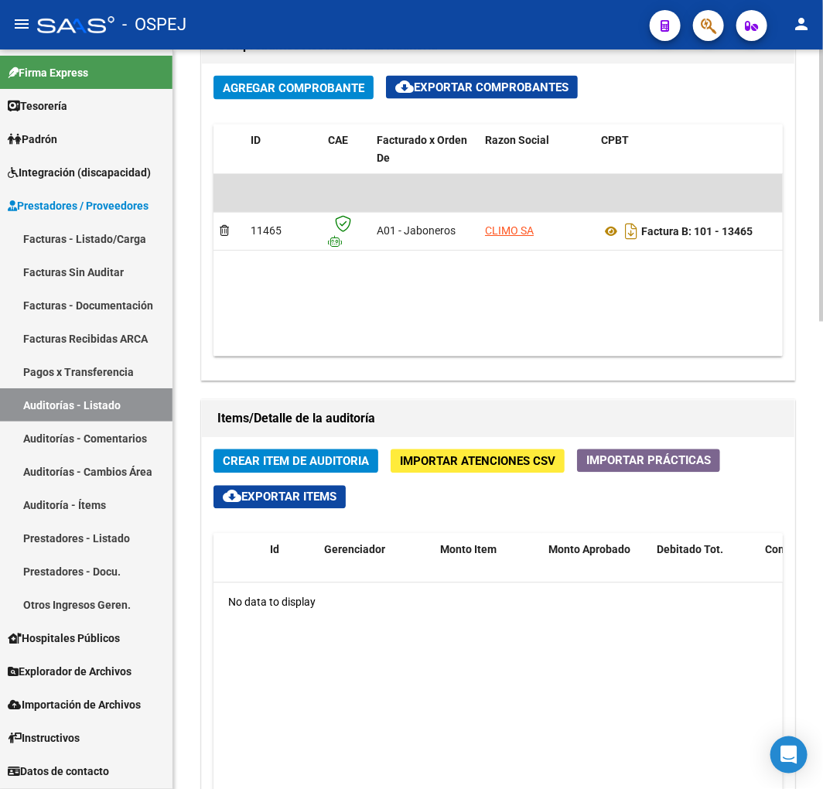
click at [495, 465] on span "Importar Atenciones CSV" at bounding box center [478, 462] width 156 height 14
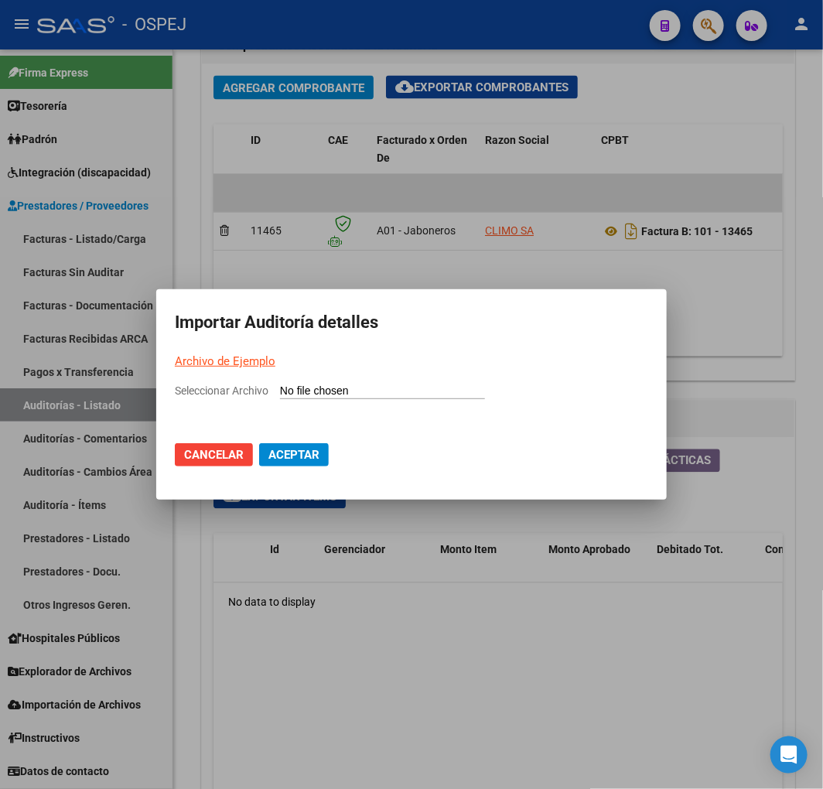
click at [376, 391] on input "Seleccionar Archivo" at bounding box center [382, 392] width 205 height 15
type input "C:\fakepath\Auditoria-demo-saas CLIMO 13465.csv"
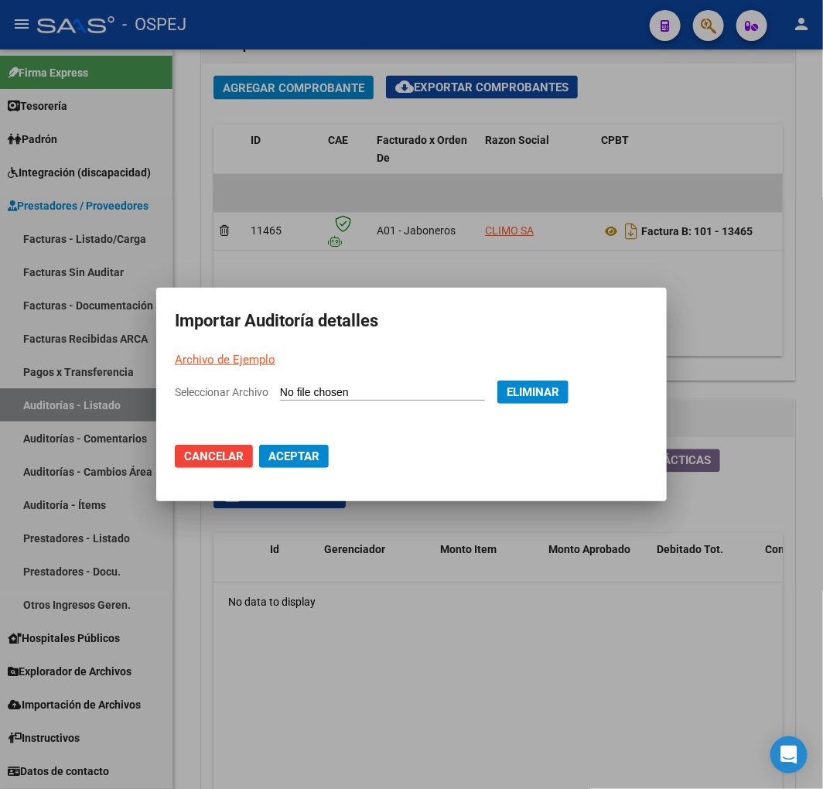
click at [312, 446] on button "Aceptar" at bounding box center [294, 456] width 70 height 23
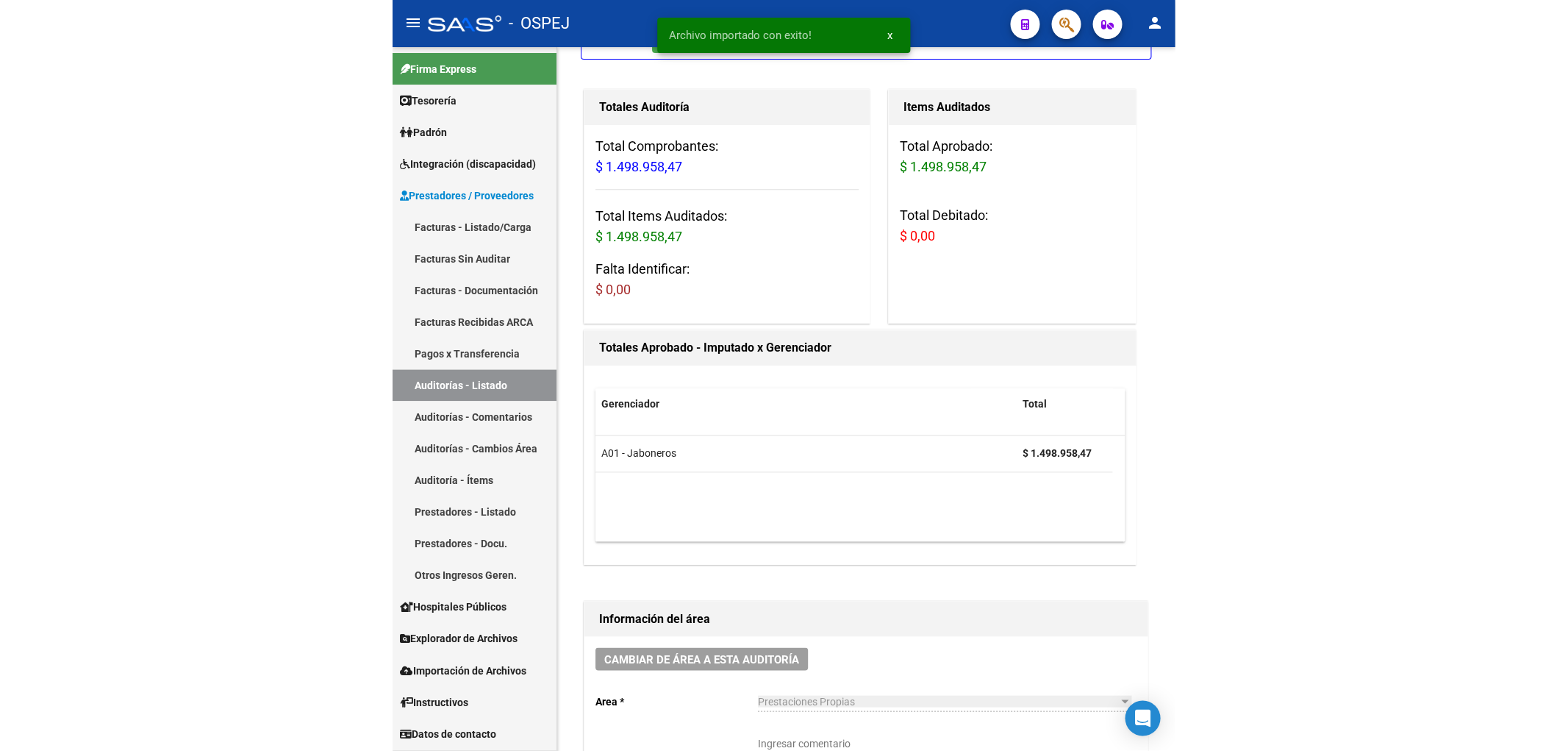
scroll to position [82, 0]
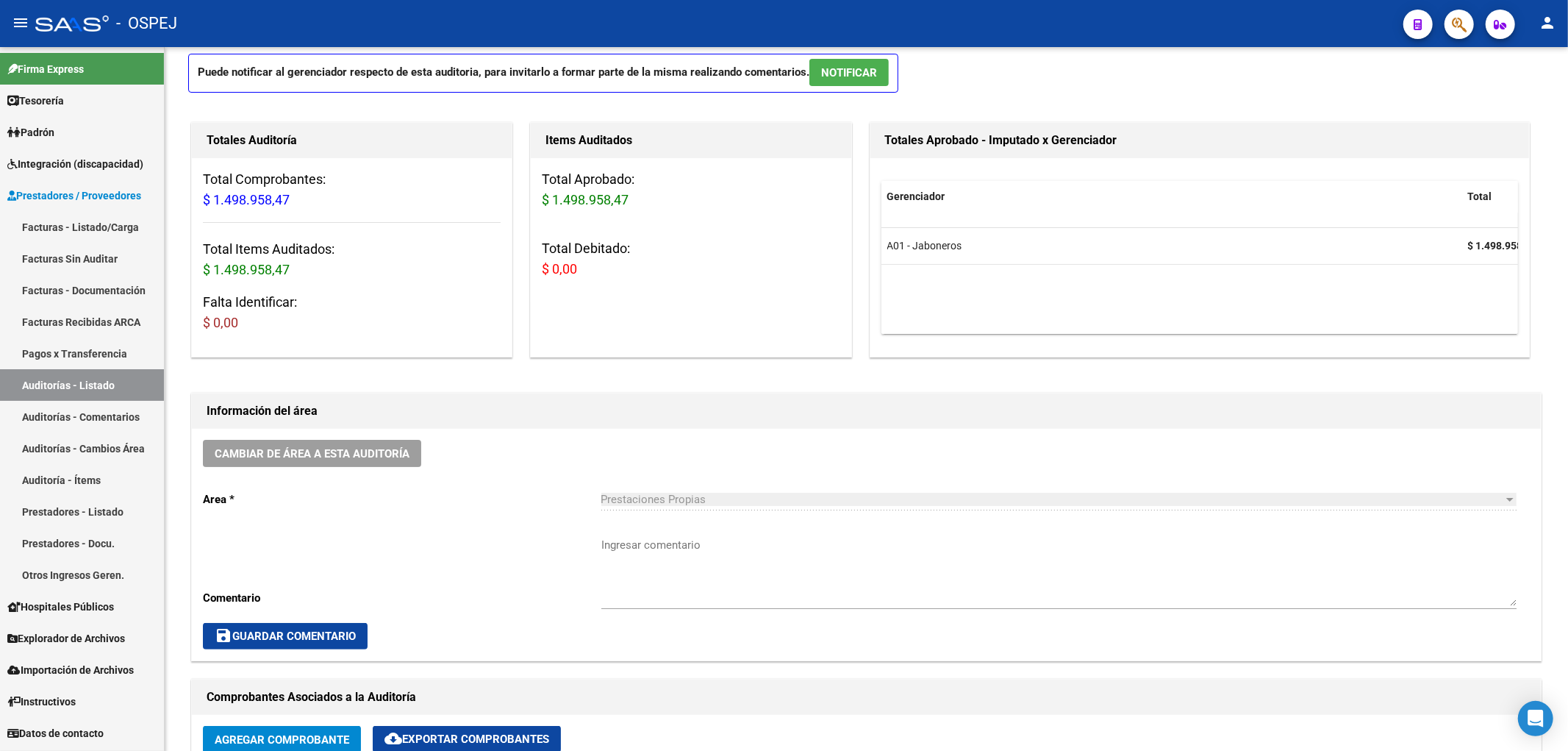
click at [114, 372] on link "Auditorías - Listado" at bounding box center [82, 384] width 164 height 31
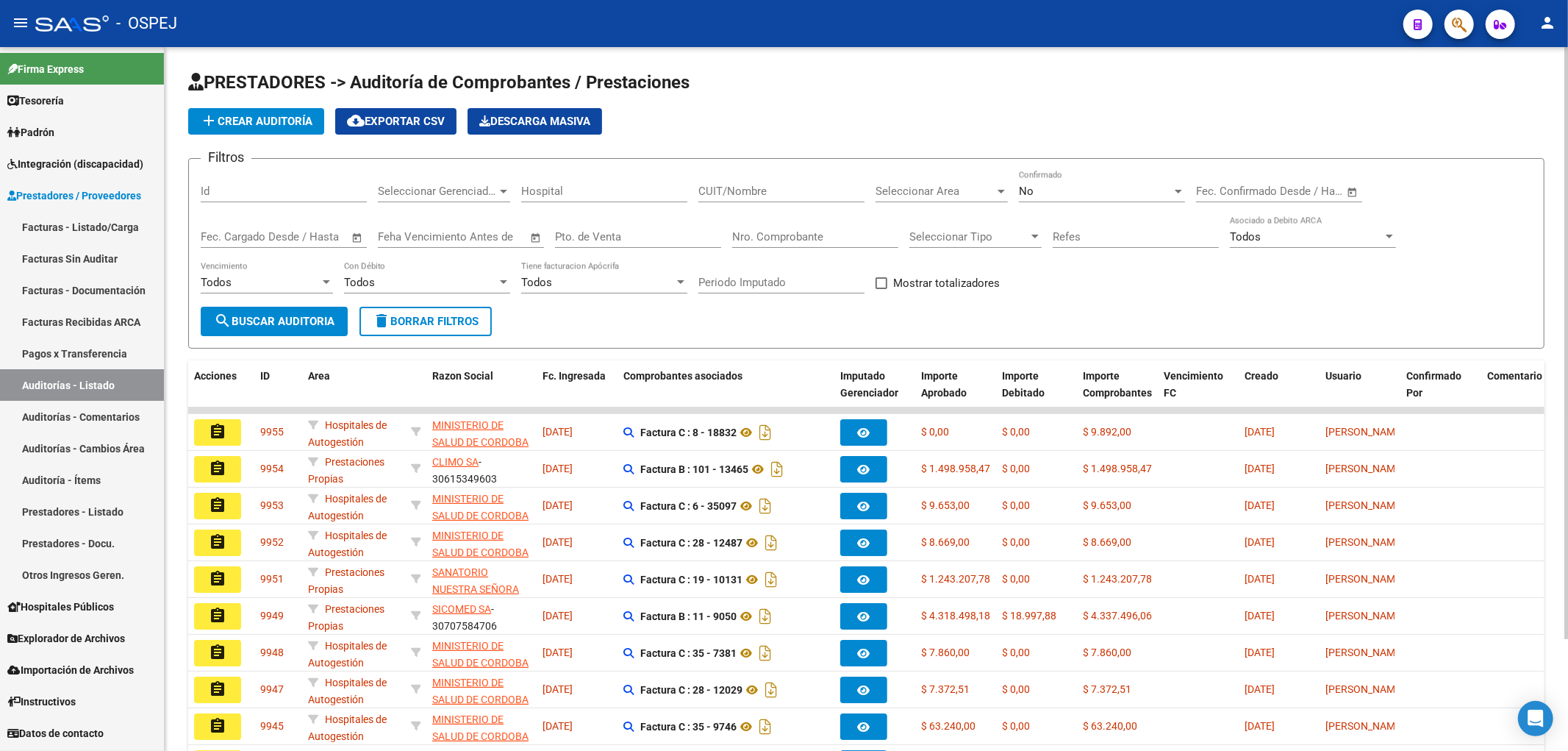
click at [303, 115] on span "add Crear Auditoría" at bounding box center [256, 122] width 112 height 13
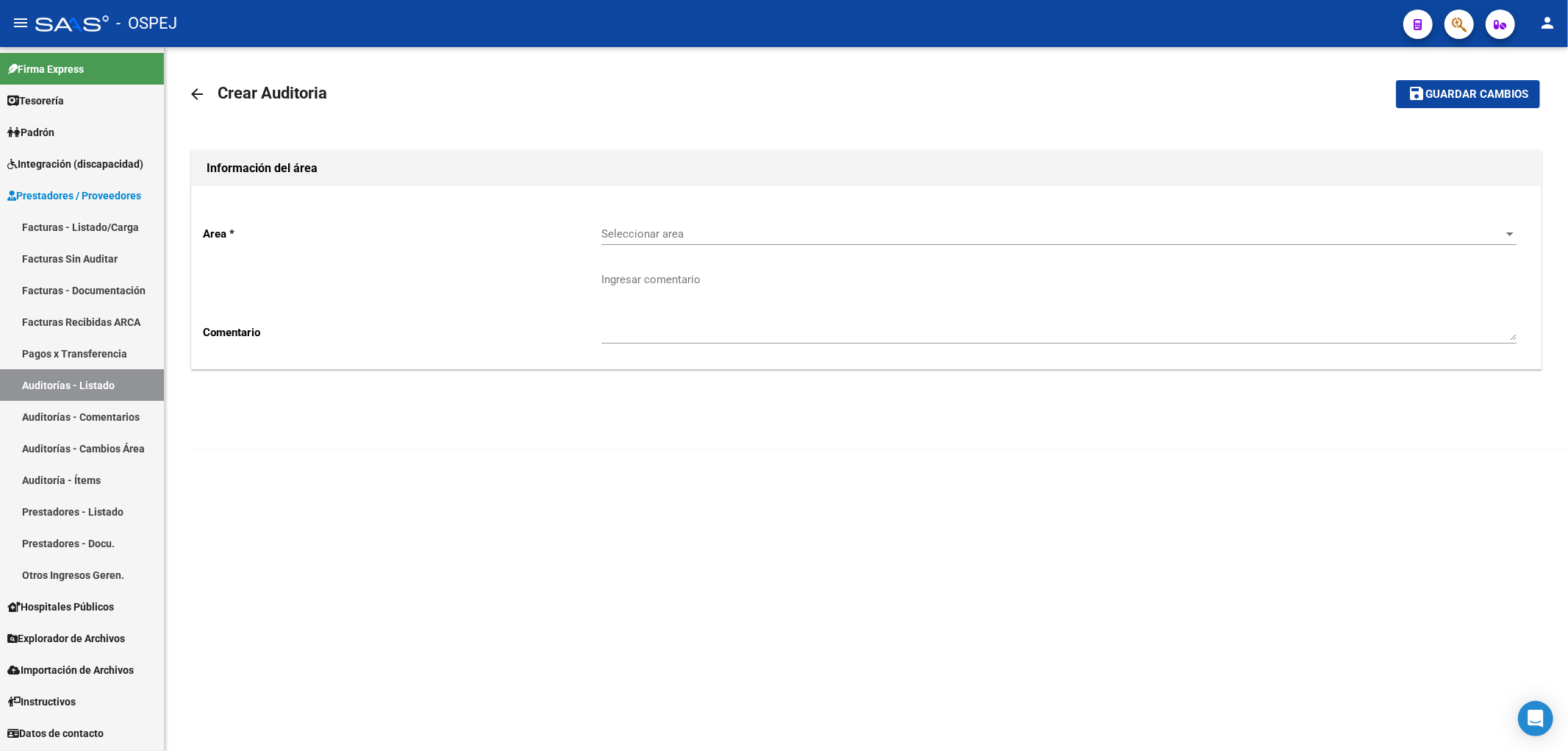
click at [690, 227] on span "Seleccionar area" at bounding box center [1052, 234] width 902 height 13
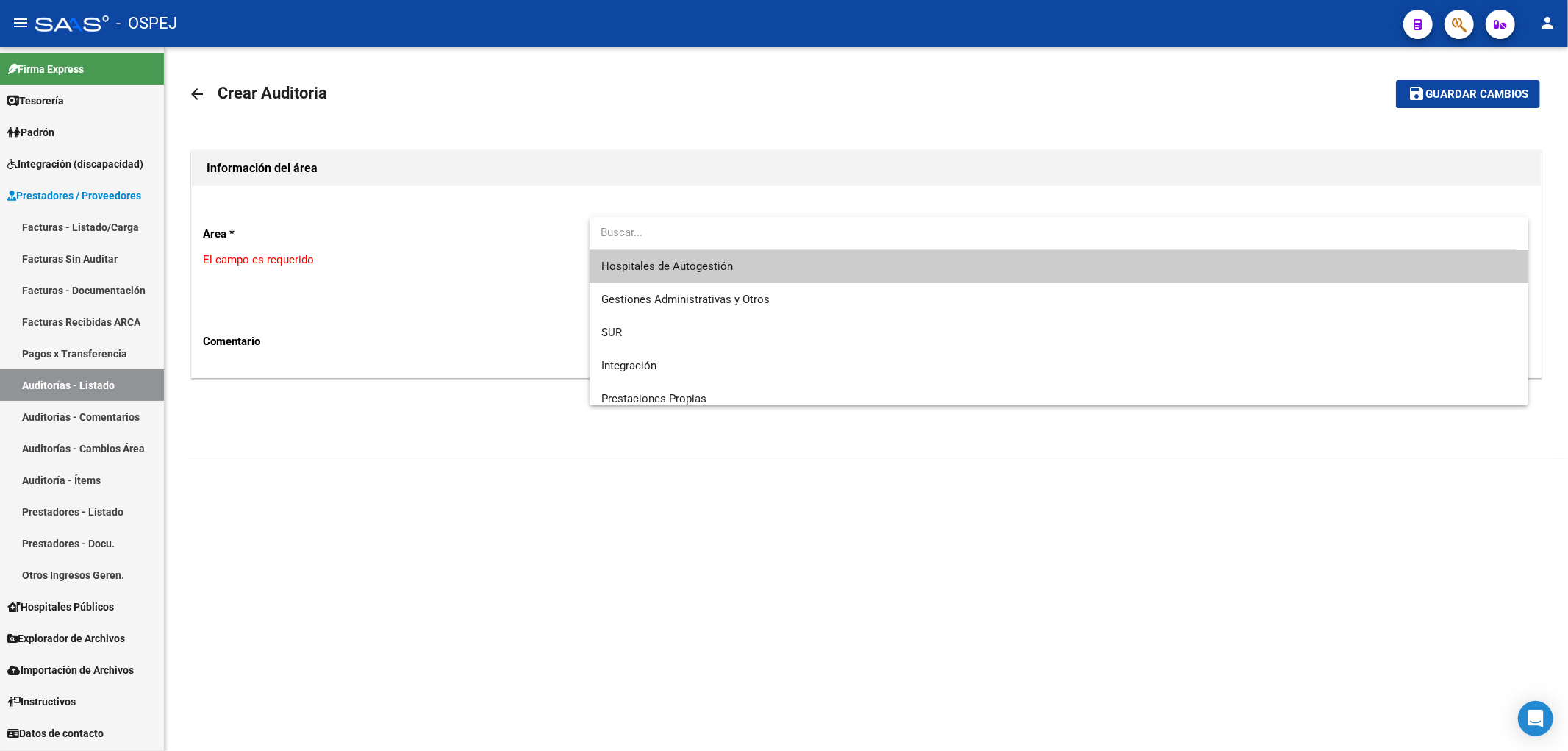
click at [660, 408] on div at bounding box center [784, 376] width 1568 height 751
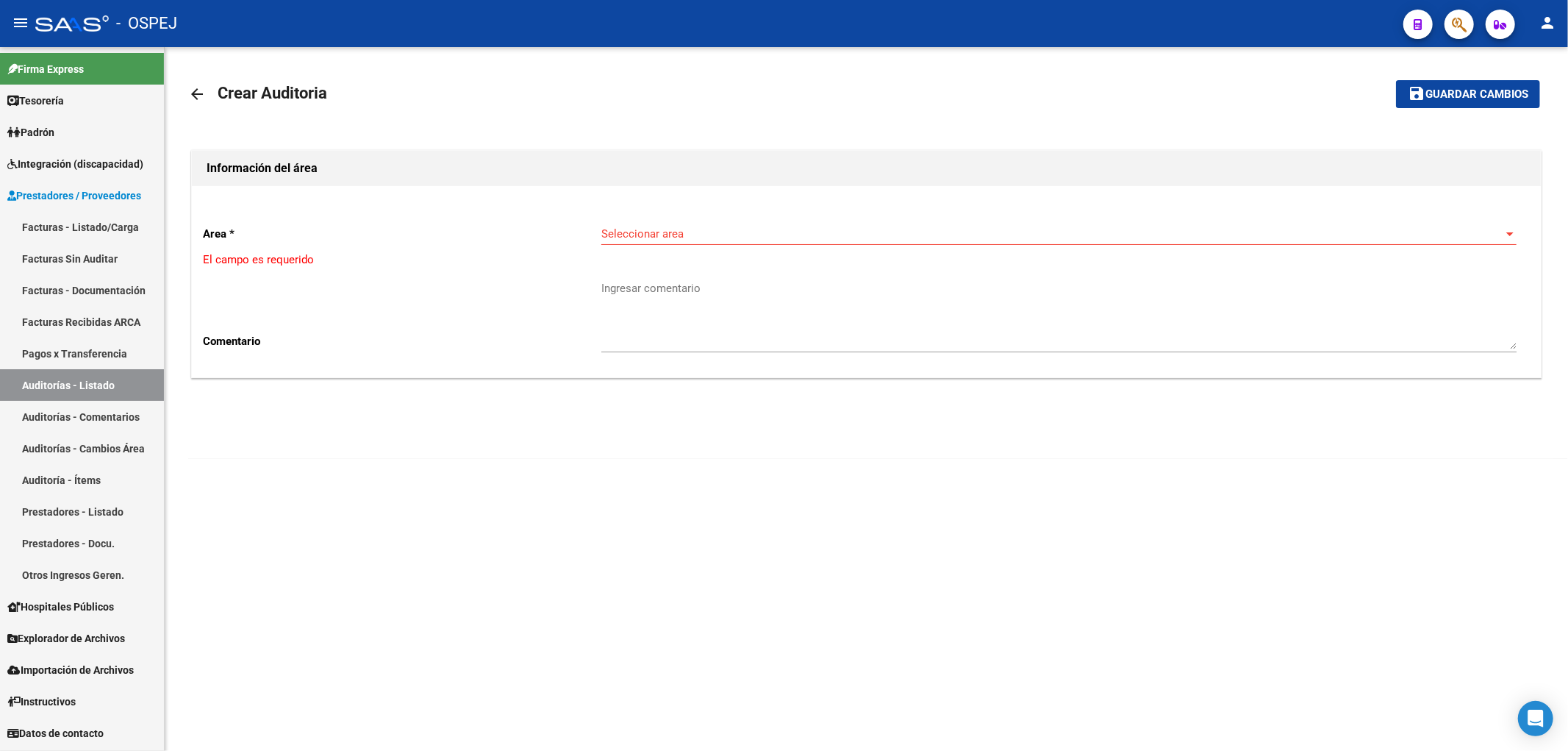
click at [672, 221] on div "Seleccionar area Seleccionar area" at bounding box center [1059, 228] width 915 height 31
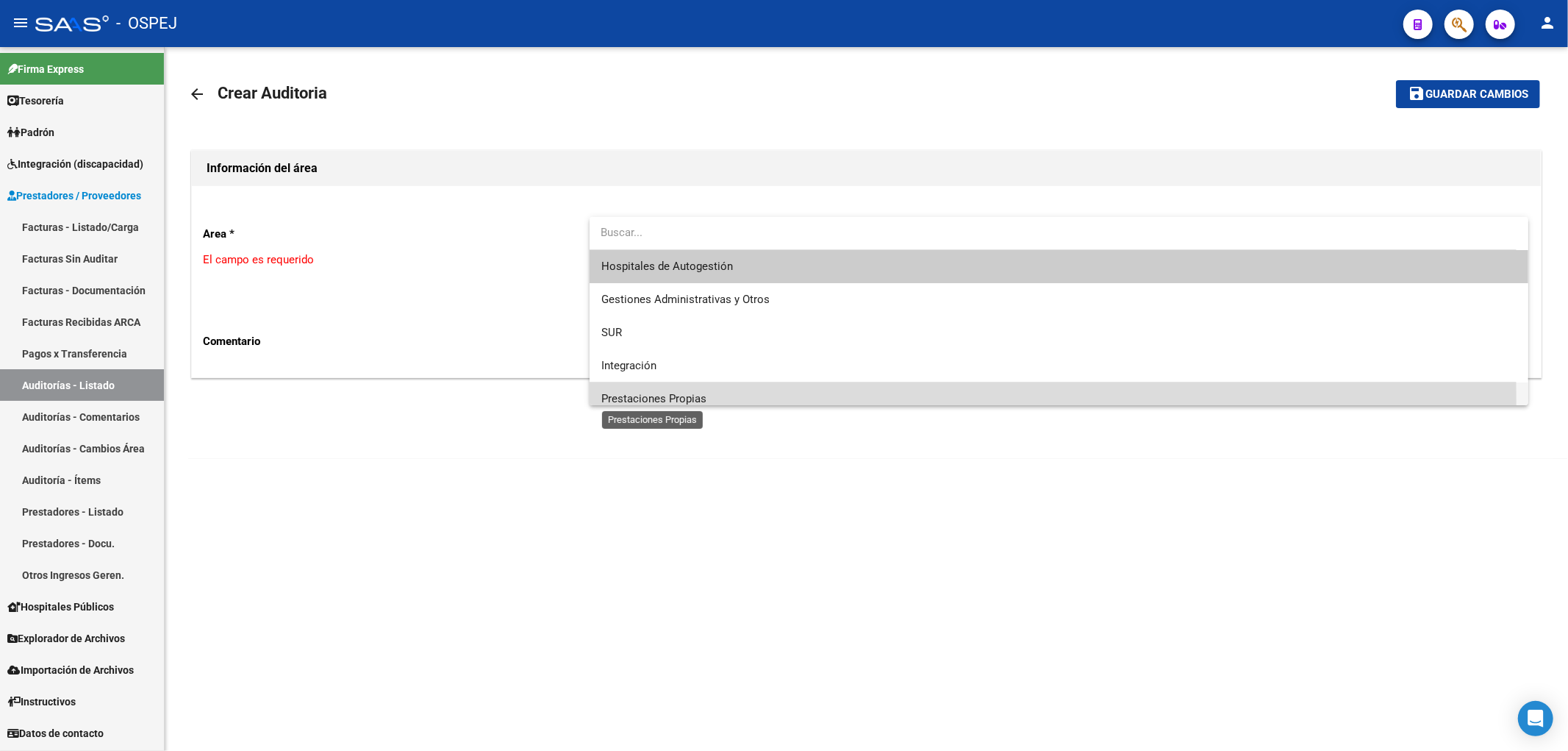
click at [645, 401] on span "Prestaciones Propias" at bounding box center [654, 398] width 105 height 13
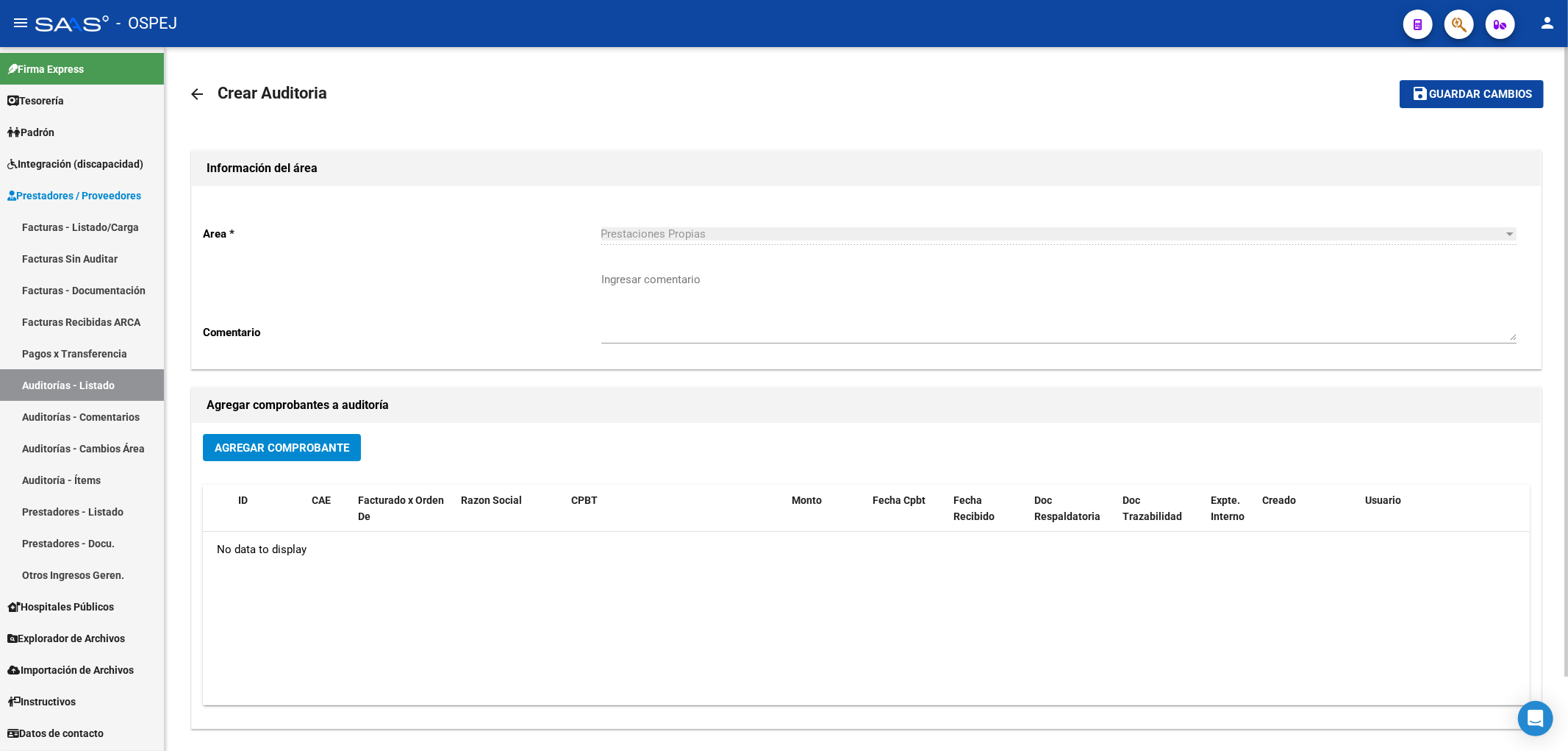
drag, startPoint x: 311, startPoint y: 465, endPoint x: 304, endPoint y: 454, distance: 13.0
click at [310, 460] on div "Agregar Comprobante" at bounding box center [867, 453] width 1327 height 39
click at [316, 443] on span "Agregar Comprobante" at bounding box center [282, 448] width 135 height 13
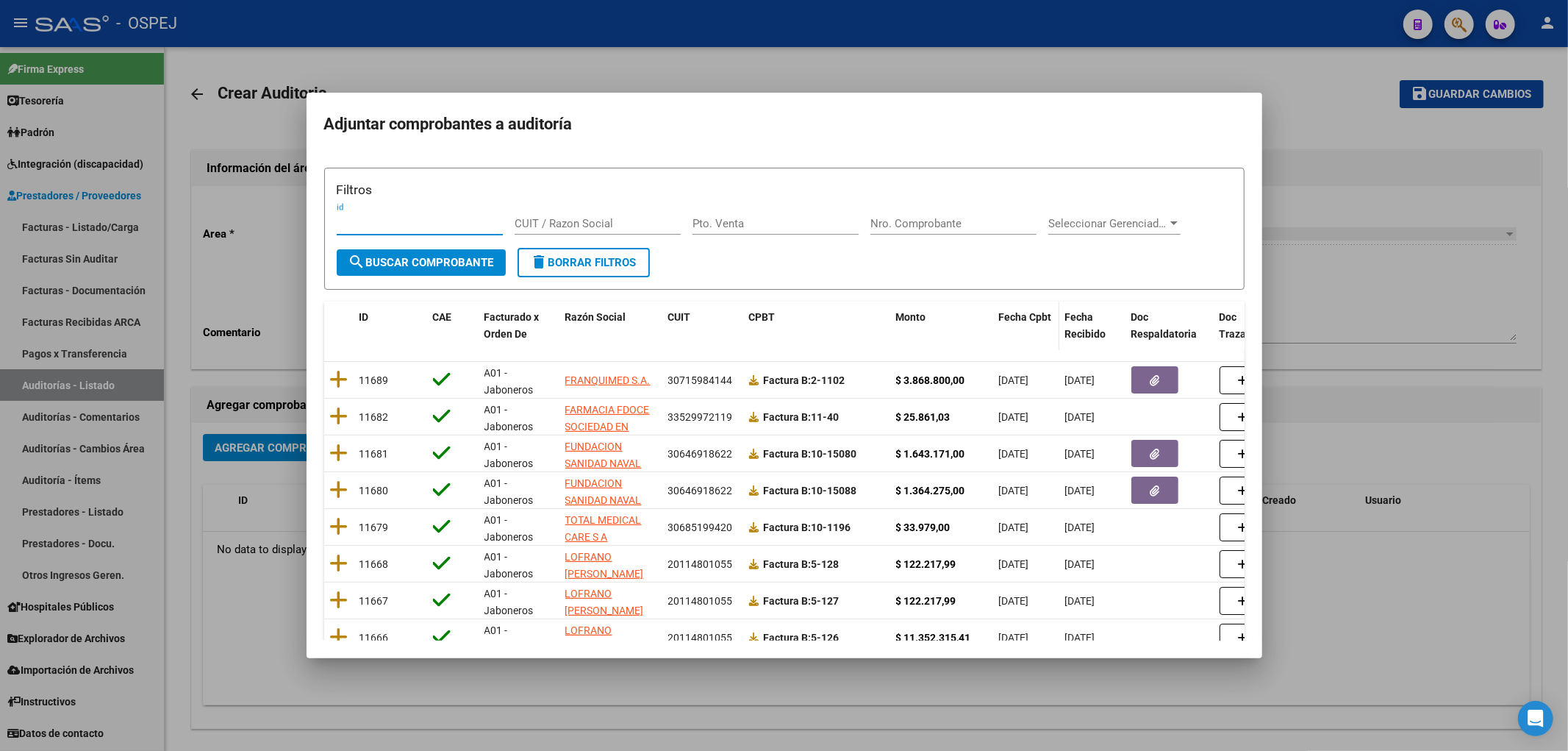
click at [1039, 314] on span "Fecha Cpbt" at bounding box center [1025, 317] width 53 height 11
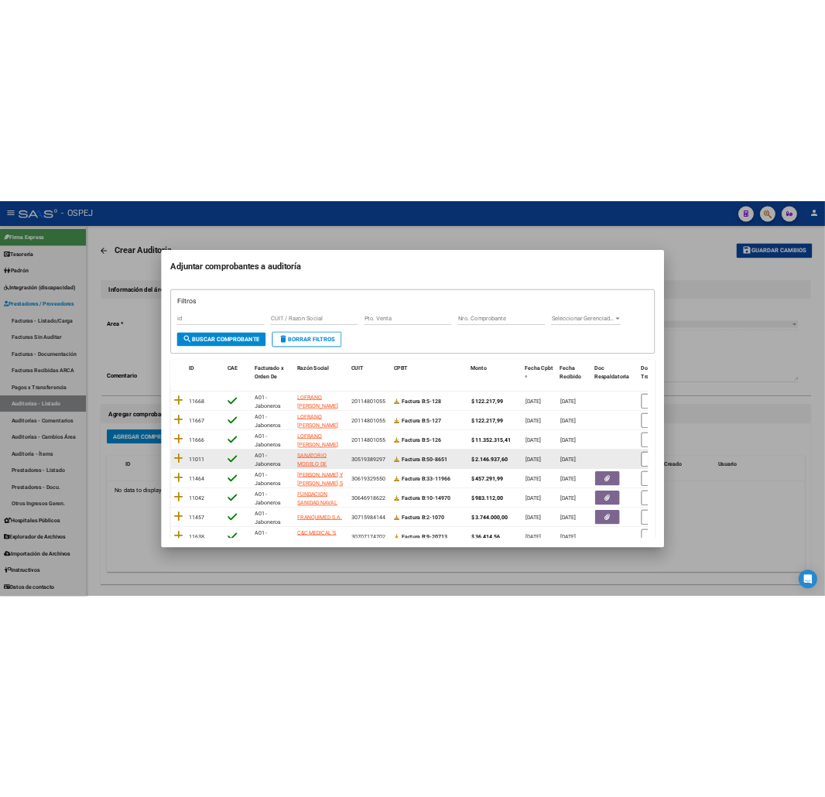
scroll to position [161, 0]
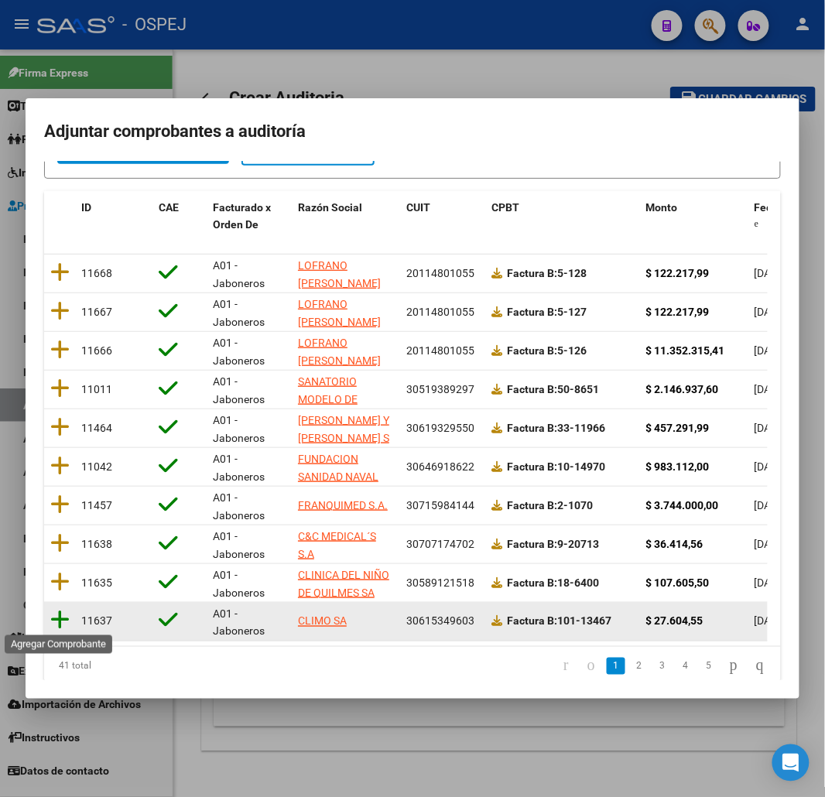
click at [56, 616] on icon at bounding box center [59, 621] width 19 height 22
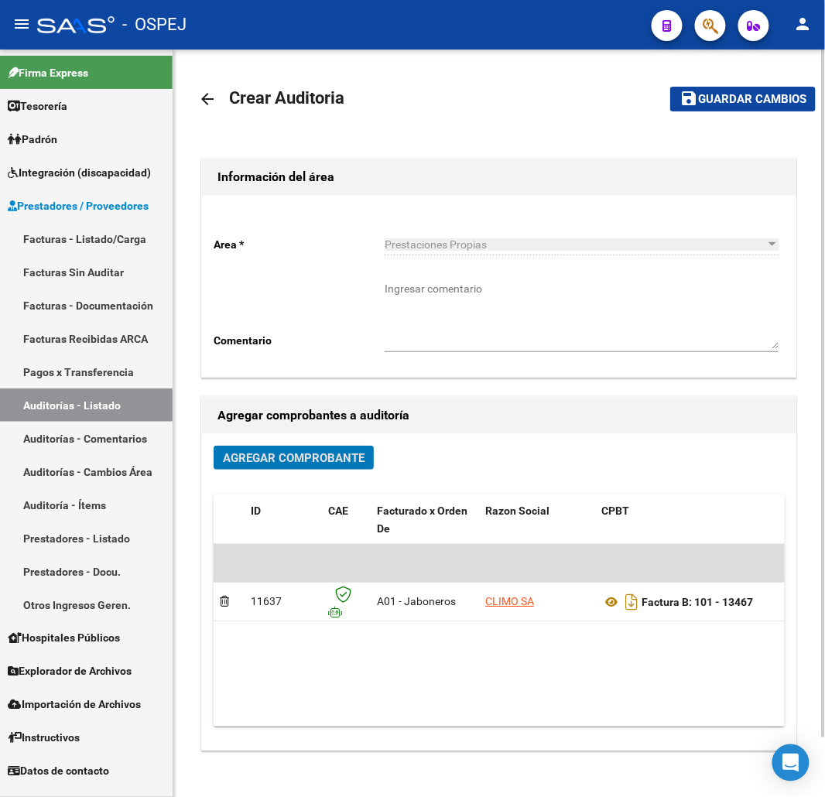
click at [745, 104] on span "Guardar cambios" at bounding box center [752, 100] width 108 height 14
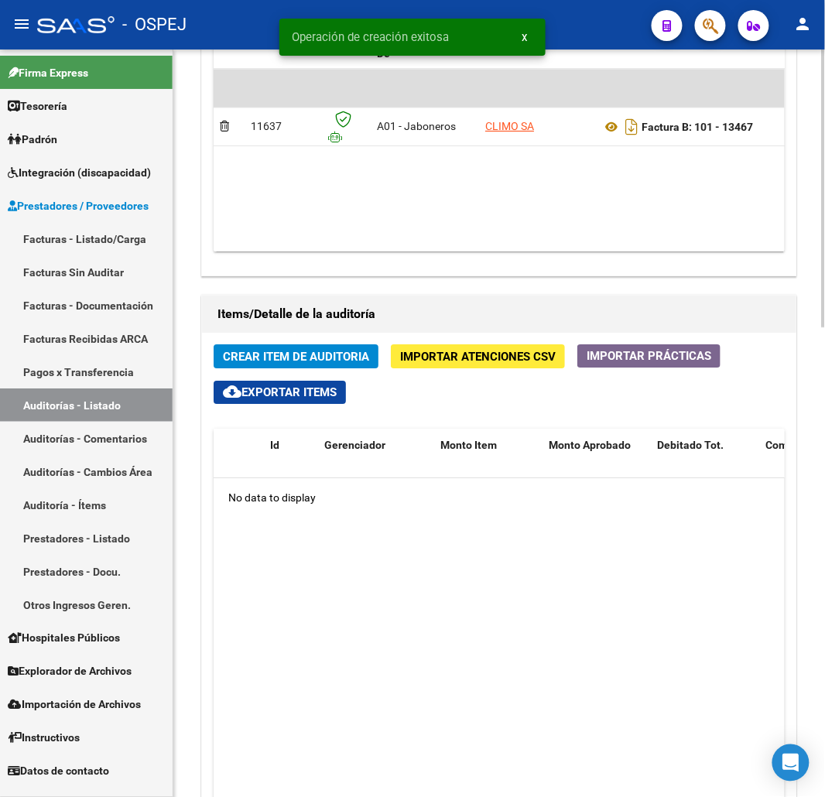
scroll to position [945, 0]
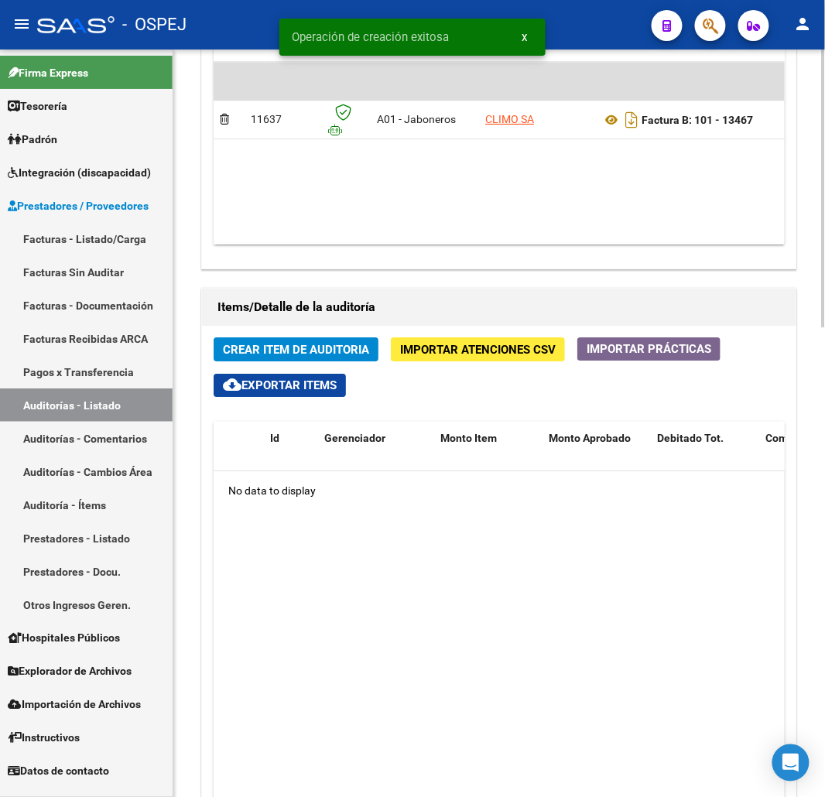
click at [295, 340] on button "Crear Item de Auditoria" at bounding box center [296, 349] width 165 height 24
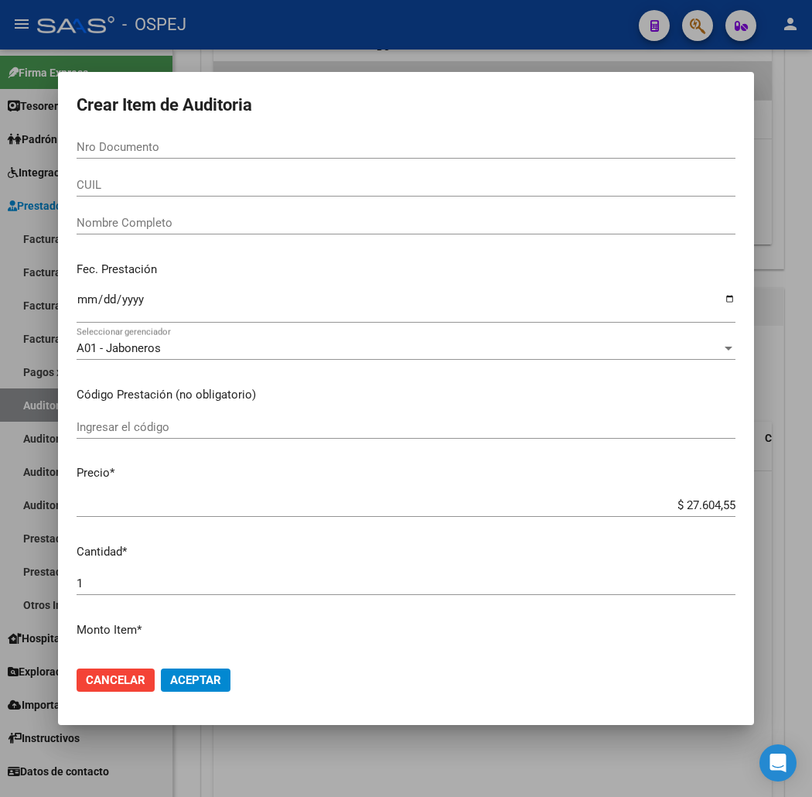
click at [112, 178] on input "CUIL" at bounding box center [406, 185] width 659 height 14
paste input "27240229272"
type input "27240229272"
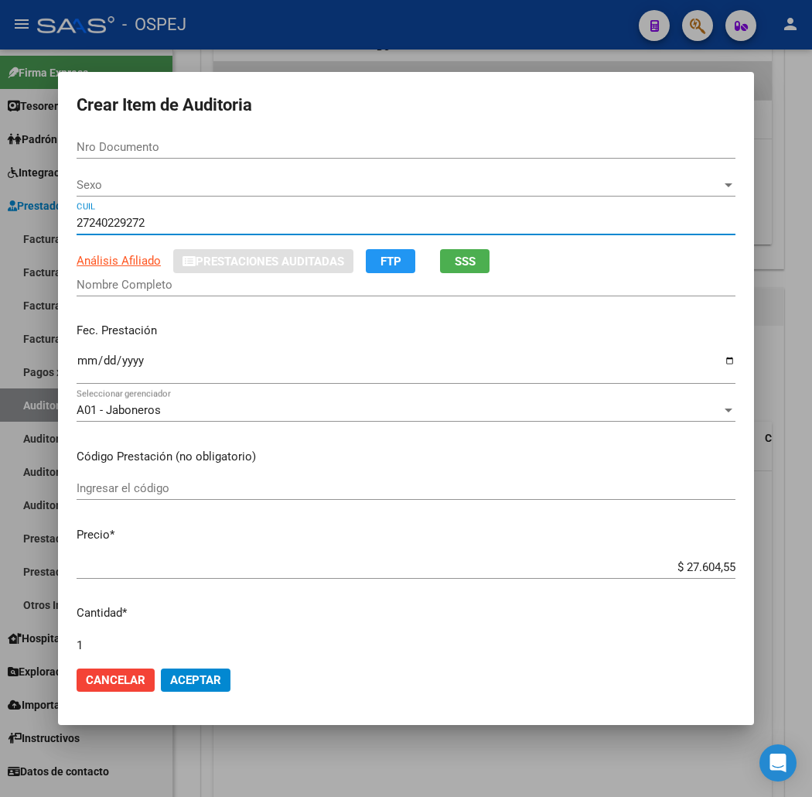
type input "24022927"
type input "[PERSON_NAME] VERONICA -"
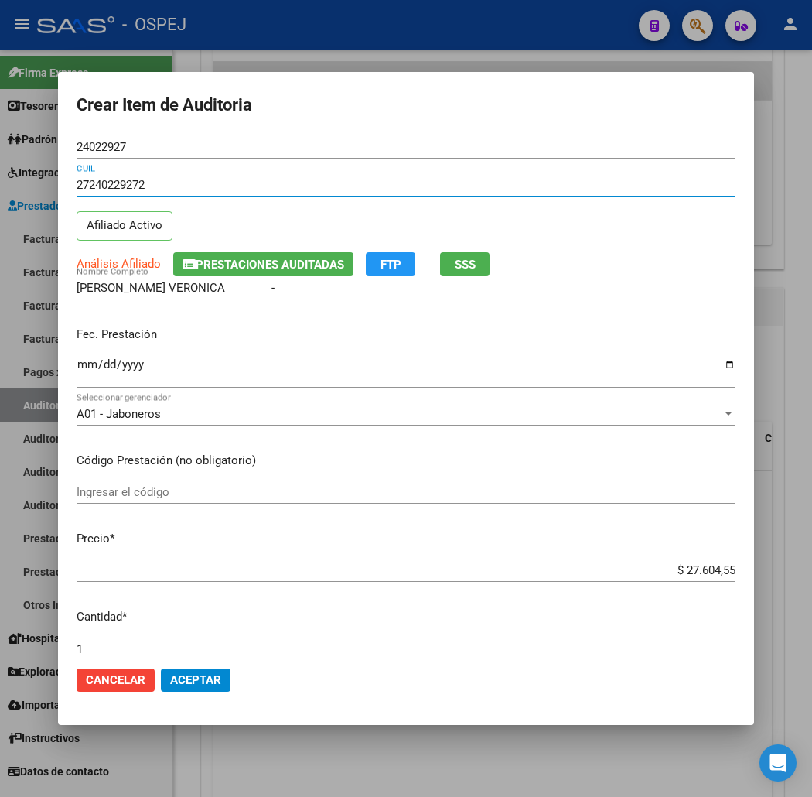
type input "27240229272"
click at [77, 361] on input "Ingresar la fecha" at bounding box center [406, 370] width 659 height 25
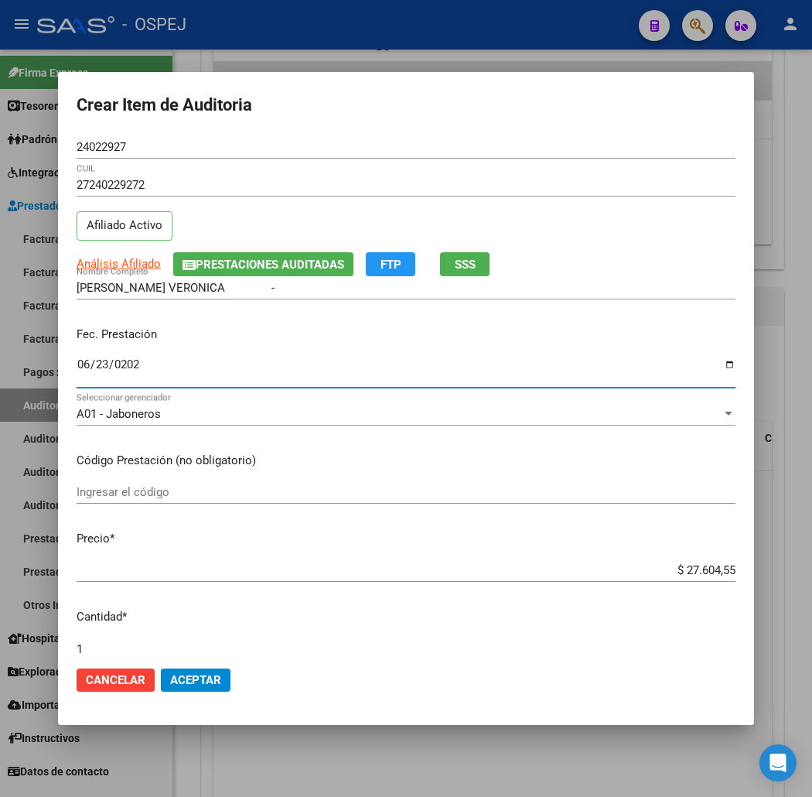
type input "[DATE]"
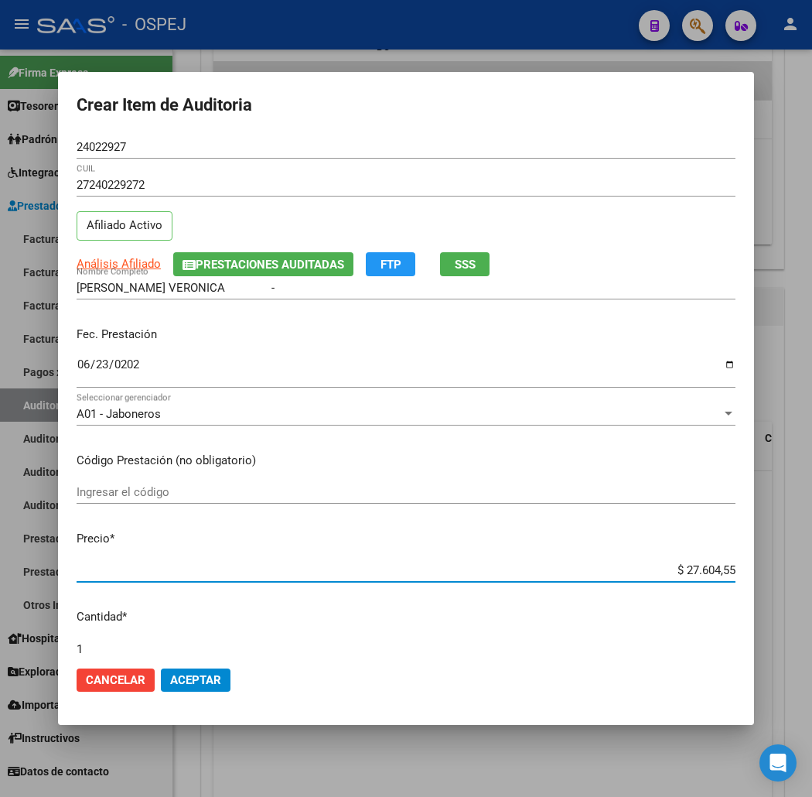
type input "$ 0,01"
type input "$ 1,47"
type input "$ 0,14"
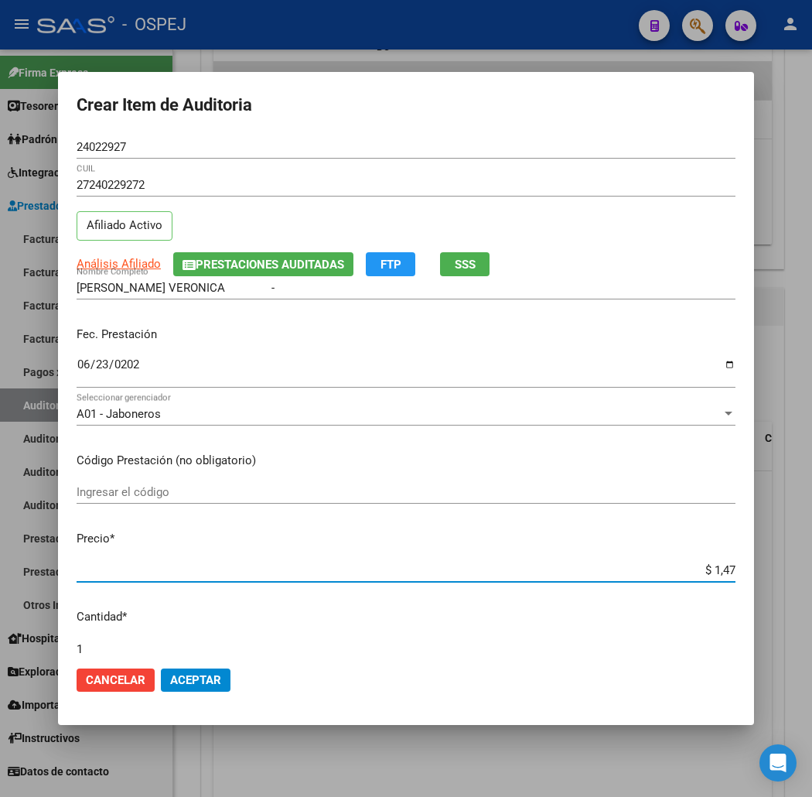
type input "$ 0,14"
type input "$ 1,42"
type input "$ 14,27"
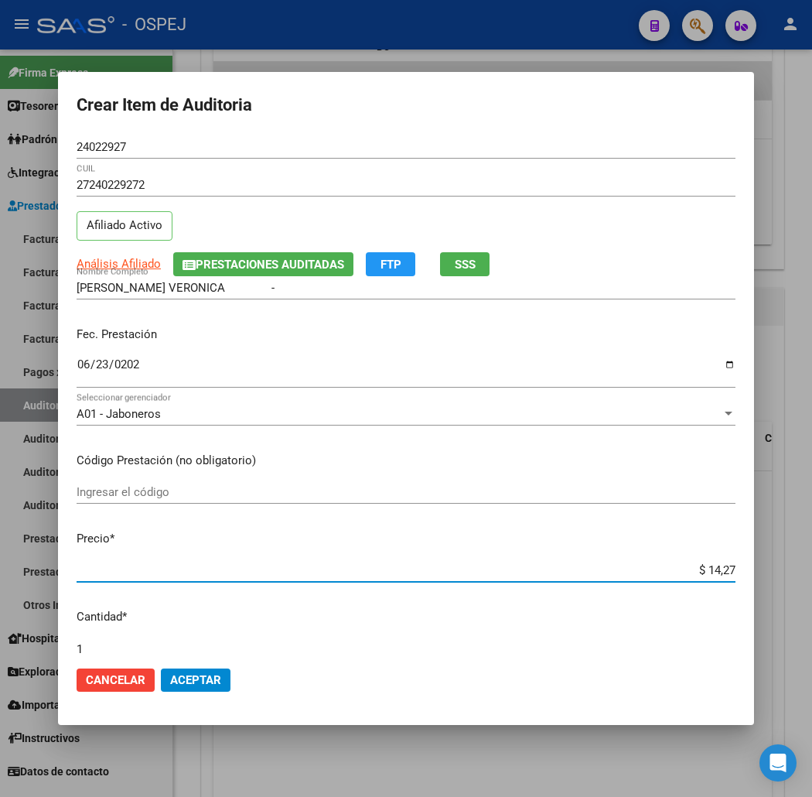
type input "$ 142,73"
type input "$ 1.427,34"
type input "$ 14.273,40"
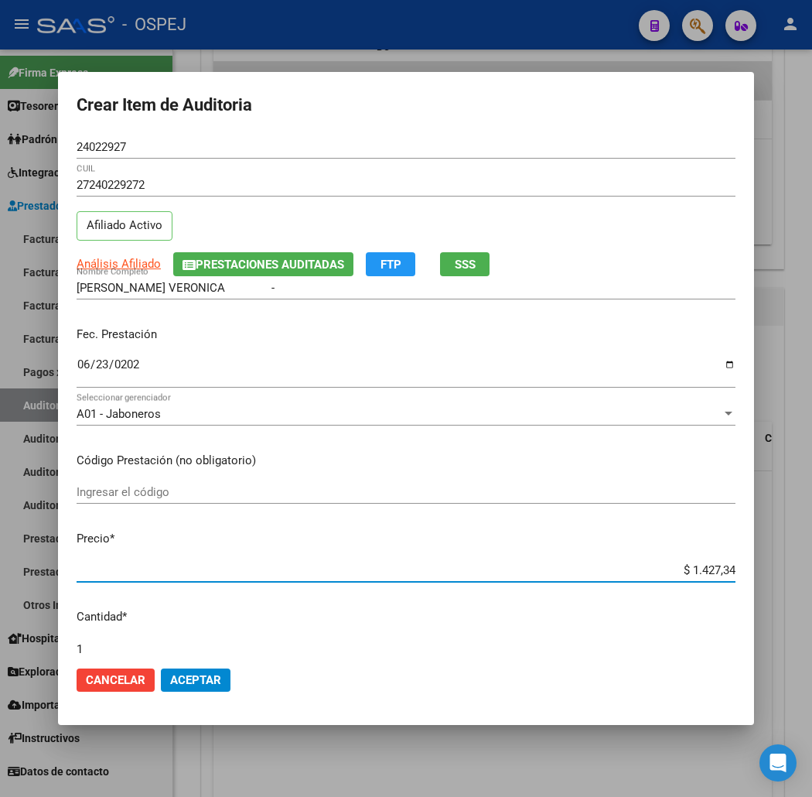
type input "$ 14.273,40"
click at [170, 675] on span "Aceptar" at bounding box center [195, 680] width 51 height 14
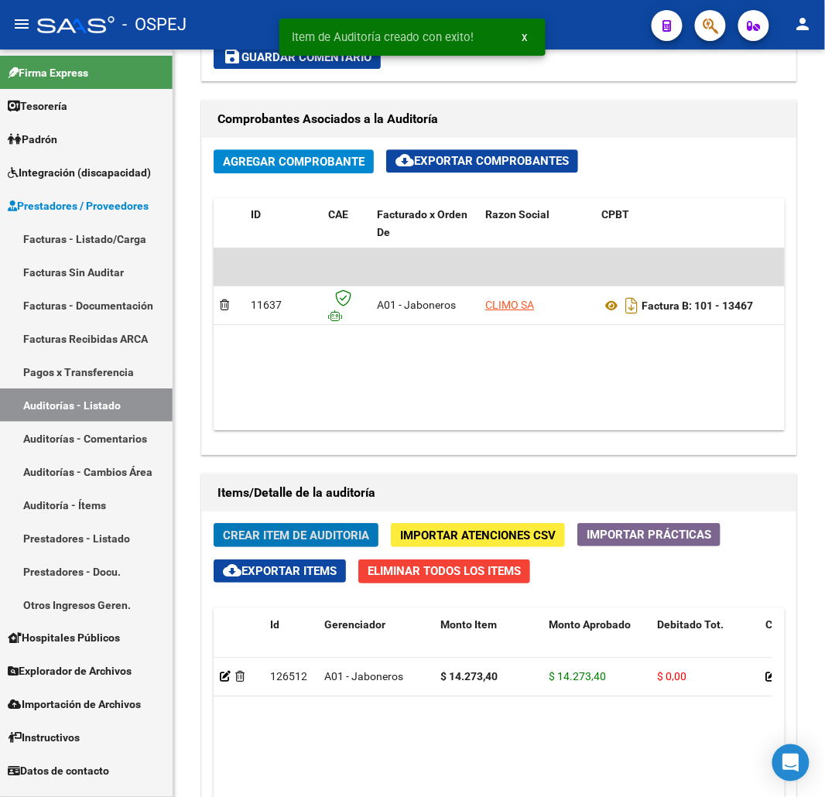
scroll to position [1131, 0]
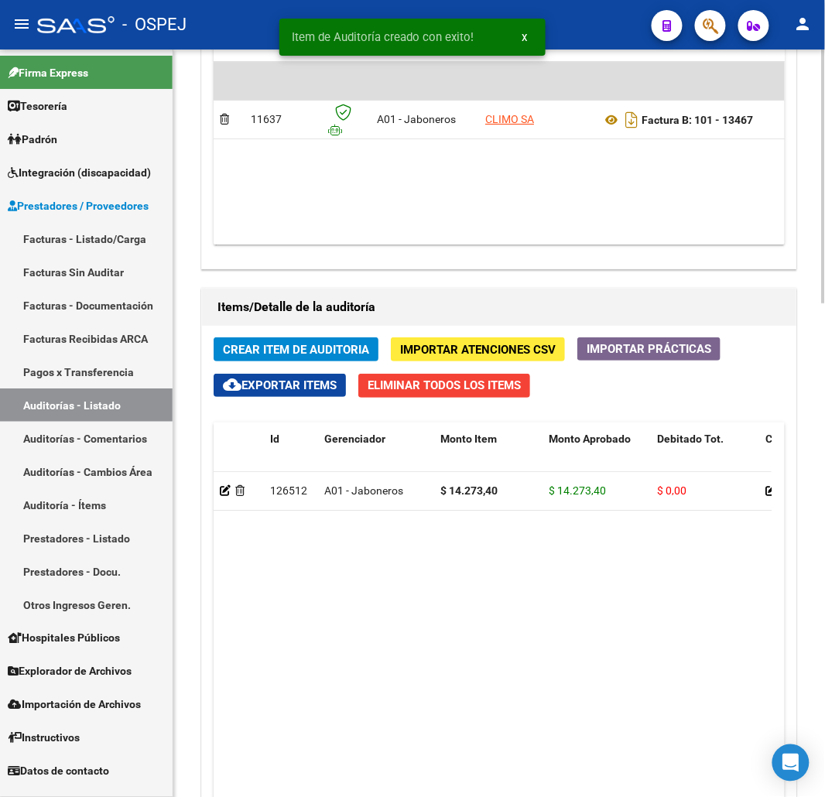
click at [290, 338] on button "Crear Item de Auditoria" at bounding box center [296, 349] width 165 height 24
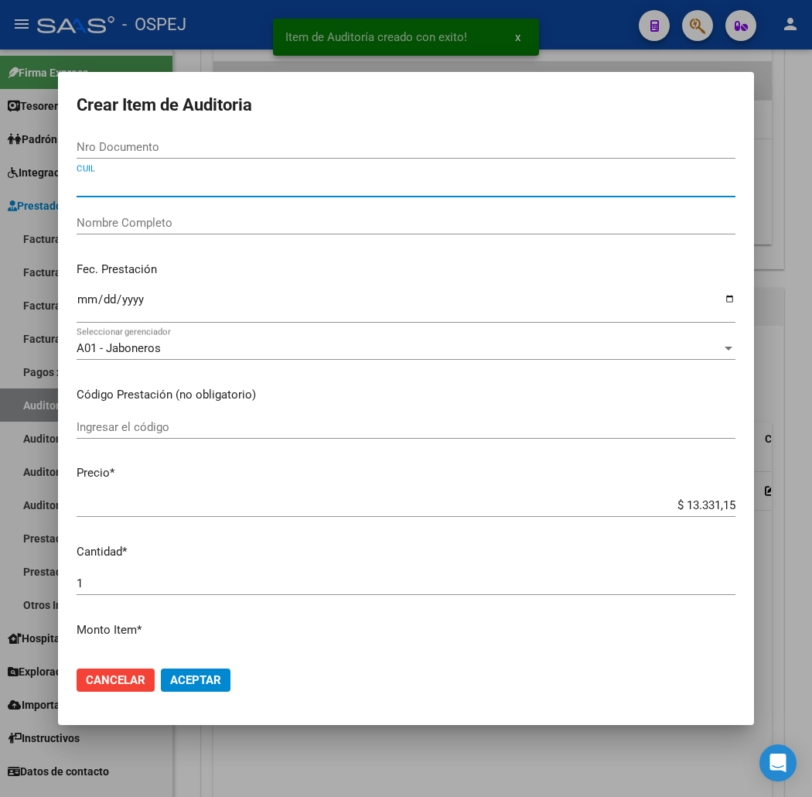
click at [103, 181] on input "CUIL" at bounding box center [406, 185] width 659 height 14
paste input "23221547969"
type input "23221547969"
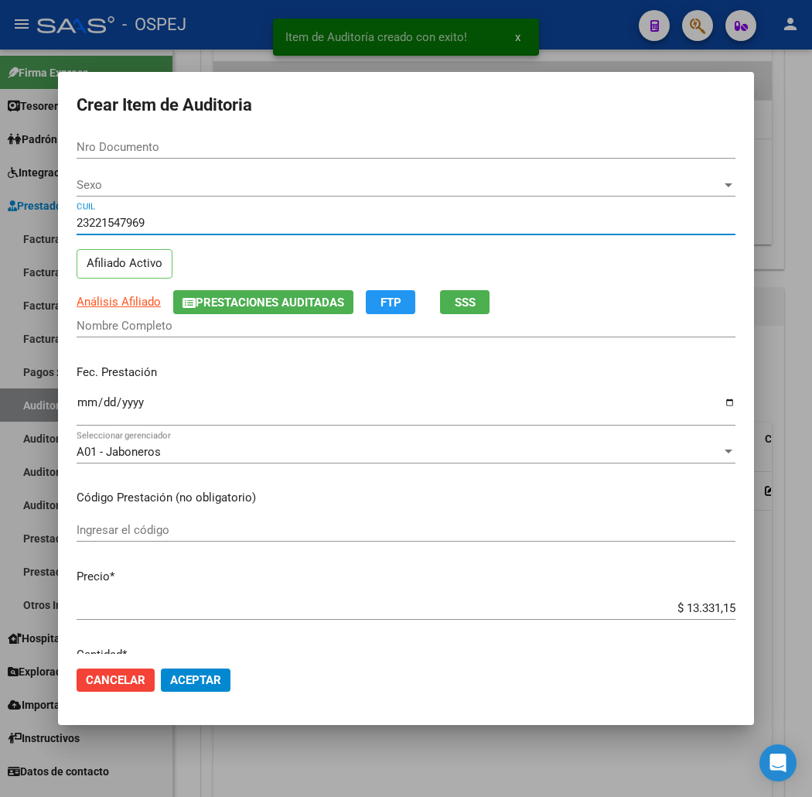
type input "22154796"
type input "[PERSON_NAME]"
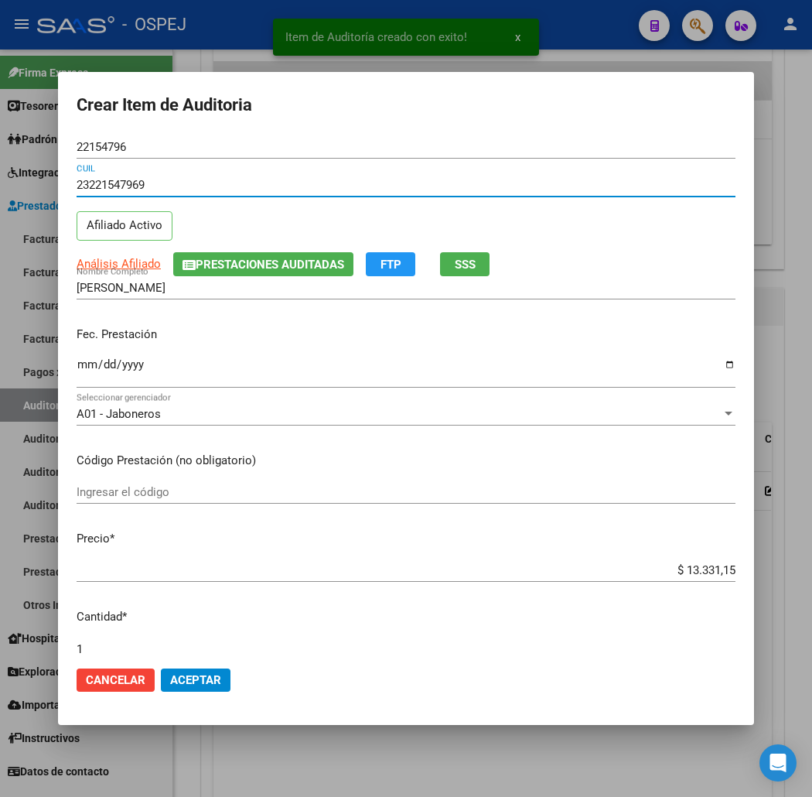
type input "23221547969"
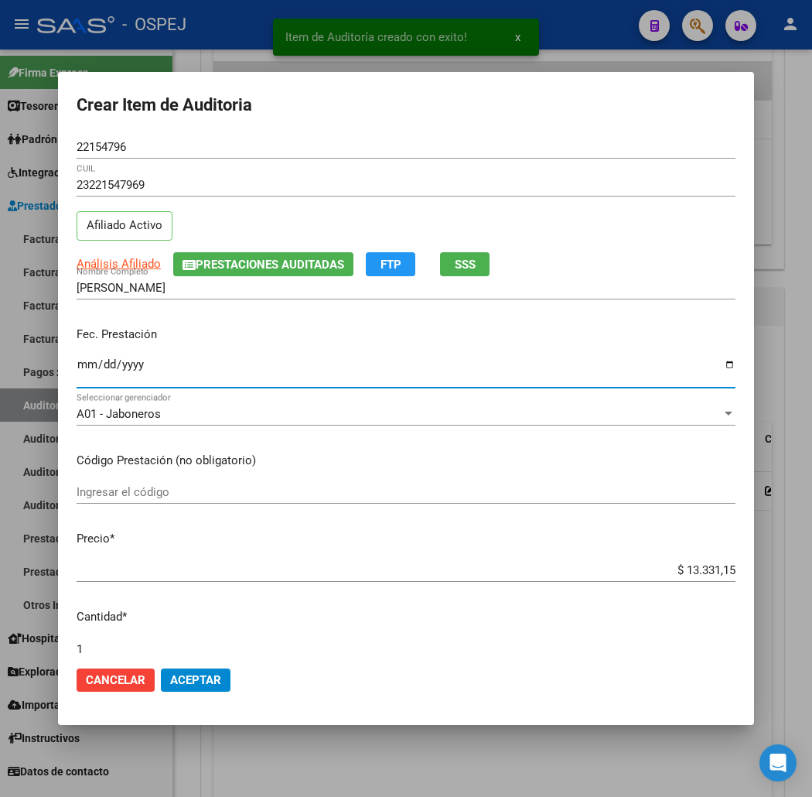
click at [77, 361] on input "Ingresar la fecha" at bounding box center [406, 370] width 659 height 25
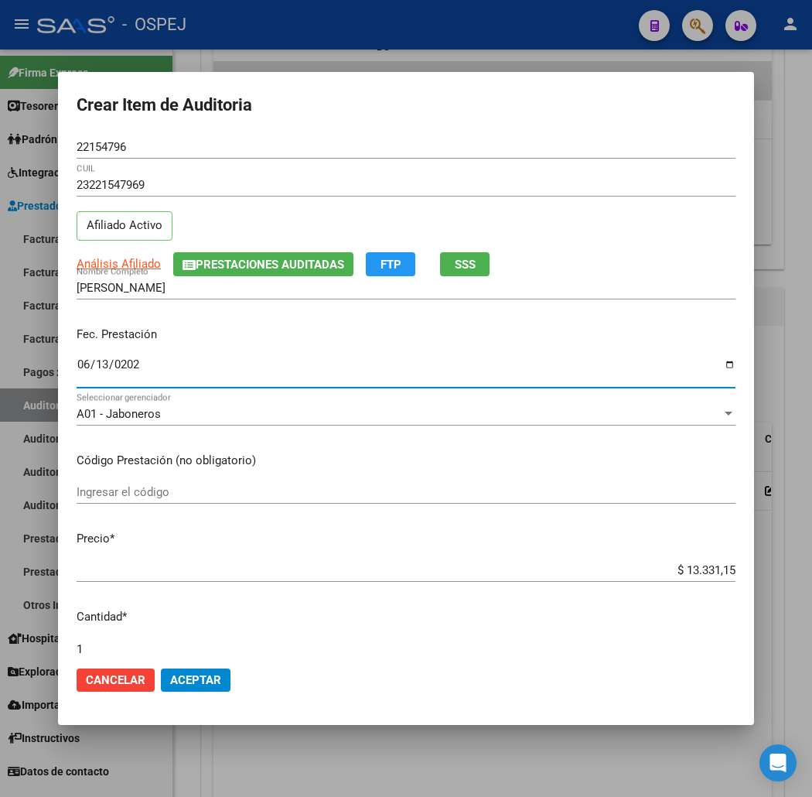
type input "[DATE]"
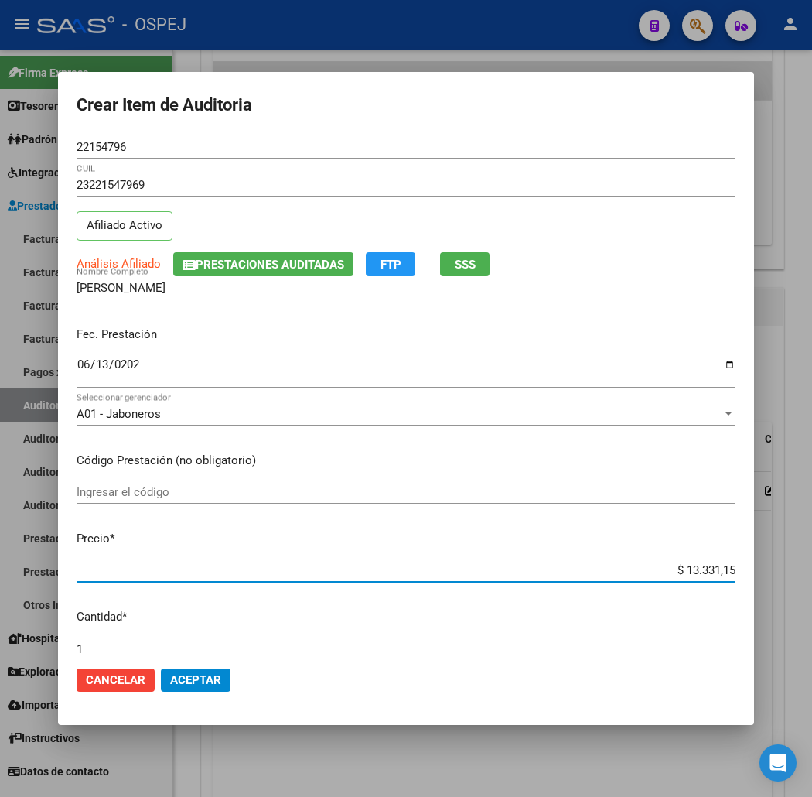
type input "$ 0,02"
type input "$ 0,25"
type input "$ 2,51"
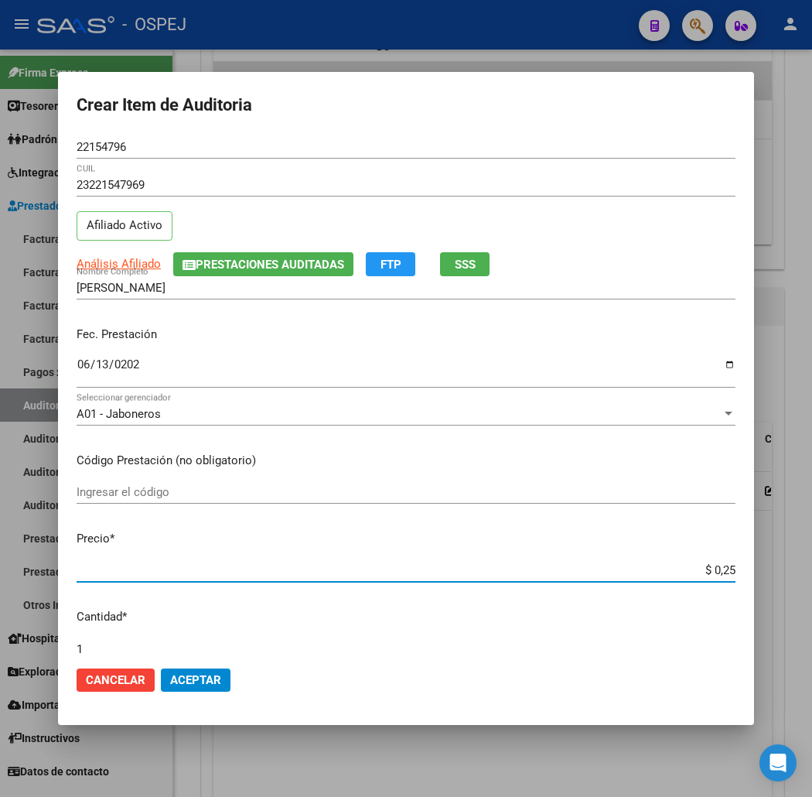
type input "$ 2,51"
type input "$ 25,12"
type input "$ 251,21"
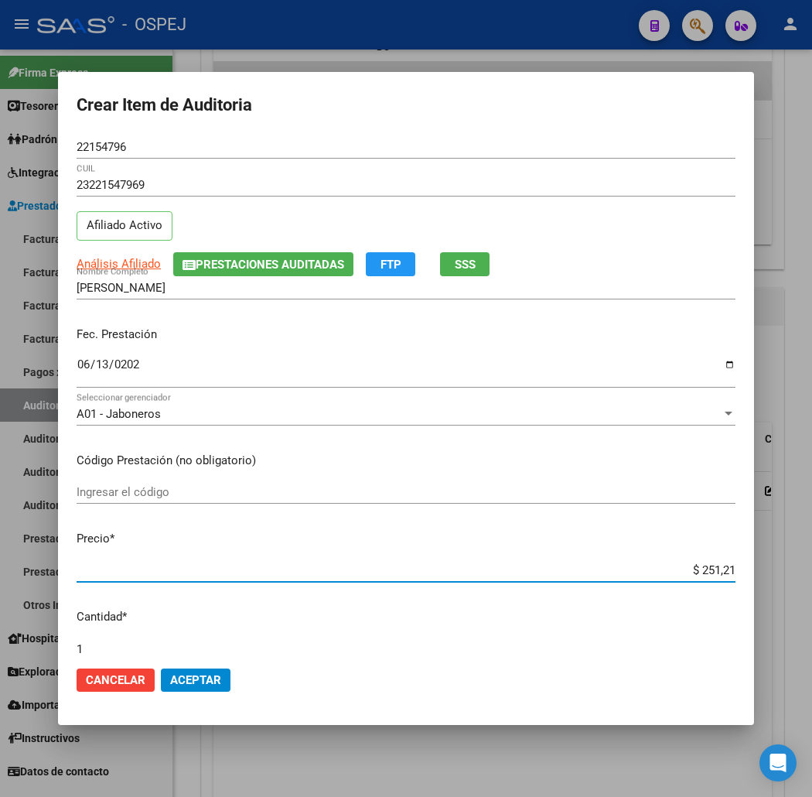
type input "$ 2.512,12"
click at [170, 684] on span "Aceptar" at bounding box center [195, 680] width 51 height 14
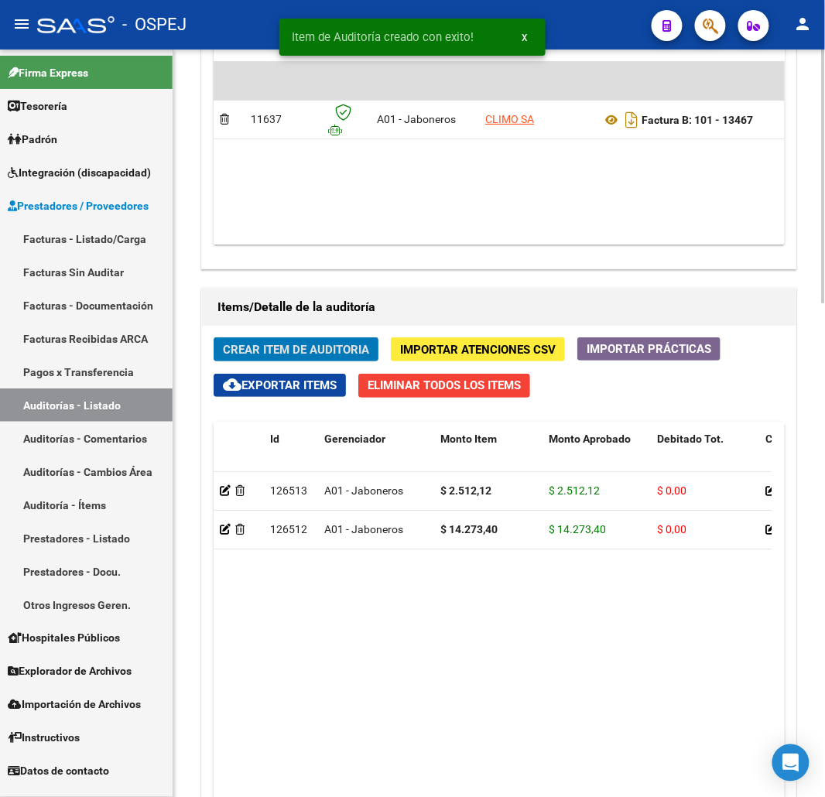
click at [284, 354] on span "Crear Item de Auditoria" at bounding box center [296, 350] width 146 height 14
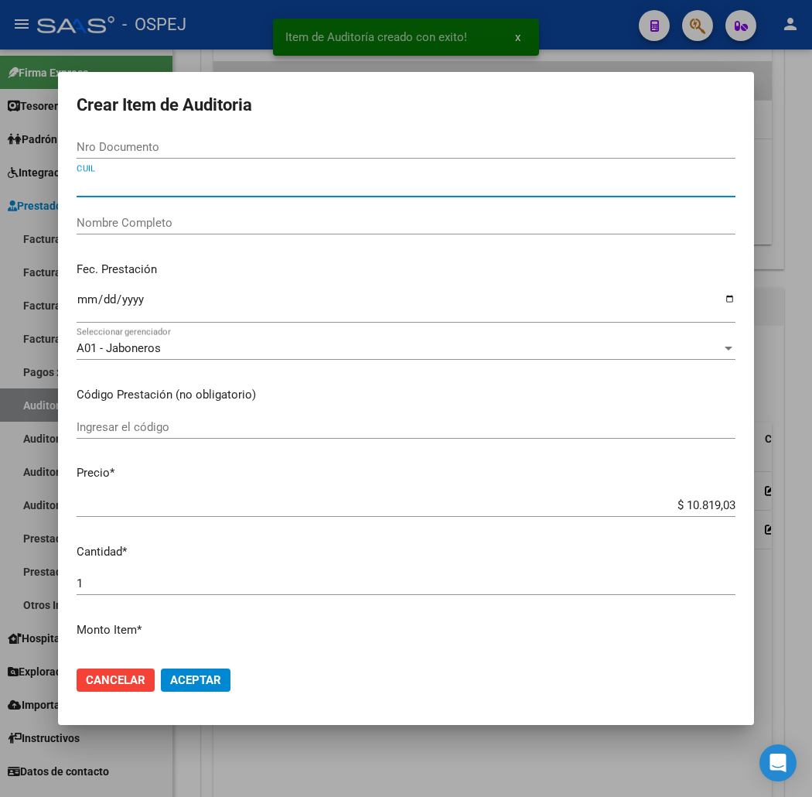
click at [171, 183] on input "CUIL" at bounding box center [406, 185] width 659 height 14
paste input "23221547969"
type input "23221547969"
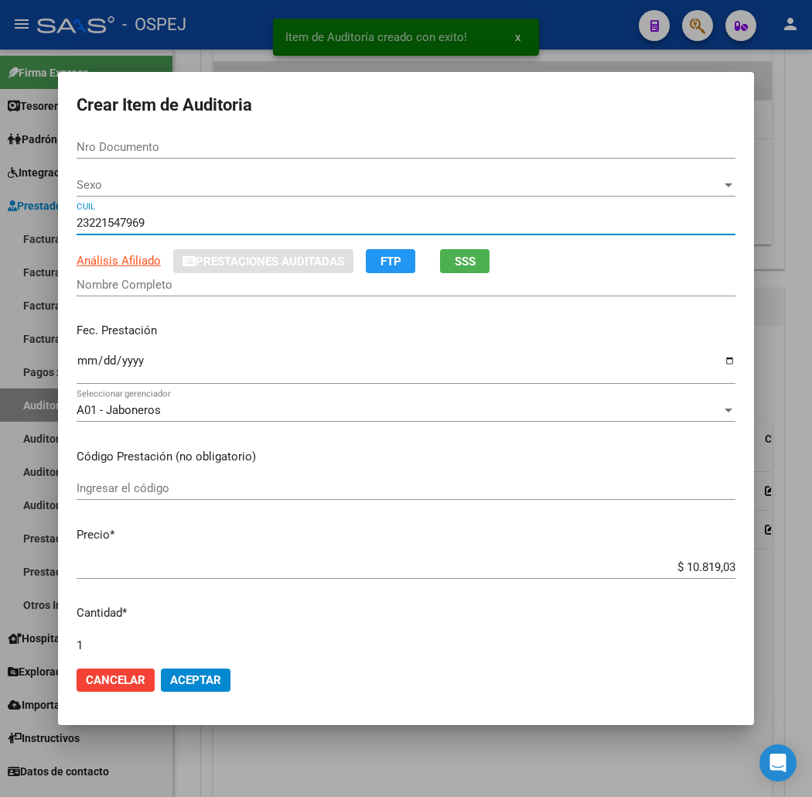
type input "22154796"
type input "[PERSON_NAME]"
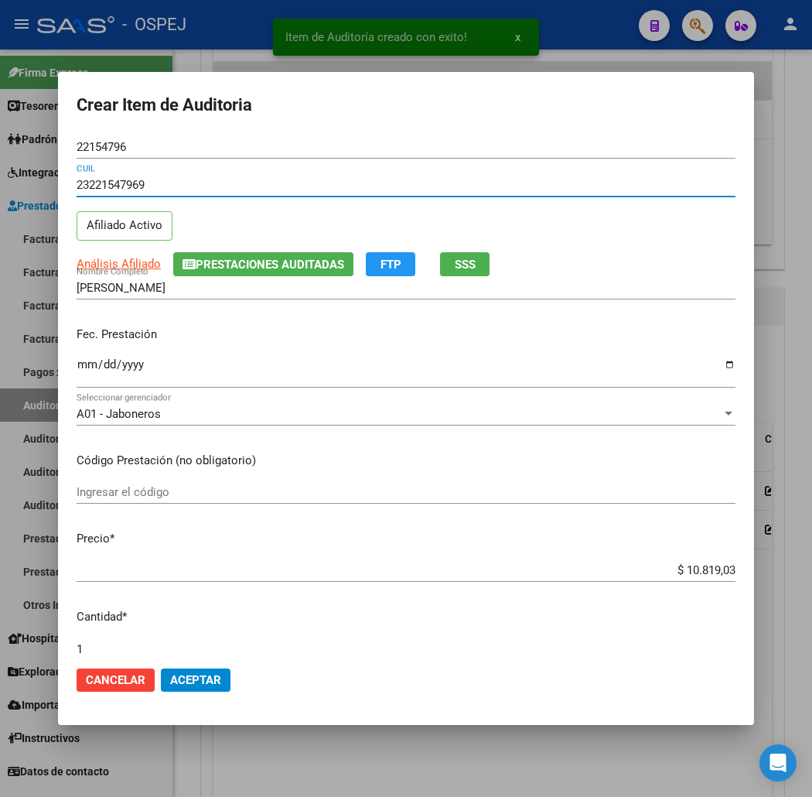
type input "23221547969"
click at [77, 367] on input "Ingresar la fecha" at bounding box center [406, 370] width 659 height 25
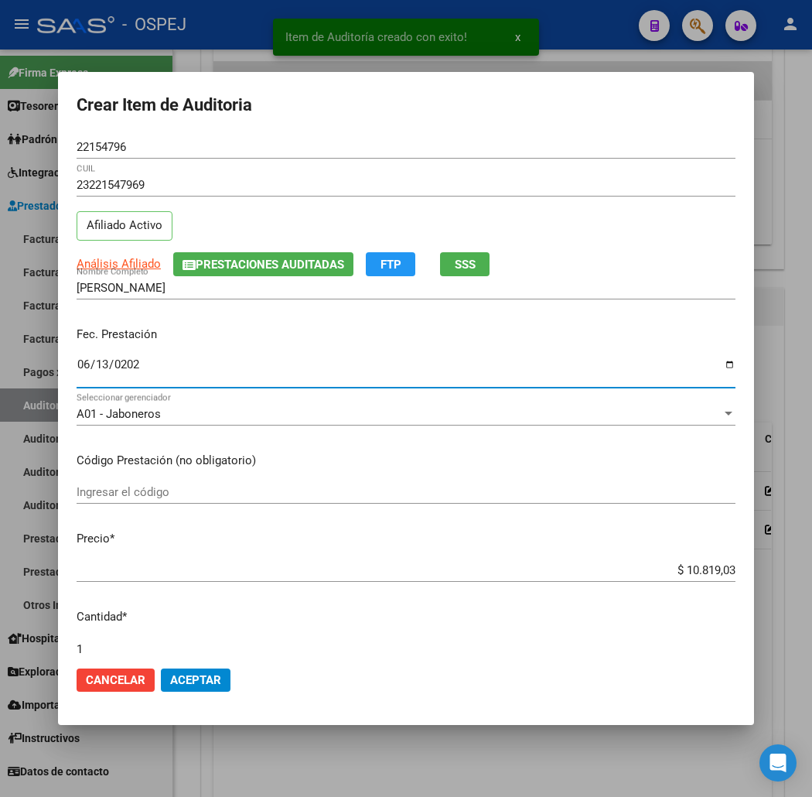
type input "[DATE]"
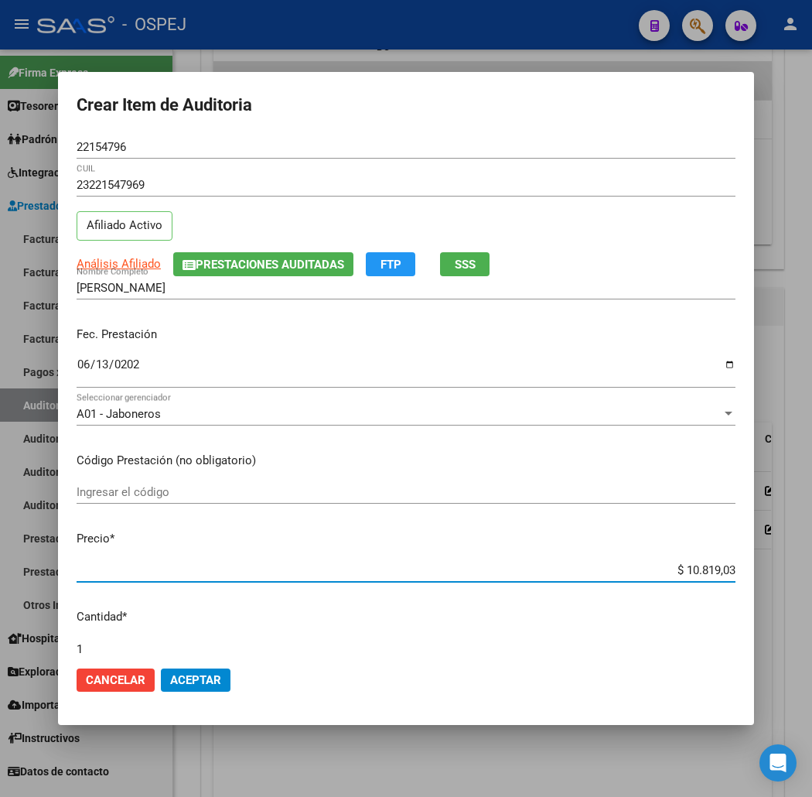
type input "$ 0,04"
type input "$ 0,42"
type input "$ 4,24"
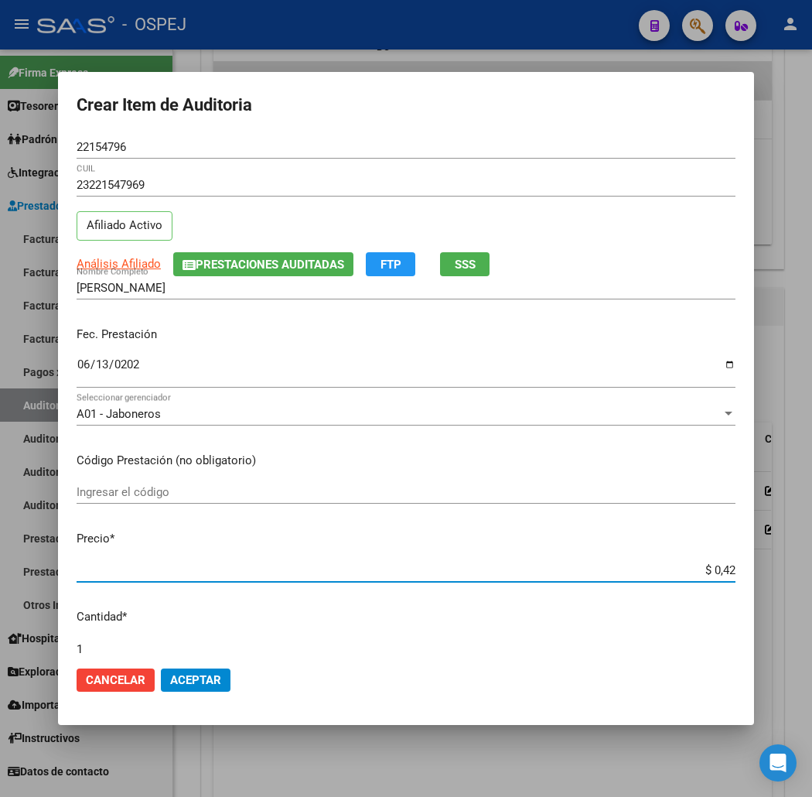
type input "$ 4,24"
type input "$ 42,43"
type input "$ 424,39"
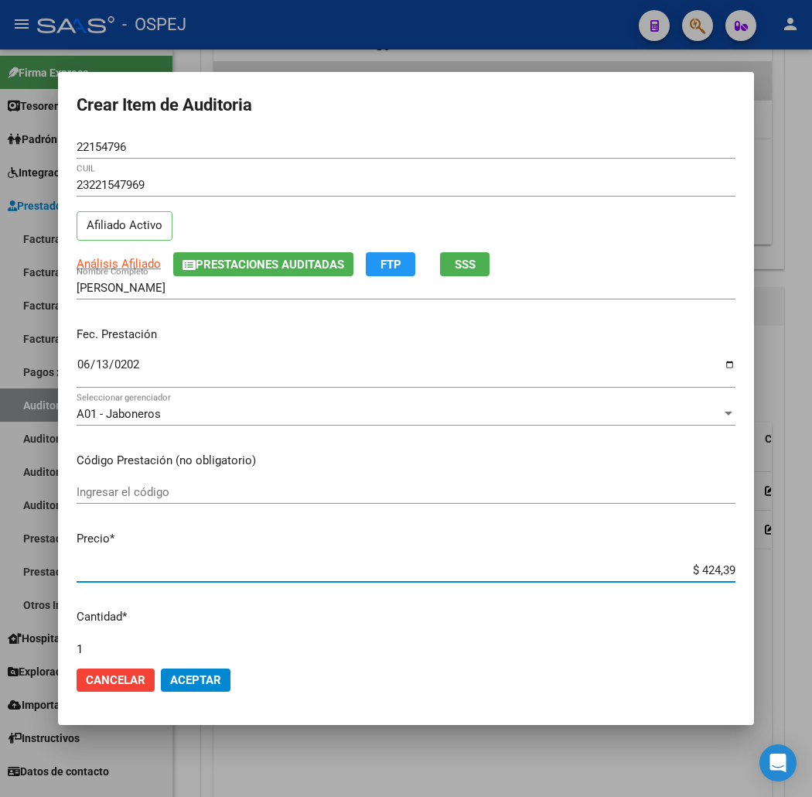
type input "$ 4.243,96"
click at [183, 672] on button "Aceptar" at bounding box center [196, 679] width 70 height 23
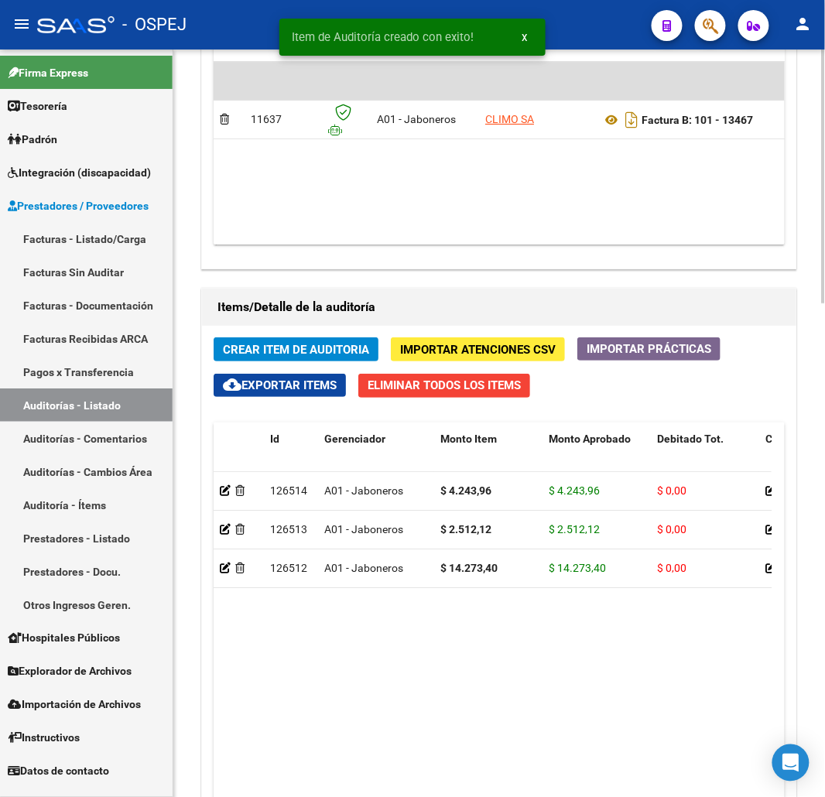
click at [321, 353] on span "Crear Item de Auditoria" at bounding box center [296, 350] width 146 height 14
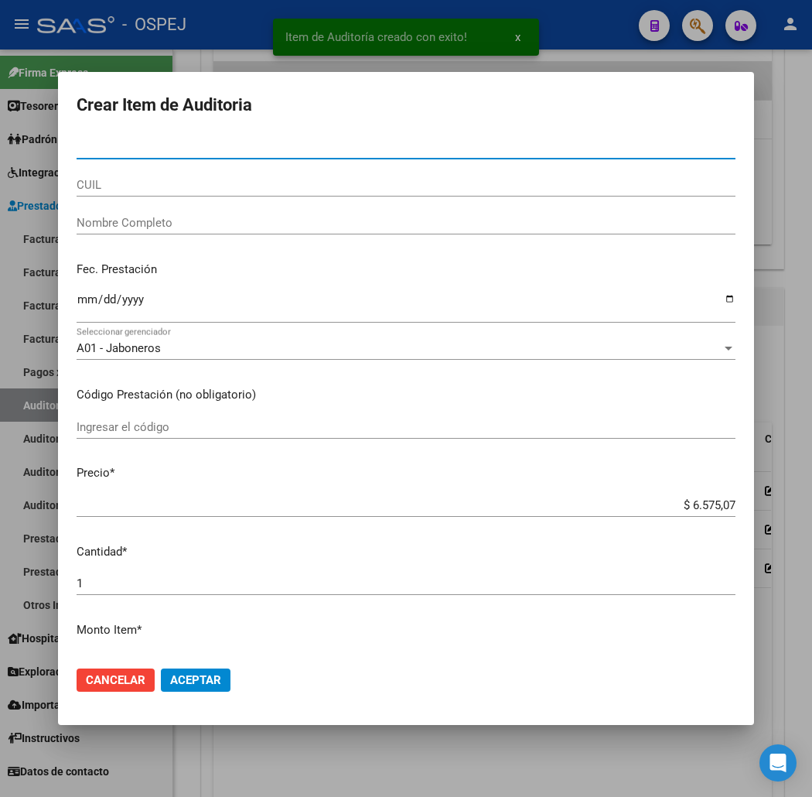
click at [93, 186] on input "CUIL" at bounding box center [406, 185] width 659 height 14
paste input "27219576078"
type input "27219576078"
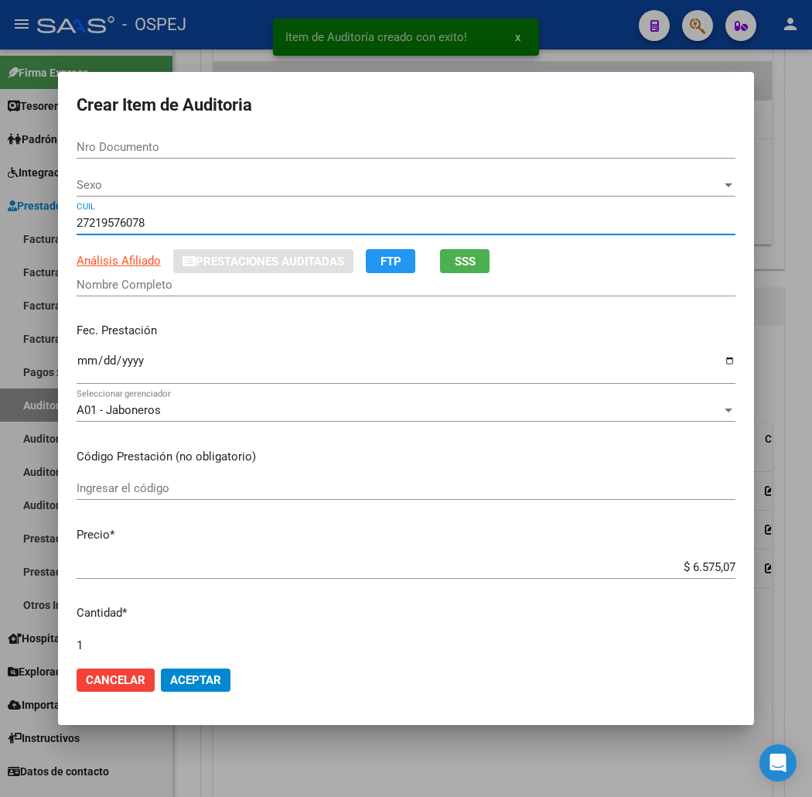
type input "21957607"
type input "[PERSON_NAME] -"
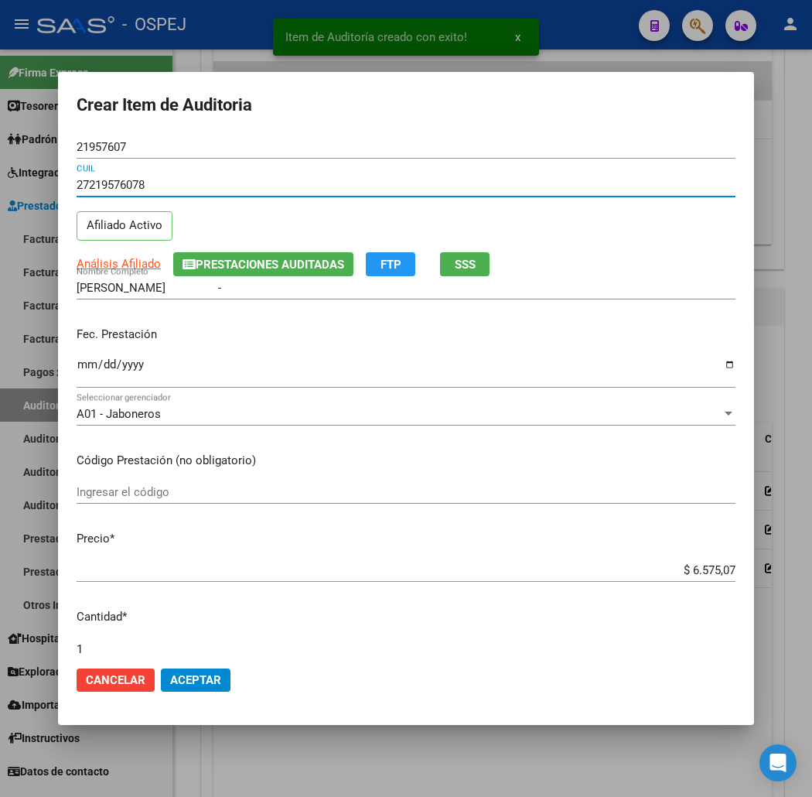
type input "27219576078"
click at [77, 366] on input "Ingresar la fecha" at bounding box center [406, 370] width 659 height 25
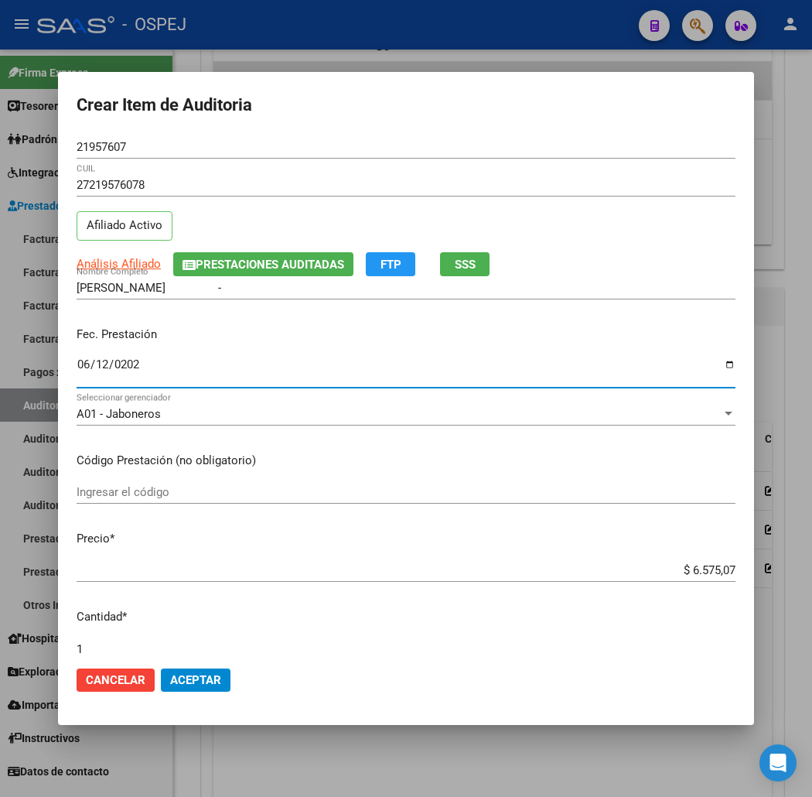
type input "[DATE]"
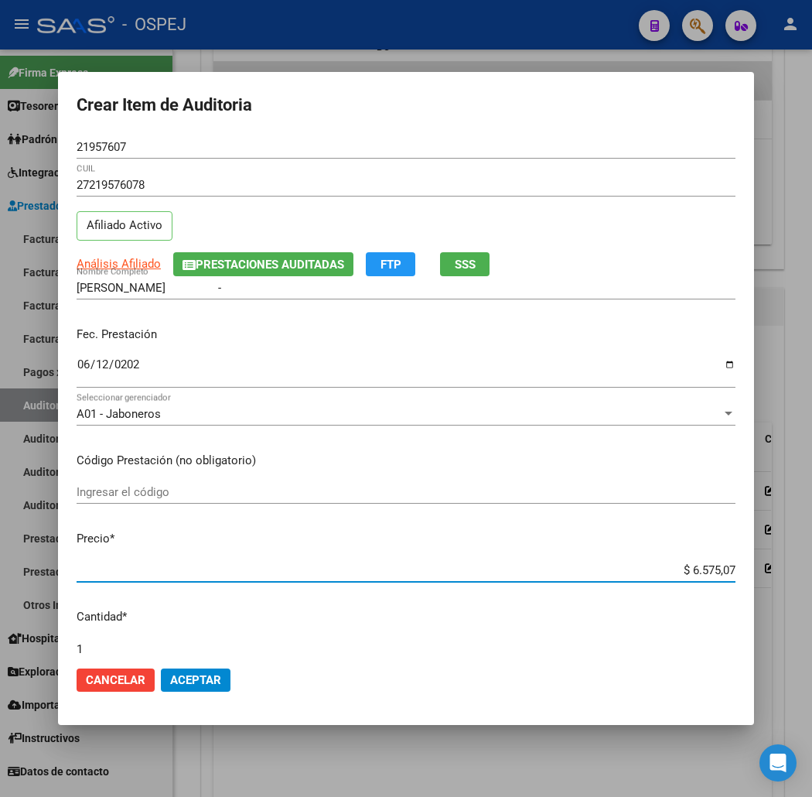
type input "$ 0,01"
type input "$ 0,10"
type input "$ 1,09"
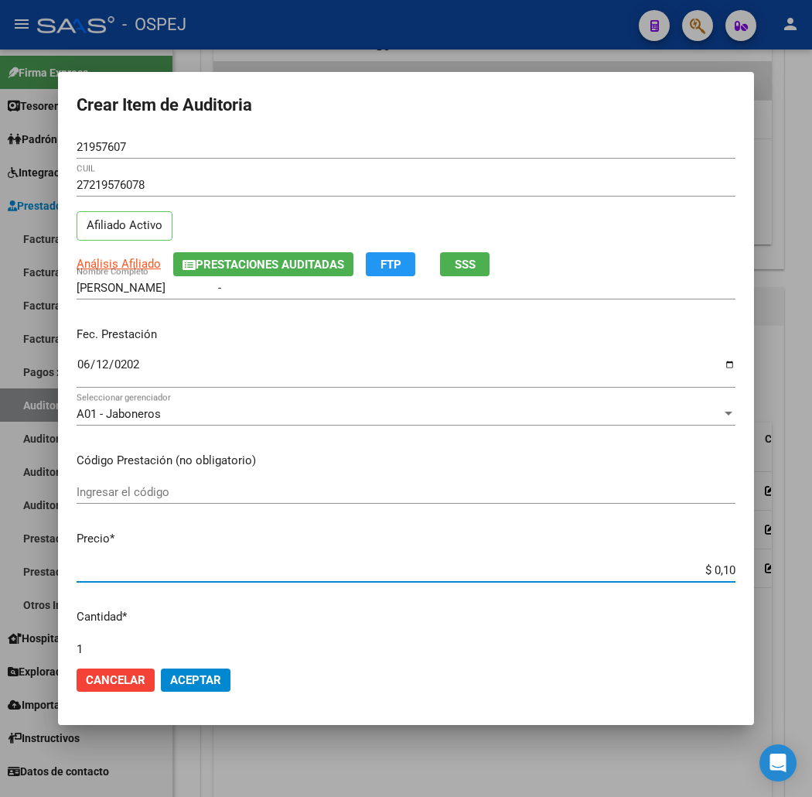
type input "$ 1,09"
type input "$ 10,94"
type input "$ 109,43"
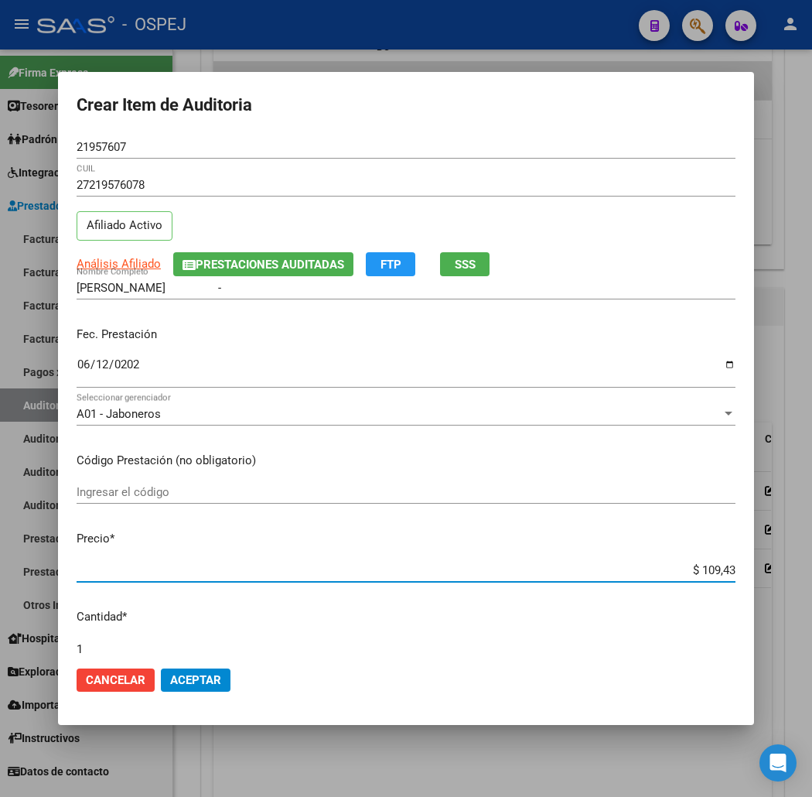
type input "$ 10,94"
type input "$ 109,40"
type input "$ 1.094,08"
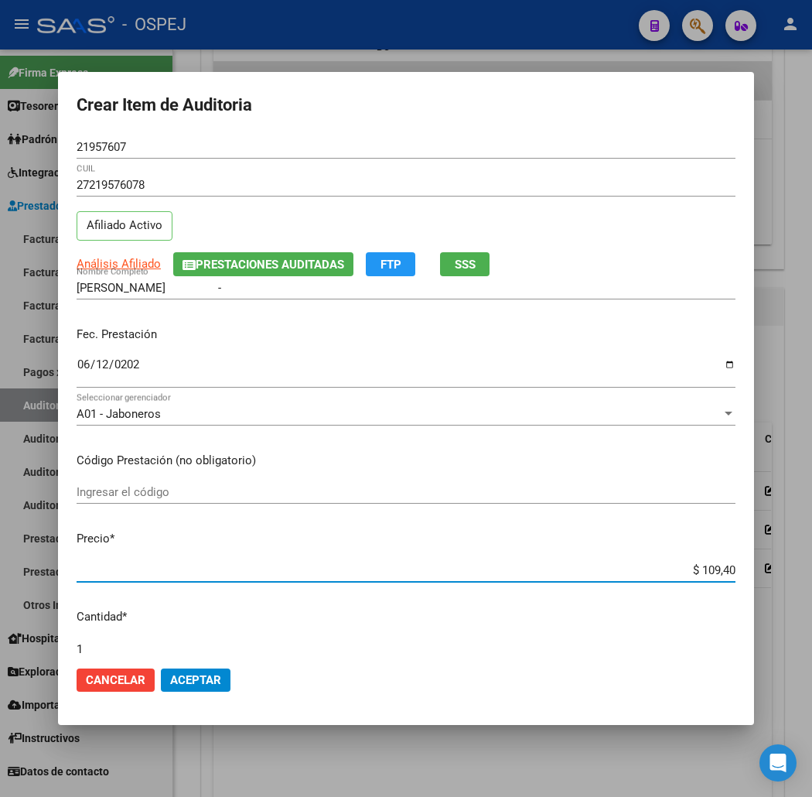
type input "$ 1.094,08"
click at [170, 675] on span "Aceptar" at bounding box center [195, 680] width 51 height 14
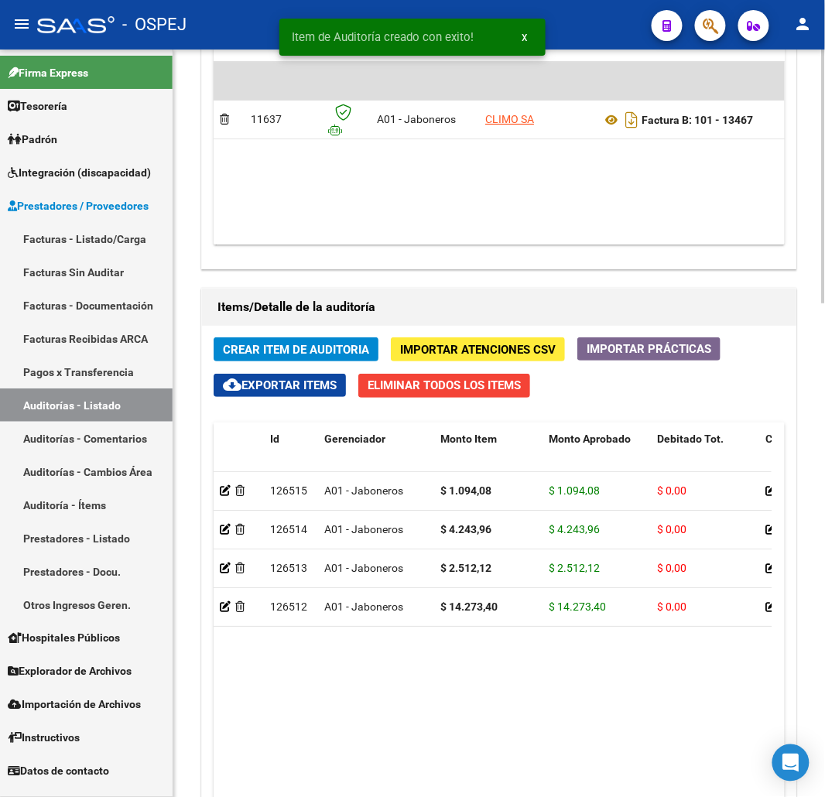
click at [271, 352] on span "Crear Item de Auditoria" at bounding box center [296, 350] width 146 height 14
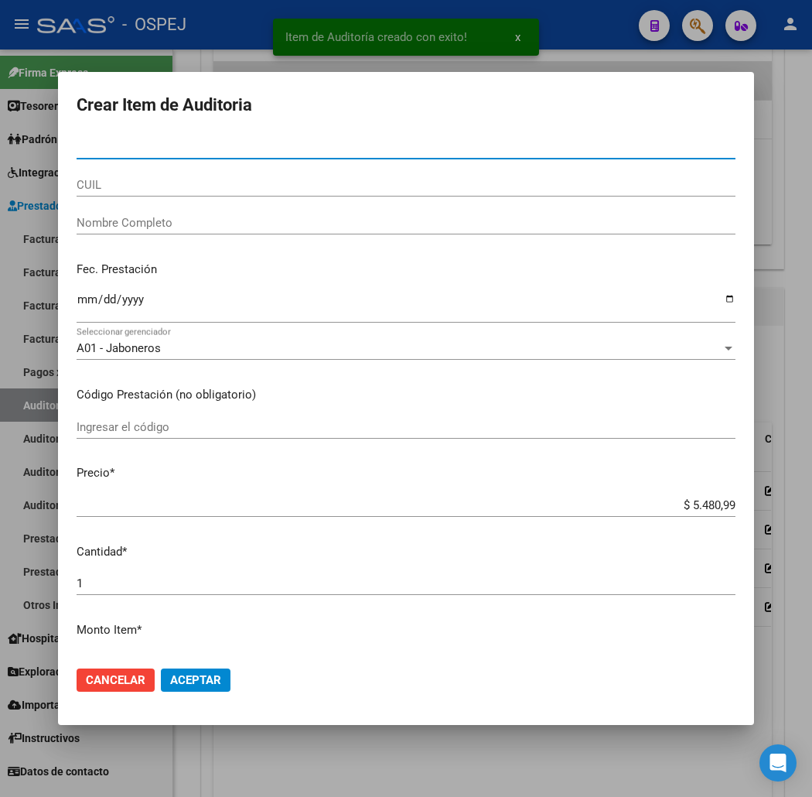
click at [99, 170] on div "Nro Documento" at bounding box center [406, 154] width 659 height 38
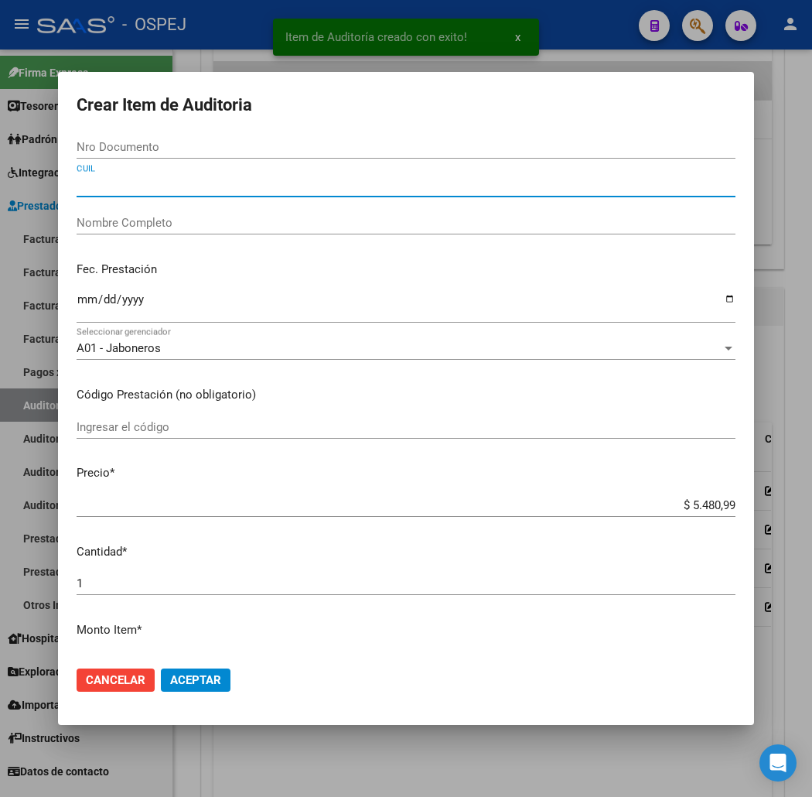
click at [90, 183] on input "CUIL" at bounding box center [406, 185] width 659 height 14
paste input "27219576078"
type input "27219576078"
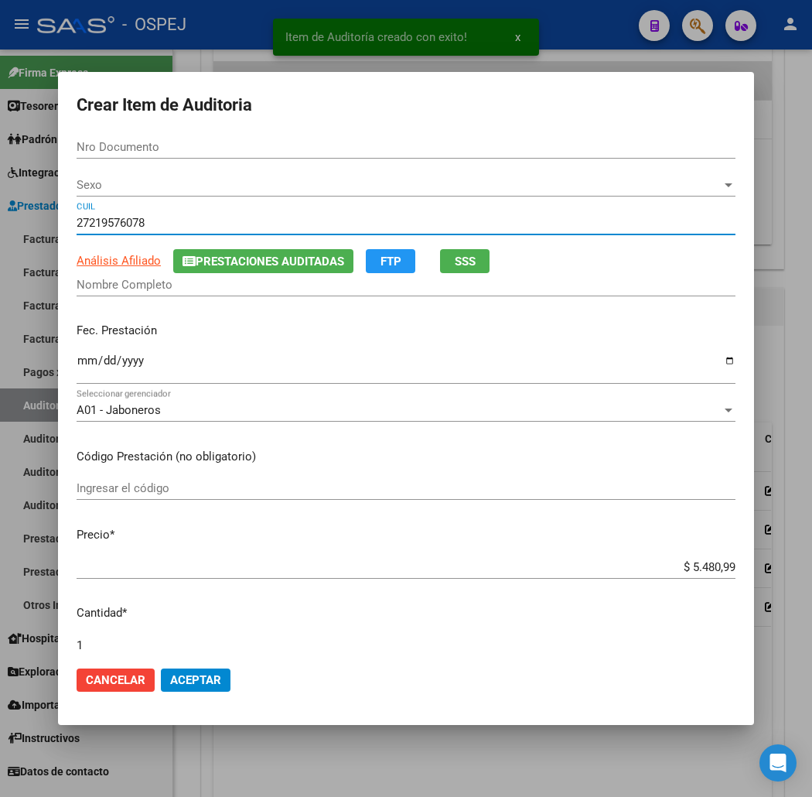
type input "21957607"
type input "[PERSON_NAME] -"
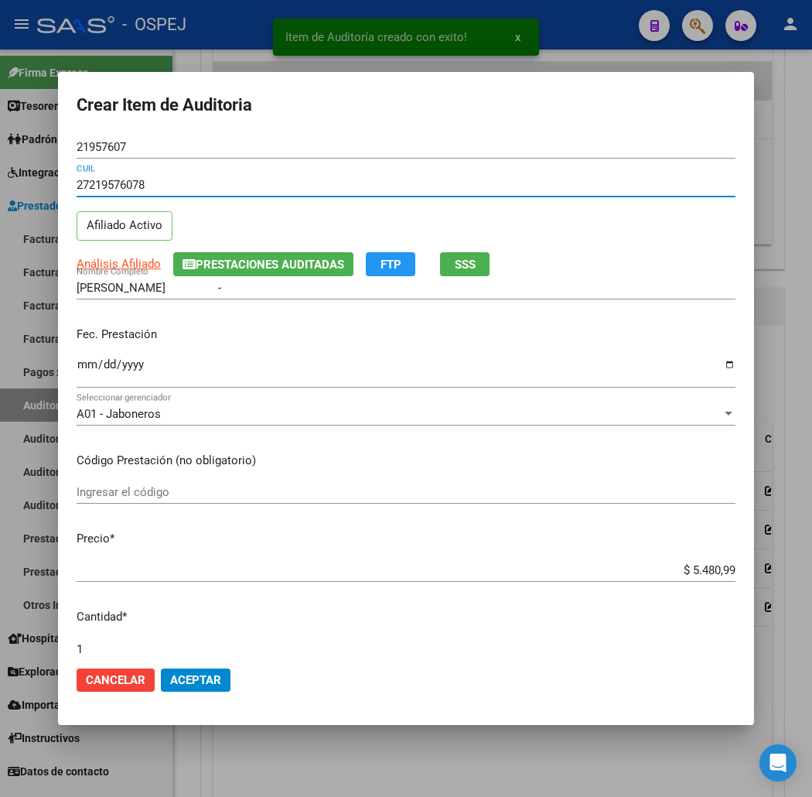
type input "27219576078"
click at [77, 368] on input "Ingresar la fecha" at bounding box center [406, 370] width 659 height 25
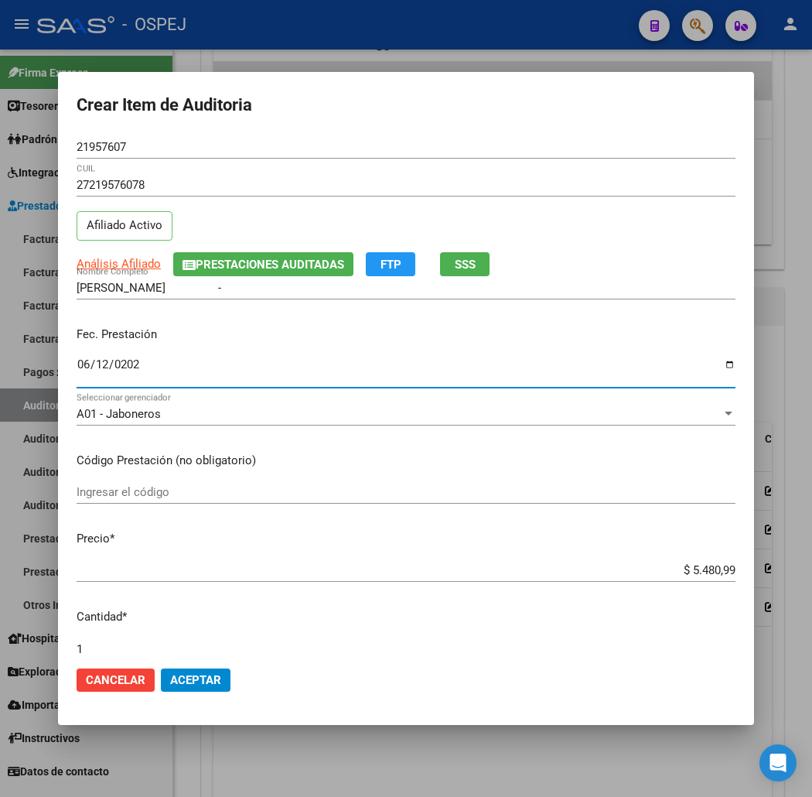
type input "[DATE]"
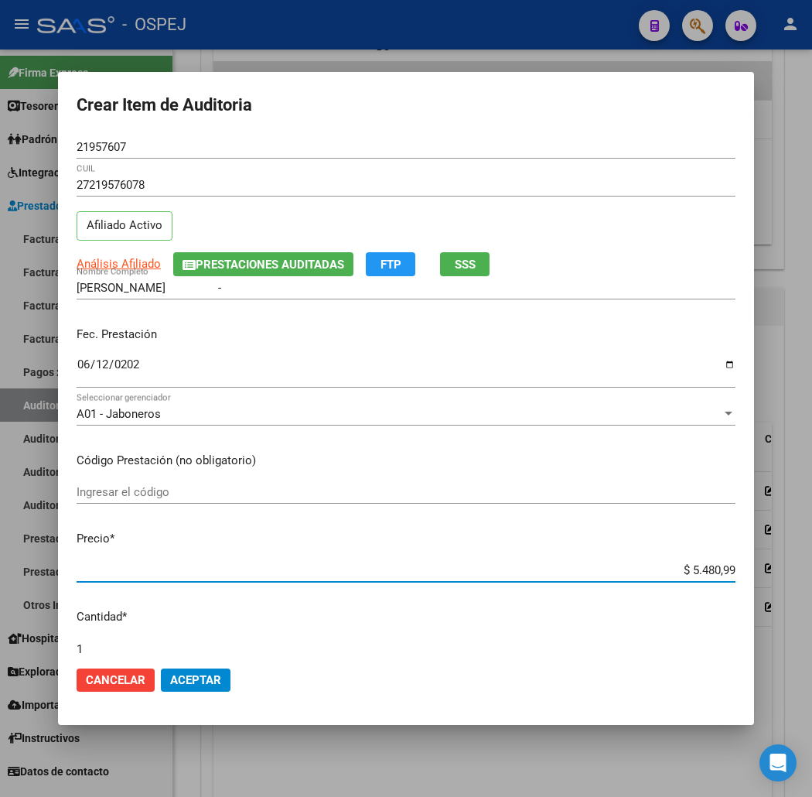
type input "$ 0,02"
type input "$ 0,25"
type input "$ 2,51"
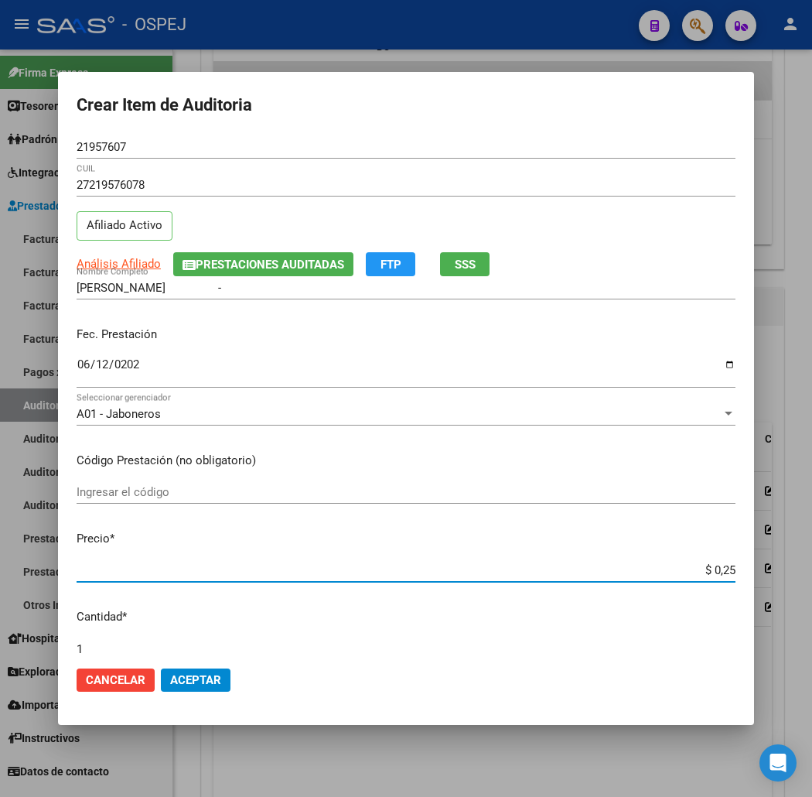
type input "$ 2,51"
type input "$ 25,12"
type input "$ 251,21"
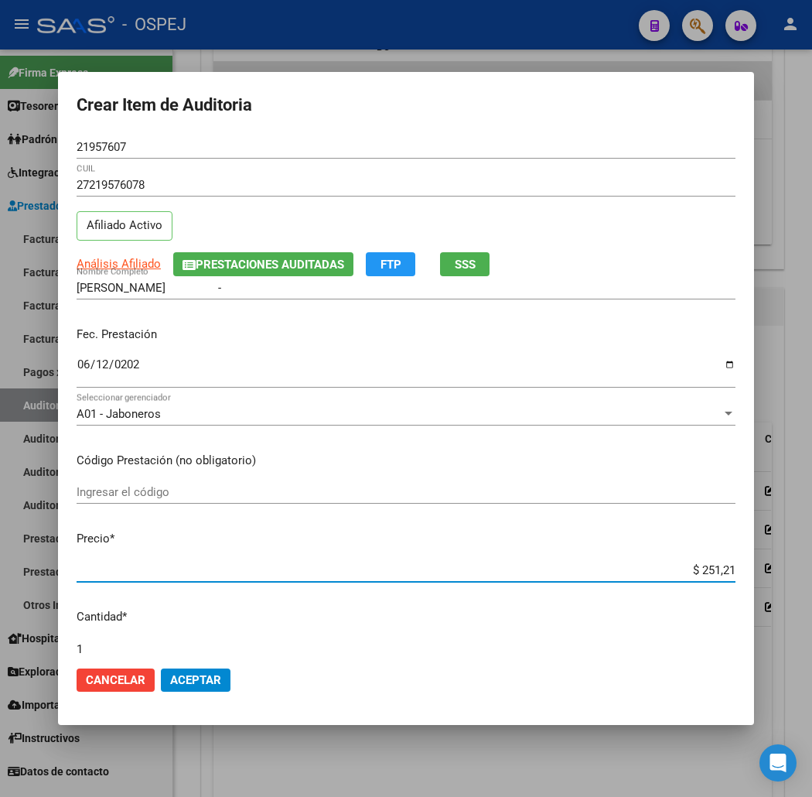
type input "$ 2.512,12"
click at [170, 677] on span "Aceptar" at bounding box center [195, 680] width 51 height 14
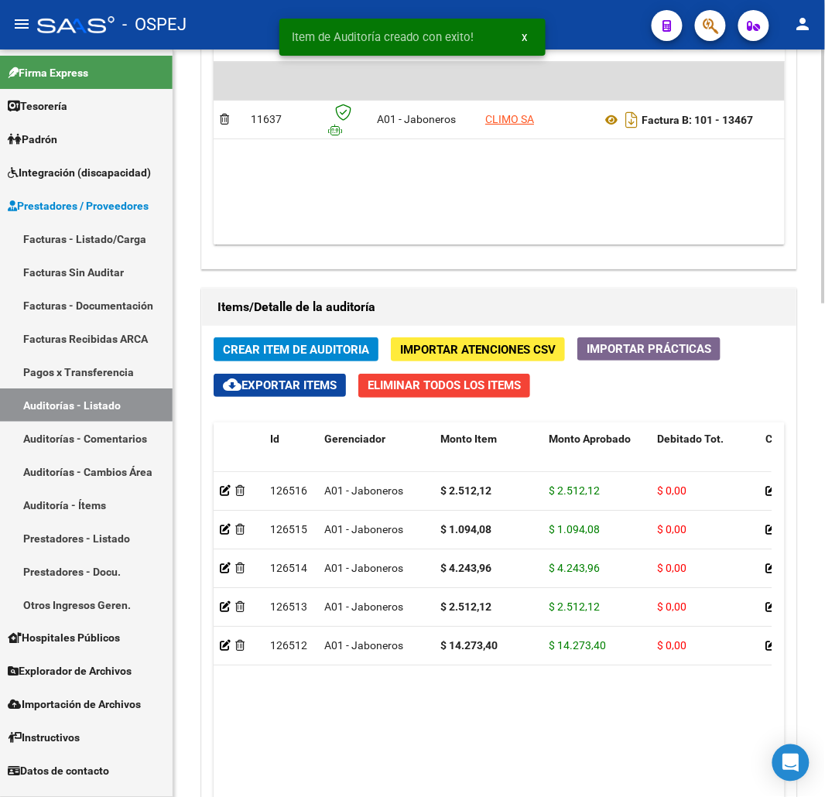
click at [315, 349] on span "Crear Item de Auditoria" at bounding box center [296, 350] width 146 height 14
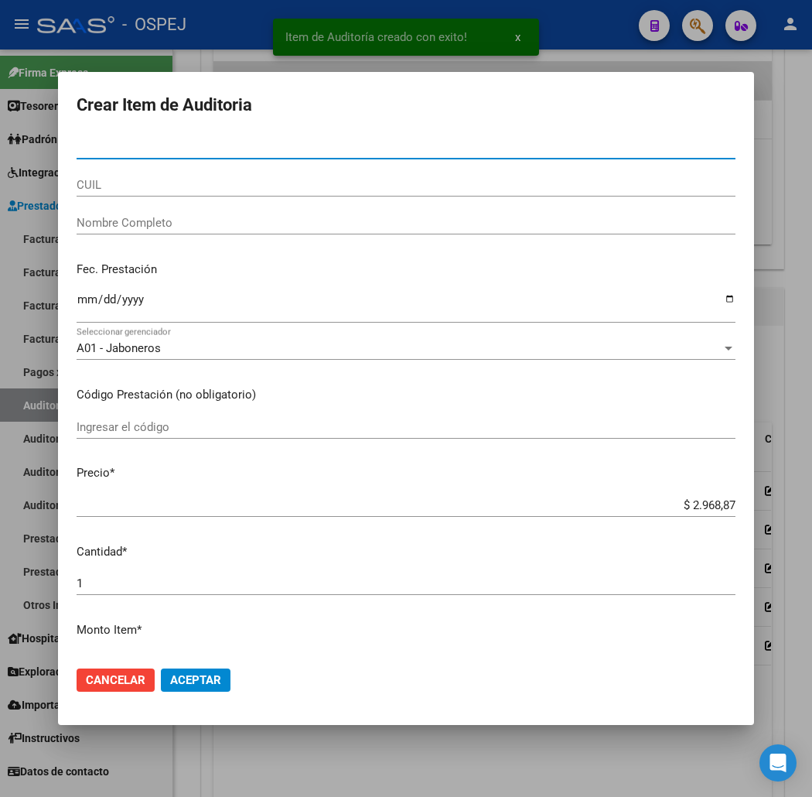
click at [188, 182] on input "CUIL" at bounding box center [406, 185] width 659 height 14
paste input "27219576078"
type input "27219576078"
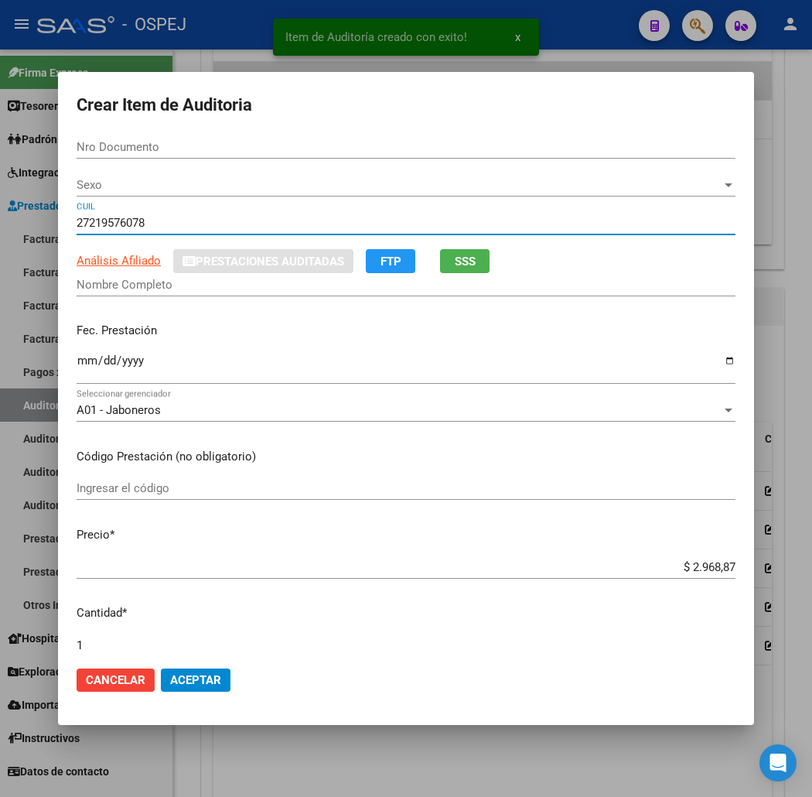
type input "21957607"
type input "[PERSON_NAME] -"
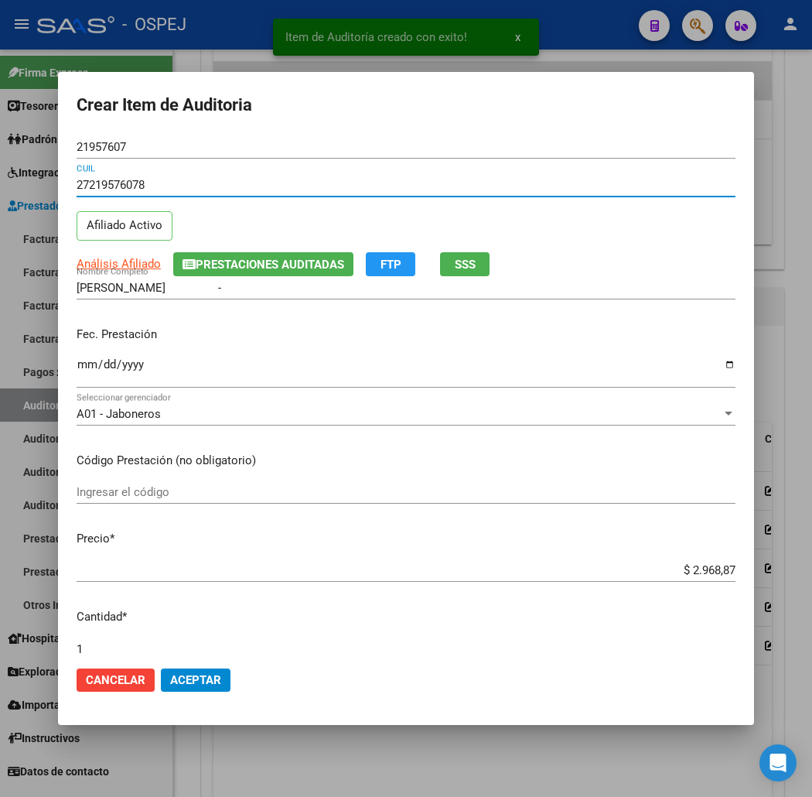
type input "27219576078"
click at [77, 364] on input "Ingresar la fecha" at bounding box center [406, 370] width 659 height 25
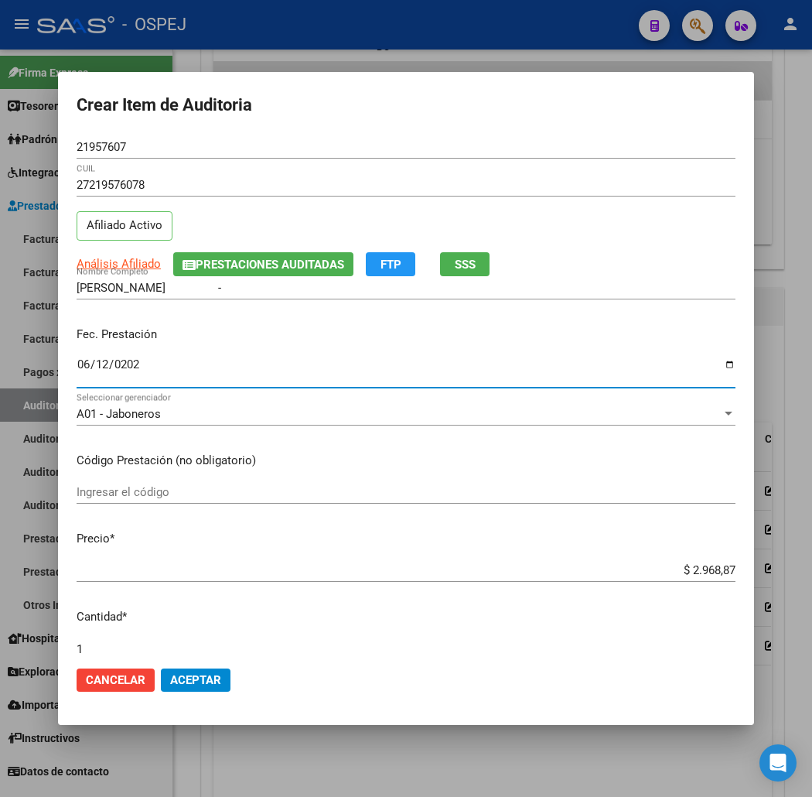
type input "[DATE]"
click at [161, 671] on button "Aceptar" at bounding box center [196, 679] width 70 height 23
